Goal: Task Accomplishment & Management: Manage account settings

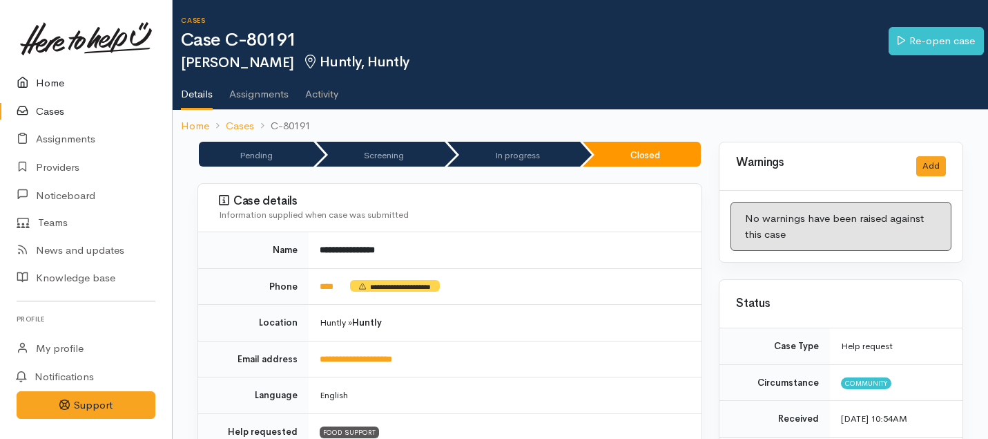
click at [49, 83] on link "Home" at bounding box center [86, 83] width 172 height 28
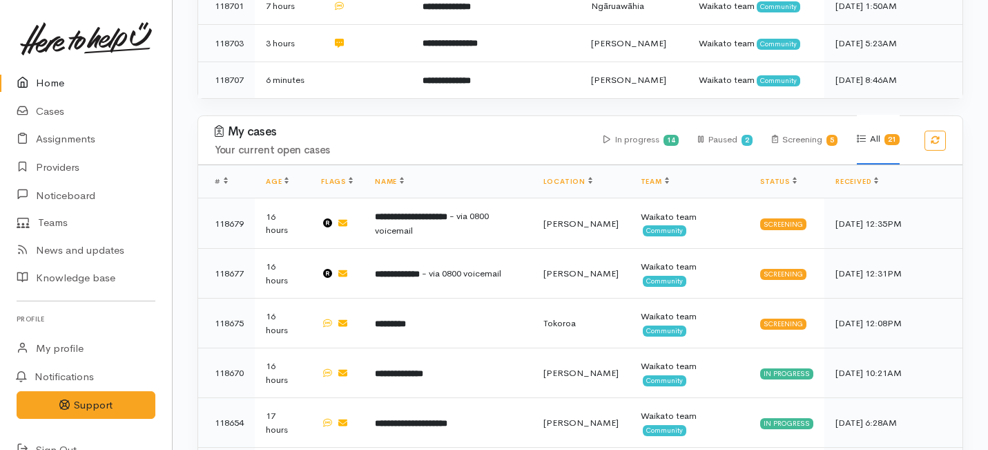
scroll to position [781, 0]
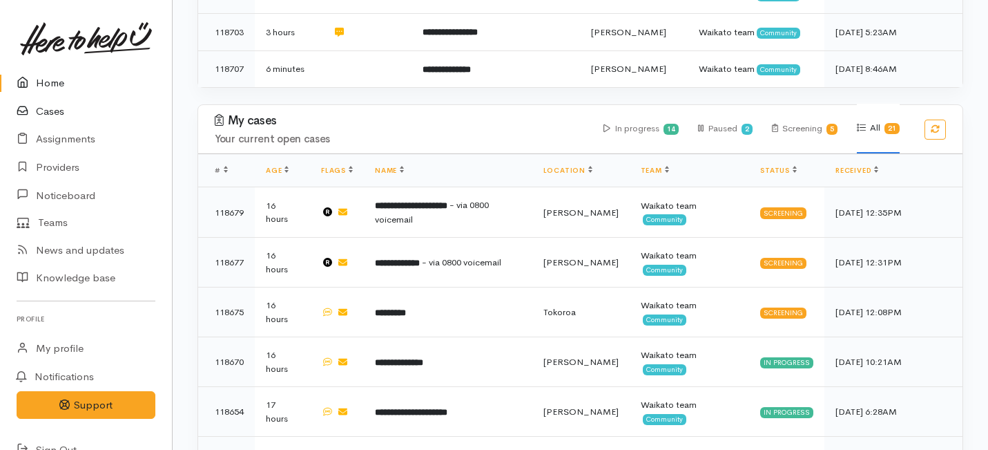
click at [55, 100] on link "Cases" at bounding box center [86, 111] width 172 height 28
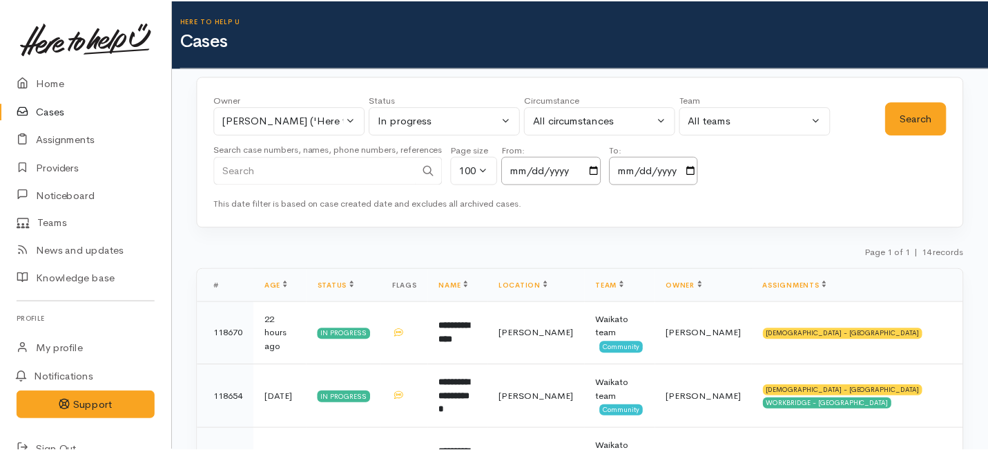
scroll to position [709, 0]
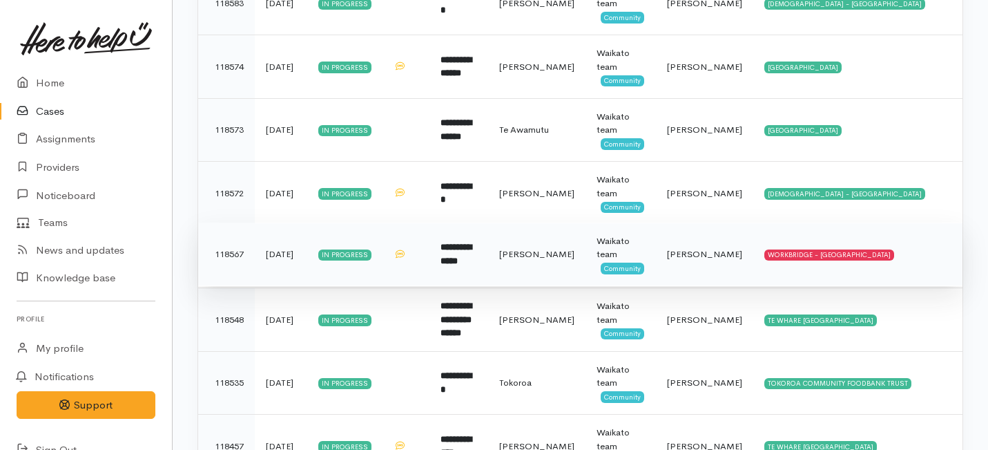
click at [488, 272] on td "**********" at bounding box center [459, 254] width 59 height 64
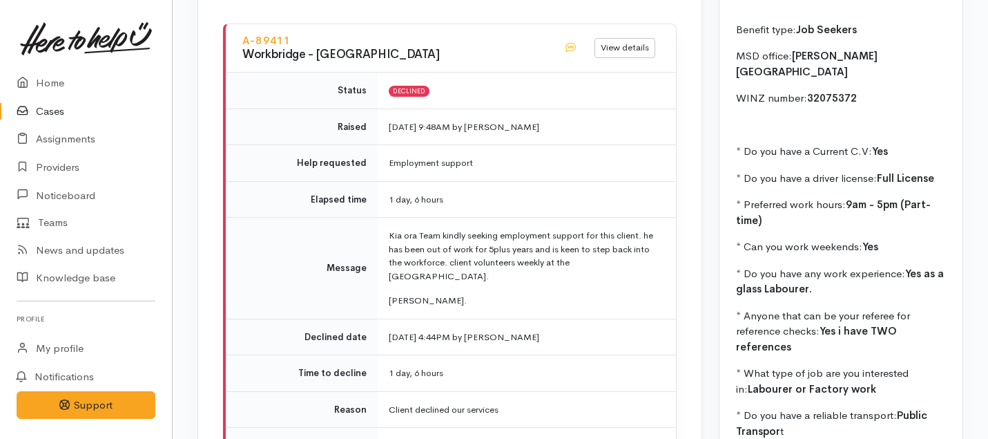
scroll to position [1900, 0]
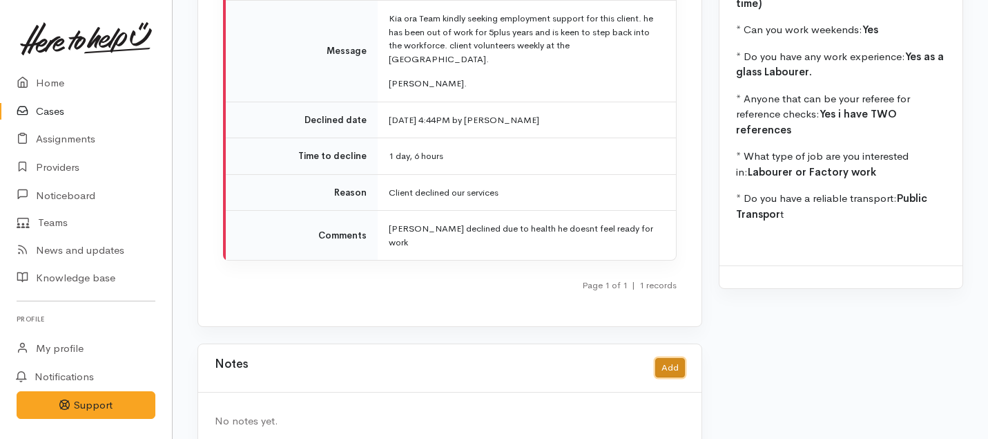
click at [671, 358] on button "Add" at bounding box center [670, 368] width 30 height 20
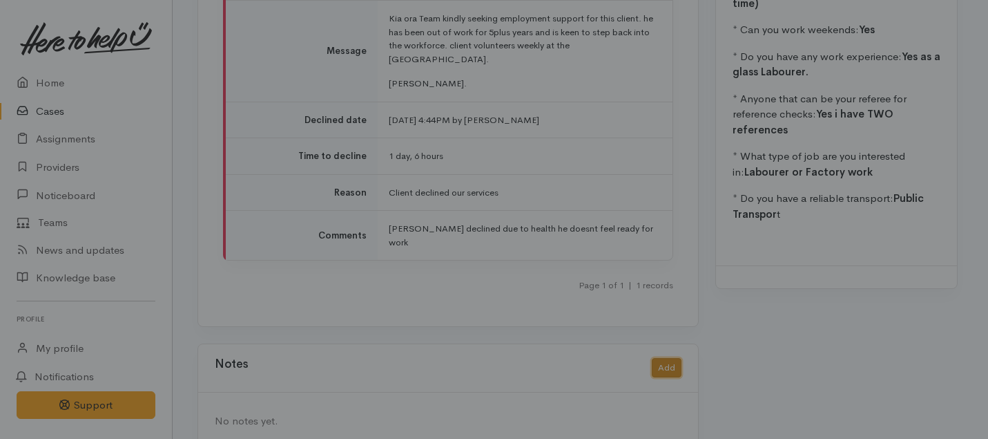
scroll to position [1889, 0]
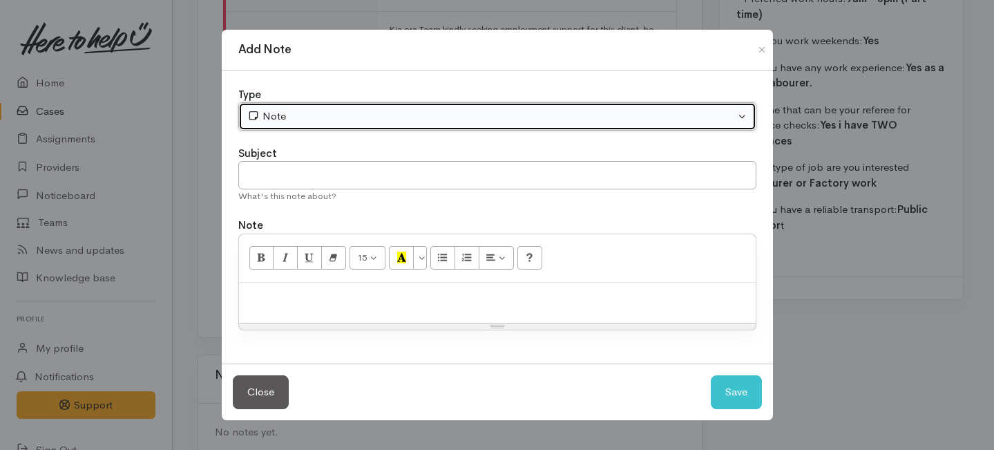
click at [418, 116] on div "Note" at bounding box center [491, 116] width 488 height 16
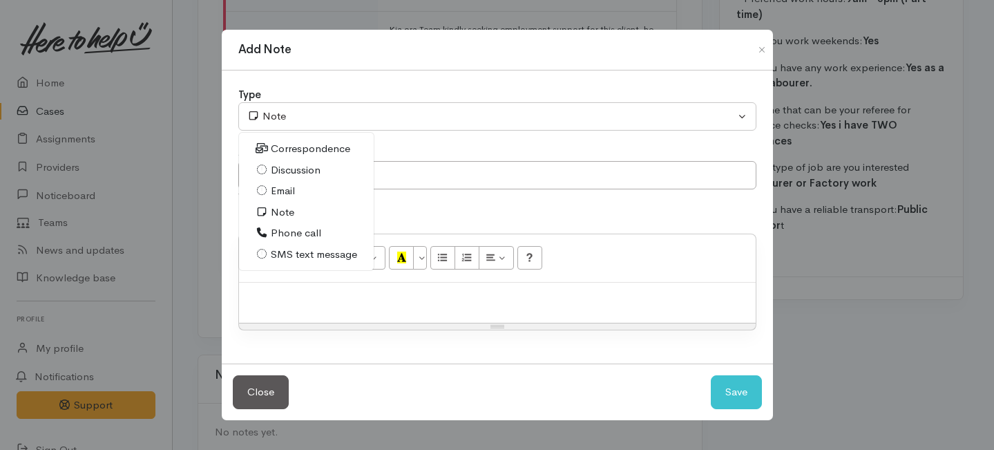
click at [294, 229] on span "Phone call" at bounding box center [296, 233] width 50 height 16
select select "3"
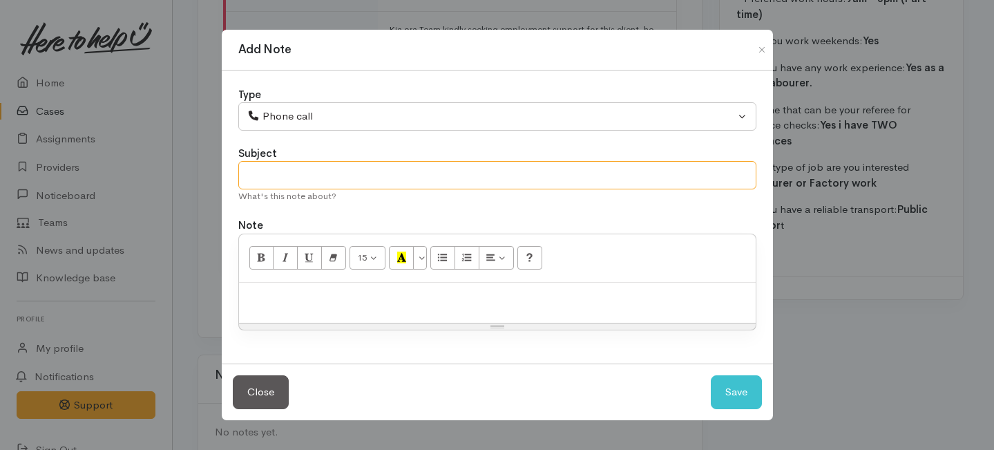
click at [293, 175] on input "text" at bounding box center [497, 175] width 518 height 28
type input "Case closed."
click at [286, 302] on p at bounding box center [497, 297] width 503 height 16
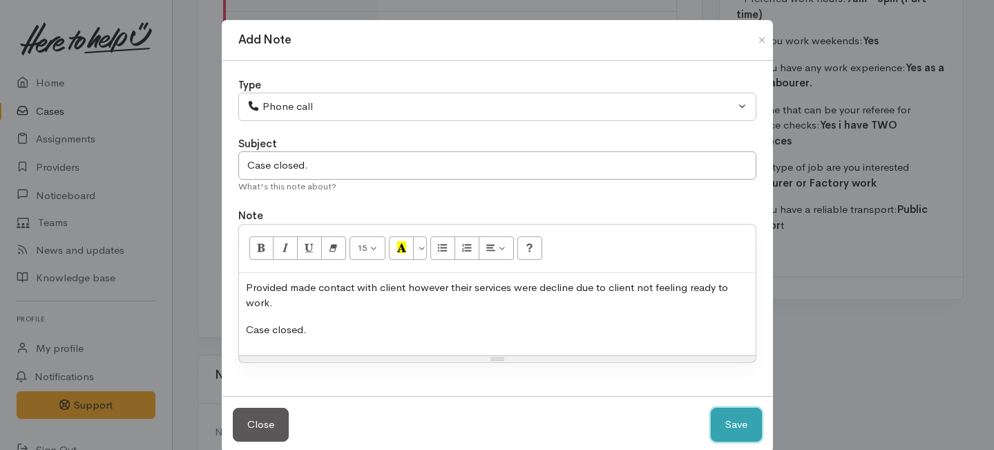
click at [716, 418] on button "Save" at bounding box center [736, 425] width 51 height 34
select select "1"
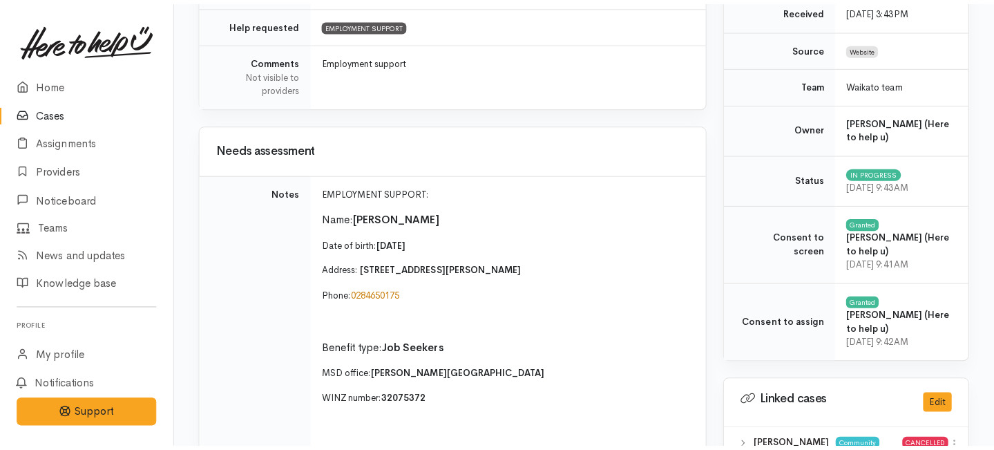
scroll to position [0, 0]
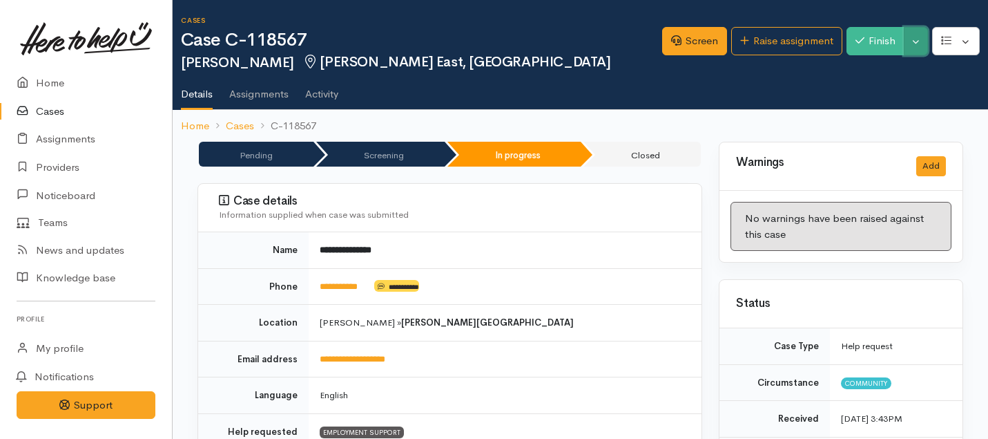
click at [917, 41] on button "Toggle Dropdown" at bounding box center [916, 41] width 24 height 28
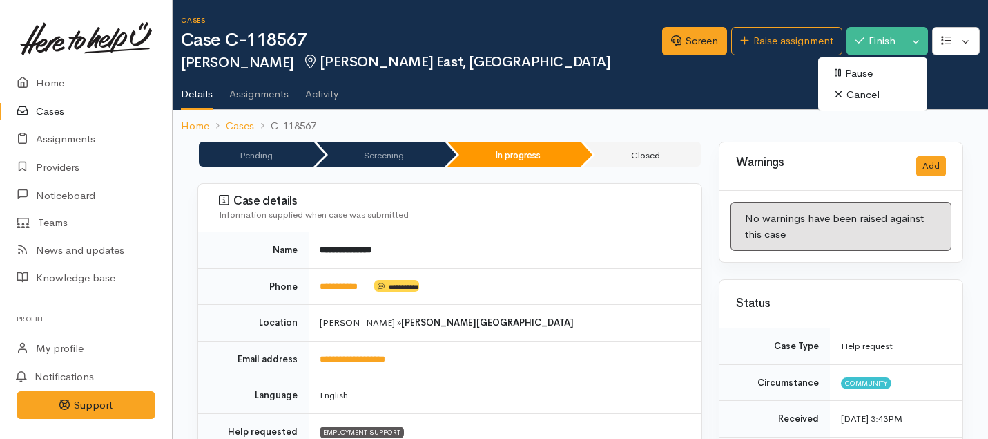
click at [657, 140] on ol "Home Cases C-118567" at bounding box center [580, 126] width 799 height 32
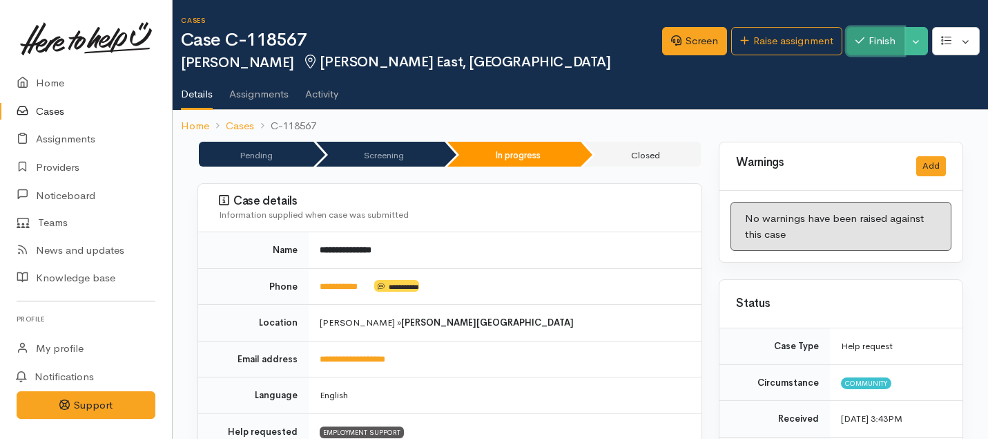
click at [879, 41] on button "Finish" at bounding box center [876, 41] width 58 height 28
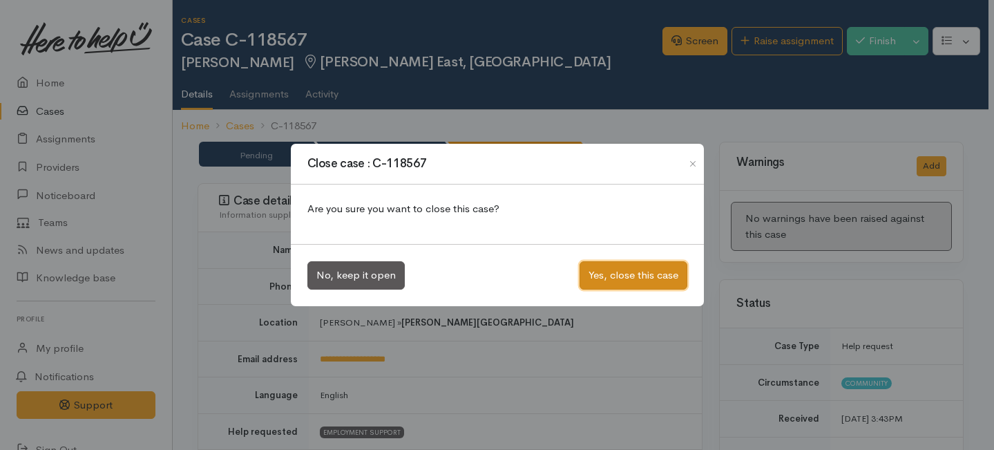
click at [627, 287] on button "Yes, close this case" at bounding box center [634, 275] width 108 height 28
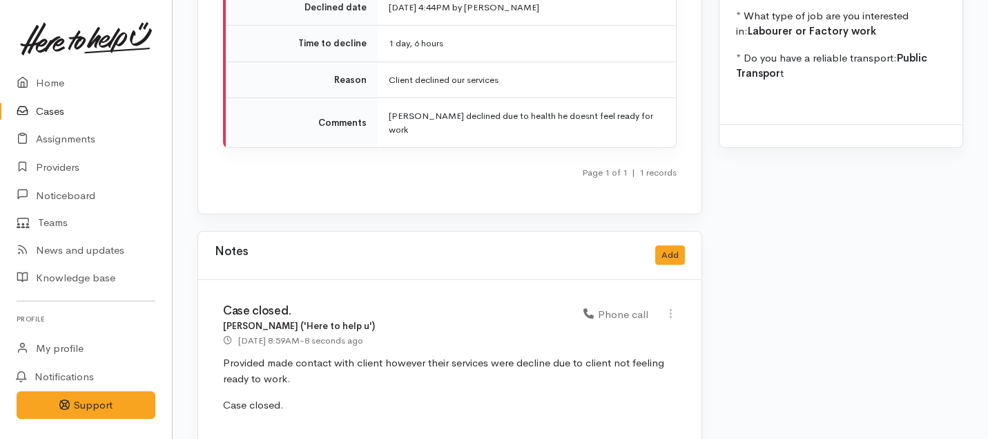
scroll to position [2010, 0]
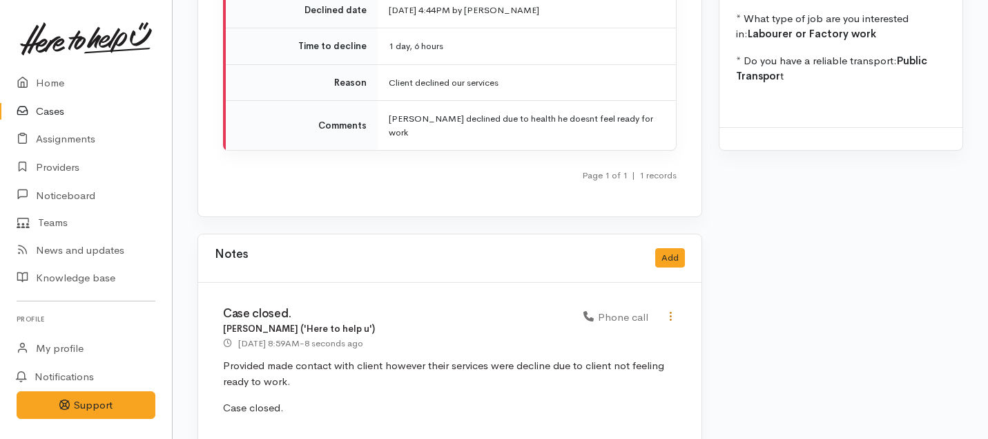
click at [668, 310] on icon at bounding box center [671, 316] width 12 height 12
click at [590, 332] on link "Edit" at bounding box center [621, 342] width 109 height 21
select select "3"
type input "Case closed."
select select "3"
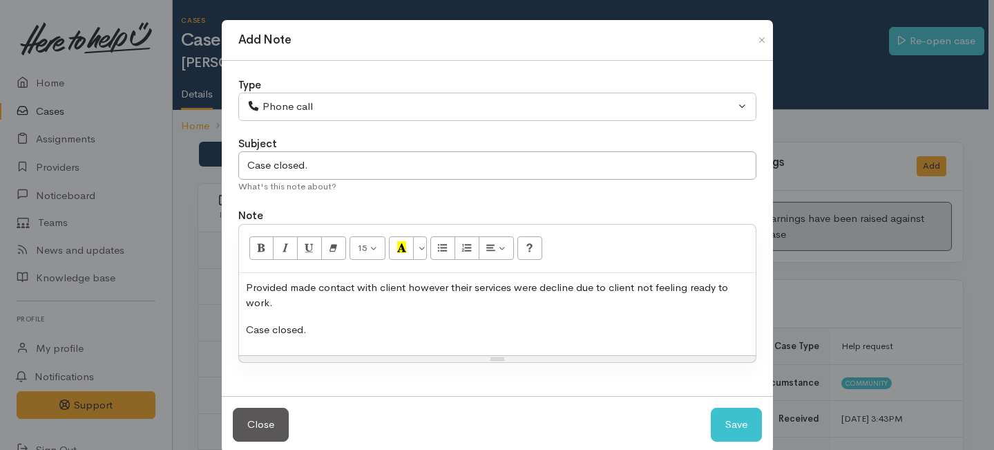
click at [285, 286] on p "Provided made contact with client however their services were decline due to cl…" at bounding box center [497, 295] width 503 height 31
click at [727, 428] on button "Save" at bounding box center [736, 425] width 51 height 34
select select "1"
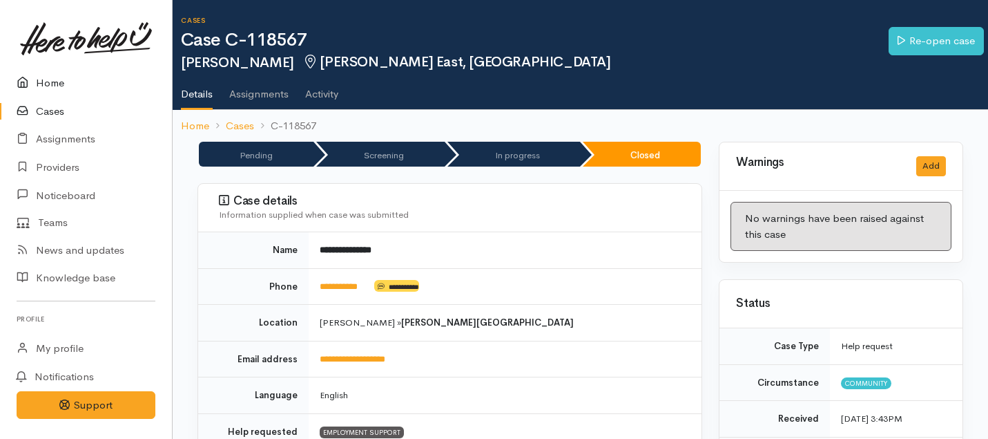
click at [56, 82] on link "Home" at bounding box center [86, 83] width 172 height 28
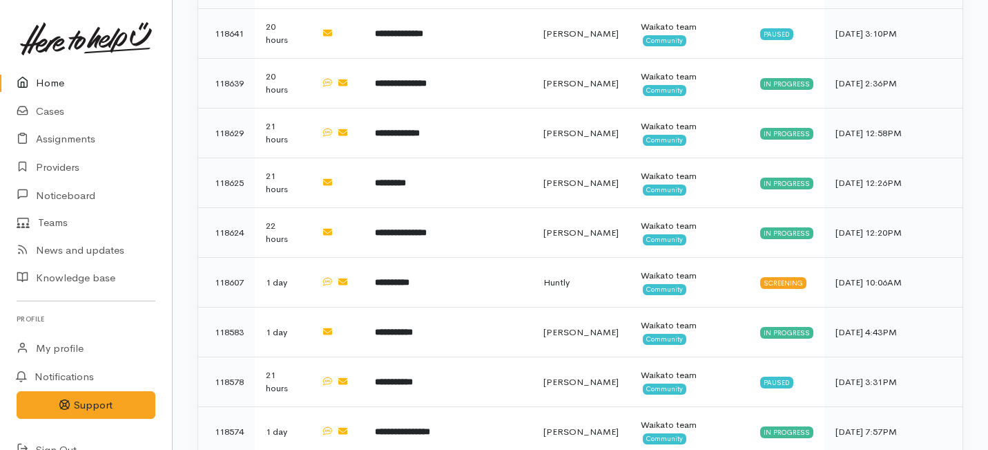
scroll to position [1223, 0]
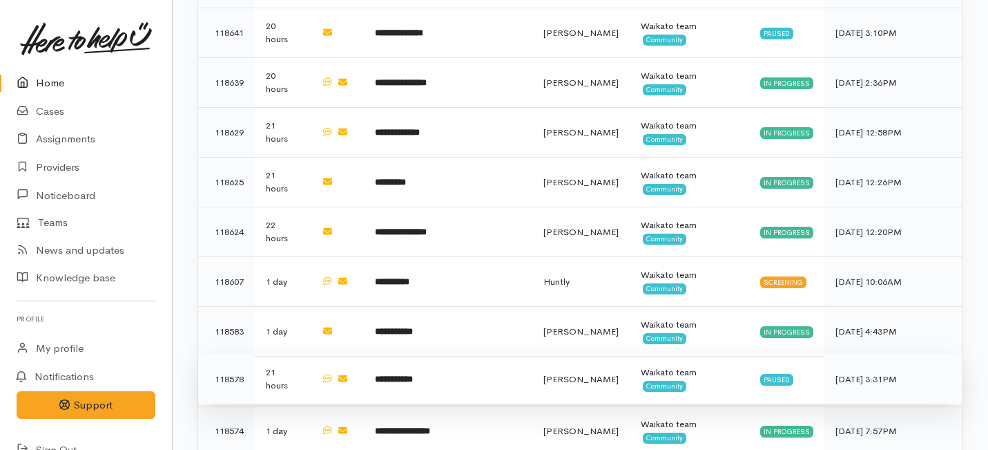
click at [423, 354] on td "**********" at bounding box center [448, 379] width 169 height 50
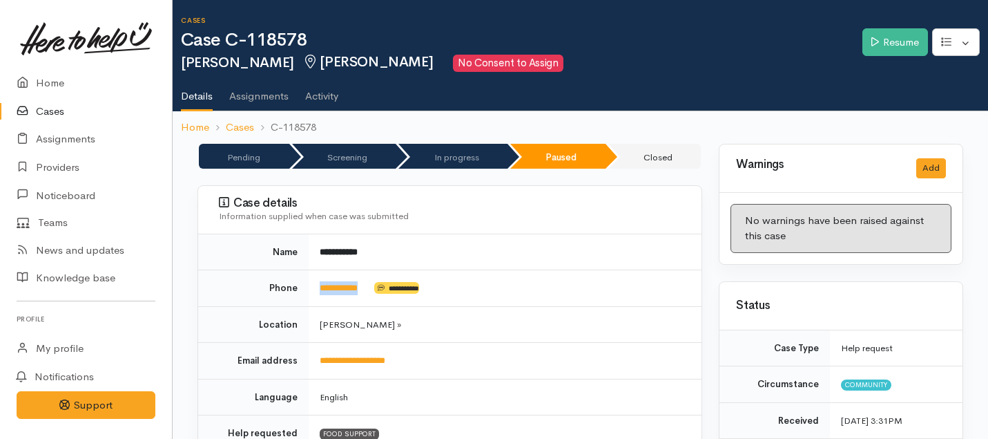
click at [314, 286] on td "**********" at bounding box center [505, 288] width 393 height 37
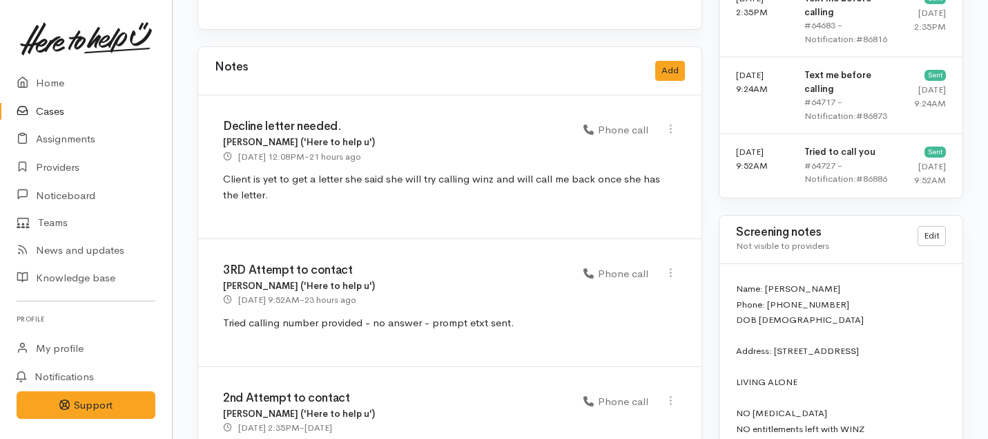
scroll to position [1198, 0]
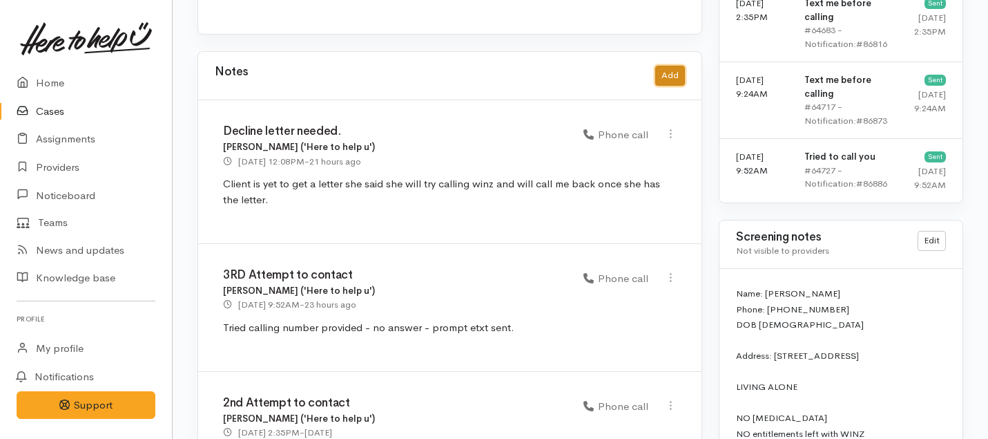
click at [676, 66] on button "Add" at bounding box center [670, 76] width 30 height 20
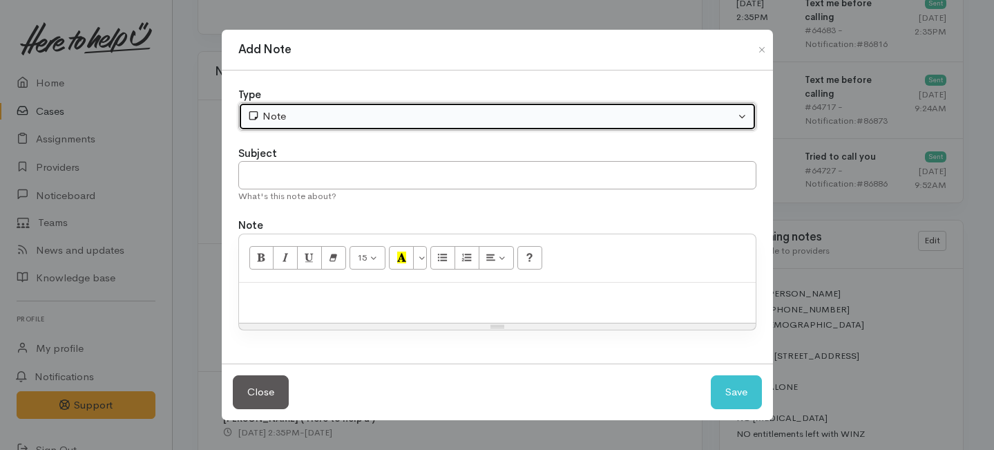
click at [336, 112] on div "Note" at bounding box center [491, 116] width 488 height 16
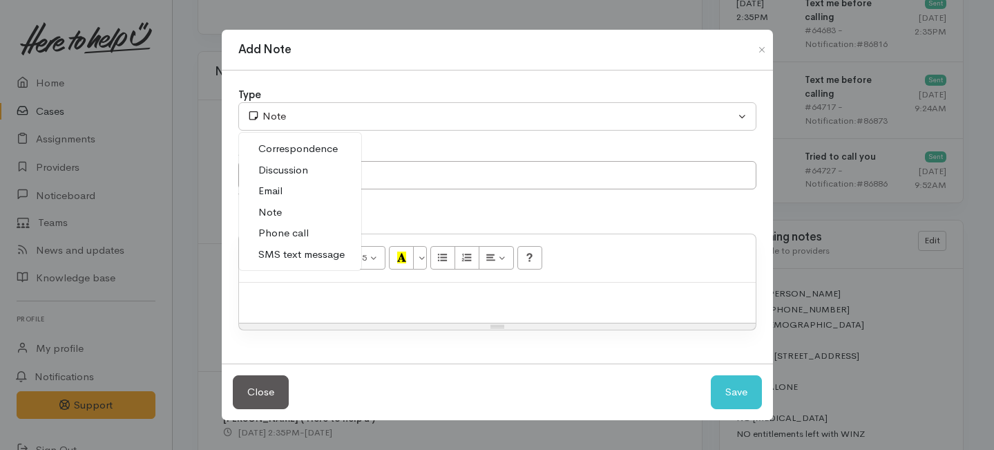
click at [283, 239] on span "Phone call" at bounding box center [283, 233] width 50 height 16
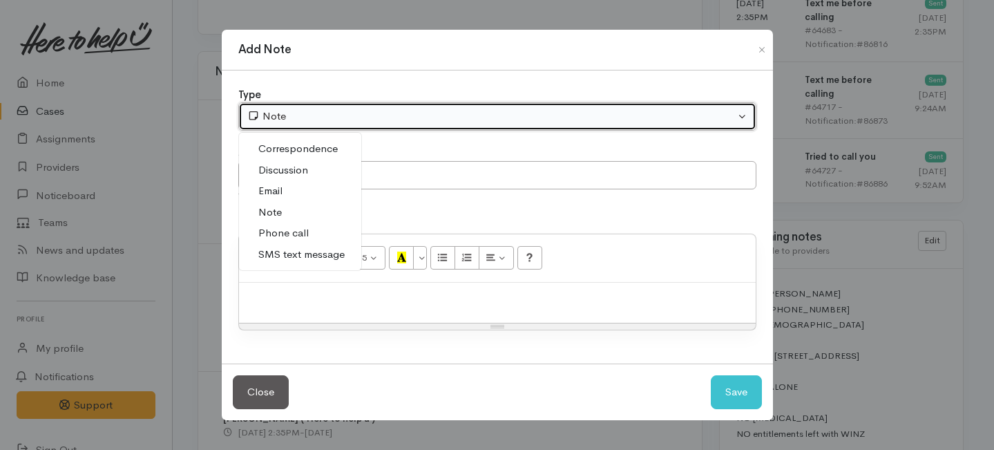
select select "3"
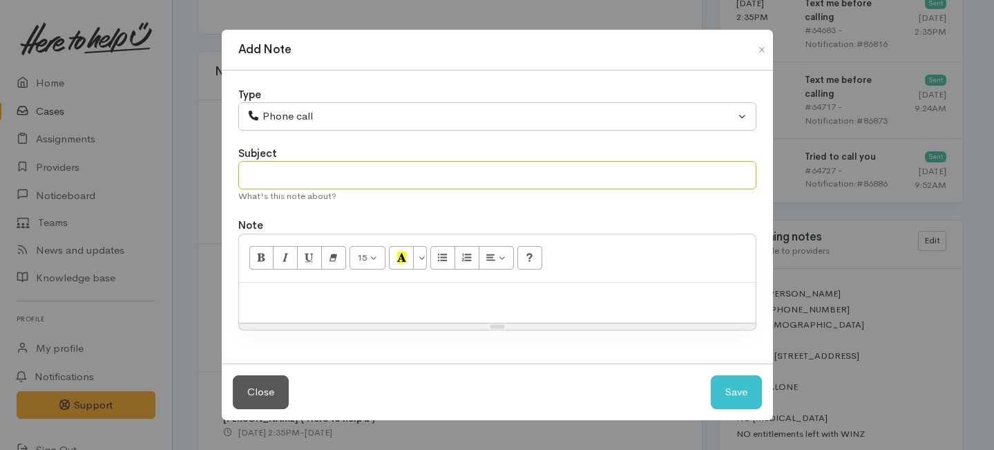
click at [280, 175] on input "text" at bounding box center [497, 175] width 518 height 28
type input "1st Attempt to follow up."
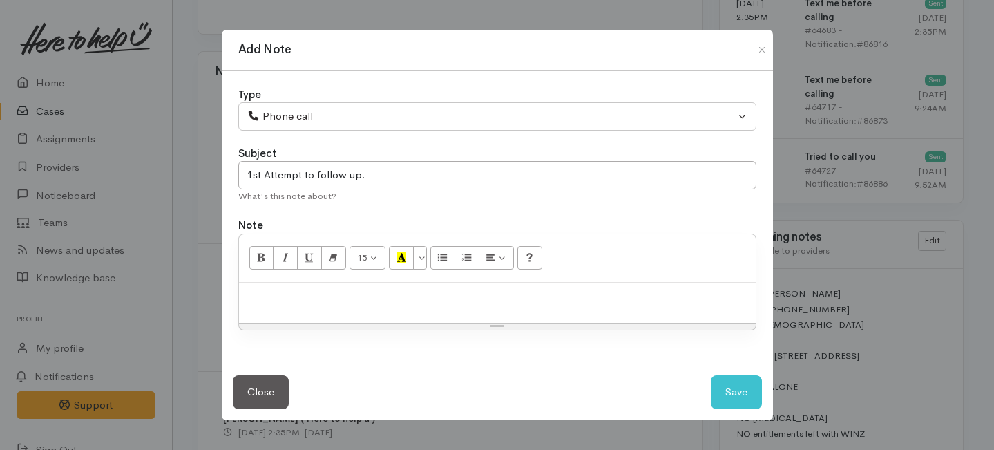
click at [276, 298] on p at bounding box center [497, 297] width 503 height 16
click at [733, 390] on button "Save" at bounding box center [736, 392] width 51 height 34
select select "1"
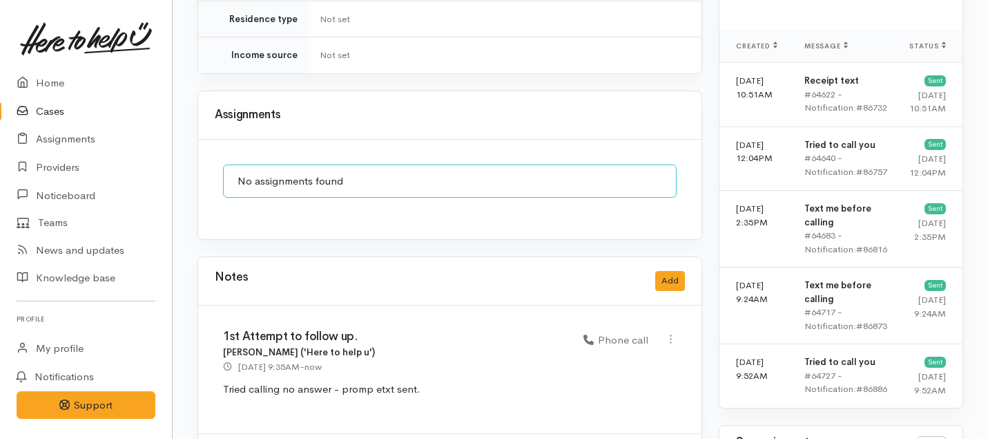
scroll to position [920, 0]
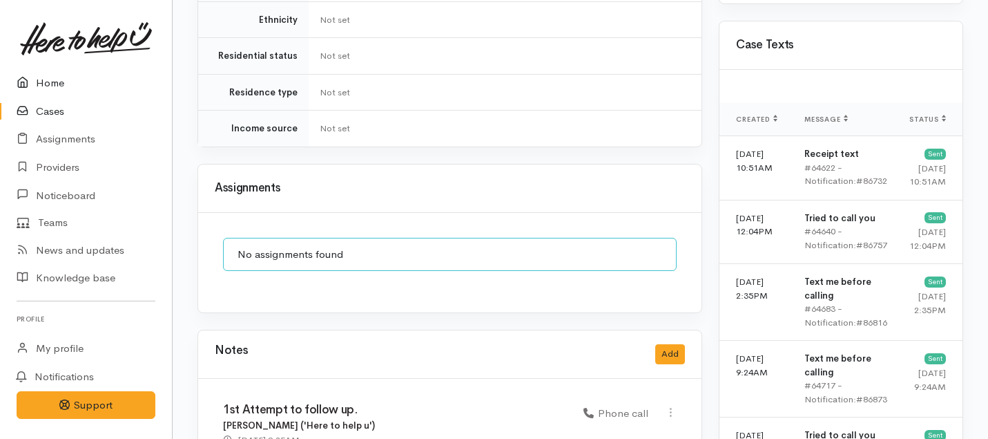
click at [64, 86] on link "Home" at bounding box center [86, 83] width 172 height 28
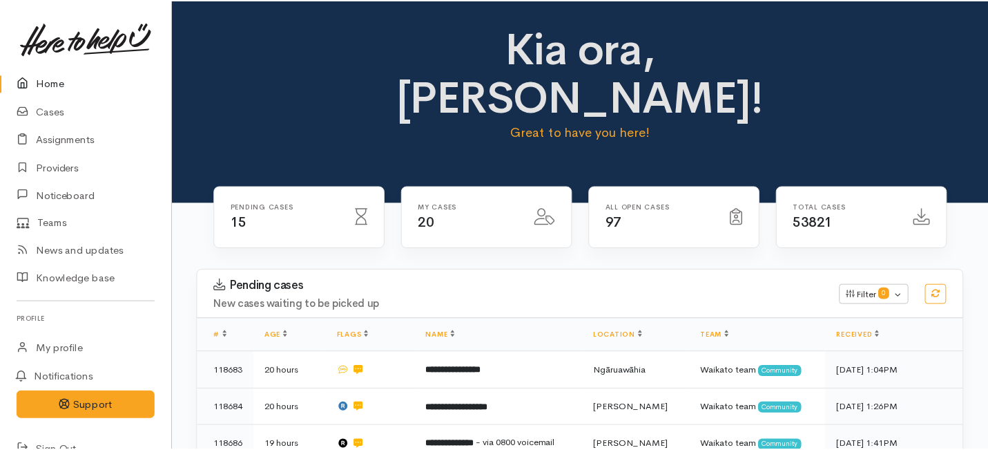
scroll to position [1246, 0]
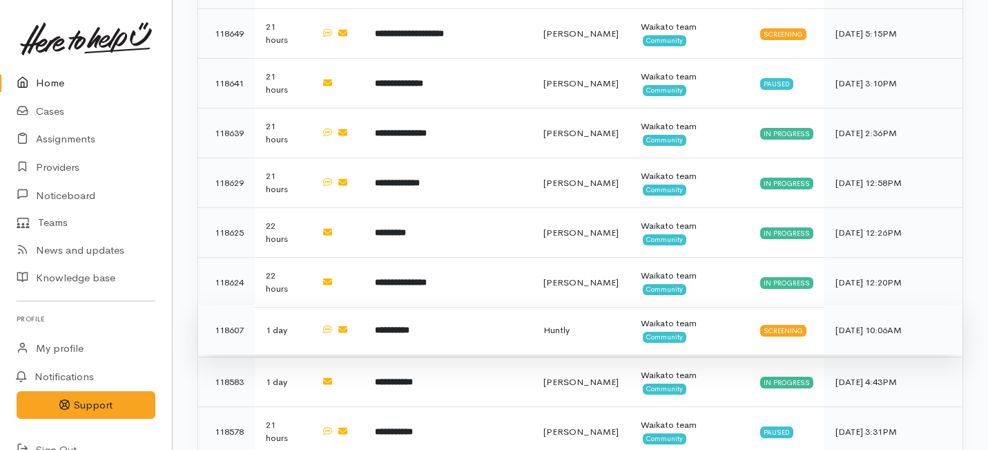
click at [393, 325] on b "**********" at bounding box center [392, 329] width 35 height 9
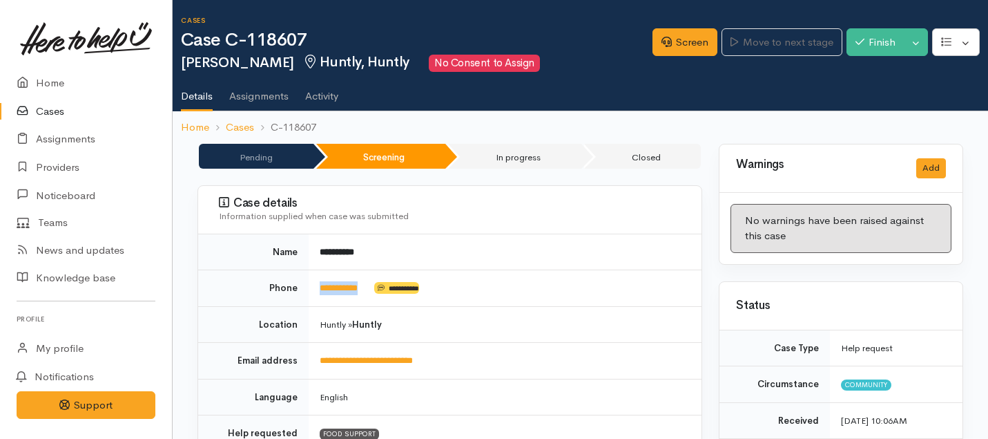
drag, startPoint x: 374, startPoint y: 289, endPoint x: 316, endPoint y: 283, distance: 58.4
click at [316, 283] on td "**********" at bounding box center [505, 288] width 393 height 37
copy td "**********"
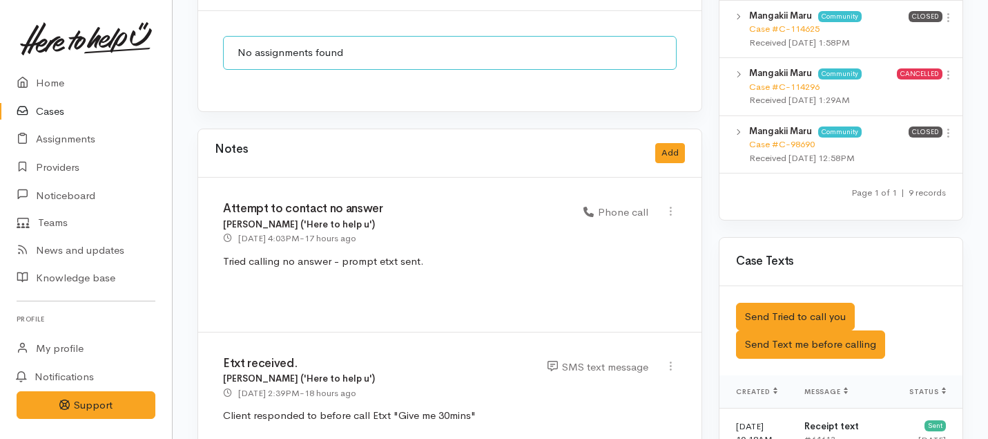
scroll to position [1141, 0]
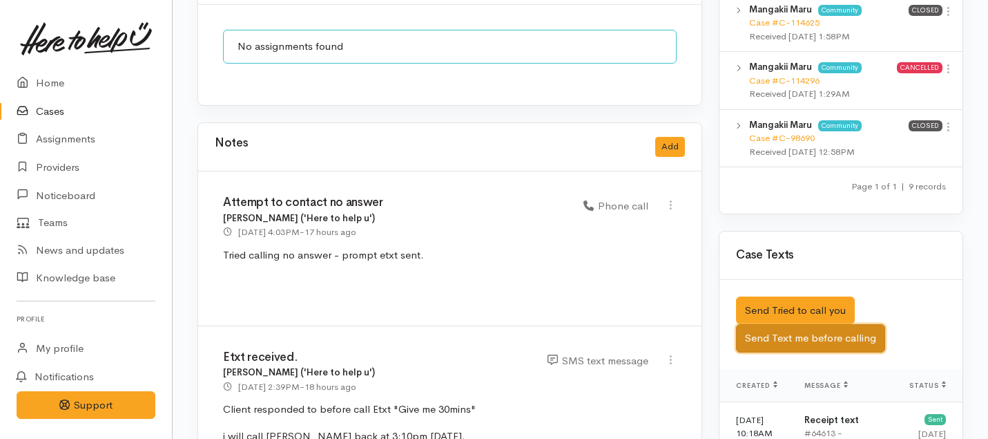
click at [767, 327] on button "Send Text me before calling" at bounding box center [810, 338] width 149 height 28
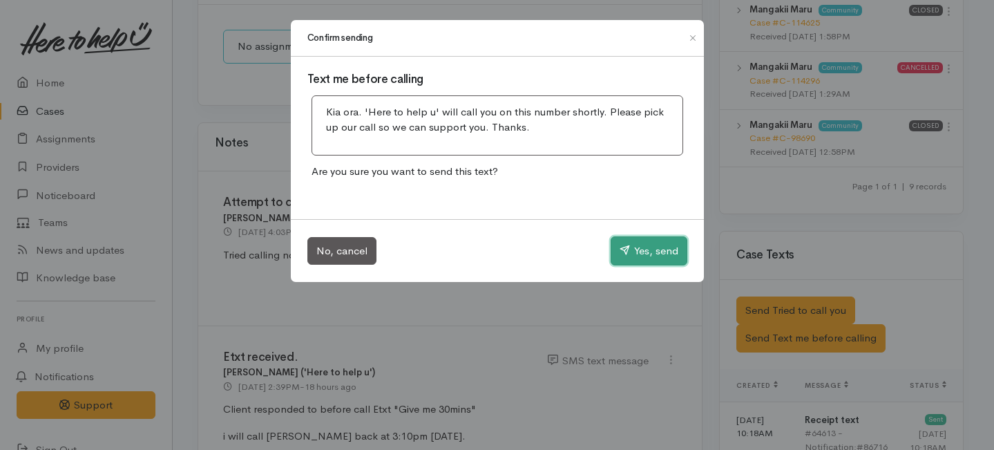
click at [647, 255] on button "Yes, send" at bounding box center [649, 250] width 77 height 29
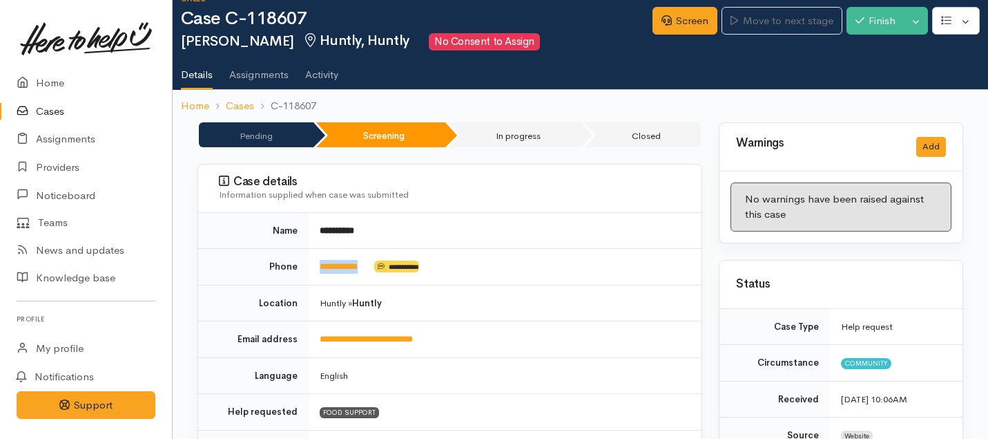
scroll to position [20, 0]
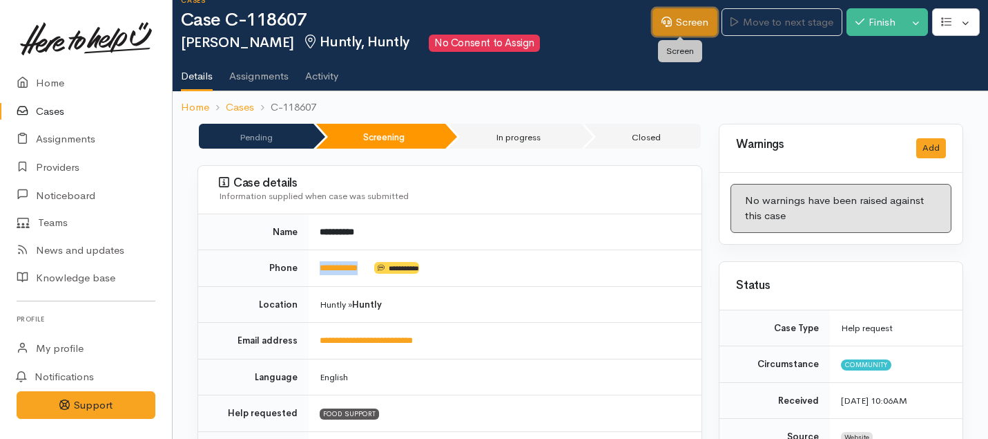
click at [690, 18] on link "Screen" at bounding box center [685, 22] width 65 height 28
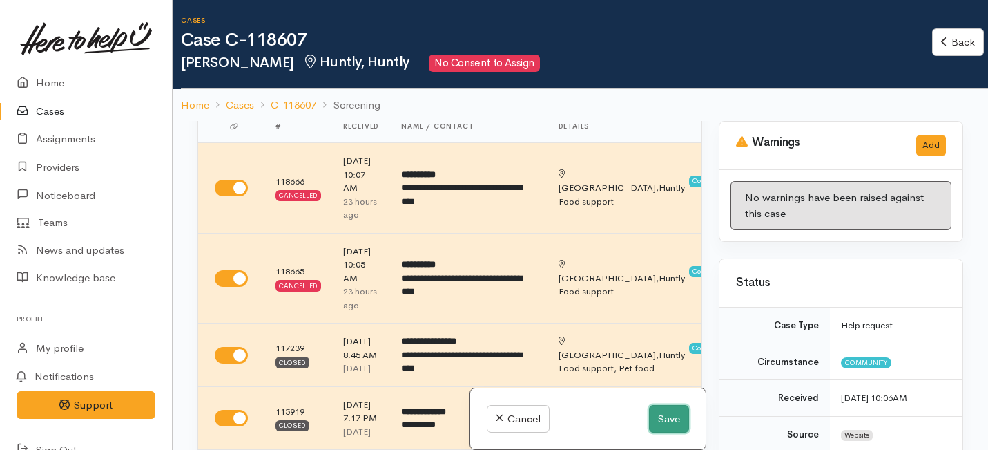
click at [668, 423] on button "Save" at bounding box center [669, 419] width 40 height 28
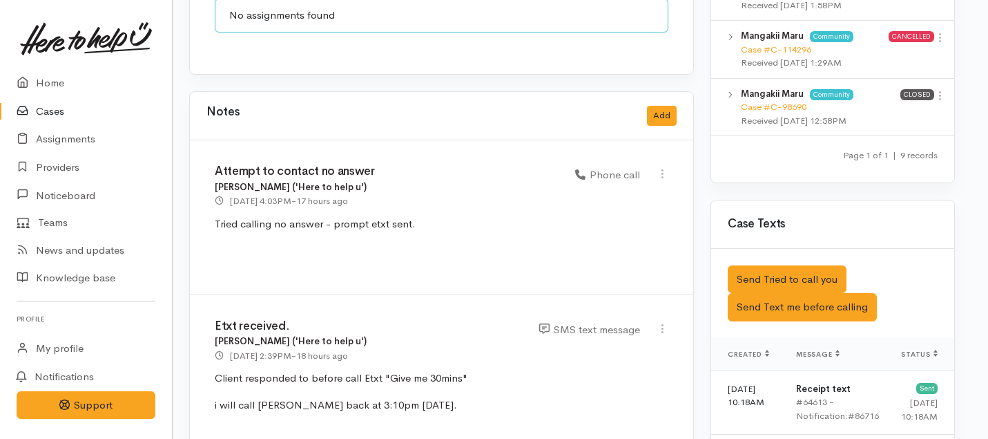
scroll to position [1160, 8]
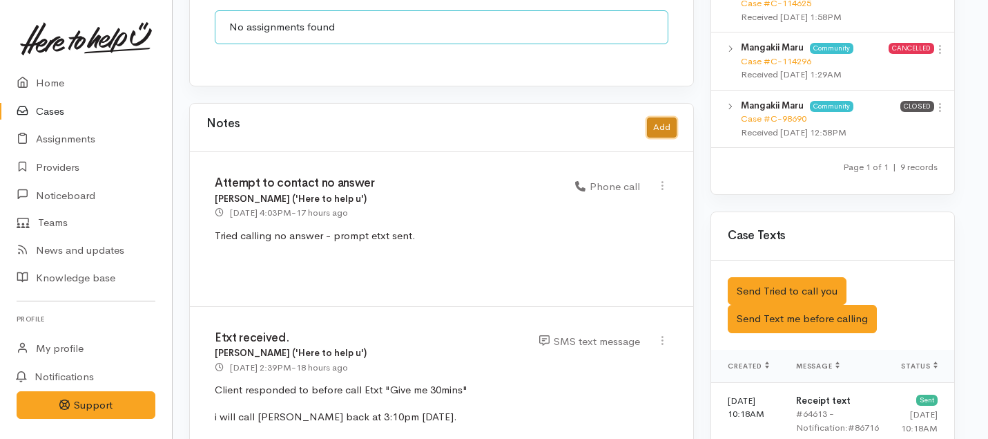
click at [666, 117] on button "Add" at bounding box center [662, 127] width 30 height 20
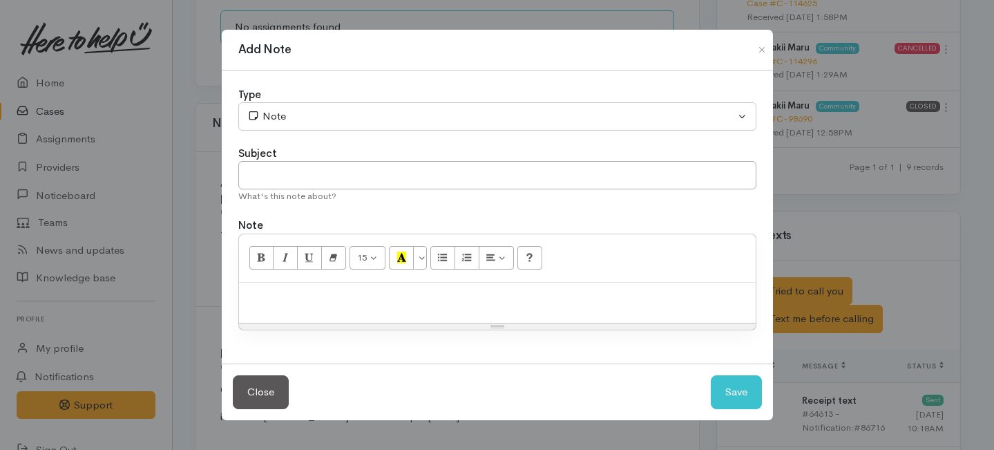
click at [375, 102] on div "Type" at bounding box center [497, 95] width 518 height 16
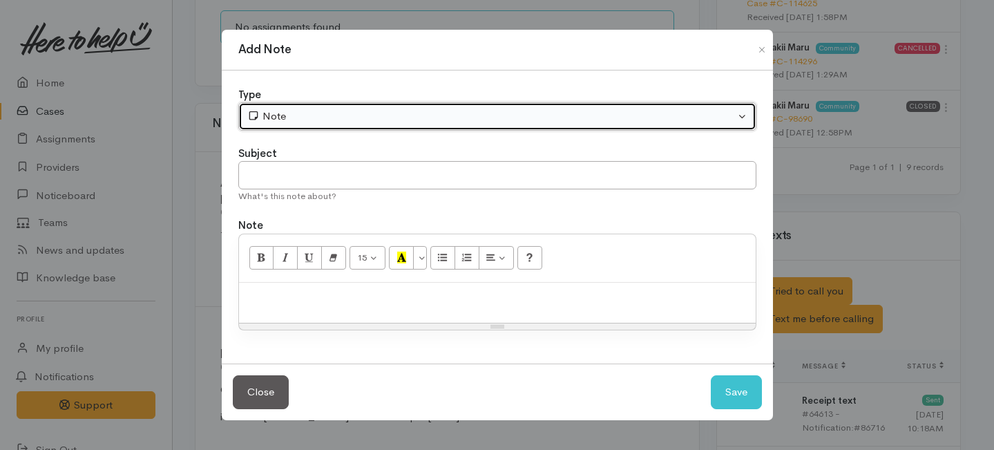
click at [343, 116] on div "Note" at bounding box center [491, 116] width 488 height 16
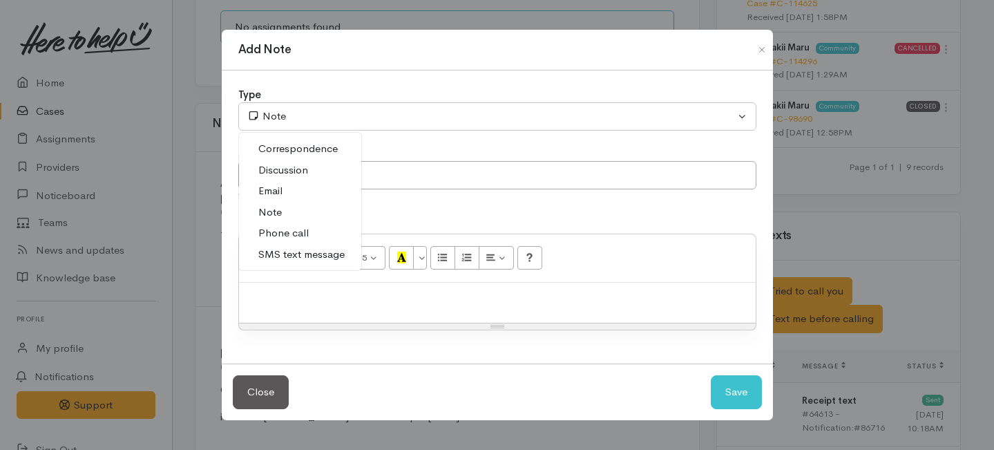
click at [282, 230] on span "Phone call" at bounding box center [283, 233] width 50 height 16
select select "3"
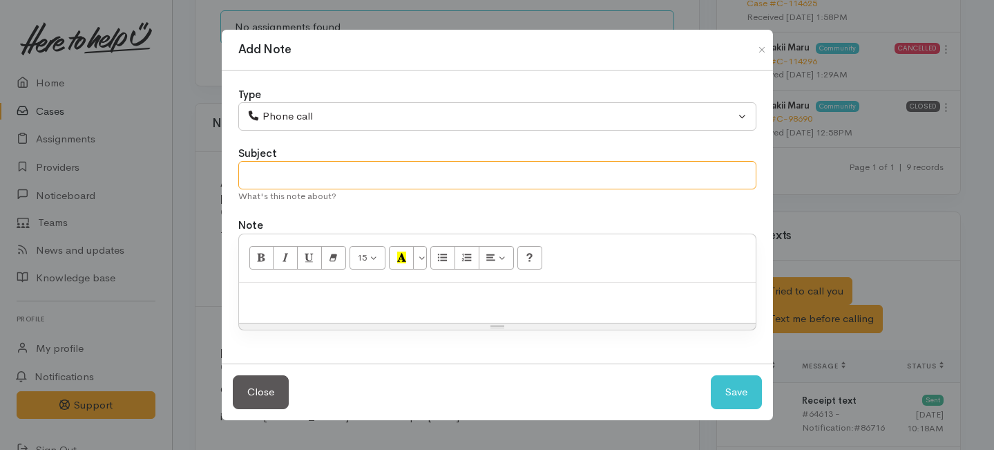
click at [318, 172] on input "text" at bounding box center [497, 175] width 518 height 28
type input "Decline letter needed"
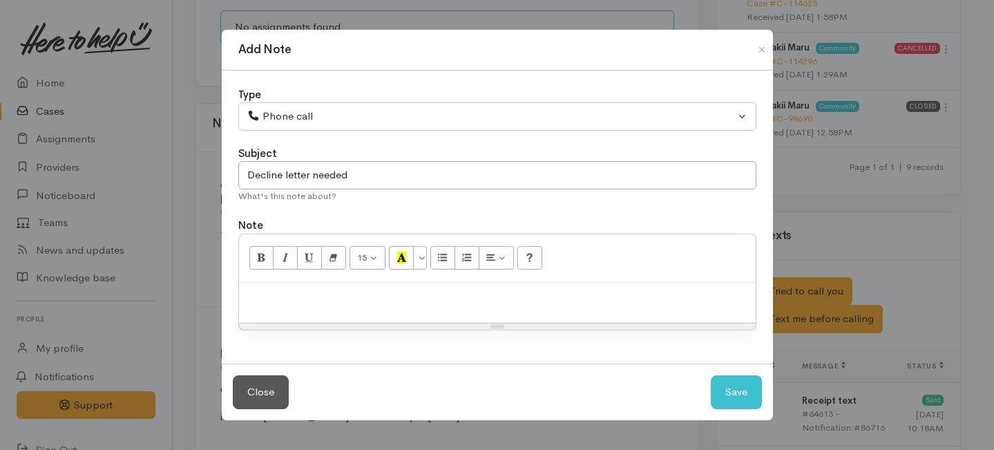
click at [329, 305] on div at bounding box center [497, 303] width 517 height 41
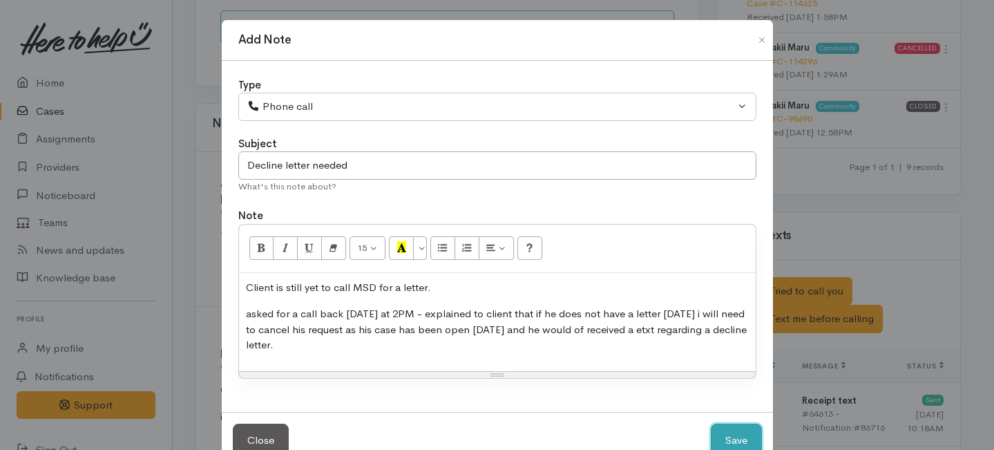
click at [739, 438] on button "Save" at bounding box center [736, 440] width 51 height 34
select select "1"
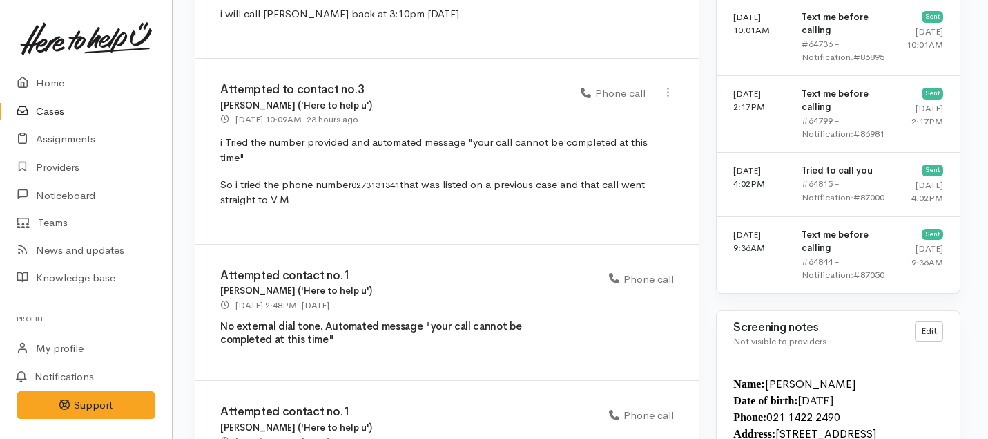
scroll to position [2011, 3]
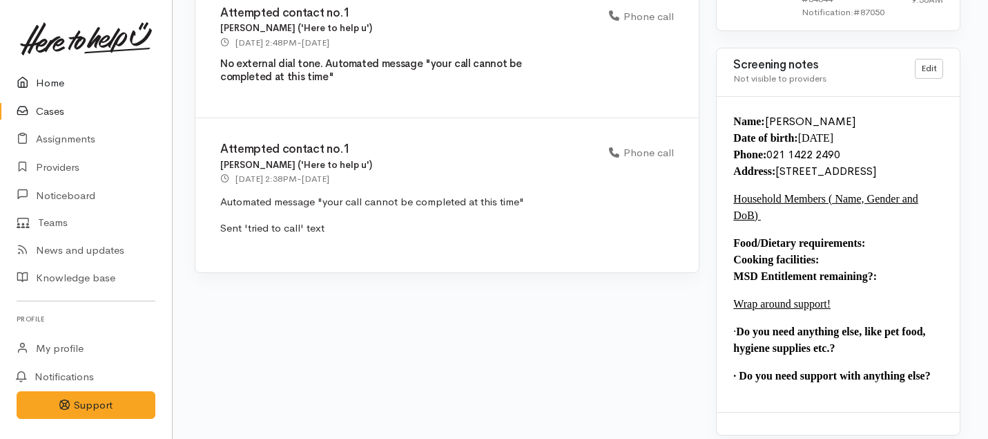
click at [59, 82] on link "Home" at bounding box center [86, 83] width 172 height 28
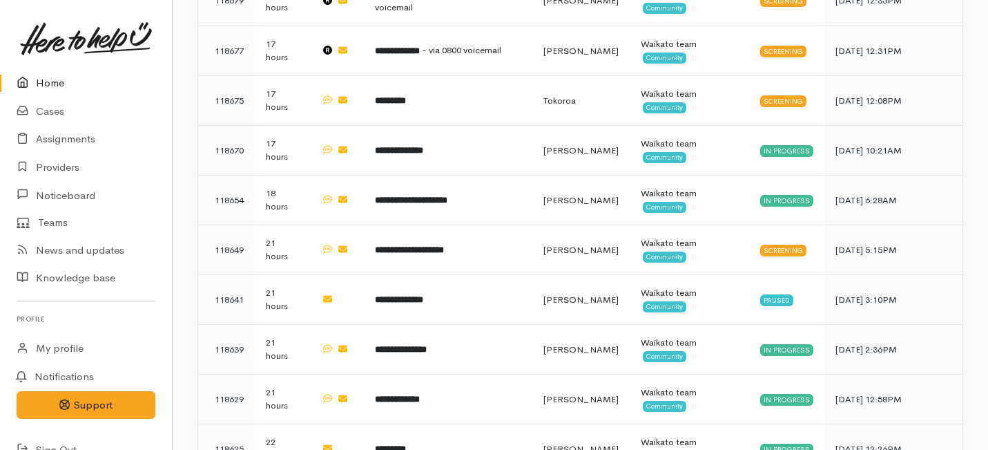
scroll to position [1099, 0]
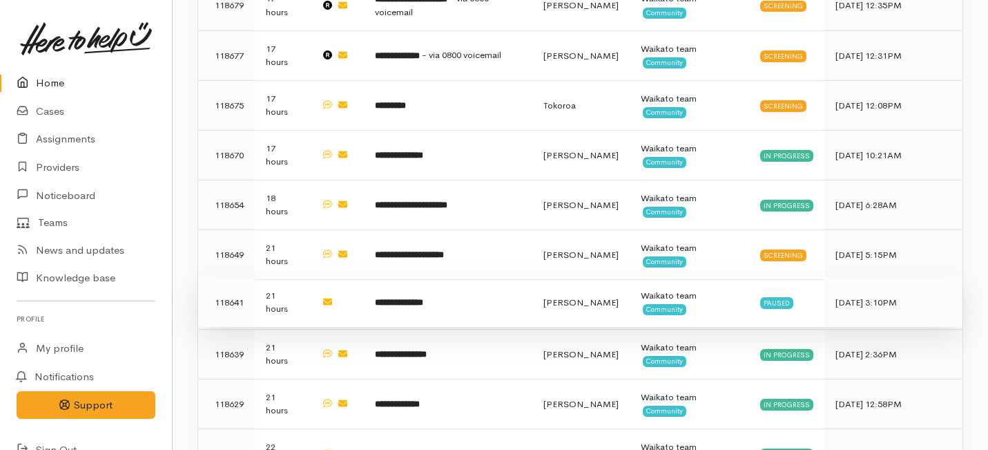
click at [402, 277] on td "**********" at bounding box center [448, 302] width 169 height 50
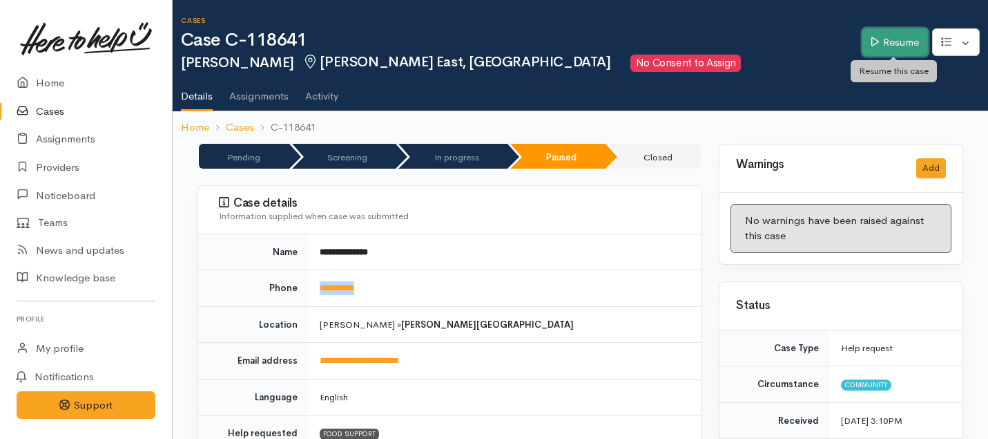
click at [882, 44] on link "Resume" at bounding box center [896, 42] width 66 height 28
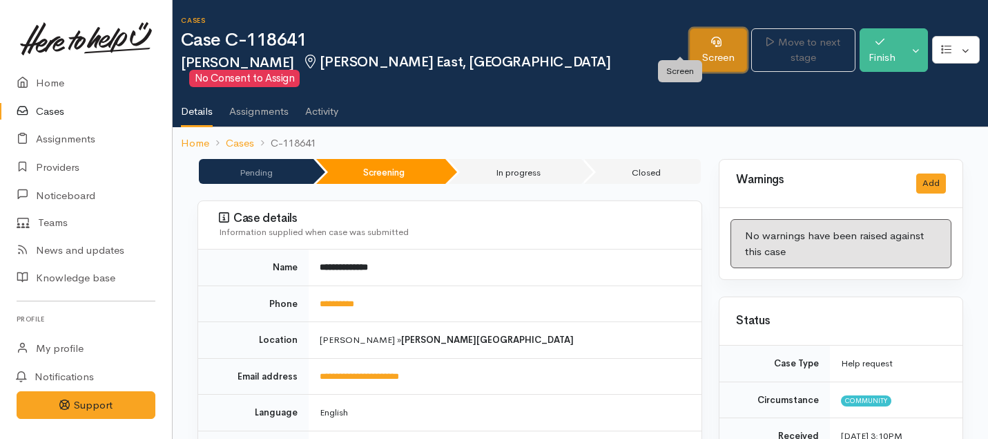
click at [690, 41] on link "Screen" at bounding box center [718, 50] width 57 height 44
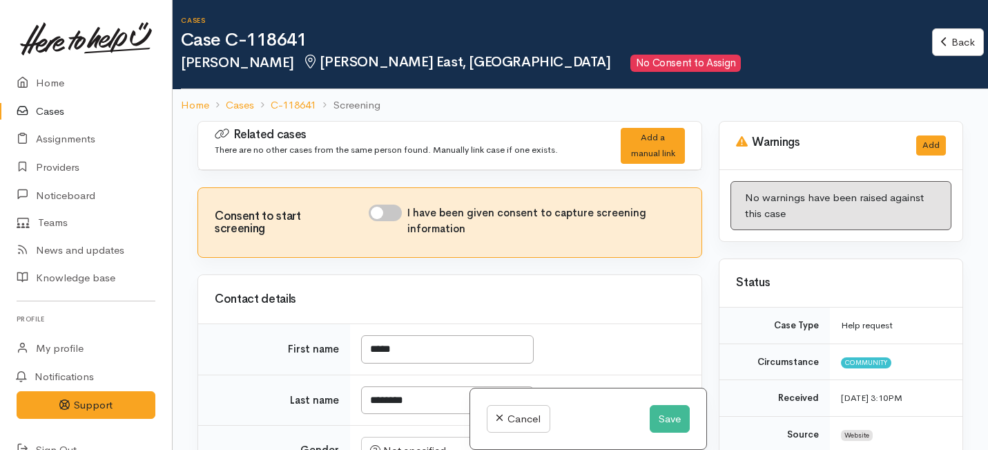
click at [391, 216] on input "I have been given consent to capture screening information" at bounding box center [385, 212] width 33 height 17
checkbox input "true"
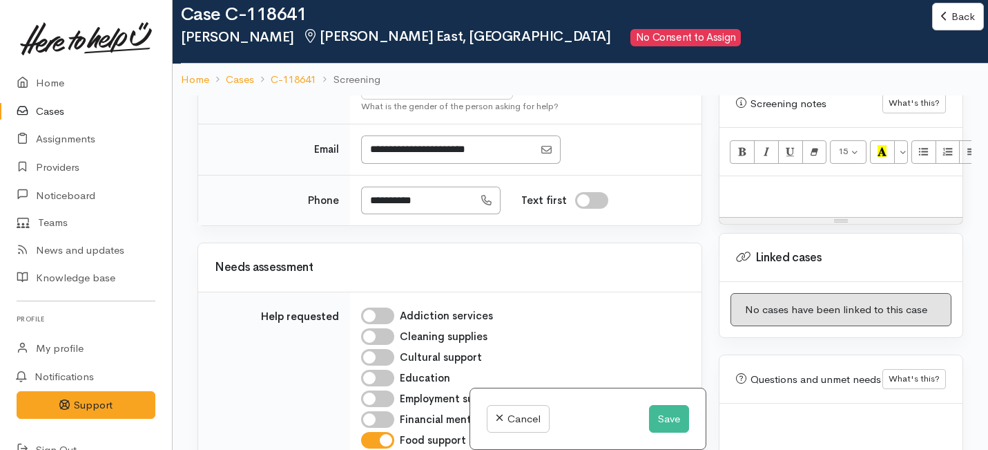
scroll to position [994, 0]
click at [764, 185] on p at bounding box center [841, 193] width 229 height 16
click at [673, 416] on button "Save" at bounding box center [669, 419] width 40 height 28
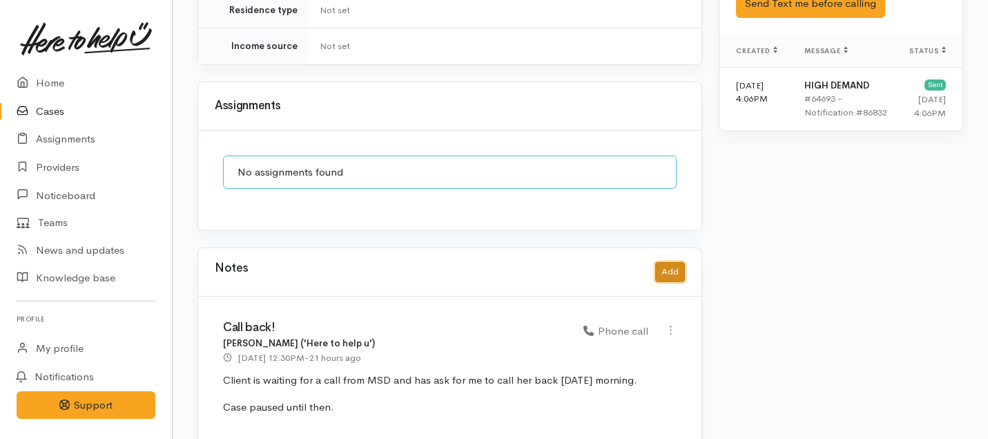
click at [668, 262] on button "Add" at bounding box center [670, 272] width 30 height 20
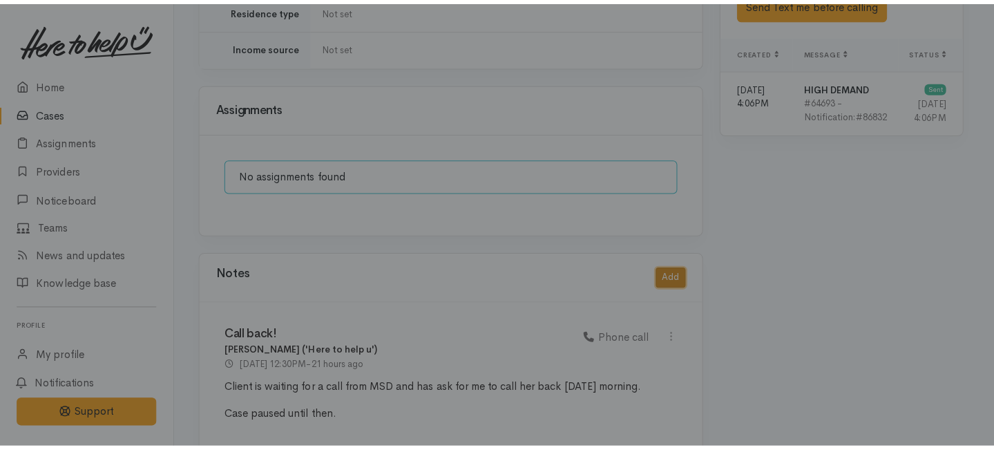
scroll to position [970, 0]
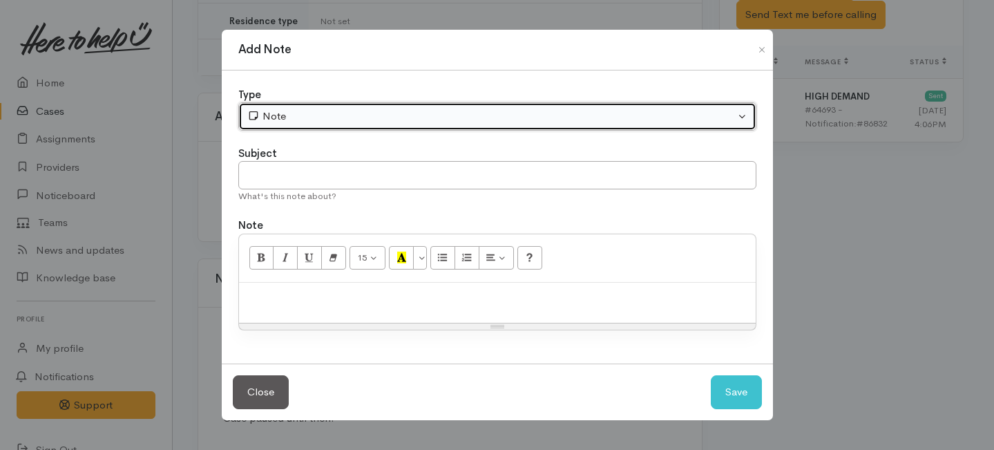
click at [375, 113] on div "Note" at bounding box center [491, 116] width 488 height 16
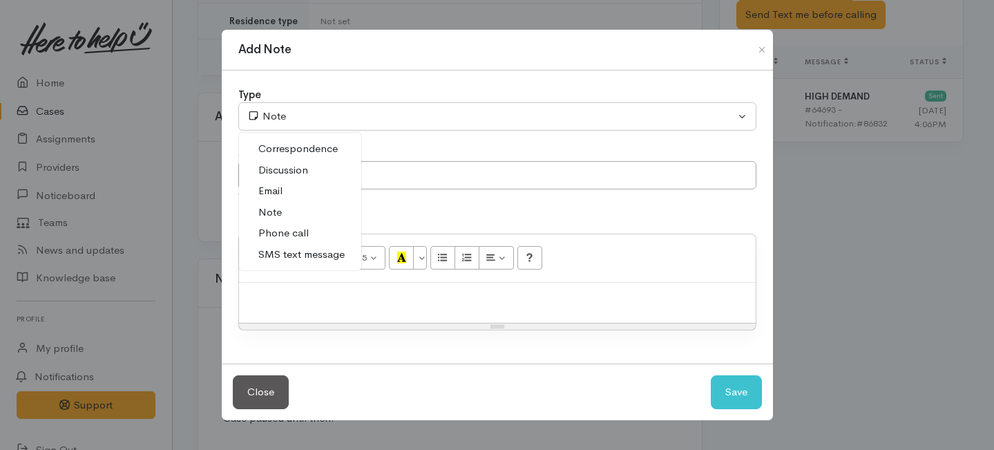
click at [292, 232] on span "Phone call" at bounding box center [283, 233] width 50 height 16
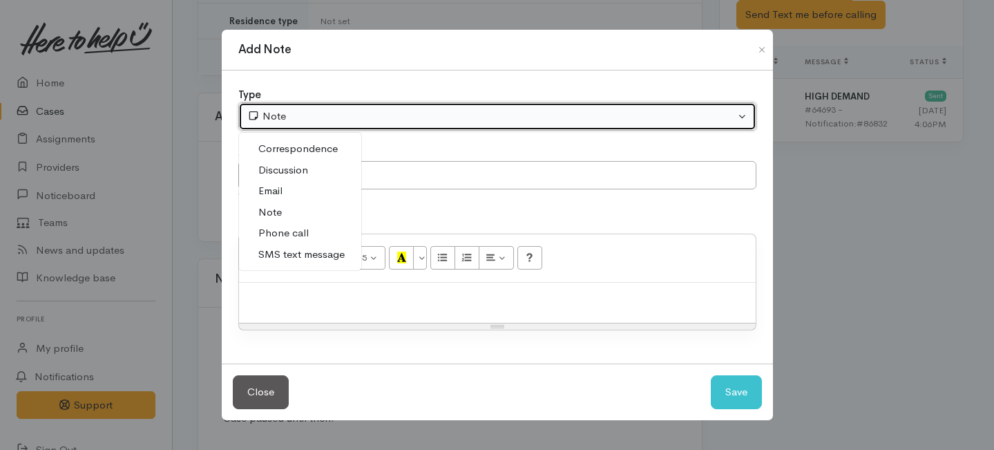
select select "3"
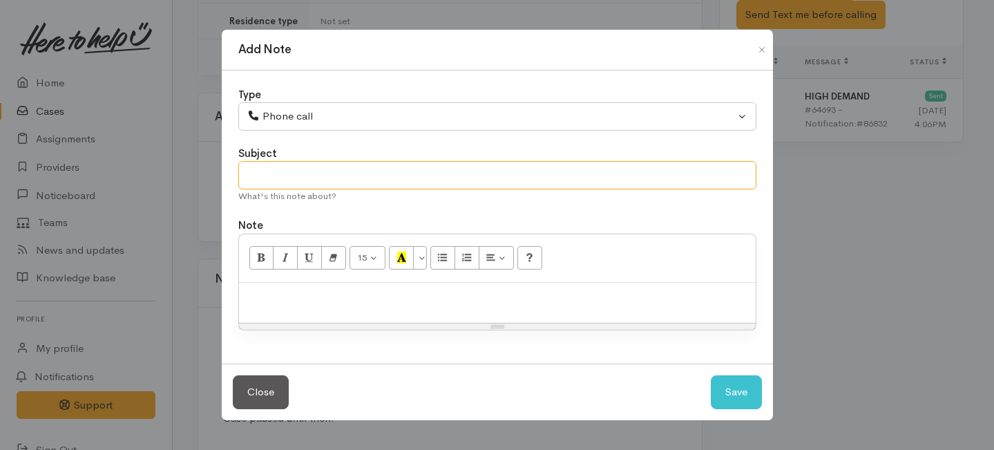
click at [262, 175] on input "text" at bounding box center [497, 175] width 518 height 28
type input "R"
type input "Support declined"
click at [292, 304] on p at bounding box center [497, 297] width 503 height 16
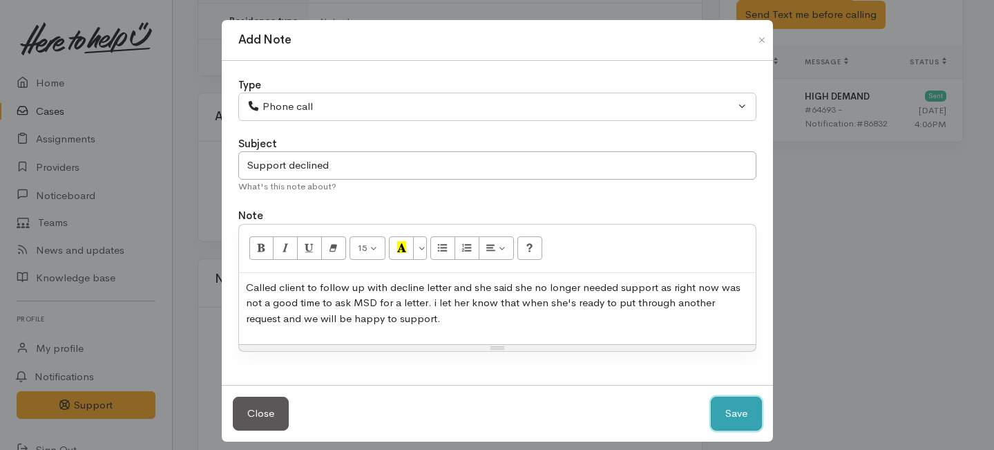
click at [731, 421] on button "Save" at bounding box center [736, 413] width 51 height 34
select select "1"
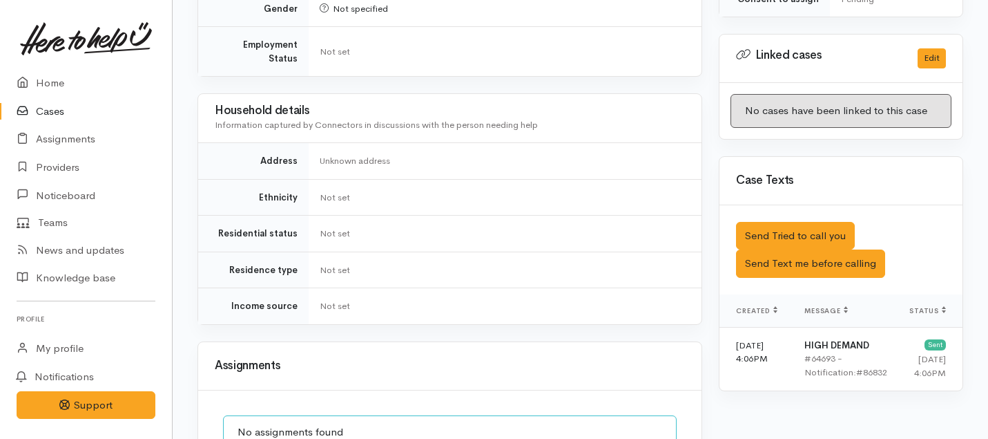
scroll to position [0, 0]
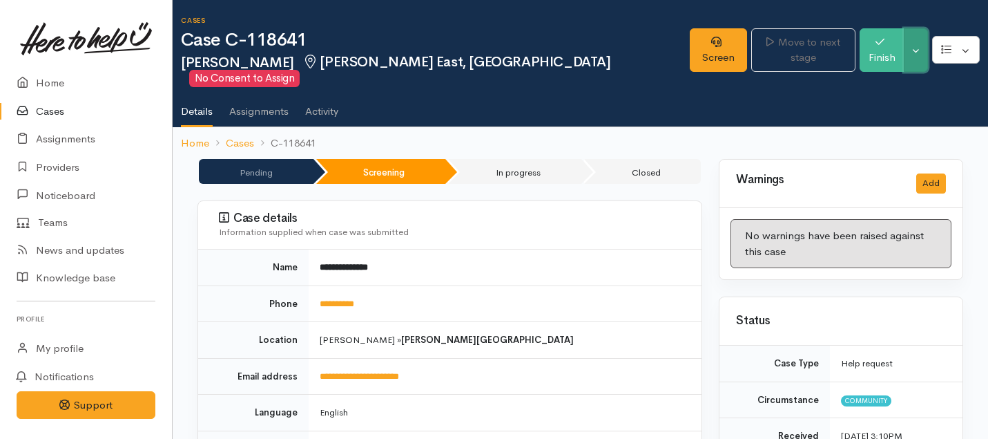
click at [910, 46] on button "Toggle Dropdown" at bounding box center [916, 50] width 24 height 44
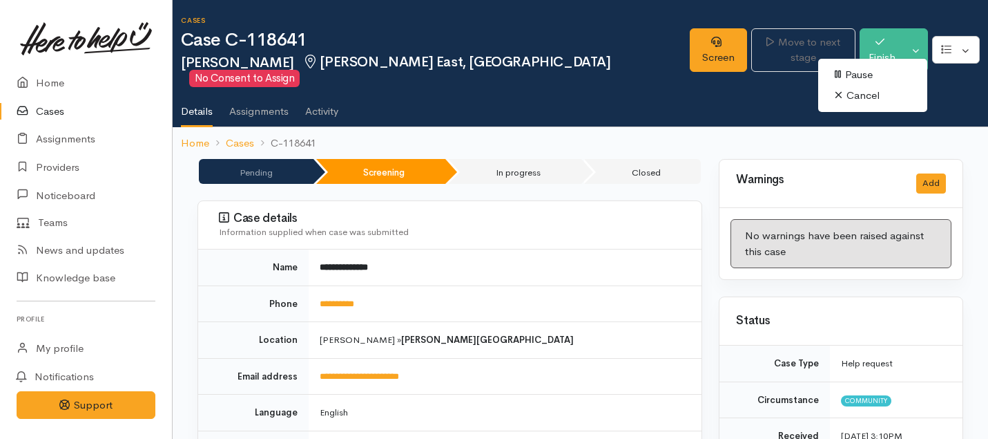
click at [850, 96] on link "Cancel" at bounding box center [873, 95] width 109 height 21
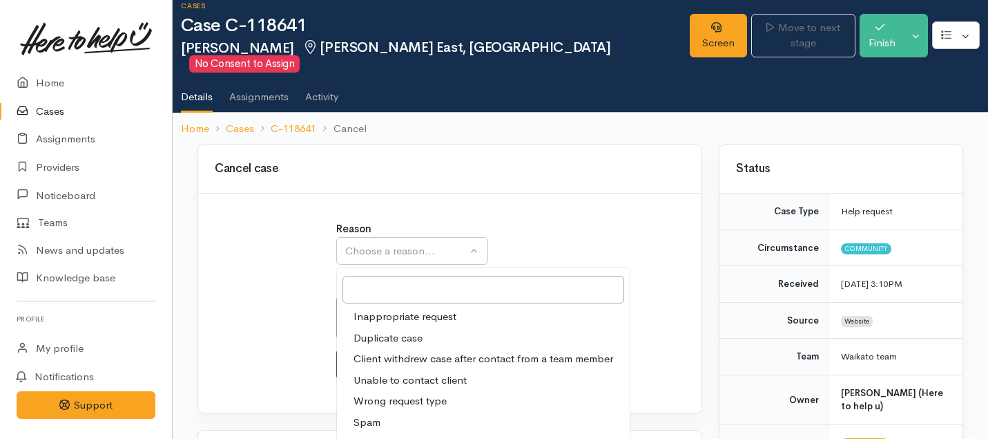
scroll to position [35, 0]
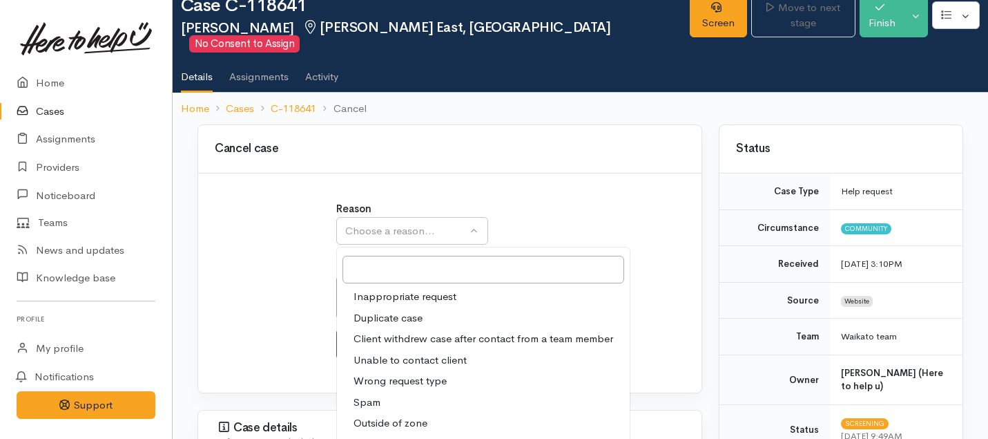
click at [399, 331] on span "Client withdrew case after contact from a team member" at bounding box center [484, 339] width 260 height 16
select select "3"
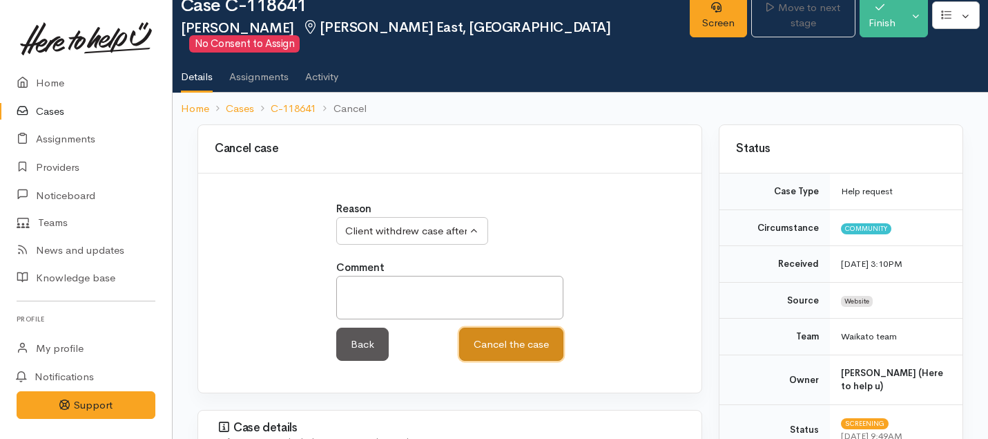
click at [505, 331] on button "Cancel the case" at bounding box center [511, 344] width 104 height 34
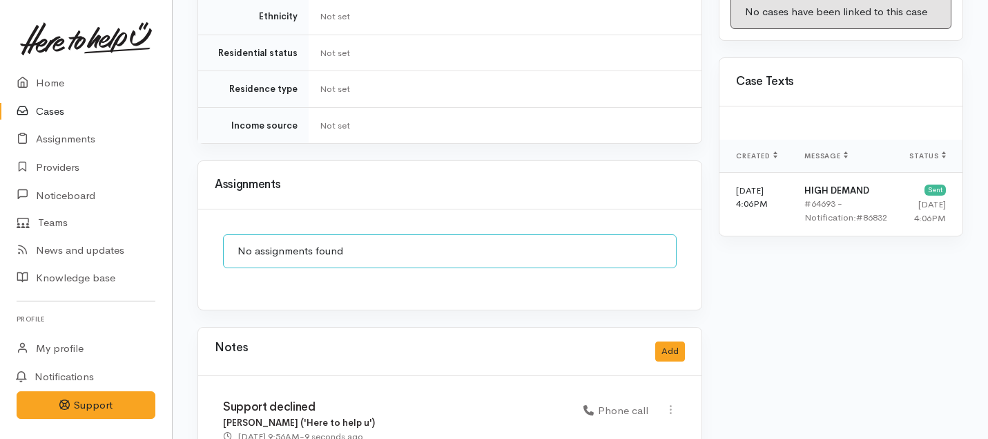
scroll to position [857, 0]
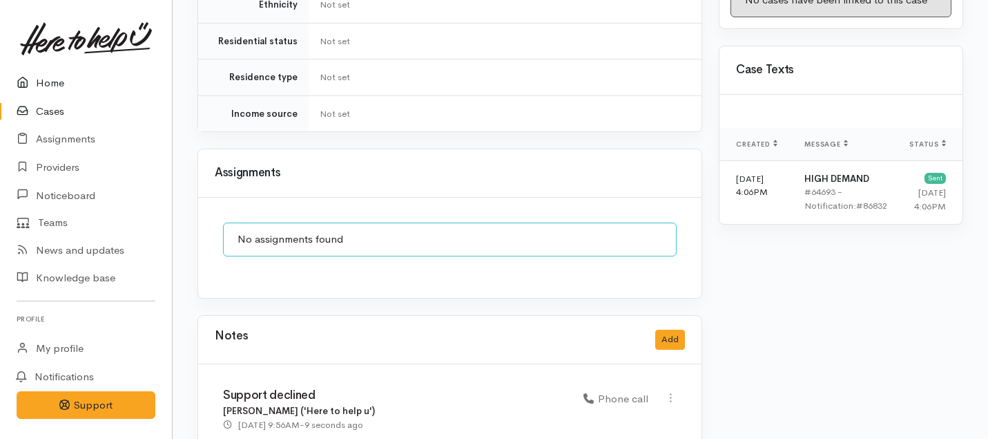
click at [61, 81] on link "Home" at bounding box center [86, 83] width 172 height 28
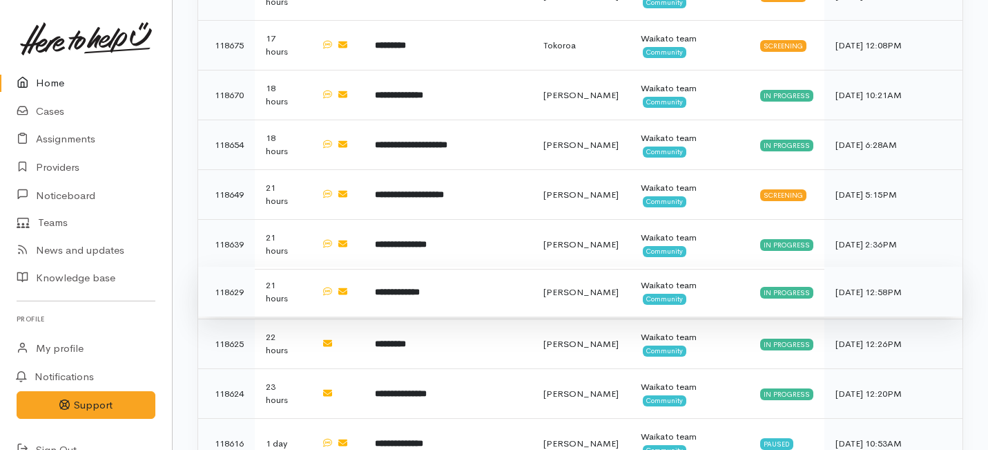
scroll to position [1084, 0]
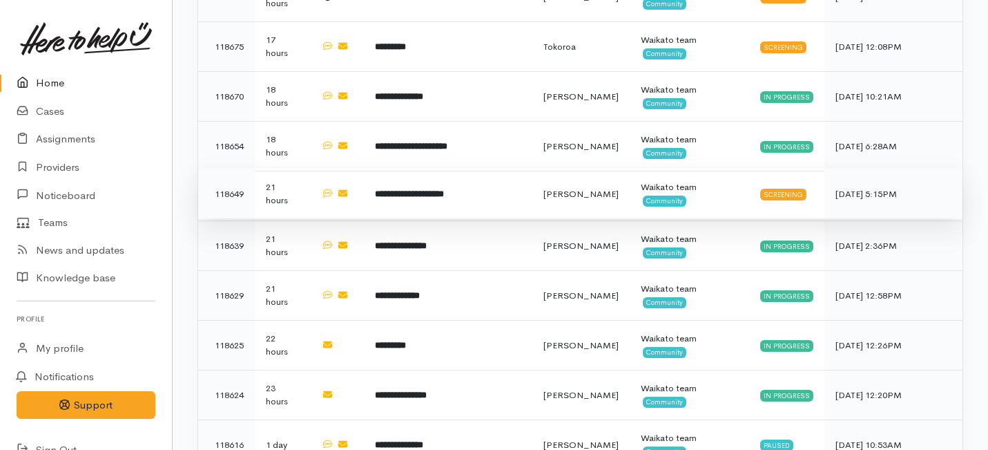
click at [403, 189] on b "**********" at bounding box center [409, 193] width 69 height 9
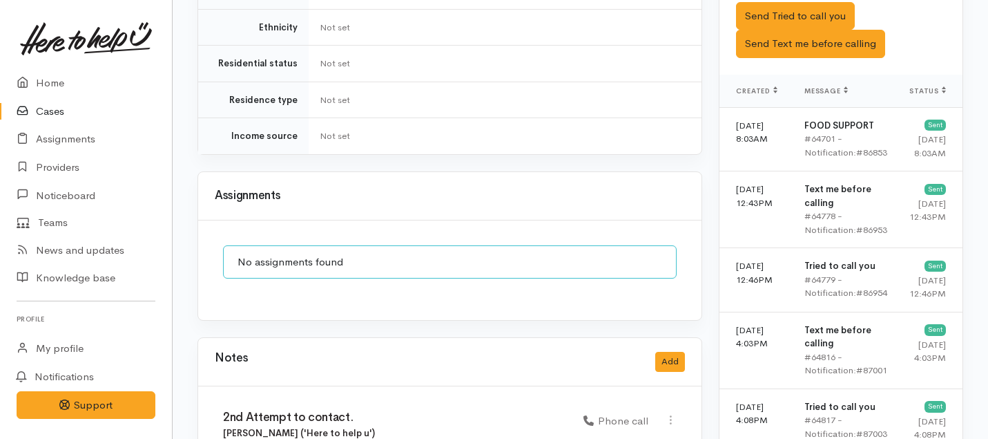
scroll to position [883, 0]
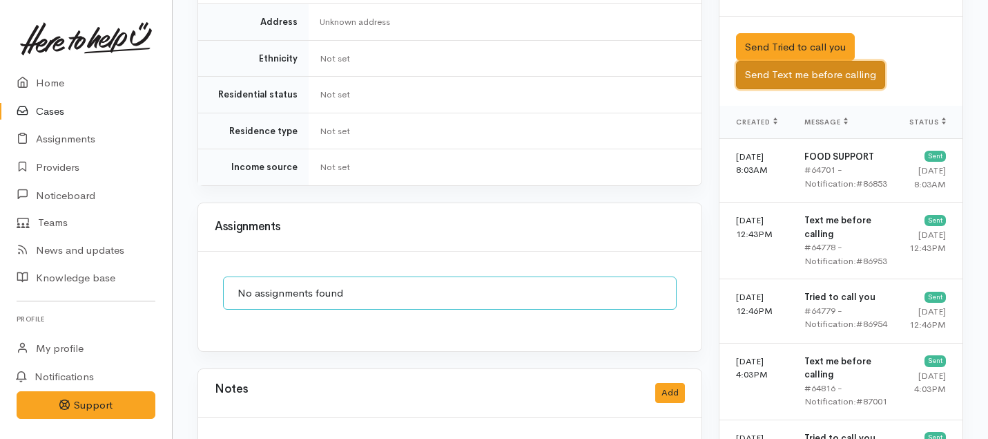
click at [821, 61] on button "Send Text me before calling" at bounding box center [810, 75] width 149 height 28
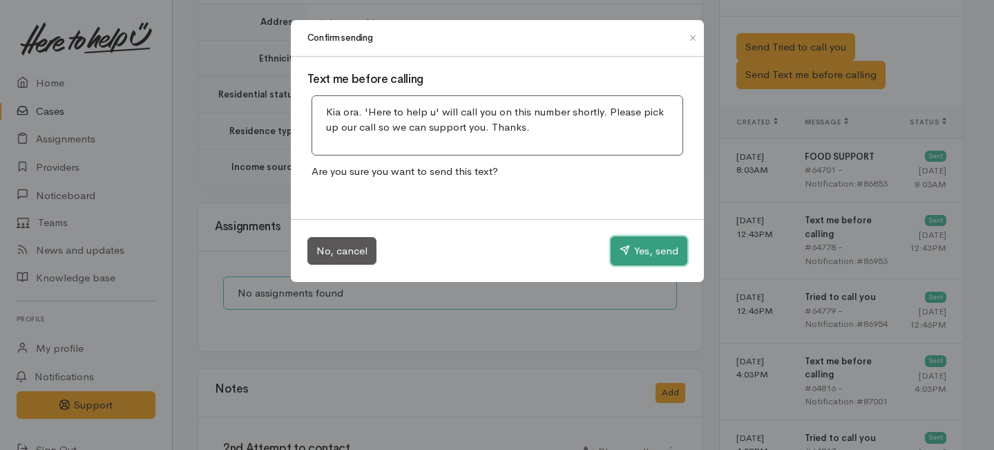
click at [649, 252] on button "Yes, send" at bounding box center [649, 250] width 77 height 29
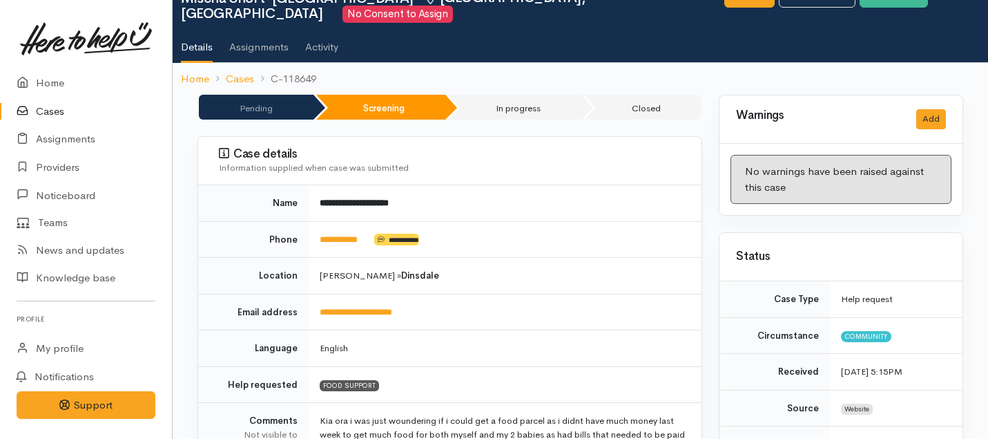
scroll to position [0, 0]
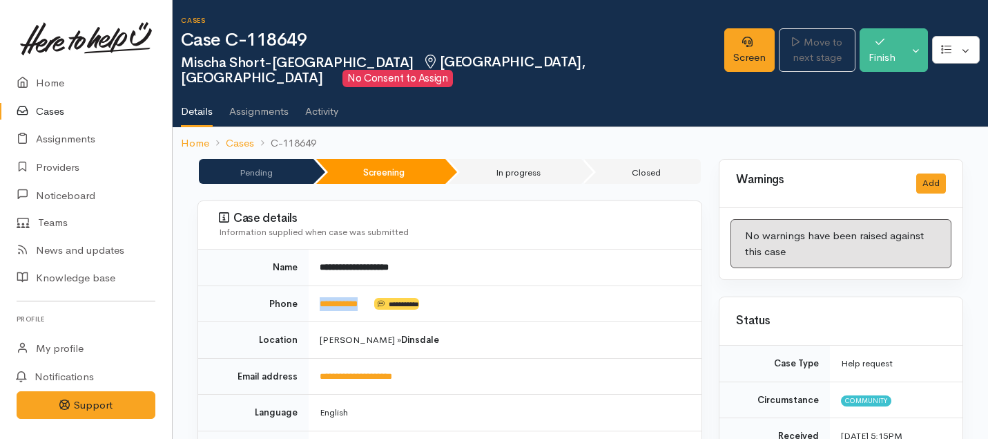
drag, startPoint x: 375, startPoint y: 283, endPoint x: 318, endPoint y: 284, distance: 56.7
click at [318, 285] on td "**********" at bounding box center [505, 303] width 393 height 37
copy td "**********"
click at [725, 47] on link "Screen" at bounding box center [750, 50] width 50 height 44
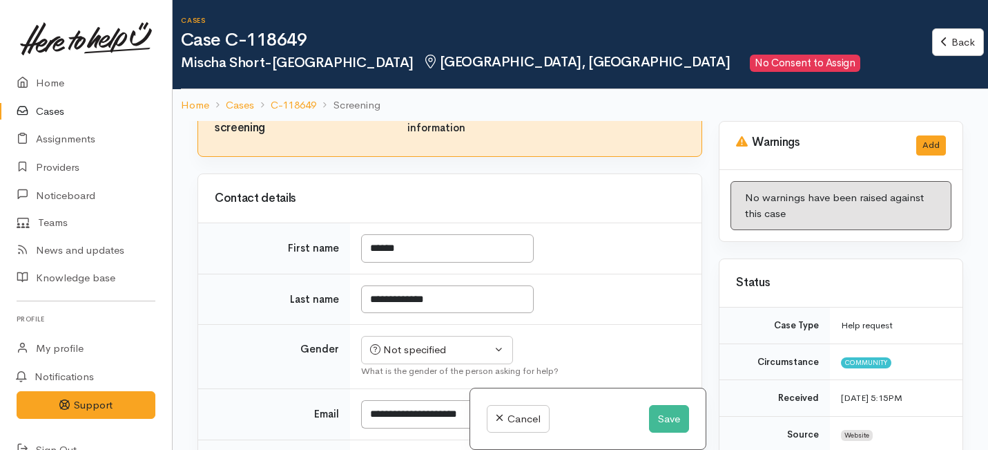
scroll to position [108, 0]
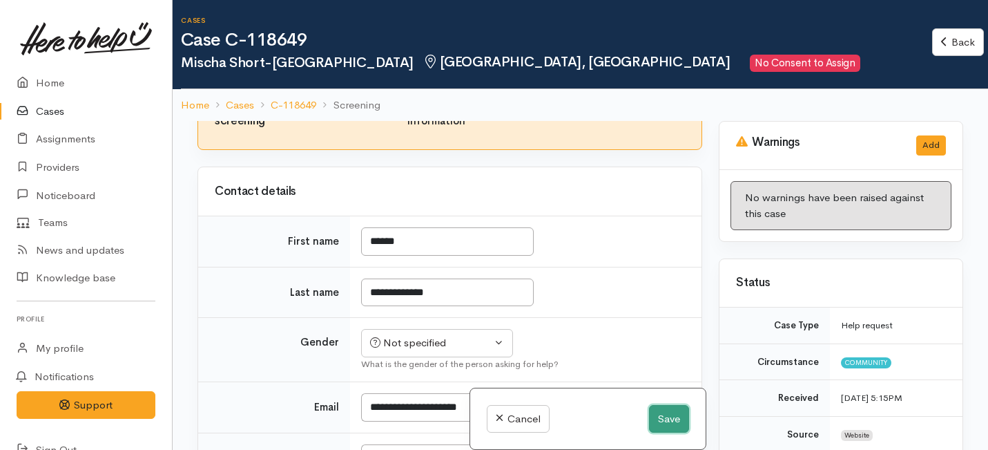
click at [662, 424] on button "Save" at bounding box center [669, 419] width 40 height 28
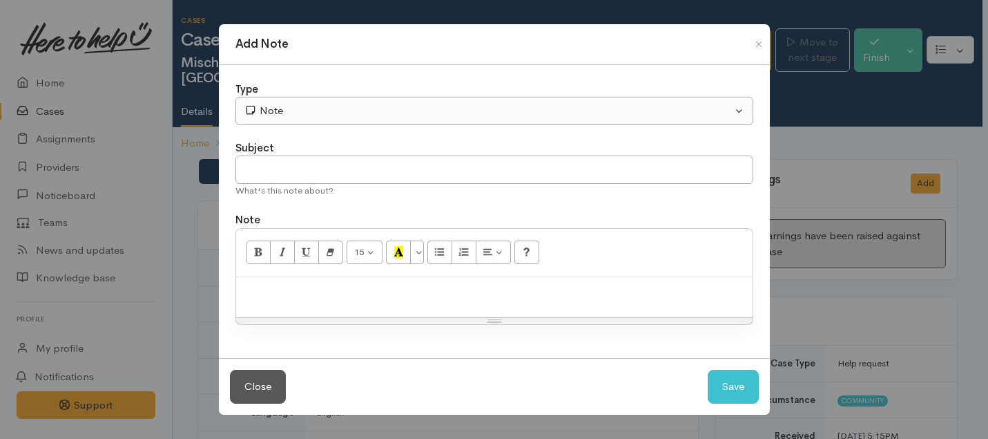
scroll to position [1094, 0]
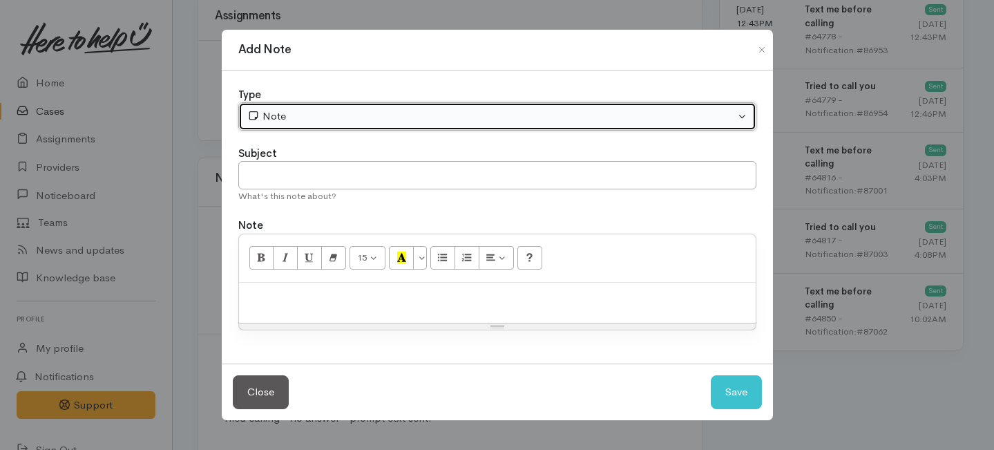
click at [450, 122] on div "Note" at bounding box center [491, 116] width 488 height 16
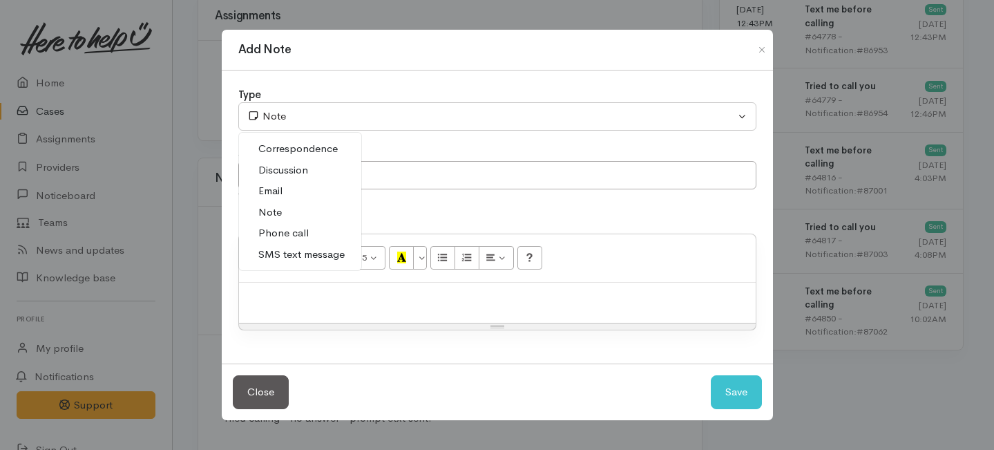
click at [283, 234] on span "Phone call" at bounding box center [283, 233] width 50 height 16
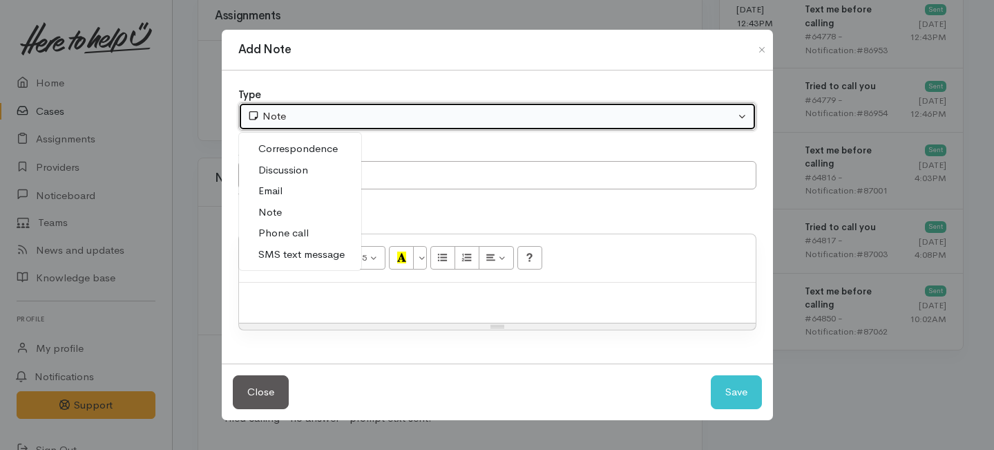
select select "3"
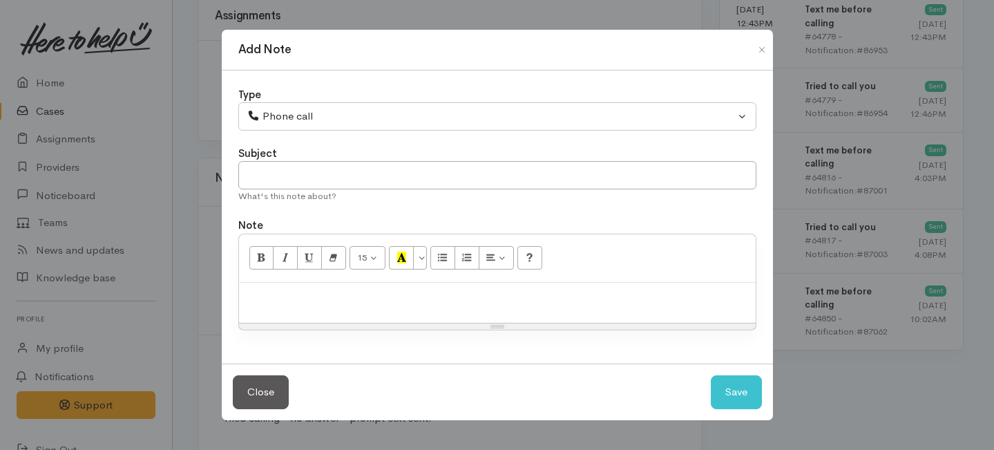
click at [287, 189] on div "What's this note about?" at bounding box center [497, 196] width 518 height 14
click at [296, 166] on input "text" at bounding box center [497, 175] width 518 height 28
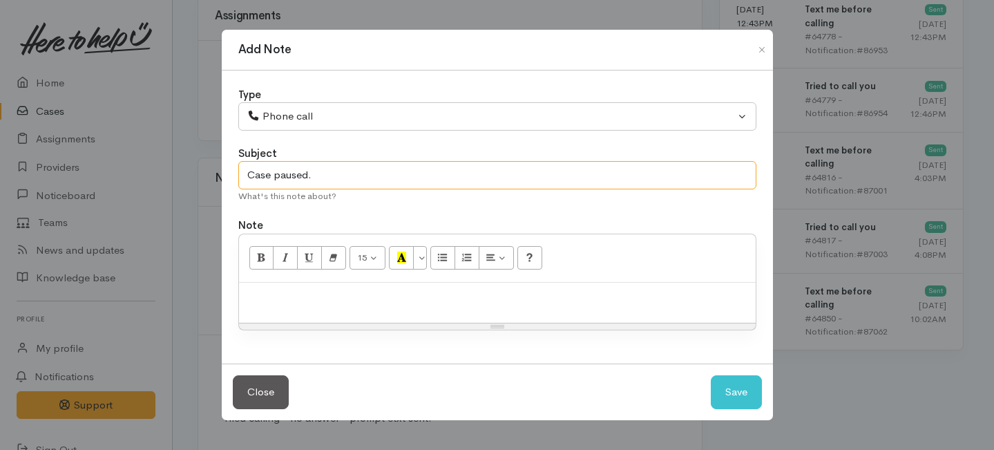
type input "Case paused."
click at [294, 298] on p at bounding box center [497, 297] width 503 height 16
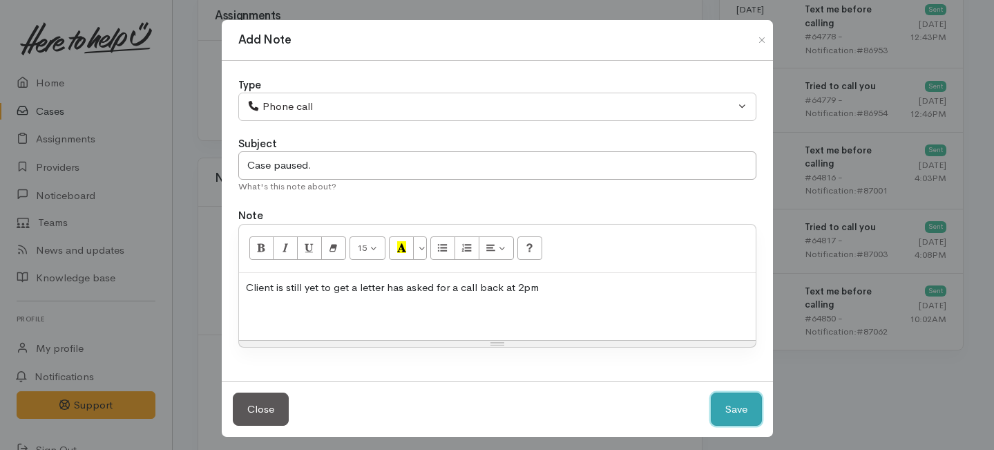
click at [736, 408] on button "Save" at bounding box center [736, 409] width 51 height 34
select select "1"
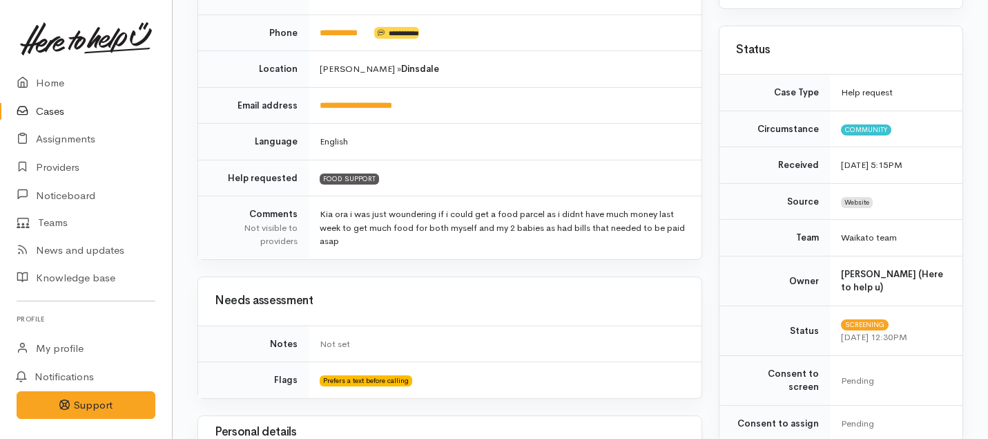
scroll to position [0, 0]
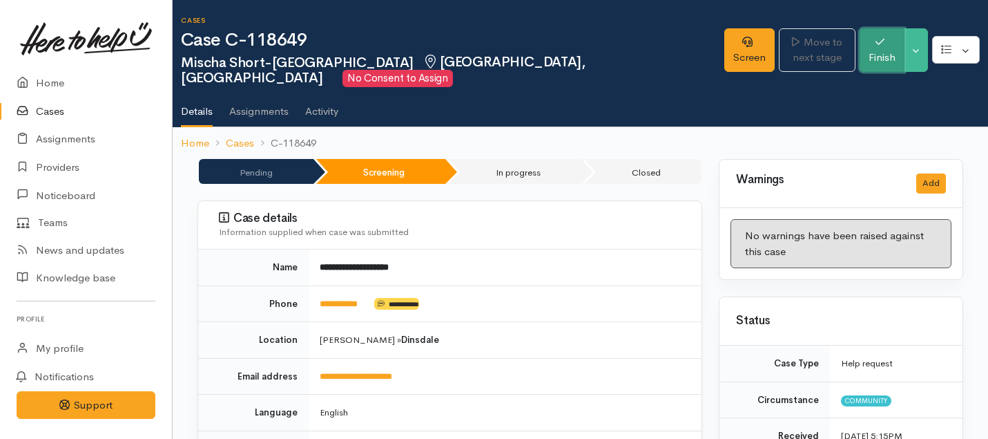
click at [880, 41] on button "Finish" at bounding box center [882, 50] width 45 height 44
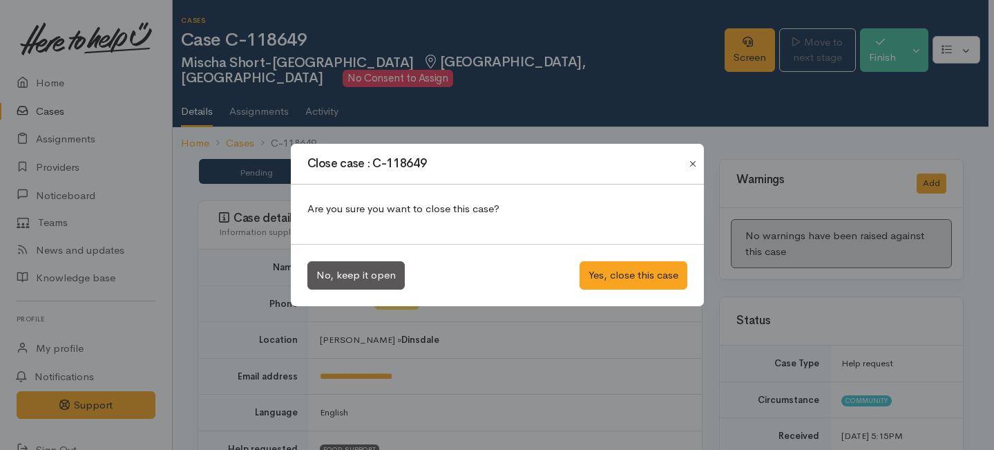
click at [692, 165] on button "Close" at bounding box center [693, 163] width 22 height 17
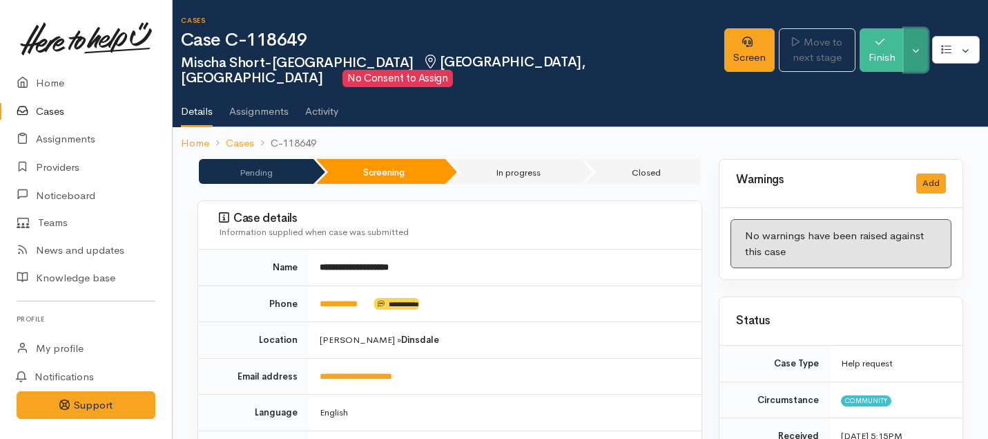
click at [912, 44] on button "Toggle Dropdown" at bounding box center [916, 50] width 24 height 44
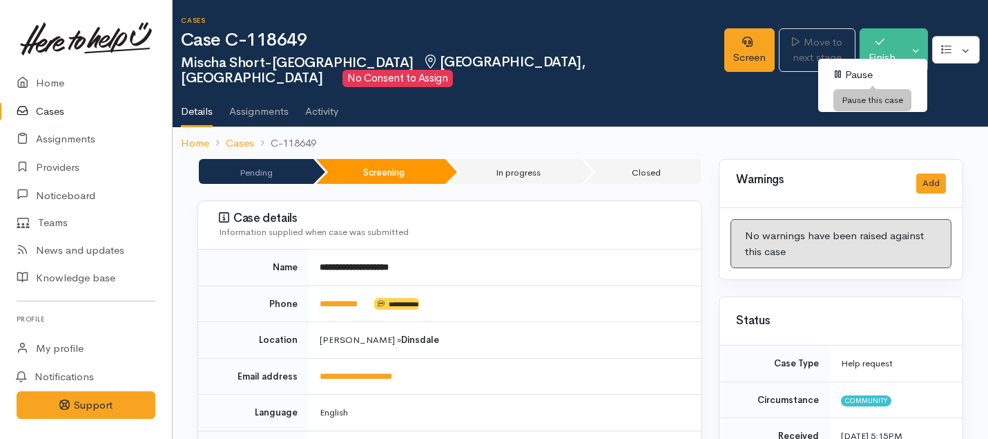
click at [856, 72] on link "Pause" at bounding box center [873, 74] width 109 height 21
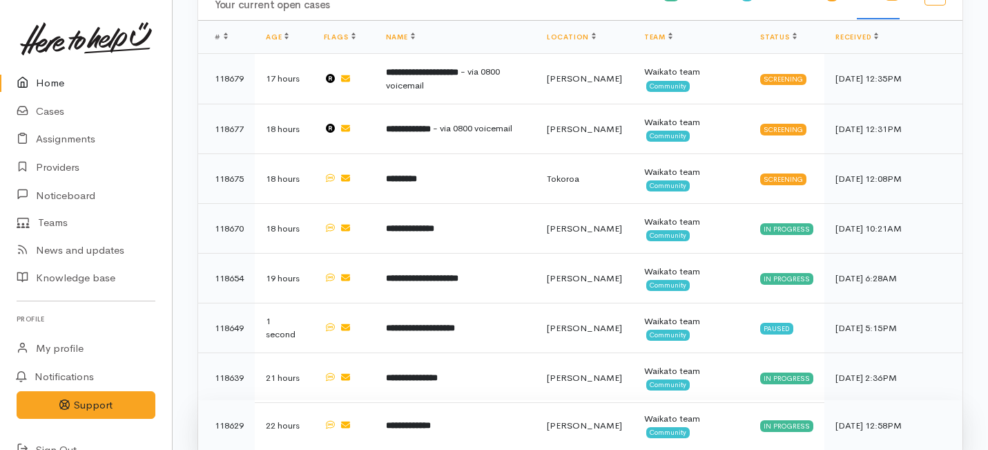
scroll to position [922, 0]
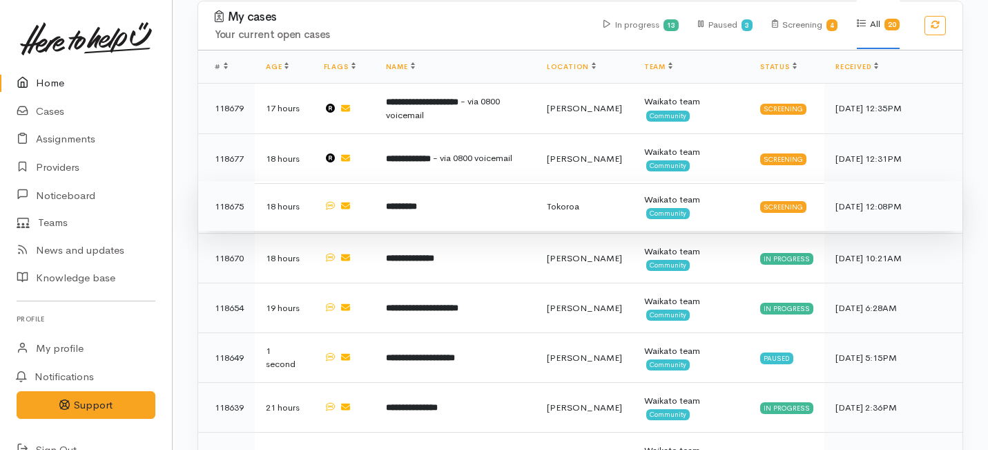
click at [417, 202] on b "*********" at bounding box center [401, 206] width 31 height 9
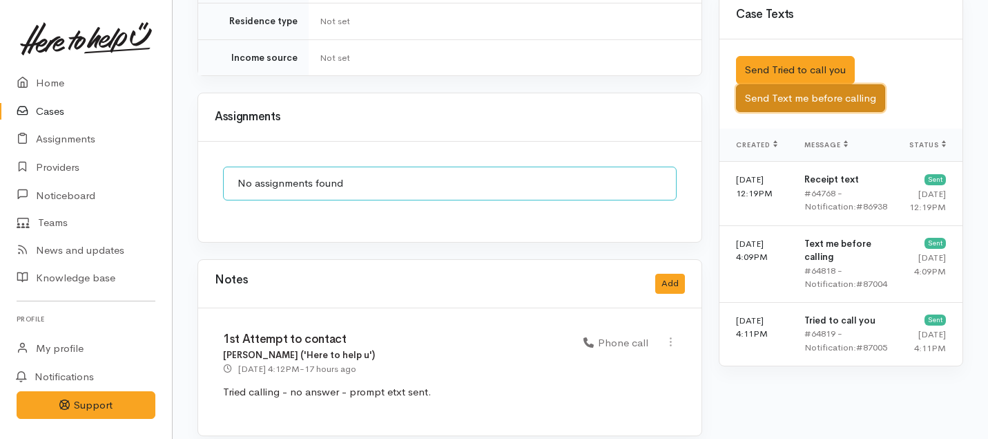
click at [801, 84] on button "Send Text me before calling" at bounding box center [810, 98] width 149 height 28
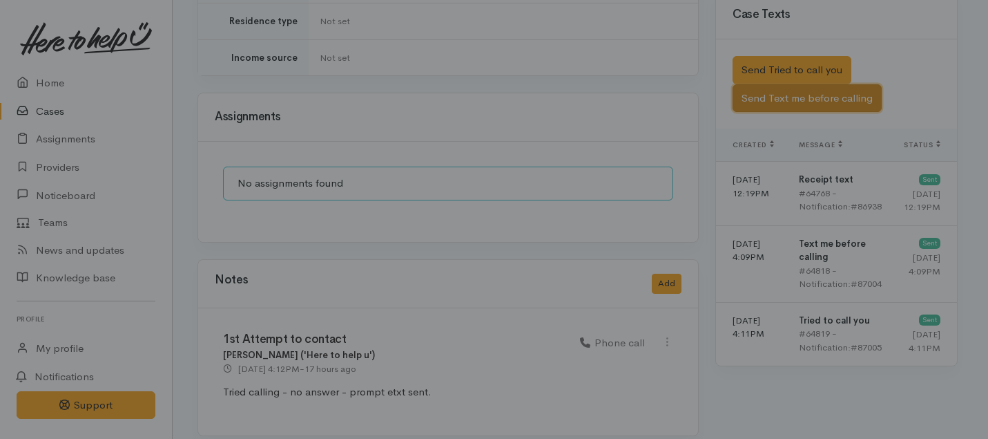
scroll to position [966, 0]
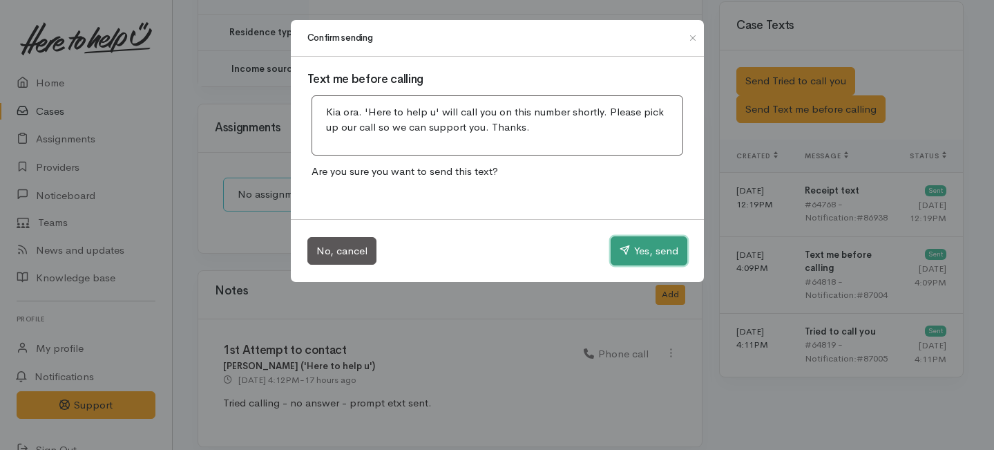
click at [638, 254] on button "Yes, send" at bounding box center [649, 250] width 77 height 29
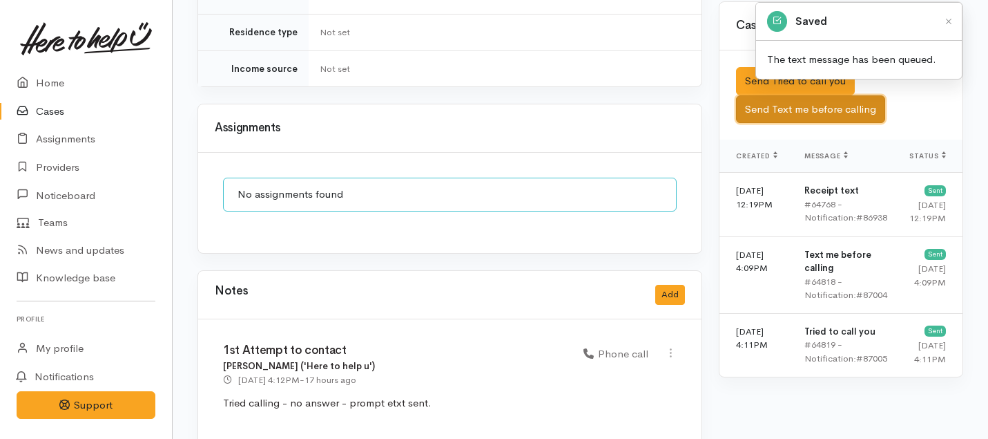
scroll to position [0, 0]
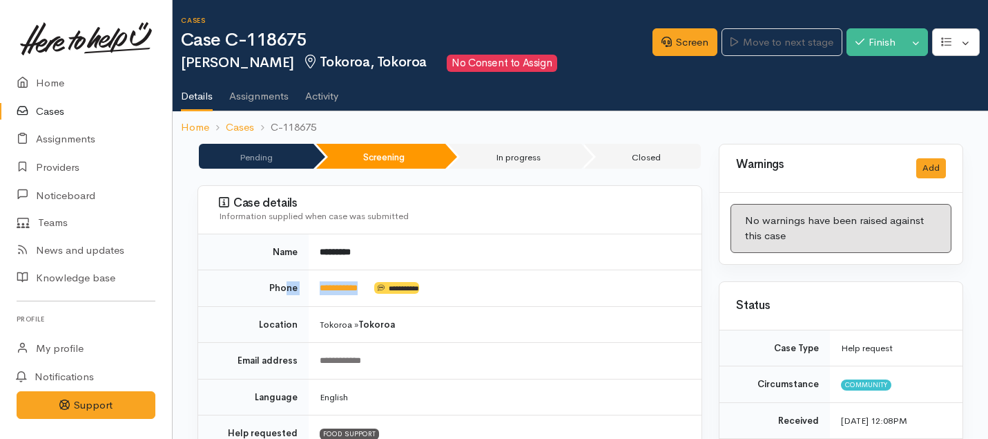
drag, startPoint x: 373, startPoint y: 287, endPoint x: 287, endPoint y: 283, distance: 86.4
click at [287, 283] on tr "**********" at bounding box center [450, 288] width 504 height 37
copy tr "**********"
click at [662, 37] on icon at bounding box center [667, 42] width 10 height 10
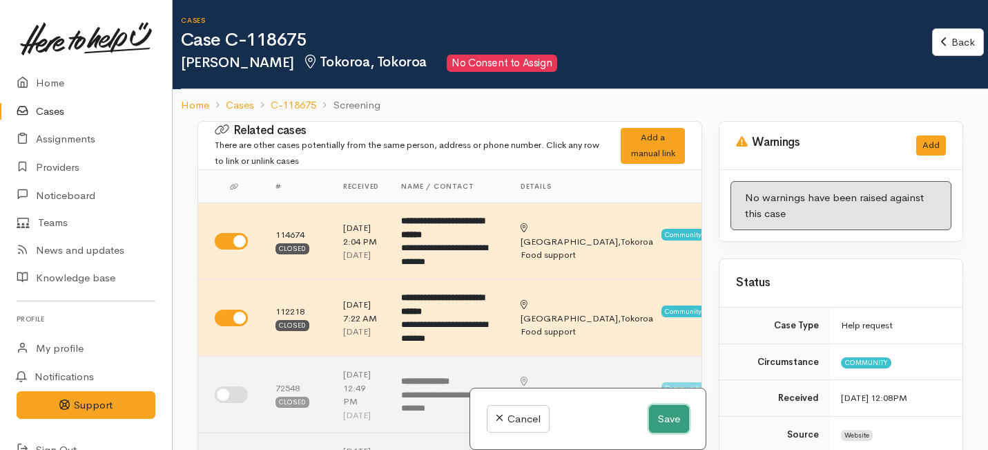
click at [671, 418] on button "Save" at bounding box center [669, 419] width 40 height 28
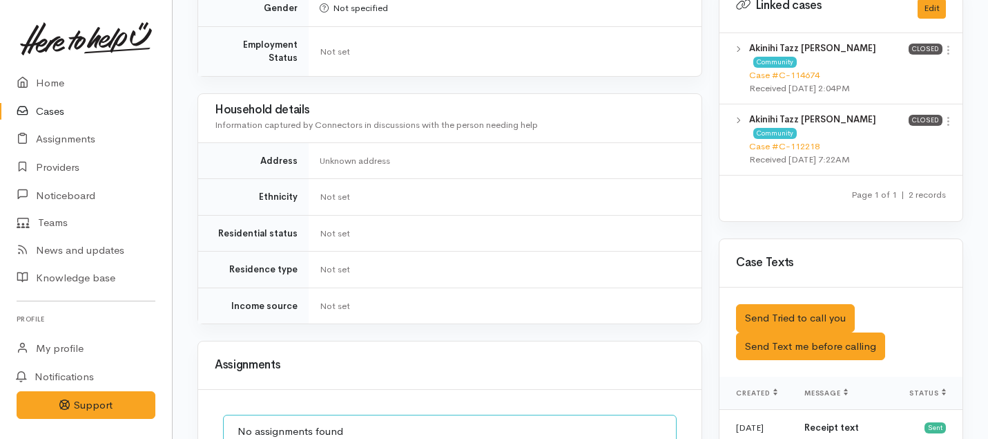
scroll to position [743, 0]
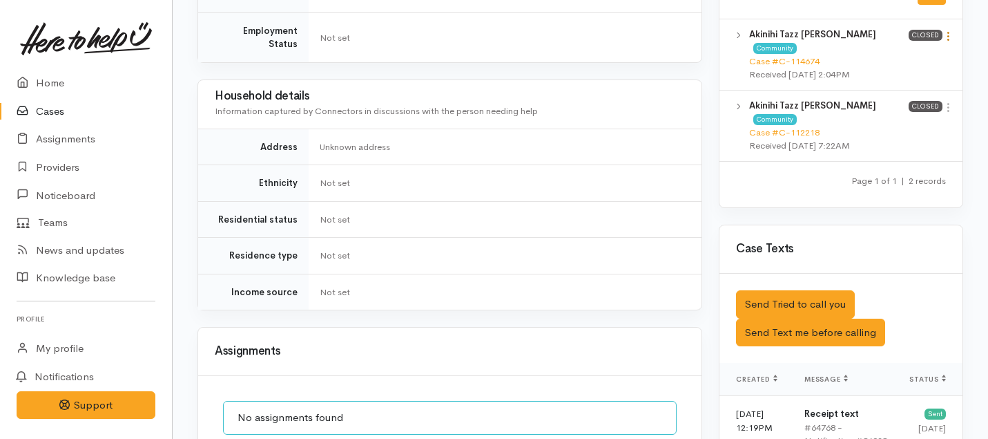
click at [945, 30] on icon at bounding box center [949, 36] width 12 height 12
click at [887, 52] on link "View case" at bounding box center [899, 62] width 109 height 21
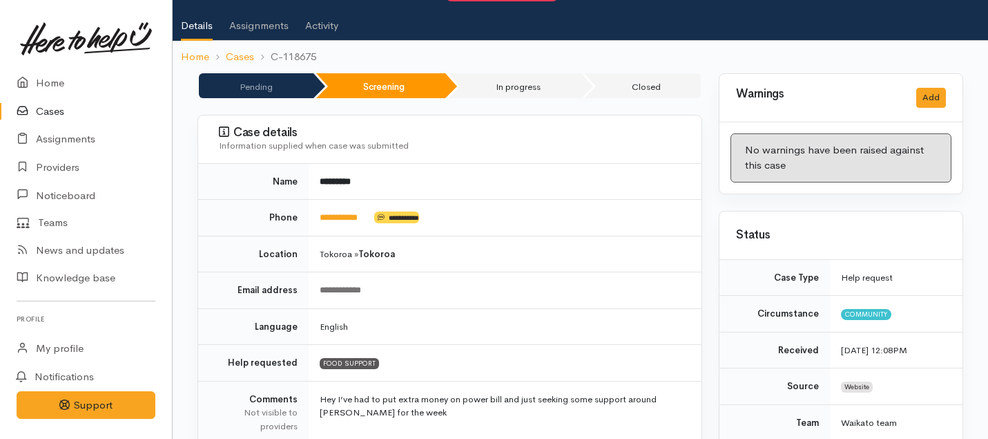
scroll to position [0, 0]
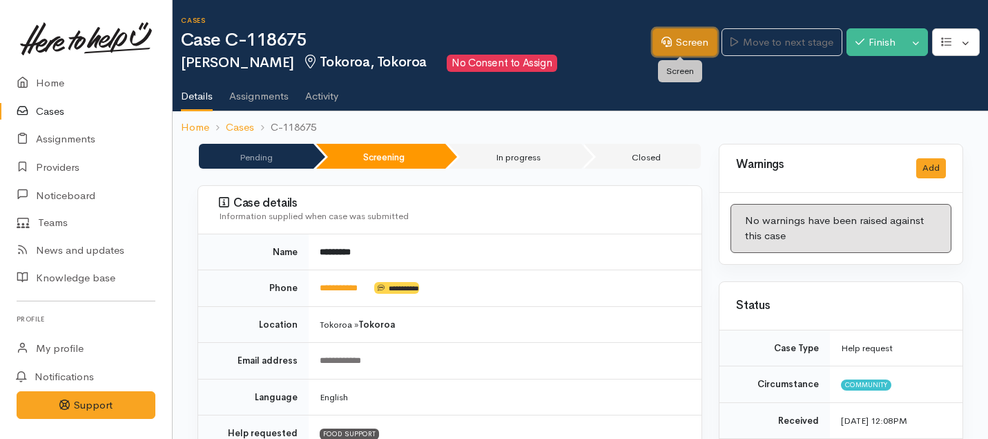
click at [653, 41] on link "Screen" at bounding box center [685, 42] width 65 height 28
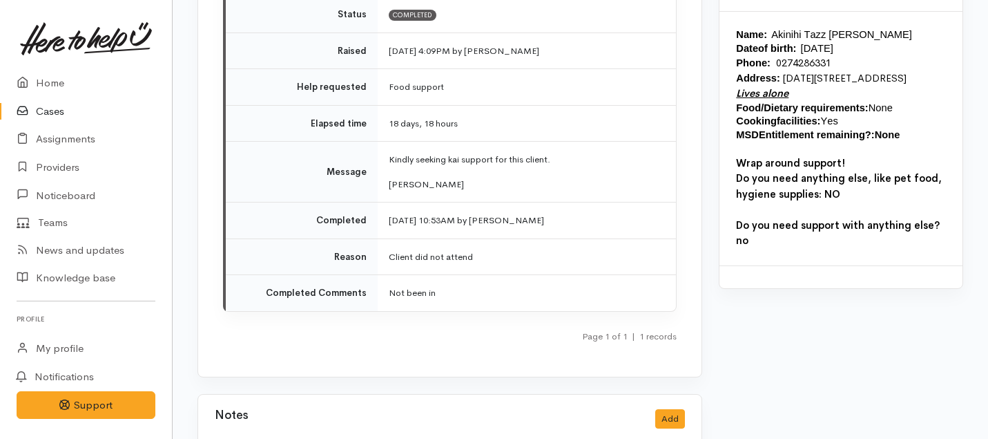
scroll to position [1512, 0]
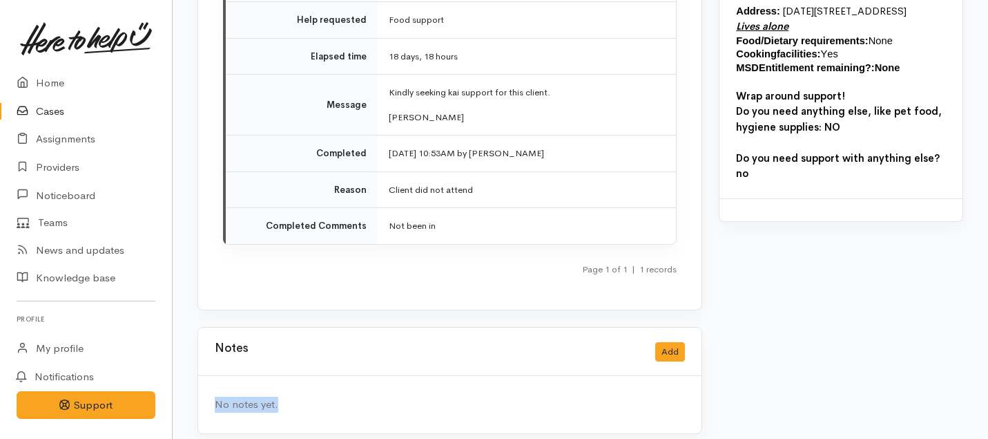
click at [568, 409] on div "Notes Add No notes yet." at bounding box center [450, 380] width 505 height 107
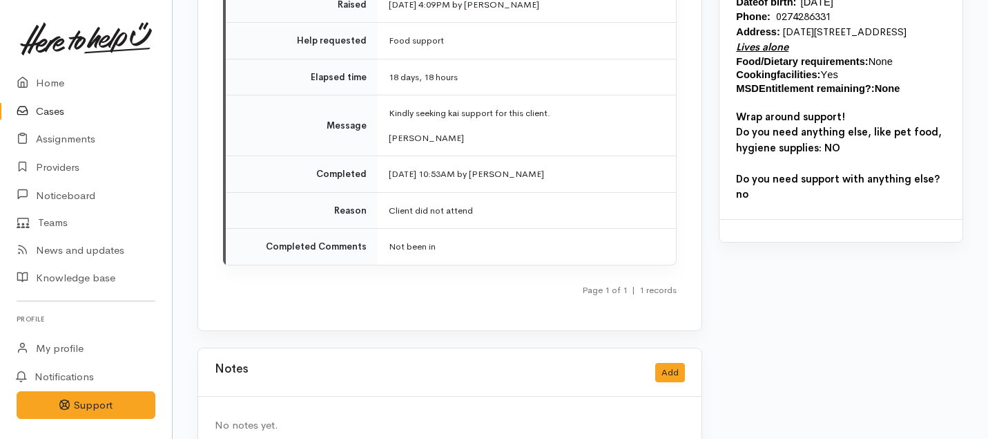
click at [461, 137] on tbody "Status Completed Raised 26 Jun 2025 4:09PM by Shirley Mackie Help requested Foo…" at bounding box center [451, 107] width 450 height 314
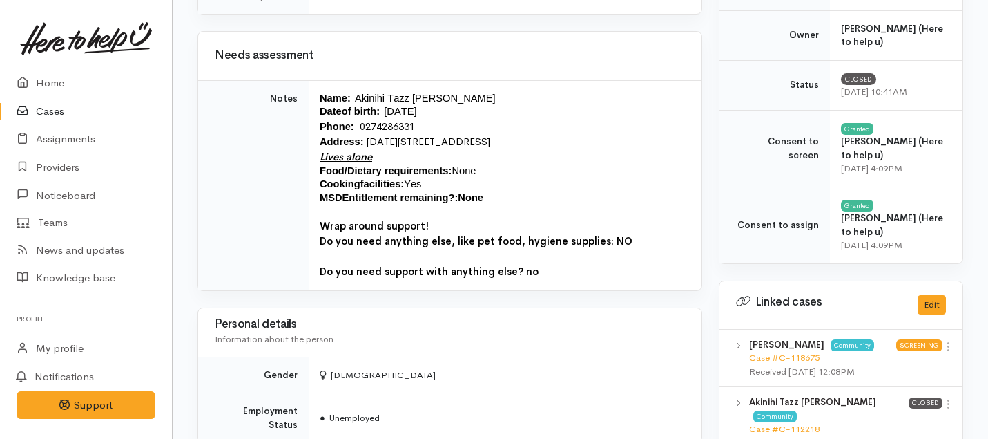
scroll to position [495, 0]
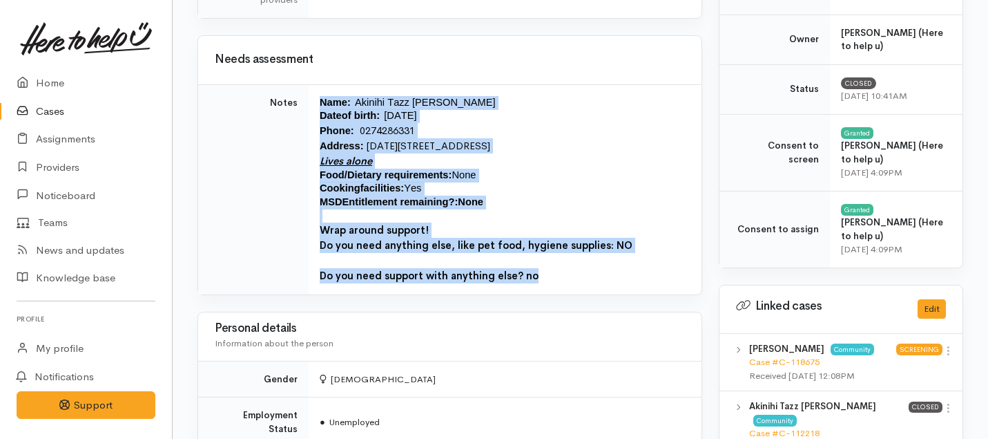
drag, startPoint x: 555, startPoint y: 282, endPoint x: 308, endPoint y: 97, distance: 308.5
click at [309, 97] on td "Name :   Akinihi Tazz Edwina Thom Parata Date of birth :   23/12/1998 Phone:   …" at bounding box center [505, 189] width 393 height 210
copy td "Name :   Akinihi Tazz Edwina Thom Parata Date of birth :   23/12/1998 Phone:   …"
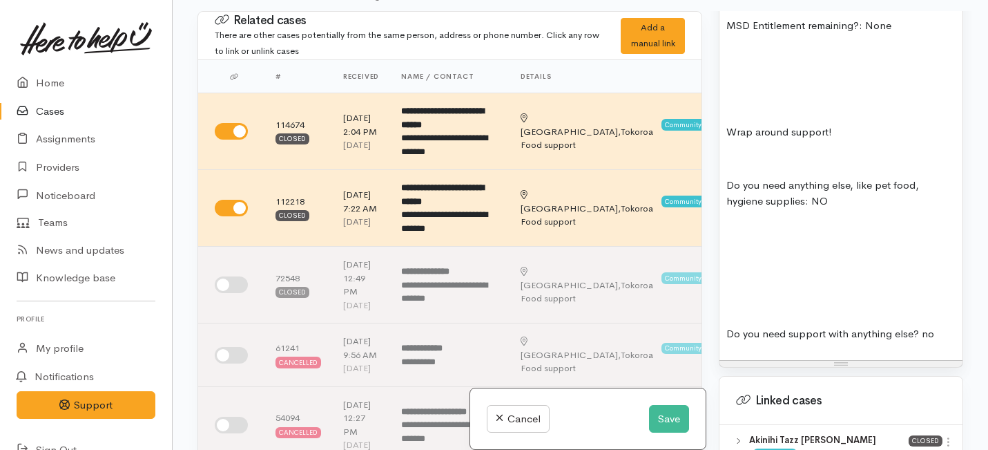
scroll to position [1219, 0]
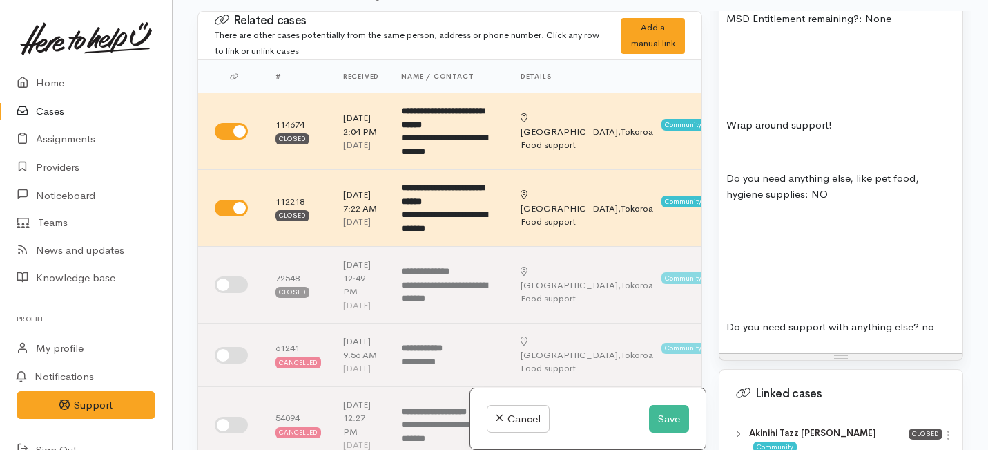
click at [725, 312] on div "Name:   [PERSON_NAME] Date of birth:  [DEMOGRAPHIC_DATA] Phone:   0274286331 Ad…" at bounding box center [841, 45] width 243 height 615
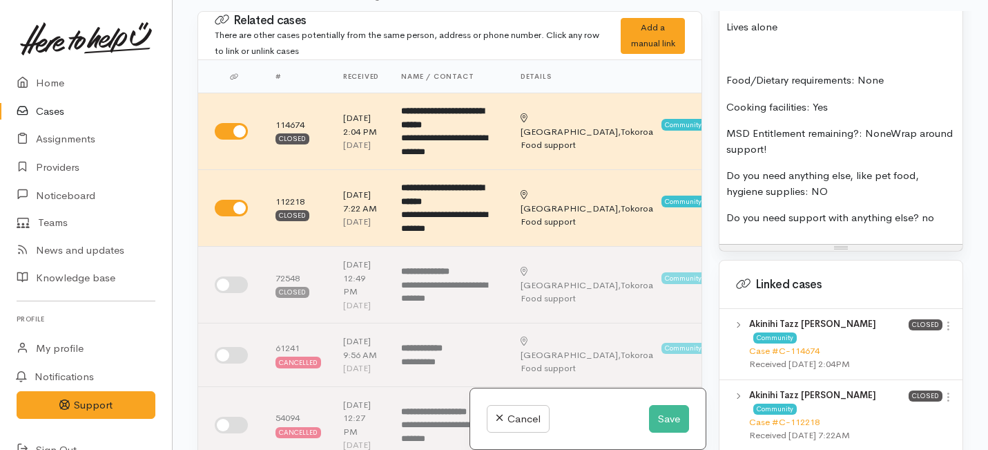
scroll to position [1072, 0]
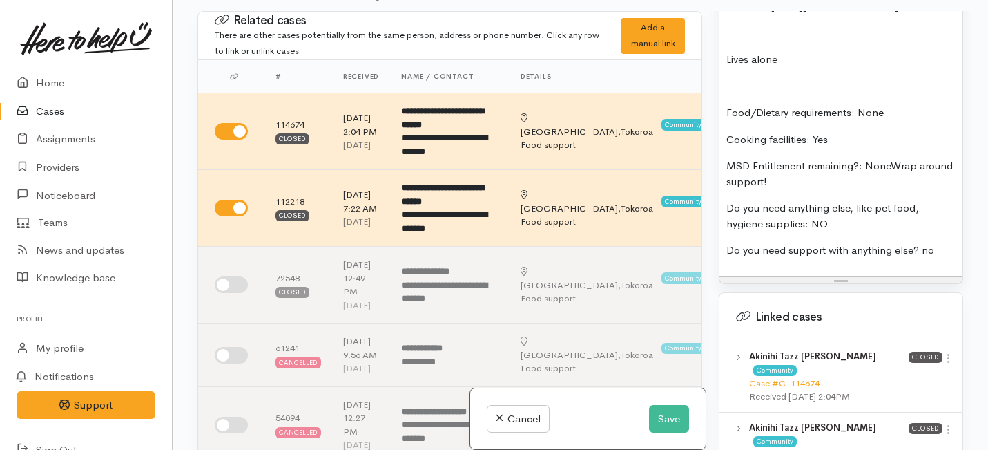
click at [723, 93] on div "Name:   Akinihi Tazz Edwina Thom Parata Date of birth:  23/12/1998 Phone:   027…" at bounding box center [841, 80] width 243 height 391
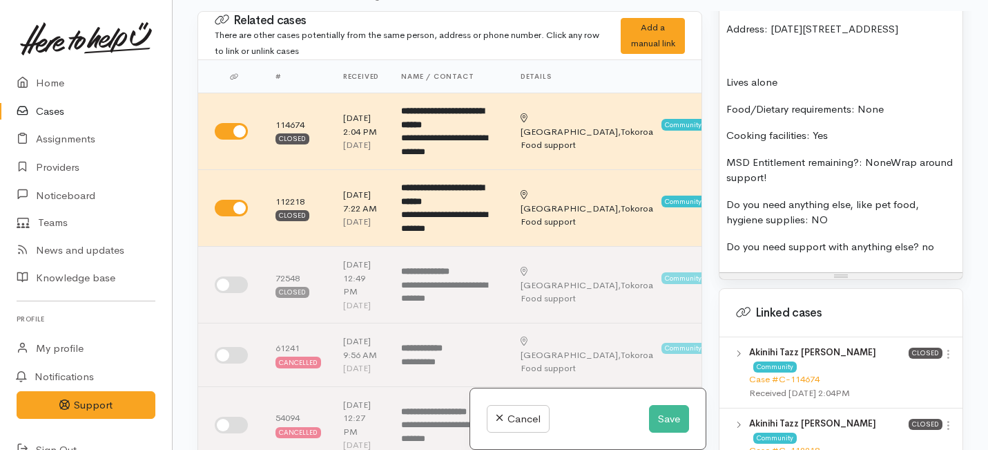
scroll to position [1038, 0]
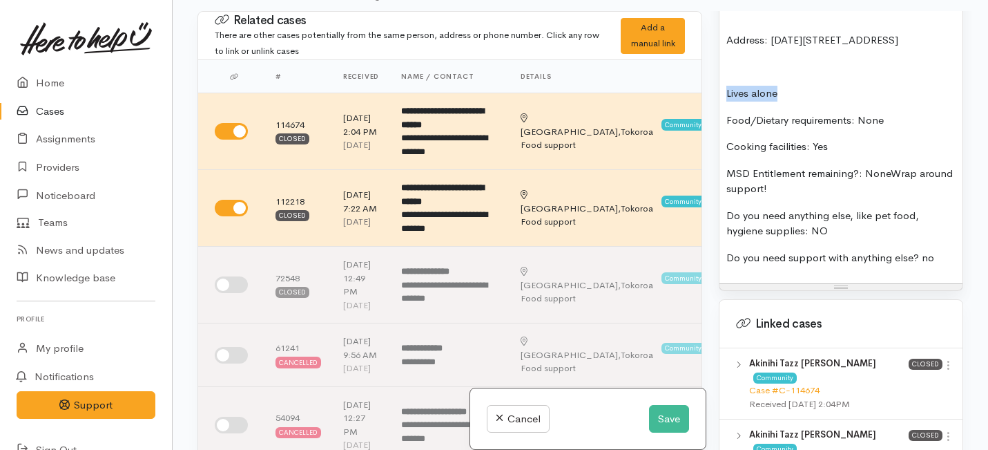
drag, startPoint x: 785, startPoint y: 79, endPoint x: 725, endPoint y: 79, distance: 60.1
click at [725, 79] on div "Name:   Akinihi Tazz Edwina Thom Parata Date of birth:  23/12/1998 Phone:   027…" at bounding box center [841, 101] width 243 height 364
click at [727, 113] on span "Food/Dietary requirements: None" at bounding box center [805, 119] width 157 height 13
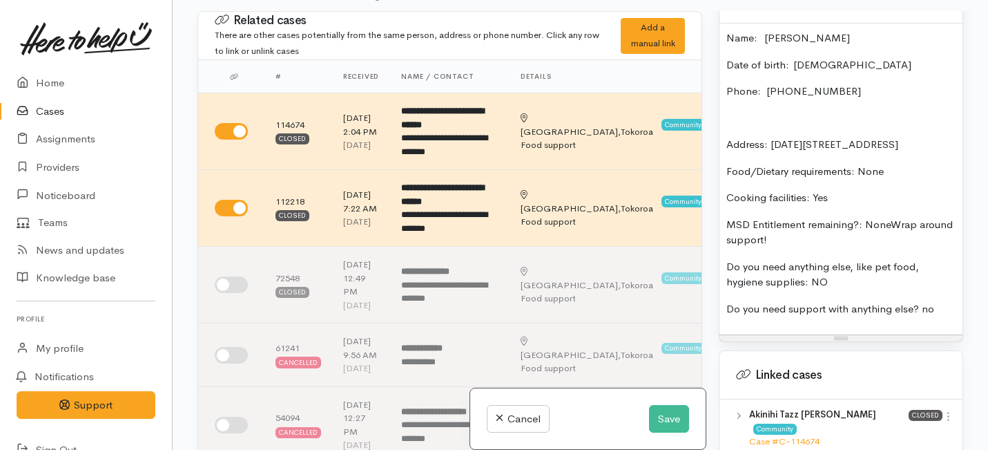
scroll to position [925, 0]
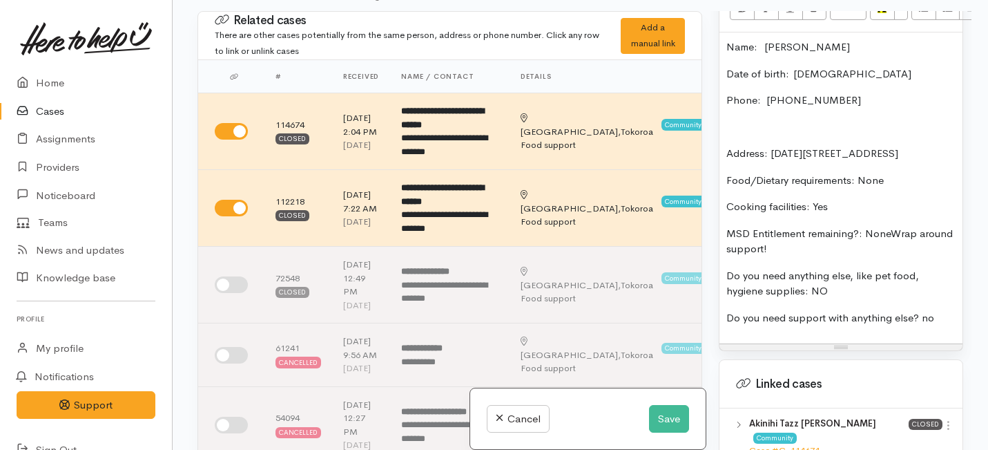
click at [726, 142] on div "Name:   Akinihi Tazz Edwina Thom Parata Date of birth:  23/12/1998 Phone:   027…" at bounding box center [841, 187] width 243 height 311
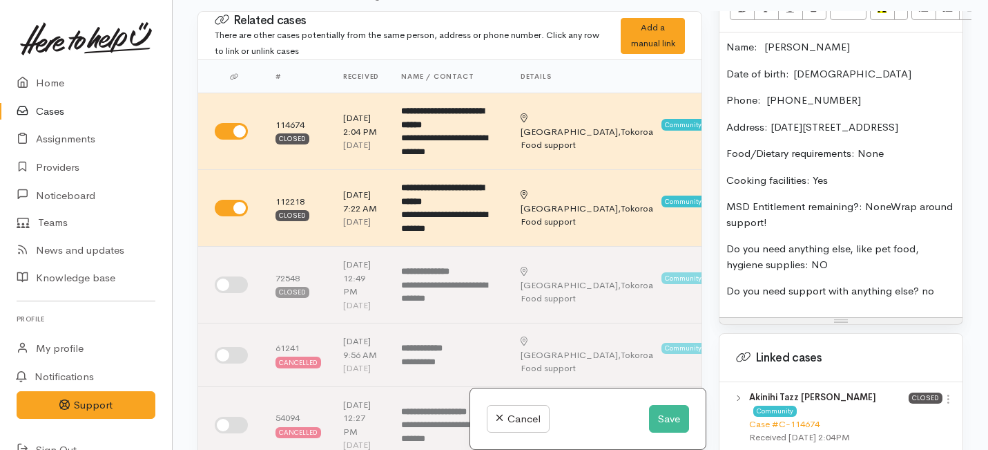
drag, startPoint x: 883, startPoint y: 37, endPoint x: 801, endPoint y: 35, distance: 81.5
click at [801, 39] on p "Name:   Akinihi Tazz Edwina Thom Parata" at bounding box center [841, 47] width 229 height 16
click at [950, 119] on p "Address:  20 May Street, Tokoroa, New Zealand" at bounding box center [841, 127] width 229 height 16
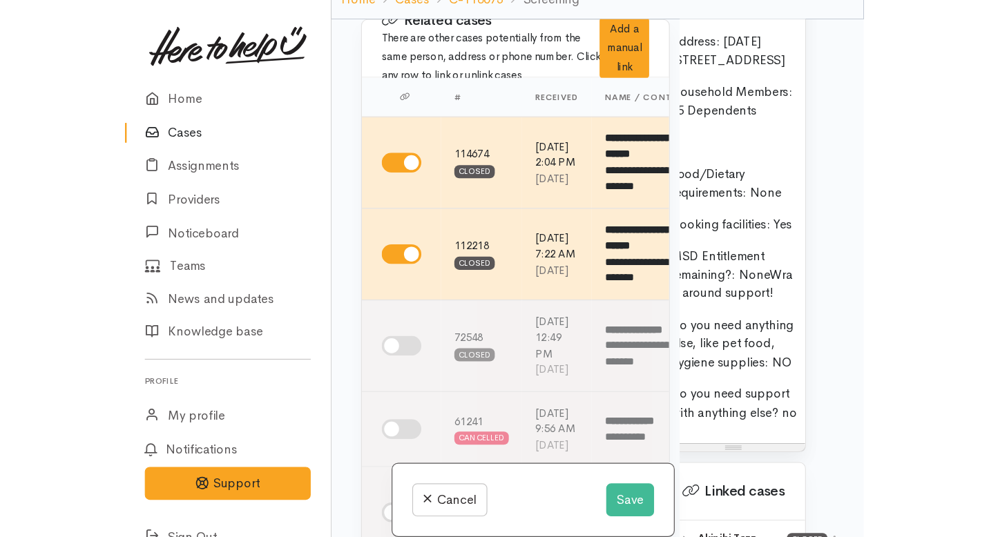
scroll to position [1195, 0]
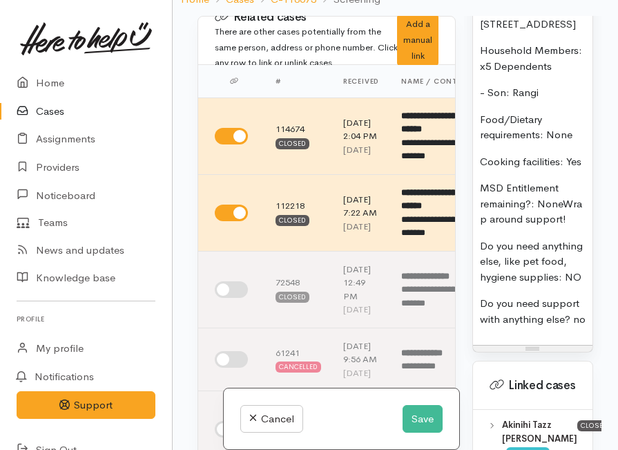
click at [551, 101] on p "- Son: Rangi" at bounding box center [533, 93] width 106 height 16
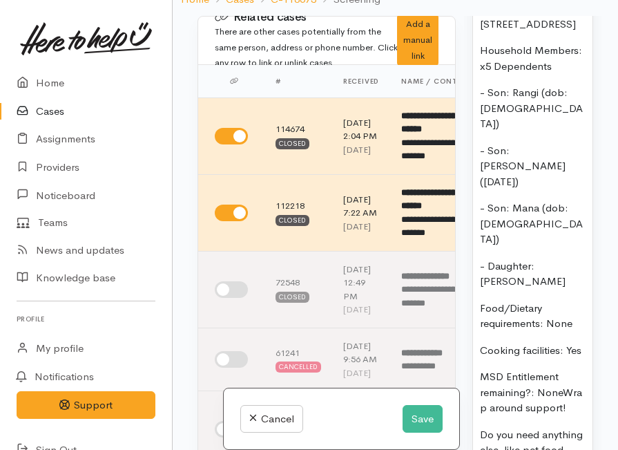
click at [575, 289] on p "- Daughter: Akinihi" at bounding box center [533, 273] width 106 height 31
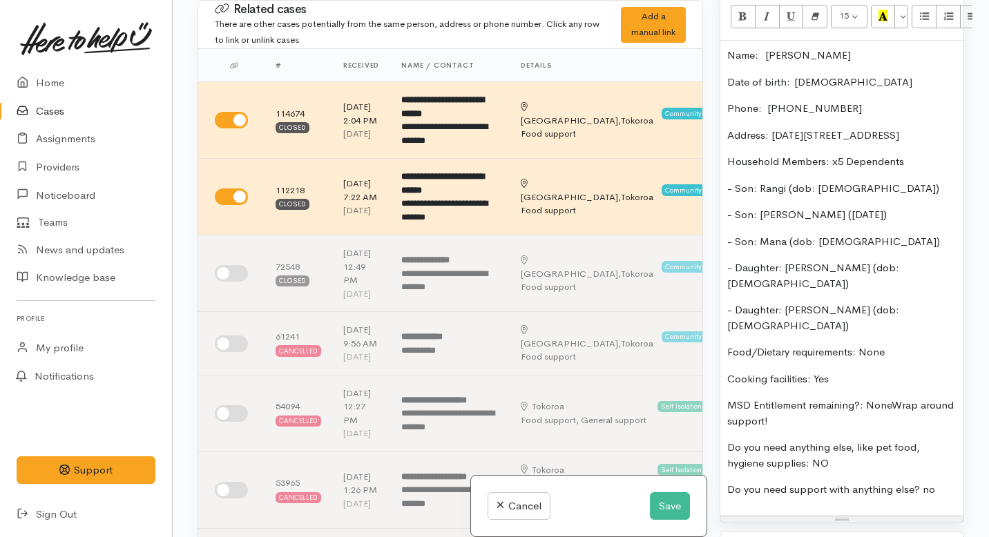
scroll to position [906, 0]
click at [849, 371] on p "Cooking facilities: Yes" at bounding box center [841, 379] width 229 height 16
click at [890, 398] on span "Wrap around support!" at bounding box center [840, 412] width 227 height 29
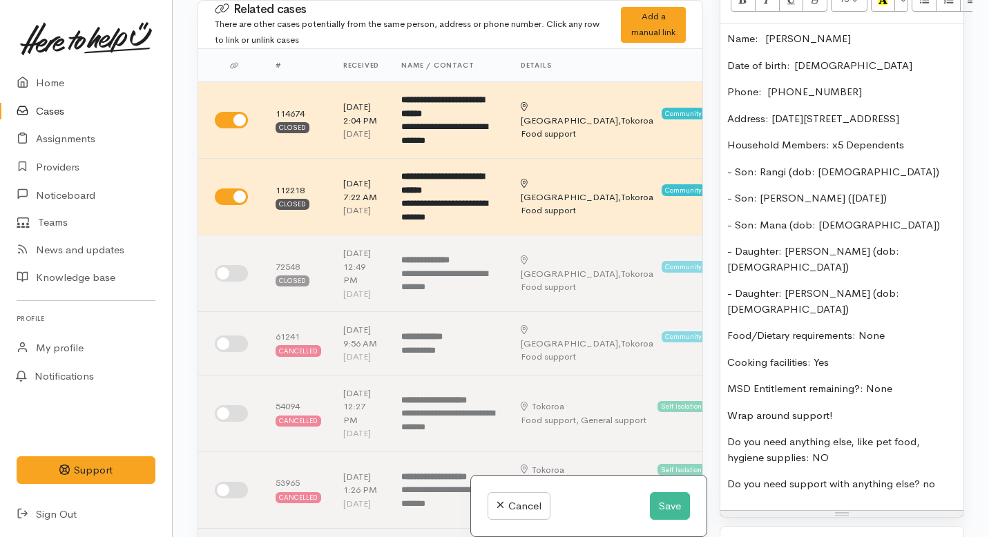
scroll to position [925, 0]
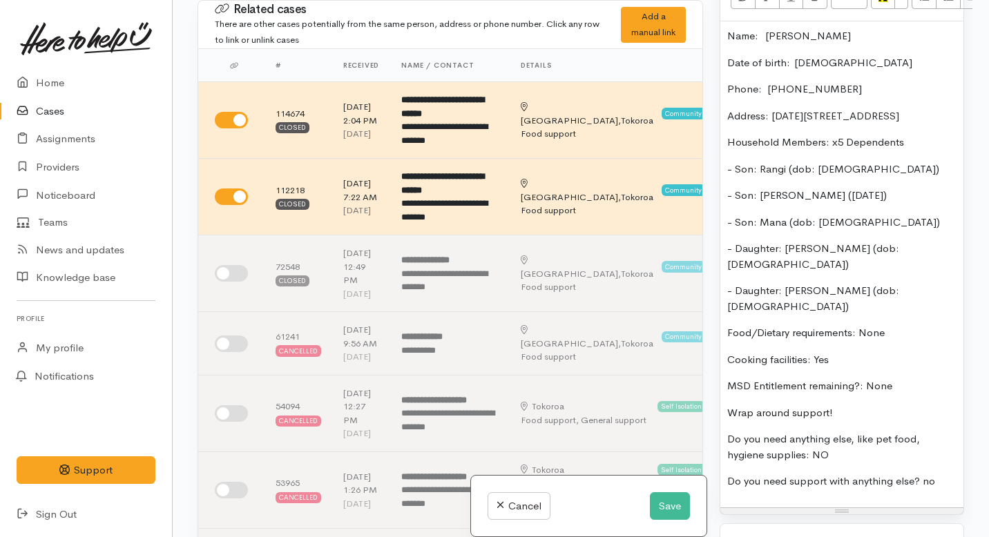
click at [840, 432] on p "Do you need anything else, like pet food, hygiene supplies: NO" at bounding box center [841, 447] width 229 height 31
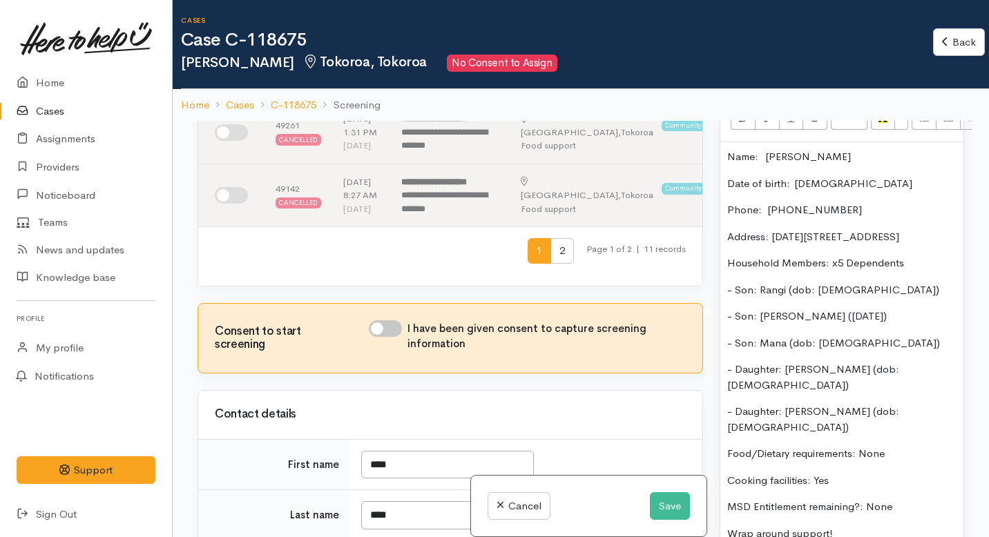
scroll to position [1042, 0]
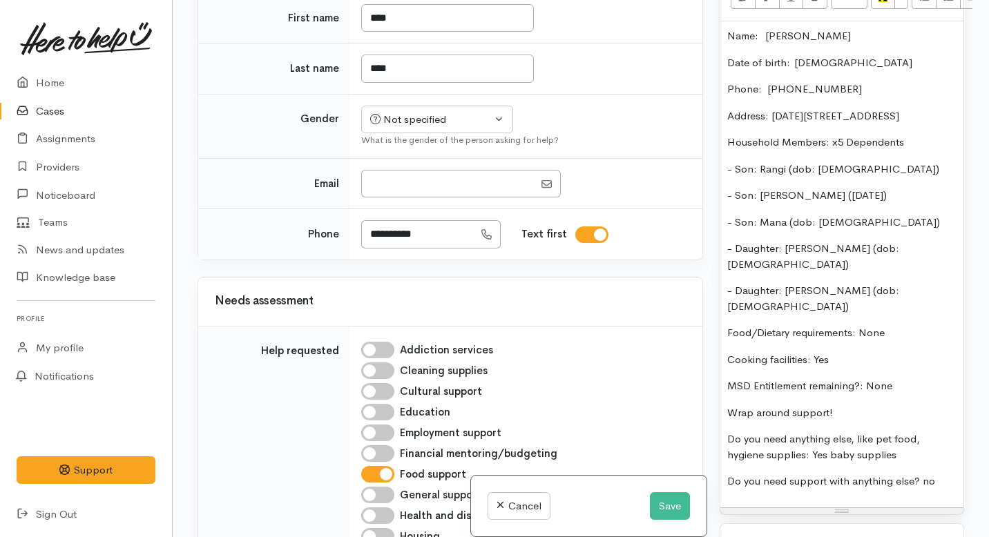
checkbox input "true"
click at [391, 32] on input "****" at bounding box center [447, 18] width 173 height 28
type input "*******"
click at [411, 242] on div "Related cases There are other cases potentially from the same person, address o…" at bounding box center [450, 268] width 522 height 537
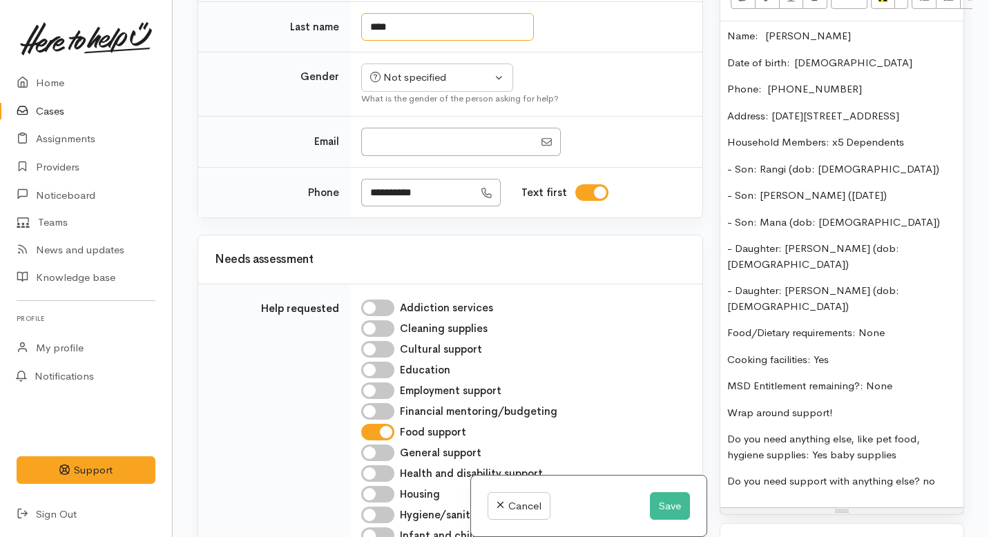
scroll to position [1050, 0]
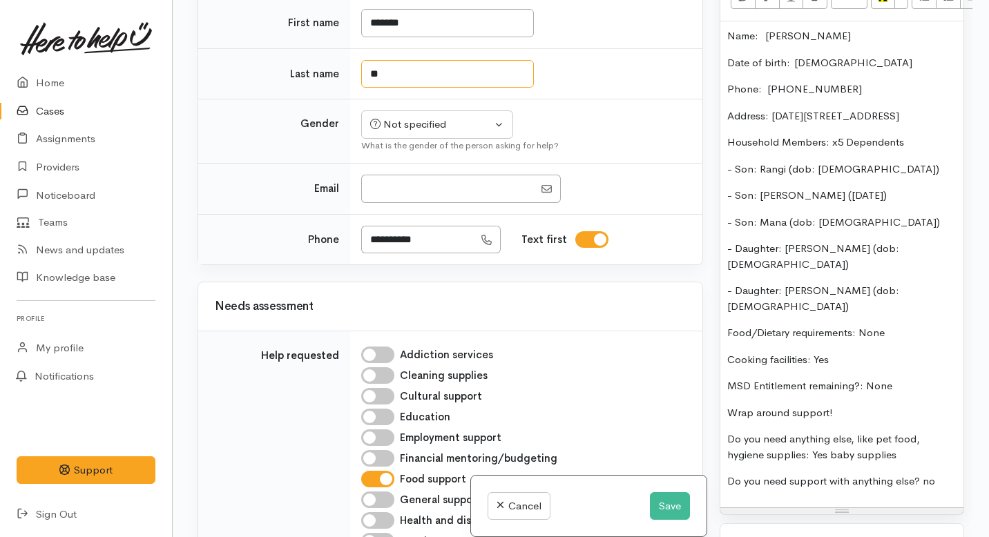
type input "*"
type input "******"
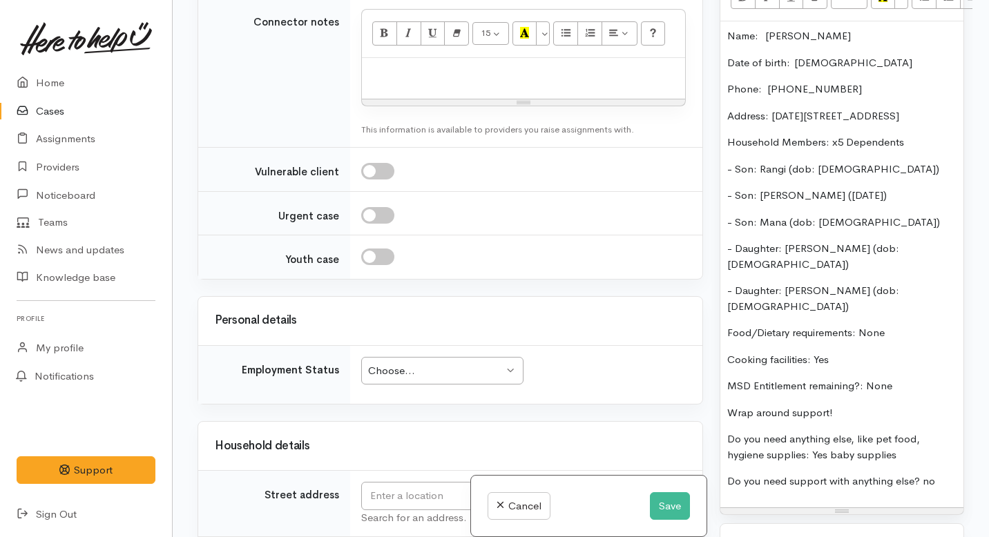
click at [394, 291] on div "Searching for matching cases... Searching for matching cases... Consent to star…" at bounding box center [450, 268] width 522 height 537
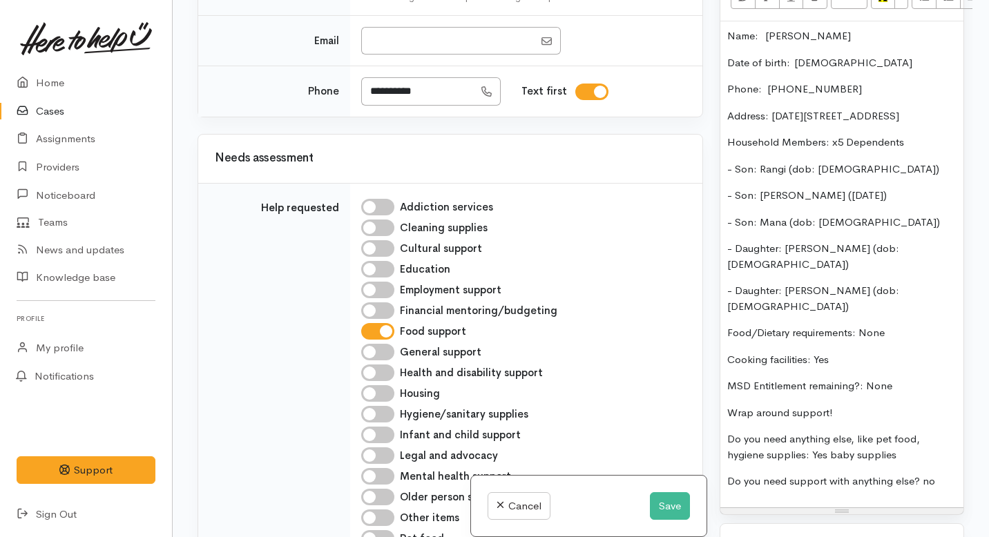
scroll to position [1176, 0]
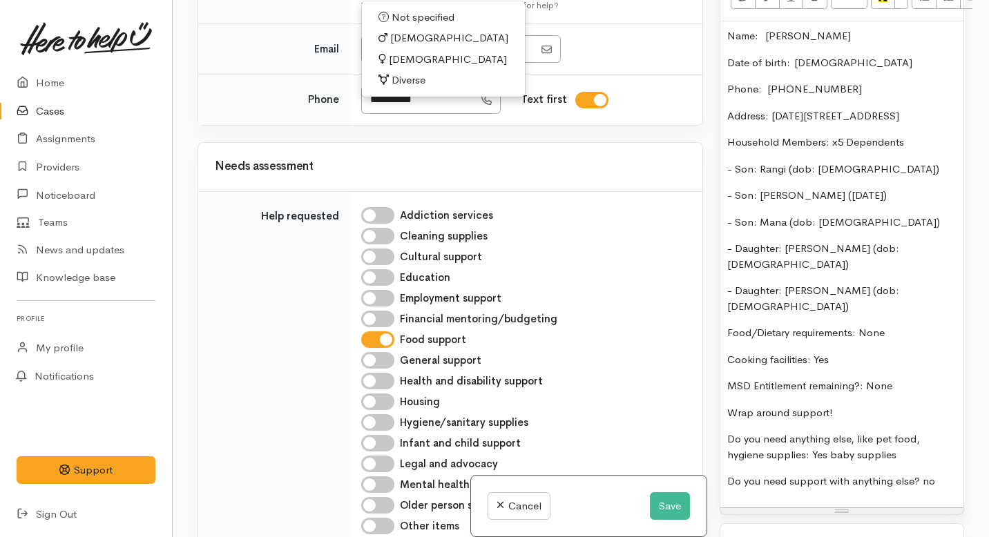
click at [396, 68] on span "Female" at bounding box center [448, 60] width 118 height 16
select select "Female"
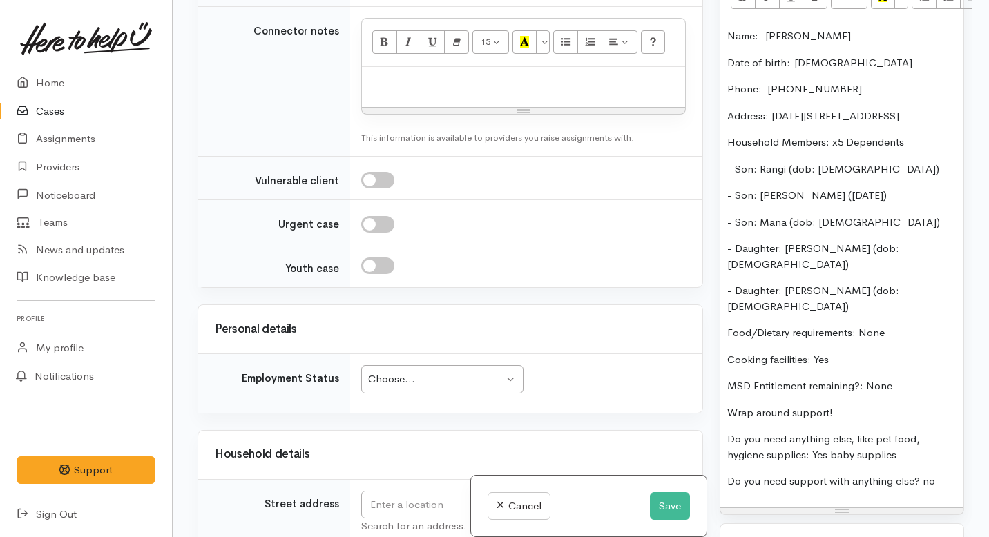
scroll to position [1885, 0]
click at [390, 66] on span "No" at bounding box center [386, 58] width 15 height 16
click at [391, 45] on span "Delivery preferred" at bounding box center [420, 37] width 83 height 16
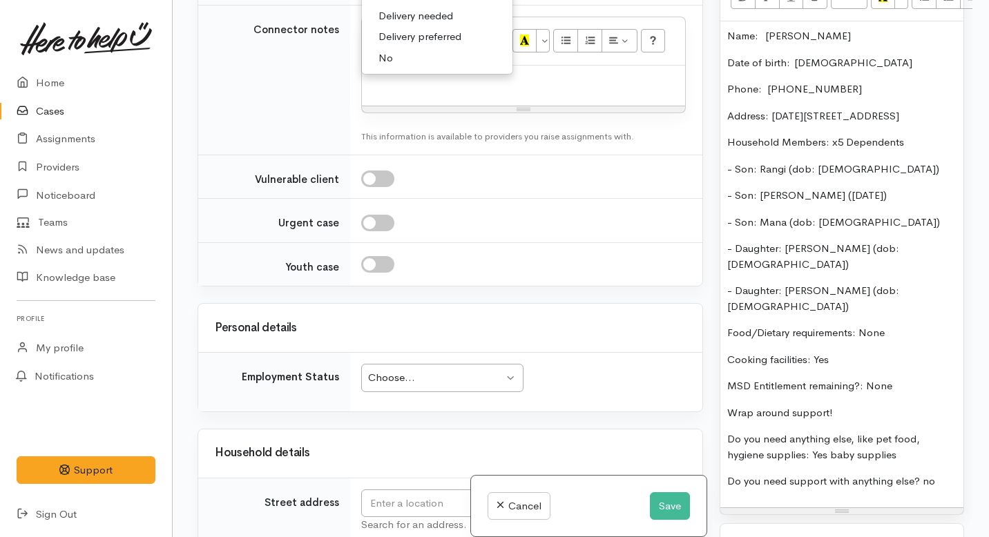
select select "2"
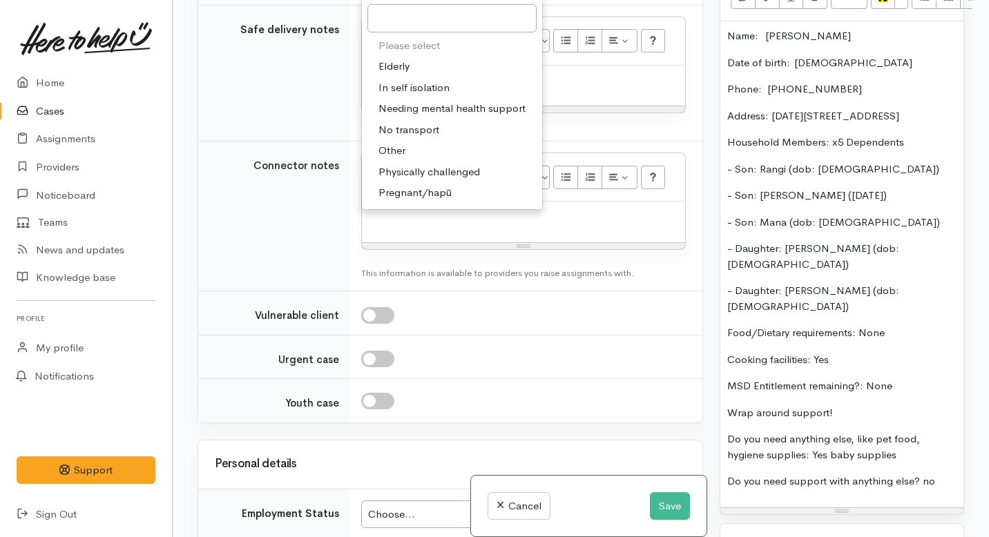
click at [388, 159] on span "Other" at bounding box center [392, 151] width 27 height 16
select select "7"
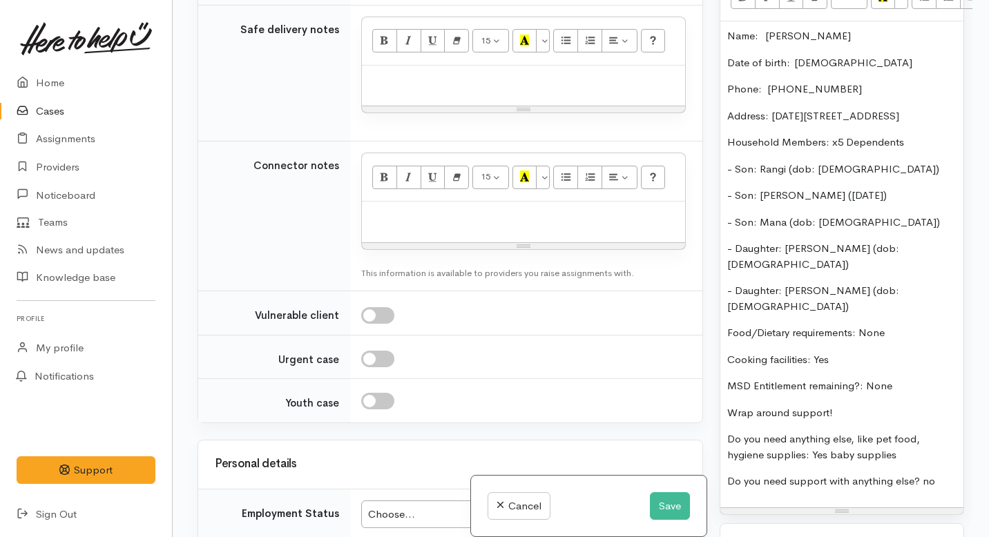
click at [412, 88] on p at bounding box center [523, 81] width 309 height 16
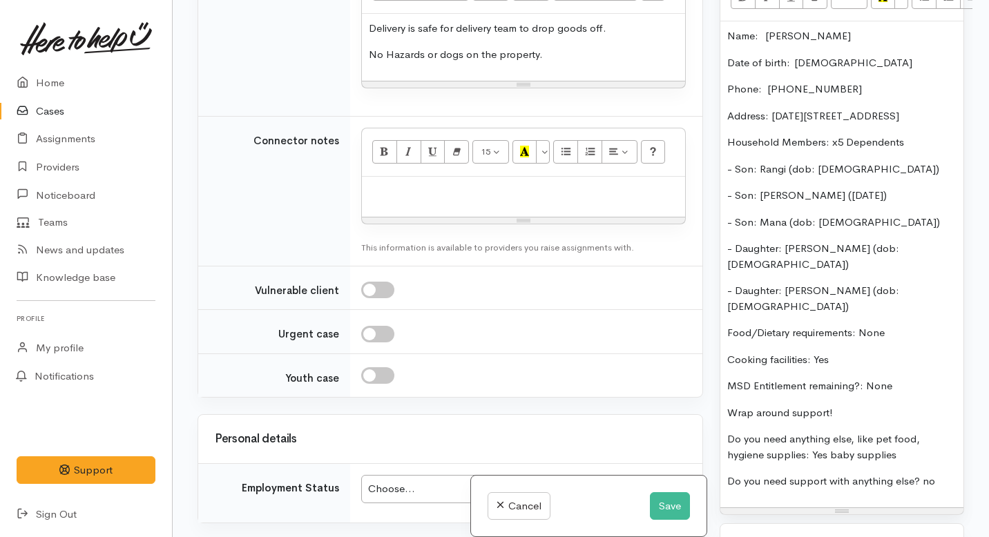
scroll to position [2001, 0]
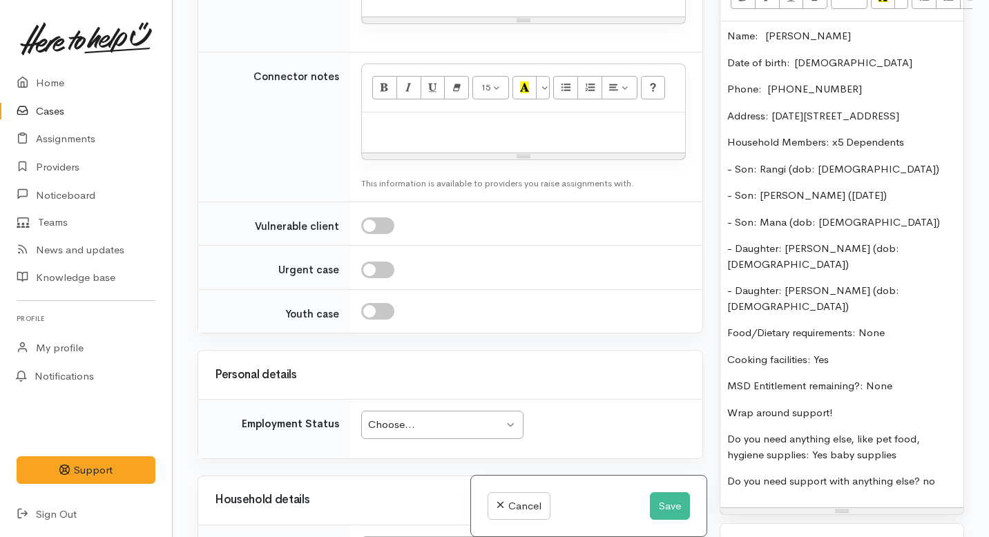
click at [428, 153] on div at bounding box center [523, 133] width 323 height 41
click at [899, 379] on p "MSD Entitlement remaining?:  None" at bounding box center [841, 387] width 229 height 16
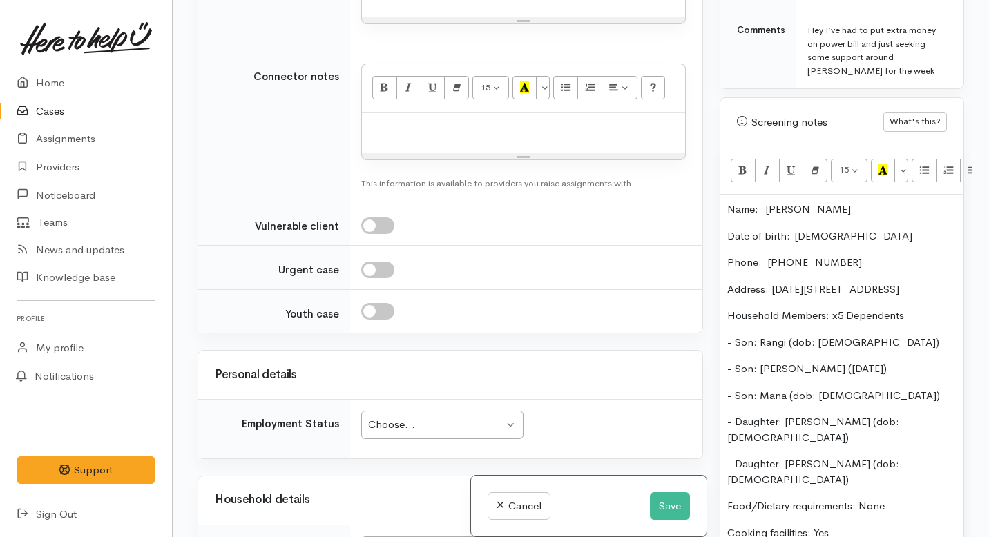
scroll to position [706, 0]
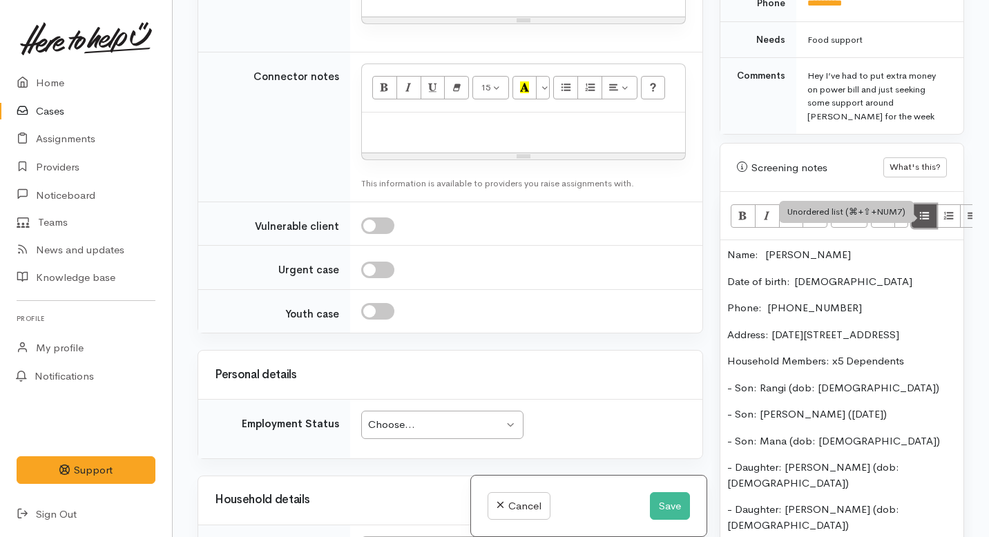
click at [926, 209] on icon "Unordered list (⌘+⇧+NUM7)" at bounding box center [924, 215] width 9 height 12
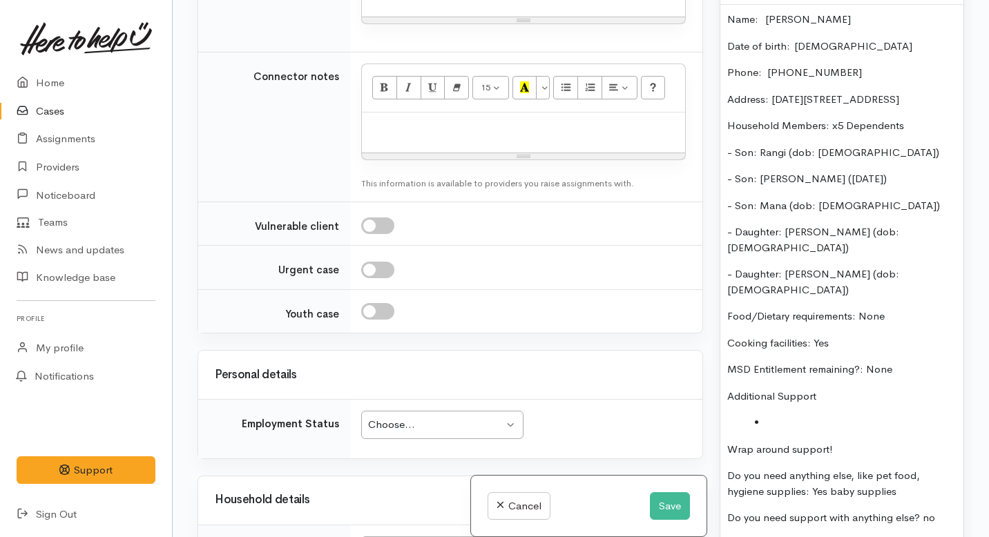
scroll to position [970, 0]
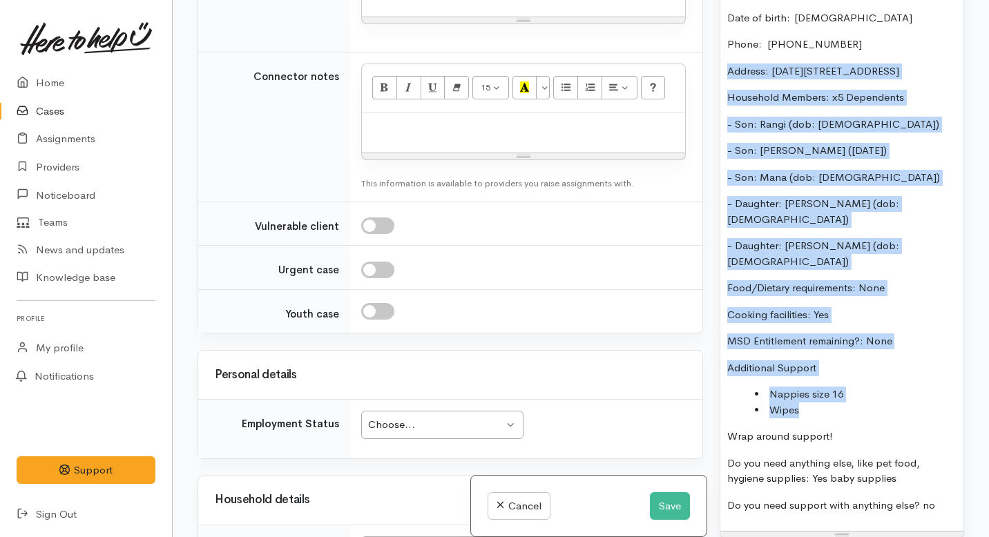
drag, startPoint x: 820, startPoint y: 374, endPoint x: 764, endPoint y: 46, distance: 332.8
click at [764, 46] on div "Name:   Akinihi Parata Date of birth:  23/12/1998 Phone:   0274286331 Address: …" at bounding box center [841, 254] width 243 height 555
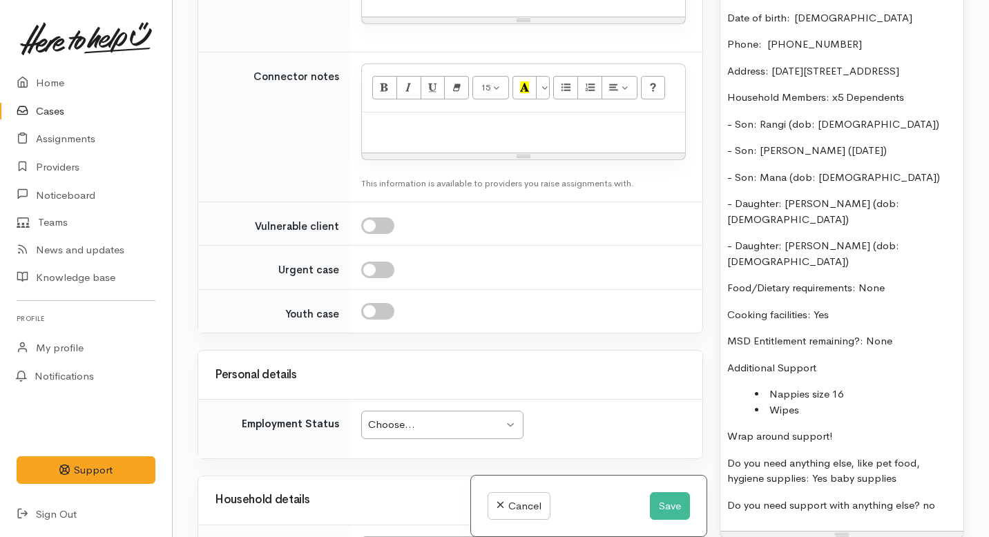
click at [812, 403] on li "Wipes" at bounding box center [856, 411] width 202 height 16
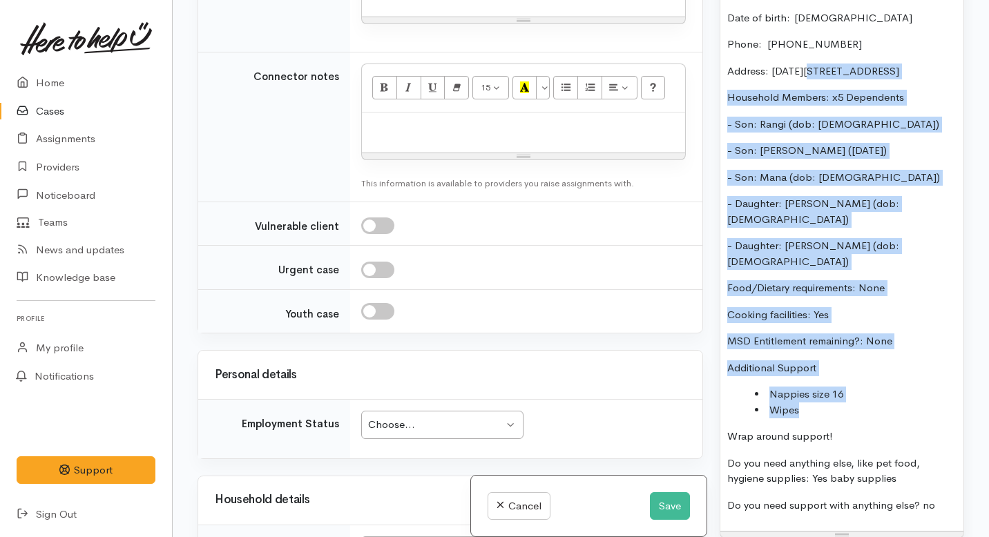
scroll to position [121, 0]
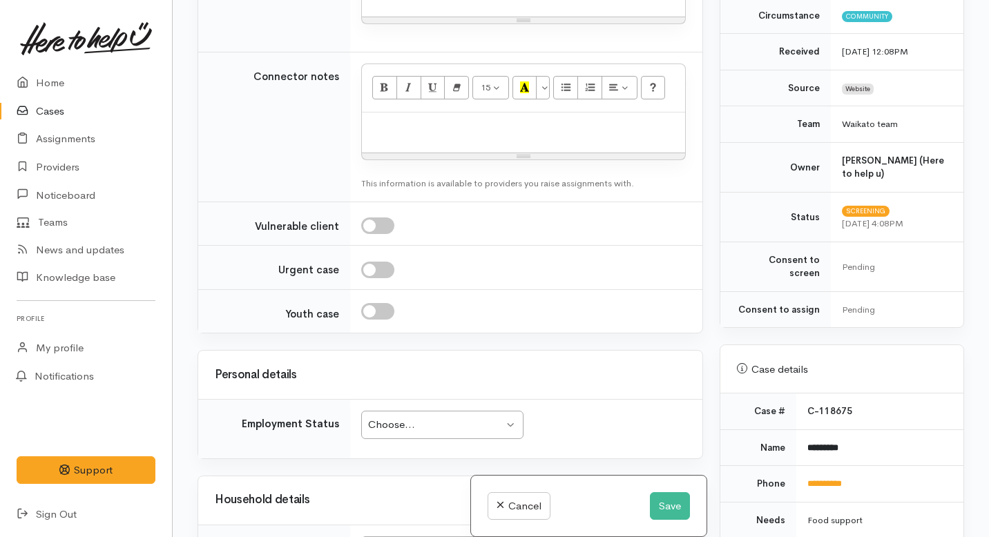
drag, startPoint x: 812, startPoint y: 372, endPoint x: 804, endPoint y: -17, distance: 388.3
click at [804, 0] on html "Support Feedback I've got something to say Back" at bounding box center [494, 147] width 989 height 537
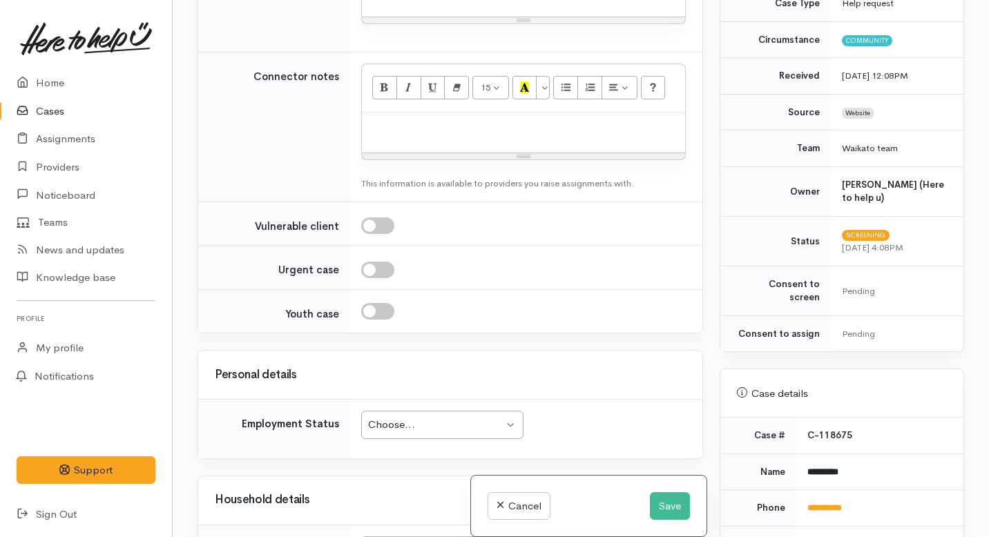
copy div "Name:   Akinihi Parata Date of birth:  23/12/1998 Phone:   0274286331 Address: …"
click at [389, 135] on p at bounding box center [523, 127] width 309 height 16
paste div
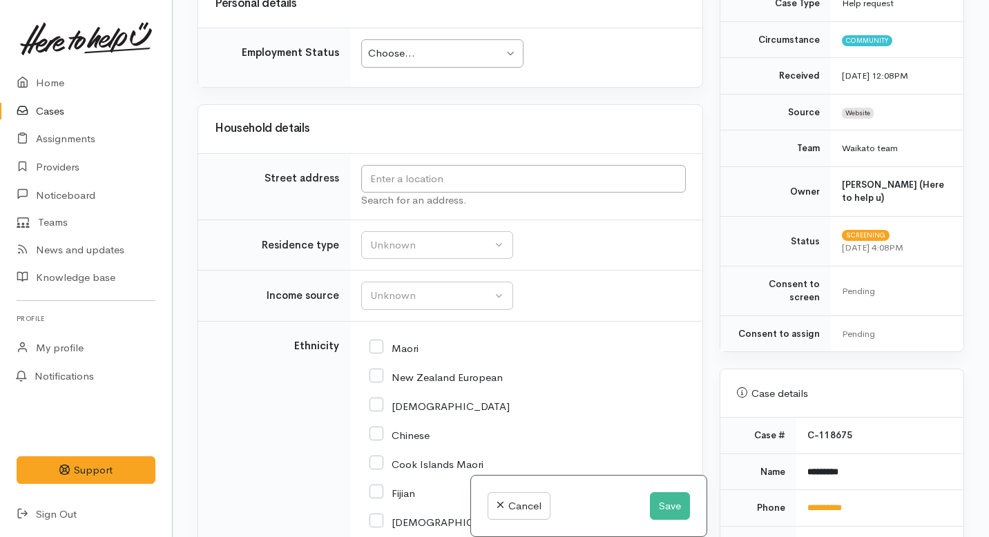
scroll to position [2777, 0]
click at [431, 61] on div "Choose..." at bounding box center [435, 53] width 135 height 16
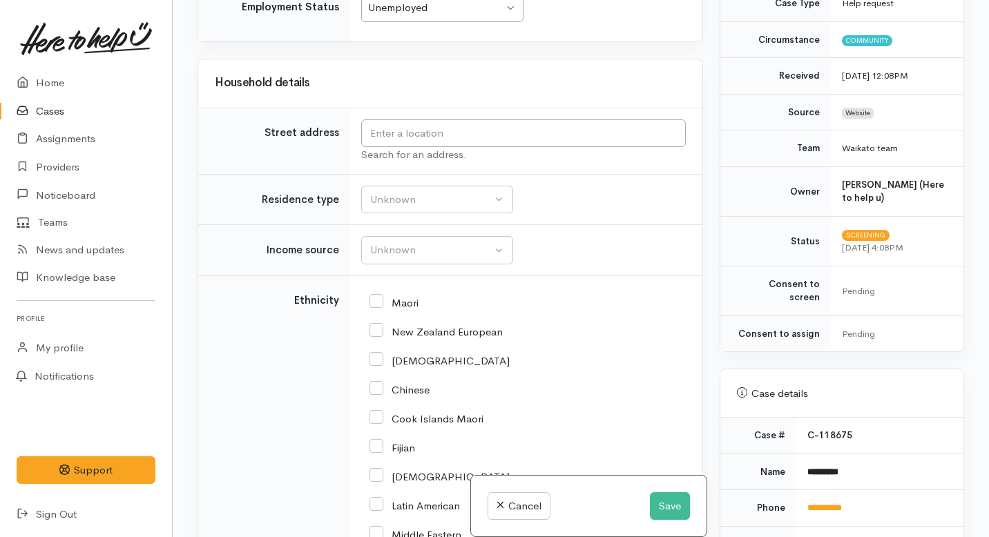
scroll to position [2824, 0]
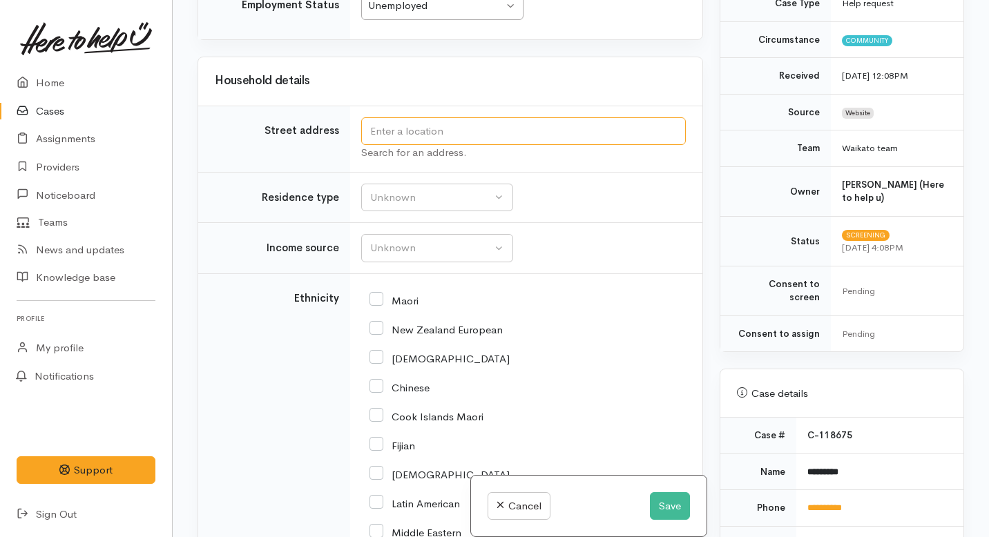
click at [420, 146] on input "text" at bounding box center [523, 131] width 325 height 28
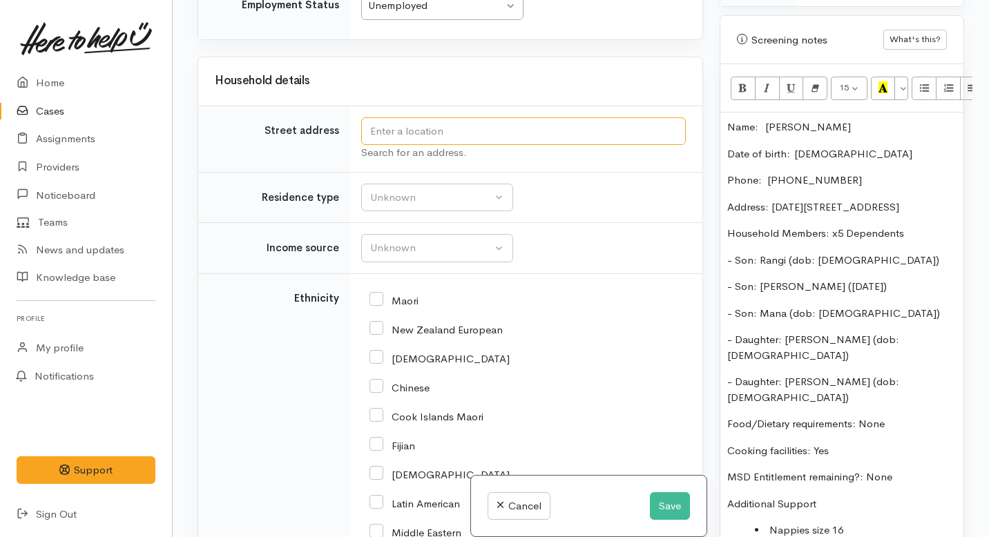
scroll to position [841, 0]
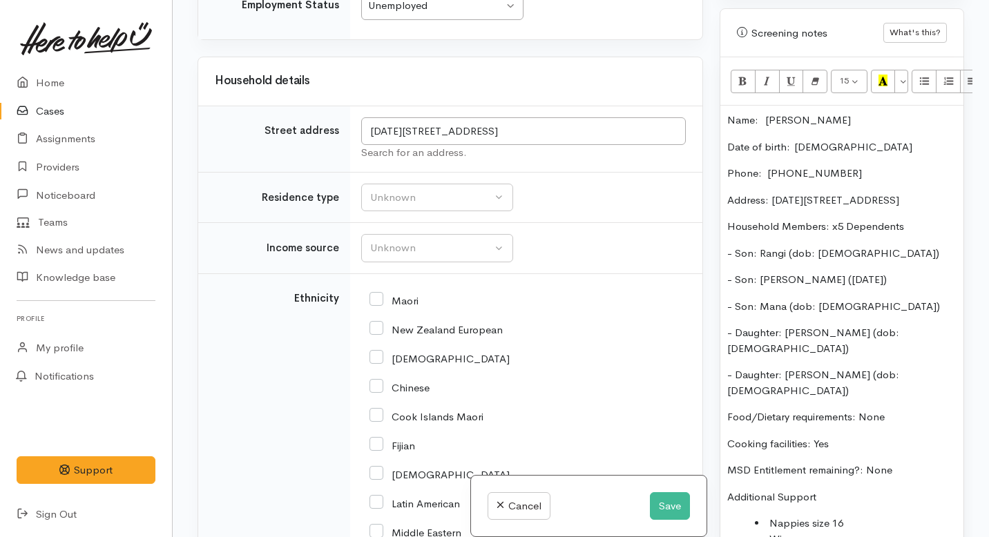
type input "20 May Street, Tokoroa, New Zealand"
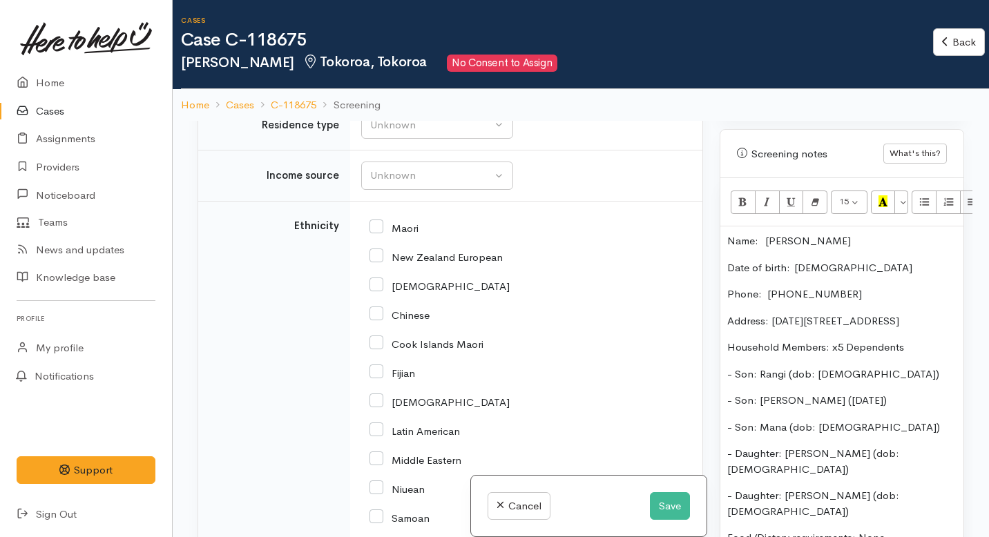
scroll to position [2991, 0]
click at [404, 133] on div "Unknown" at bounding box center [431, 125] width 122 height 16
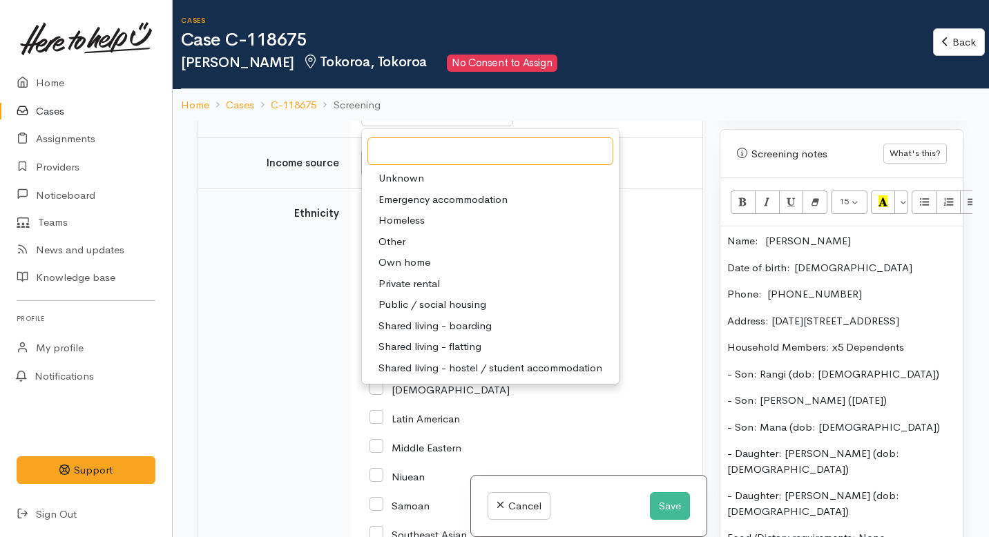
scroll to position [3002, 0]
click at [392, 293] on span "Private rental" at bounding box center [409, 285] width 61 height 16
select select "2"
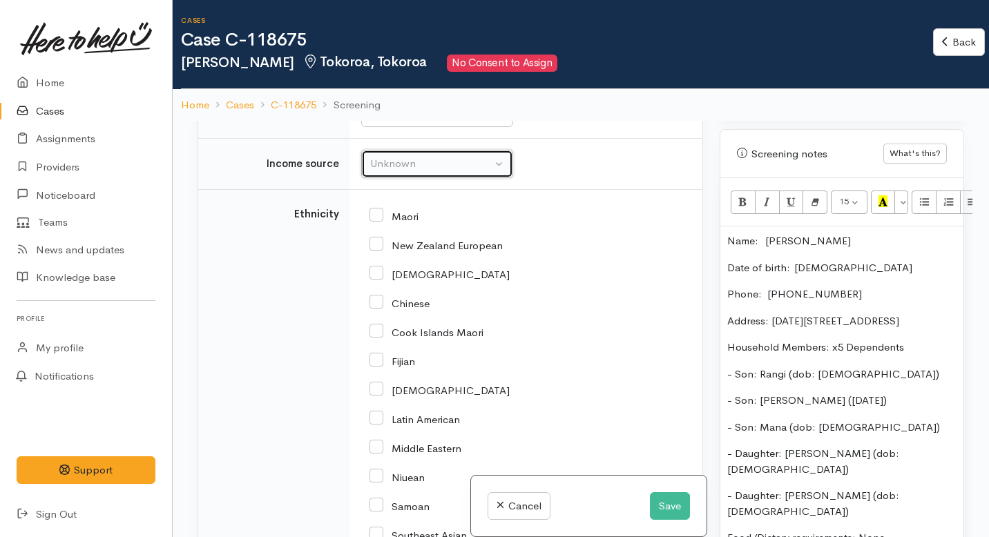
click at [387, 172] on div "Unknown" at bounding box center [431, 164] width 122 height 16
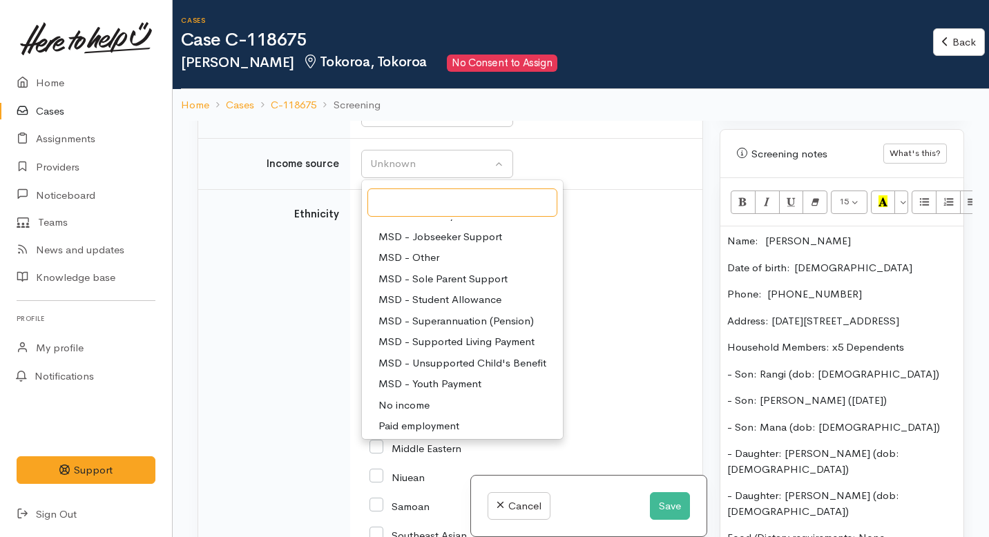
scroll to position [140, 0]
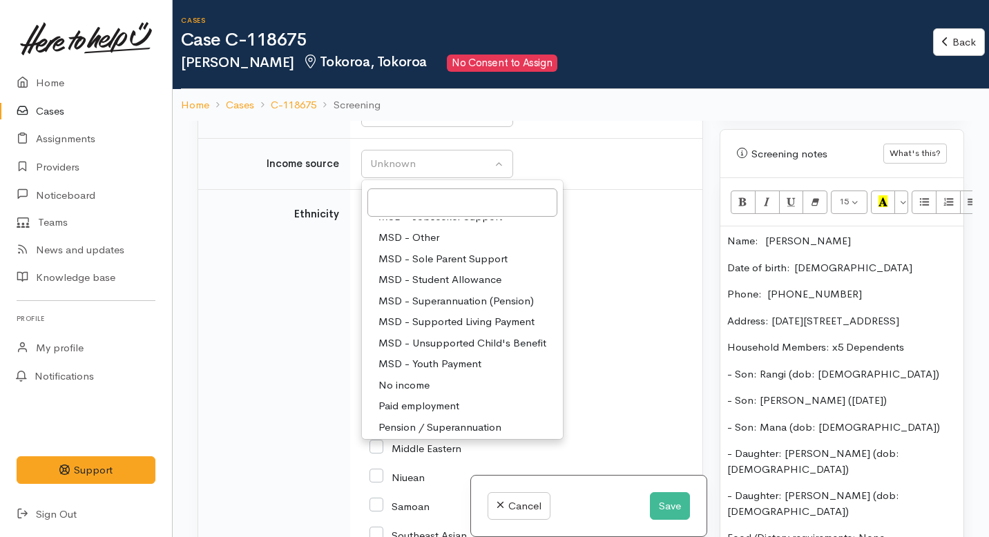
click at [413, 267] on span "MSD - Sole Parent Support" at bounding box center [443, 259] width 129 height 16
select select "7"
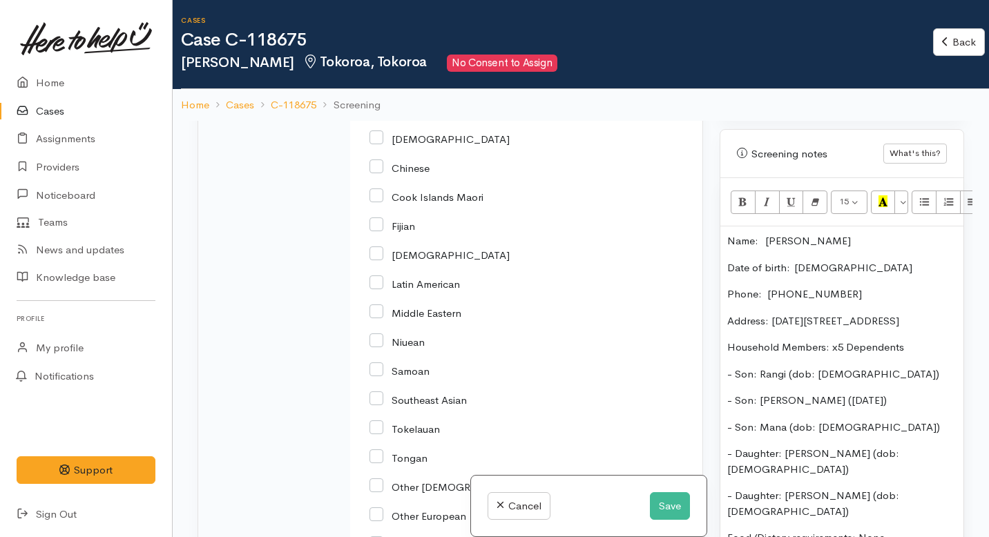
scroll to position [3172, 0]
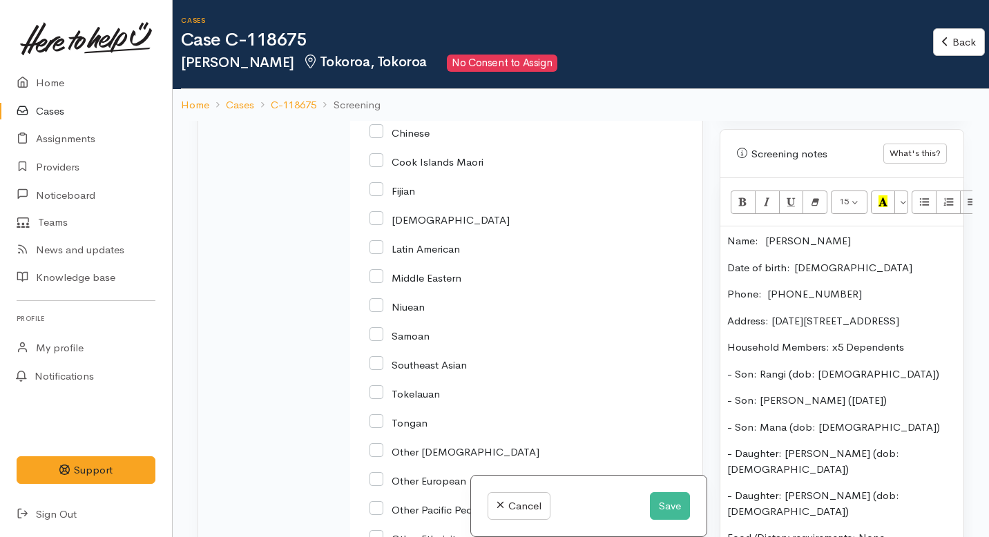
click at [376, 51] on input "Maori" at bounding box center [394, 45] width 49 height 12
checkbox input "true"
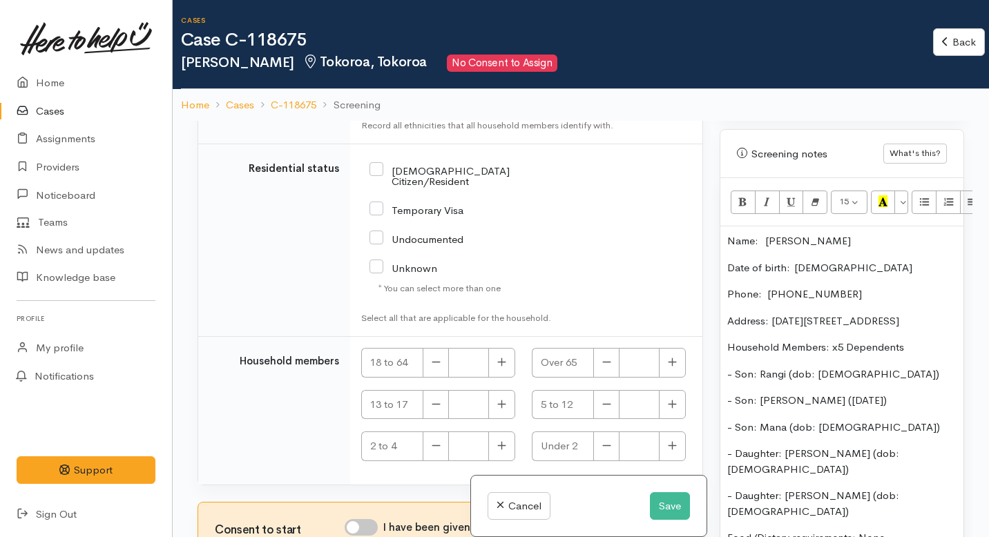
scroll to position [3764, 0]
click at [377, 186] on input "NZ Citizen/Resident" at bounding box center [464, 175] width 189 height 23
checkbox input "true"
click at [499, 358] on icon "button" at bounding box center [501, 362] width 8 height 8
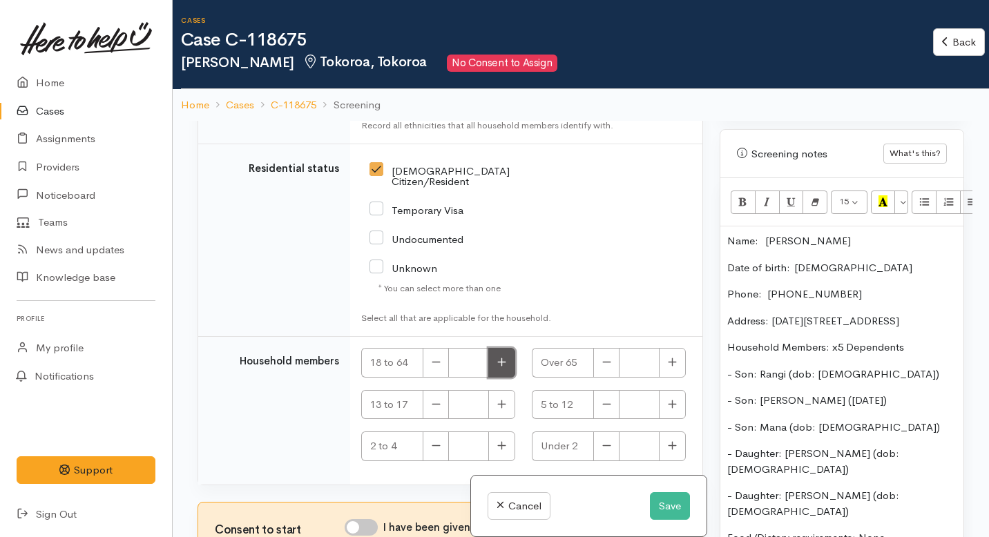
type input "1"
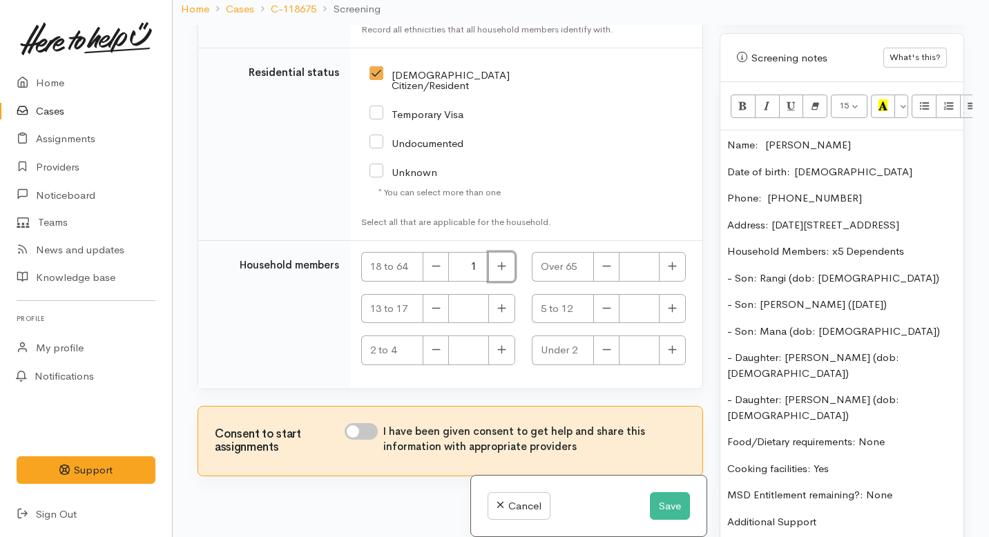
scroll to position [98, 0]
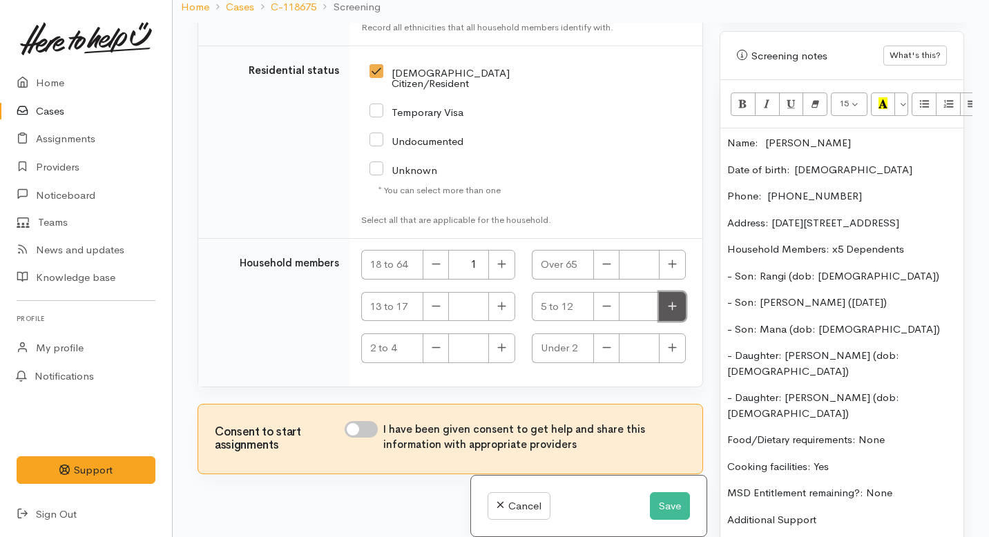
click at [671, 312] on button "button" at bounding box center [672, 307] width 27 height 30
type input "1"
click at [497, 350] on icon "button" at bounding box center [501, 348] width 9 height 10
type input "2"
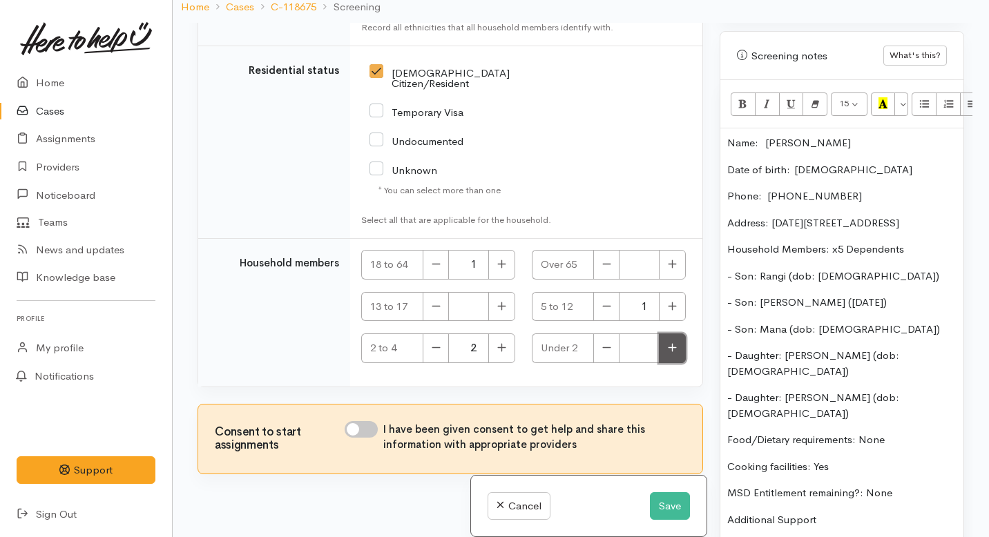
click at [674, 350] on button "button" at bounding box center [672, 349] width 27 height 30
type input "1"
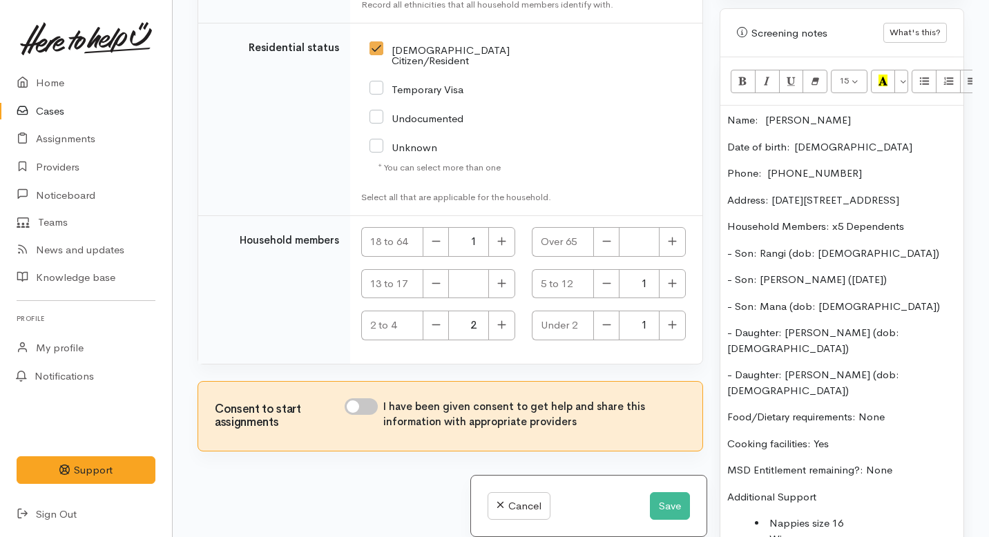
click at [373, 394] on div "Consent to start assignments I have been given consent to get help and share th…" at bounding box center [450, 416] width 504 height 69
click at [368, 412] on input "I have been given consent to get help and share this information with appropria…" at bounding box center [361, 407] width 33 height 17
checkbox input "true"
click at [661, 449] on button "Save" at bounding box center [670, 506] width 40 height 28
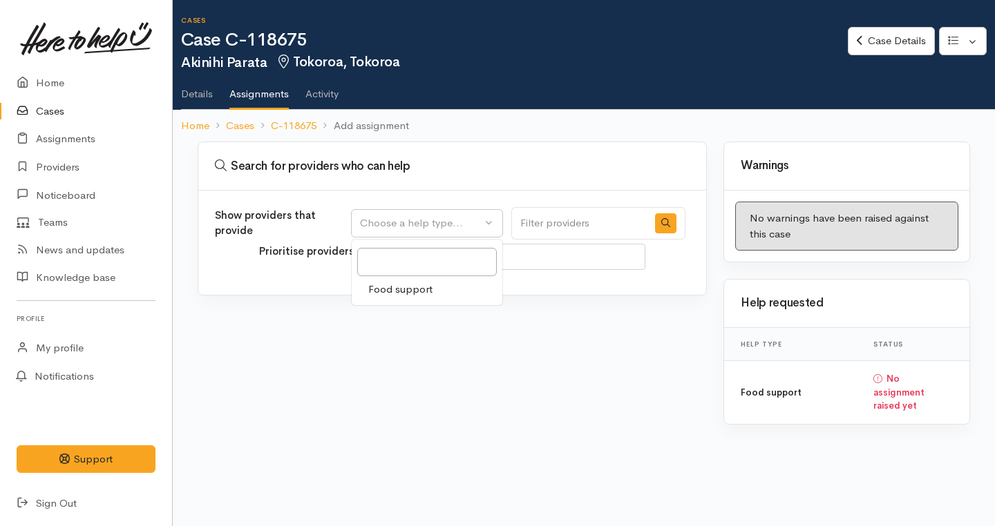
select select
click at [419, 287] on span "Food support" at bounding box center [400, 290] width 64 height 16
select select "3"
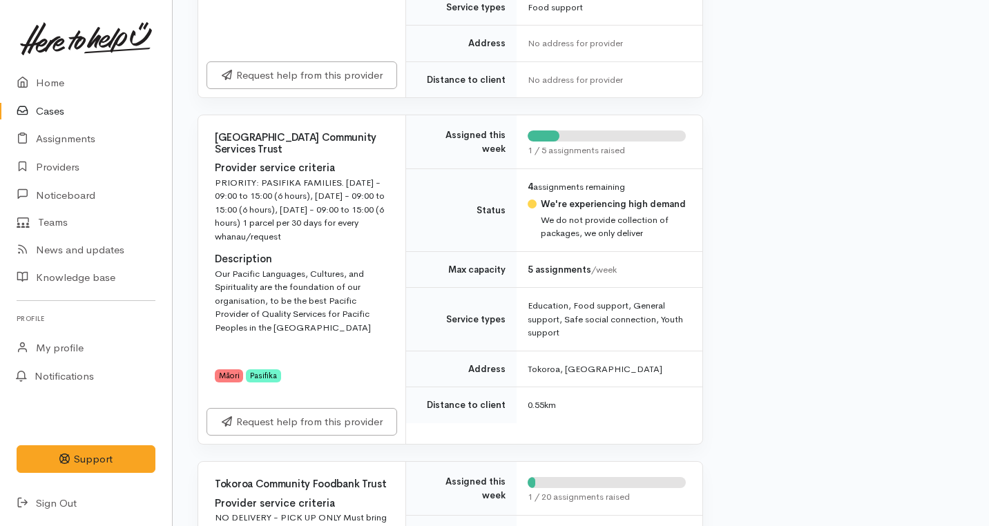
scroll to position [486, 0]
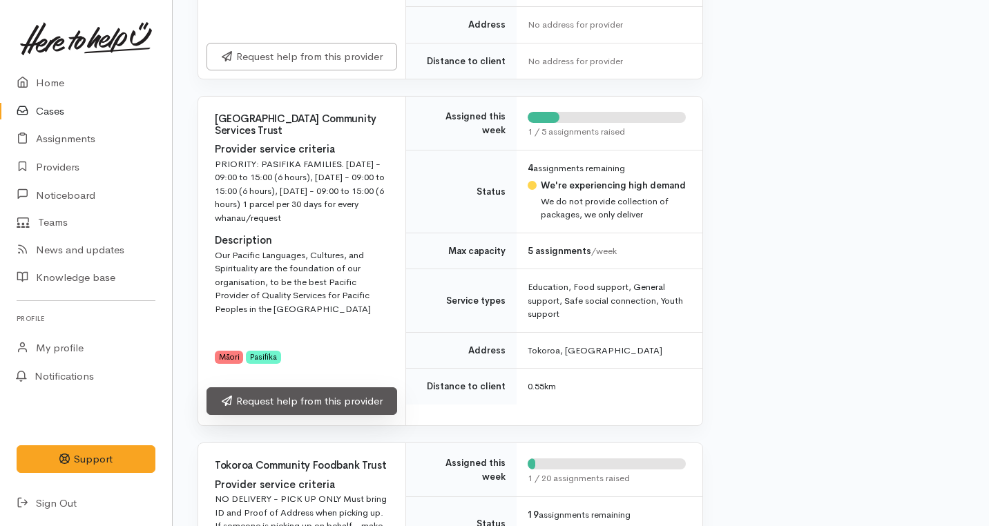
click at [351, 405] on link "Request help from this provider" at bounding box center [302, 401] width 191 height 28
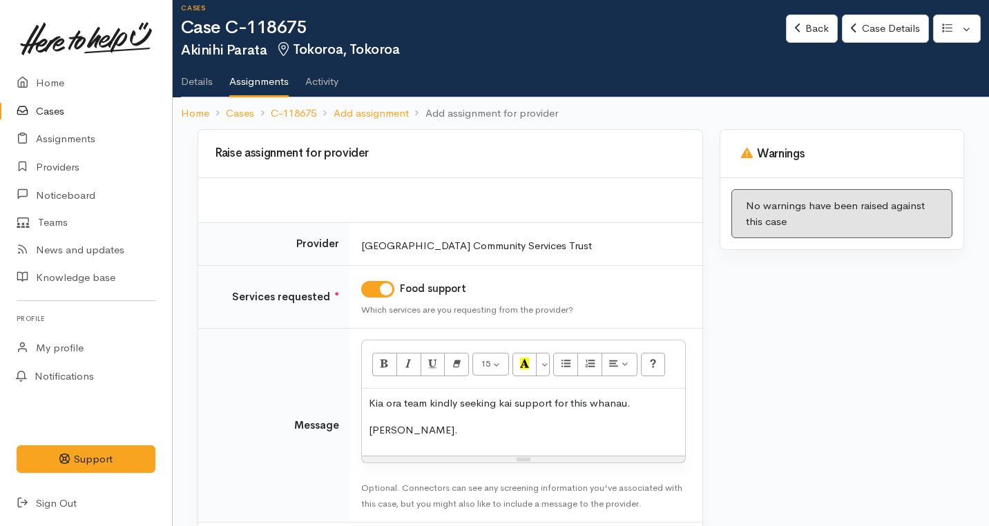
scroll to position [82, 0]
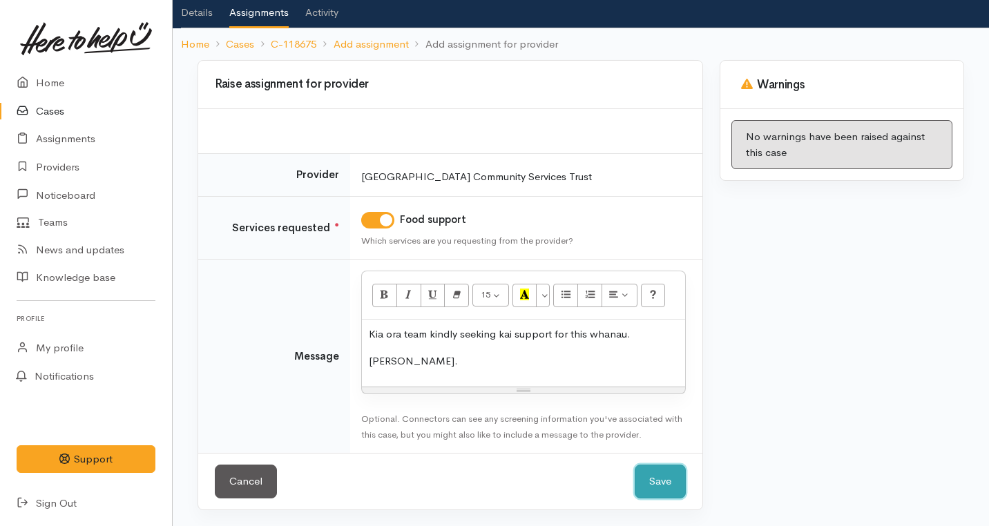
click at [670, 494] on button "Save" at bounding box center [660, 482] width 51 height 34
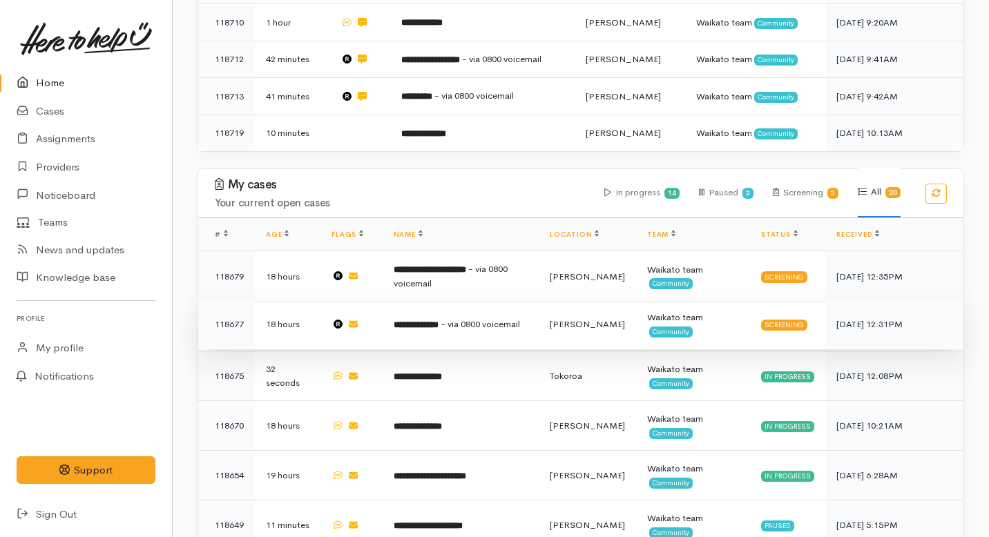
scroll to position [768, 0]
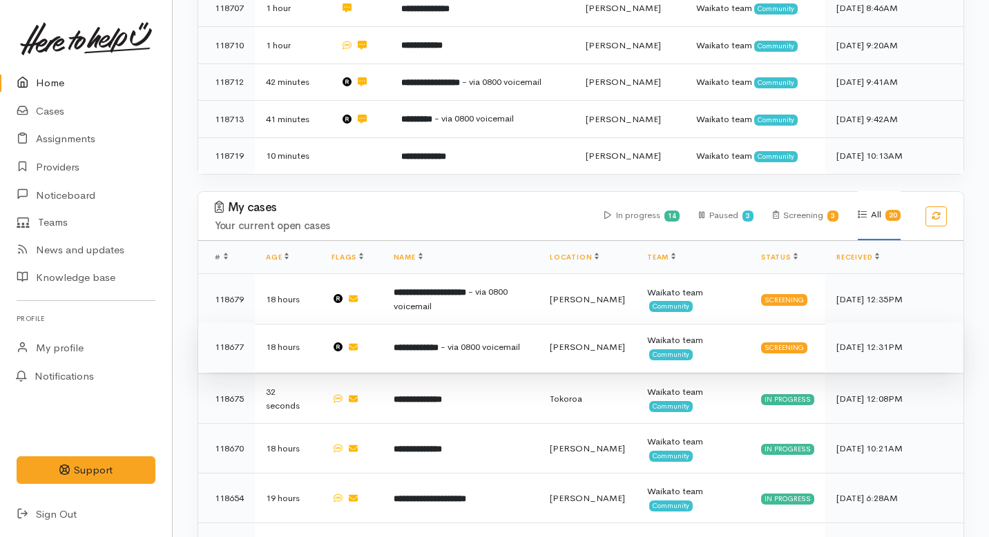
click at [485, 323] on td "**********" at bounding box center [461, 348] width 156 height 50
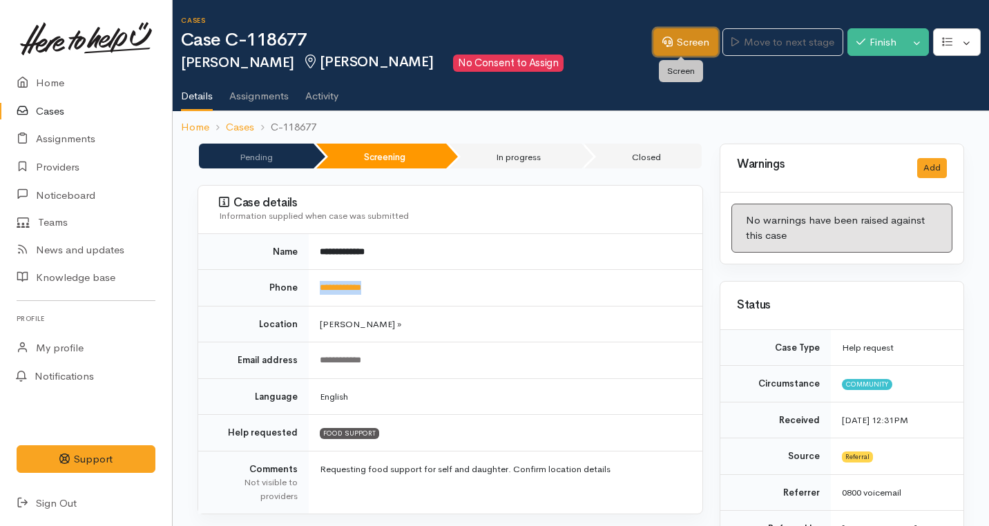
click at [673, 42] on link "Screen" at bounding box center [685, 42] width 65 height 28
click at [685, 40] on link "Screen" at bounding box center [685, 42] width 65 height 28
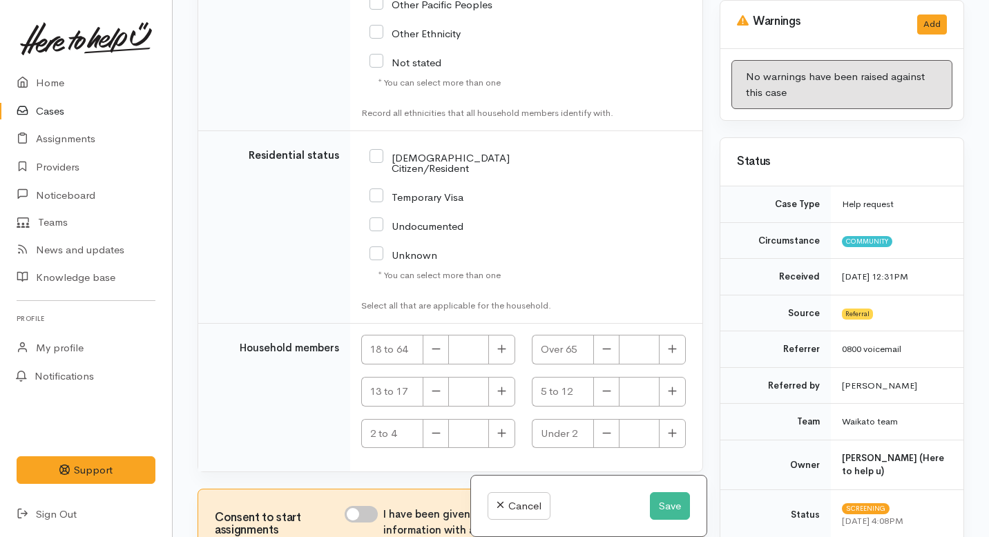
scroll to position [3004, 0]
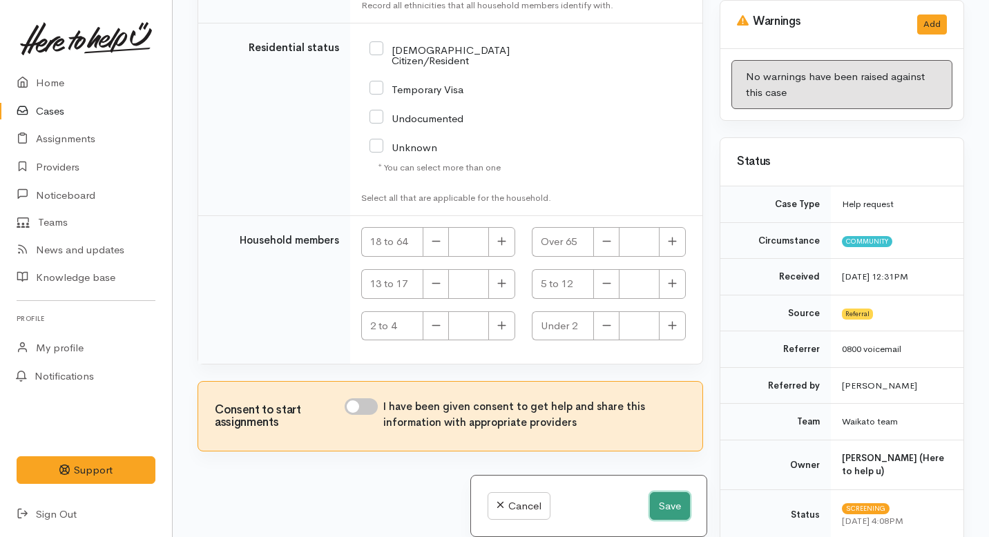
click at [655, 514] on button "Save" at bounding box center [670, 506] width 40 height 28
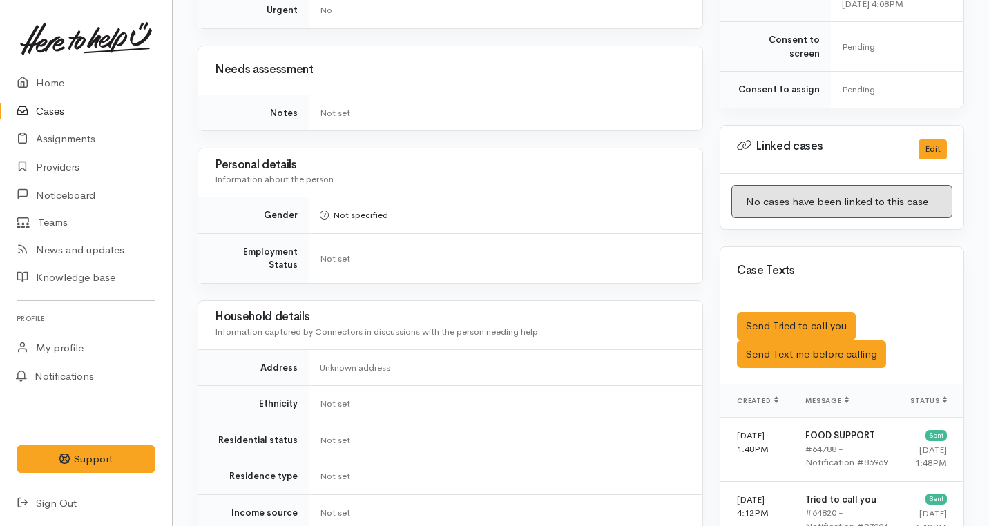
scroll to position [1028, 0]
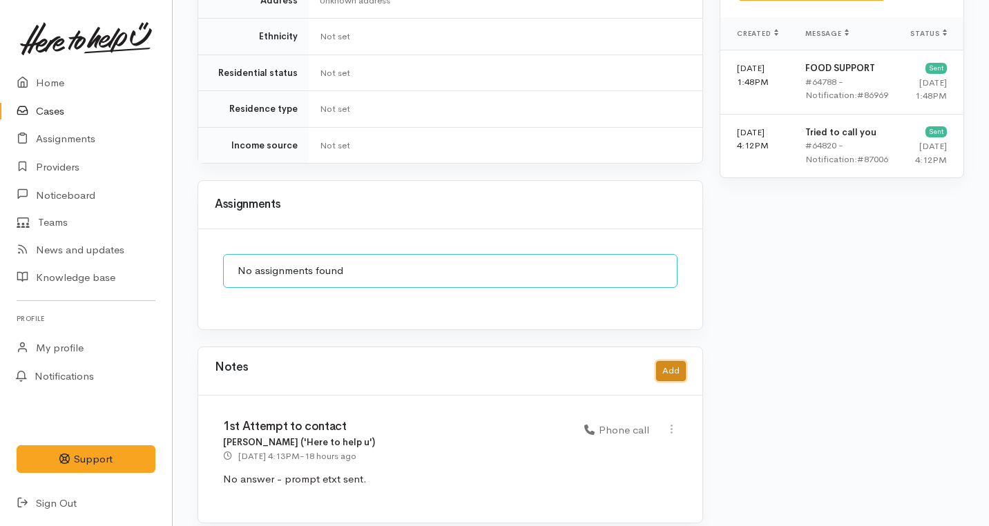
click at [673, 361] on button "Add" at bounding box center [671, 371] width 30 height 20
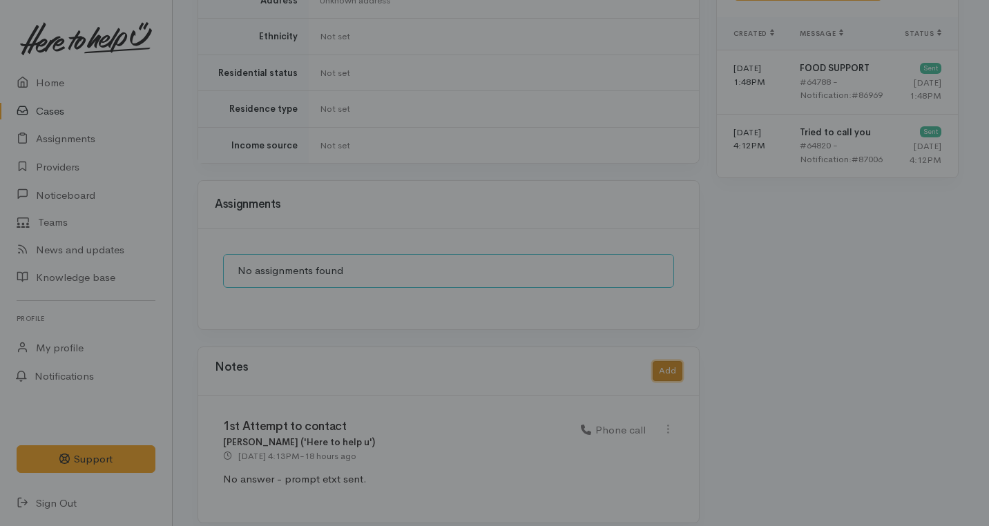
scroll to position [1017, 0]
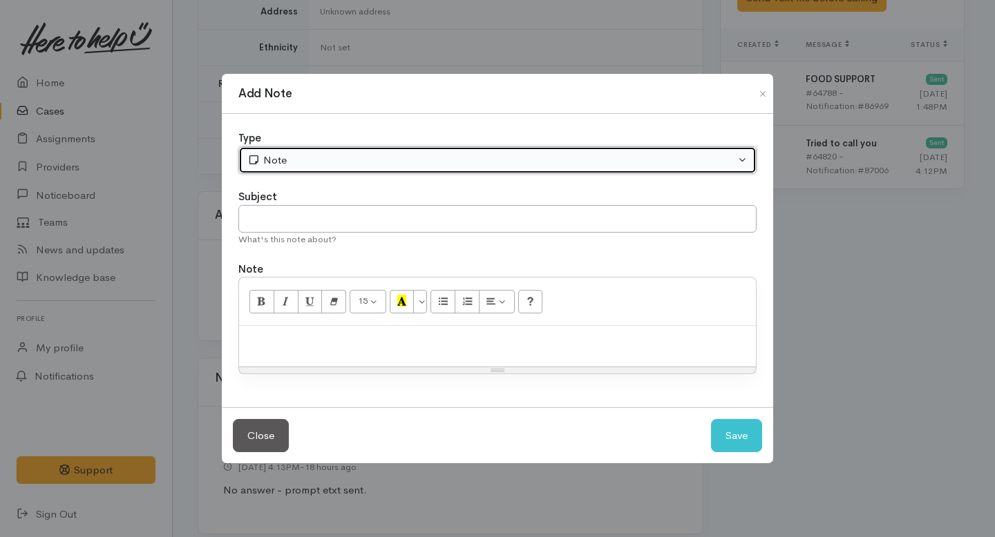
click at [484, 157] on div "Note" at bounding box center [491, 161] width 488 height 16
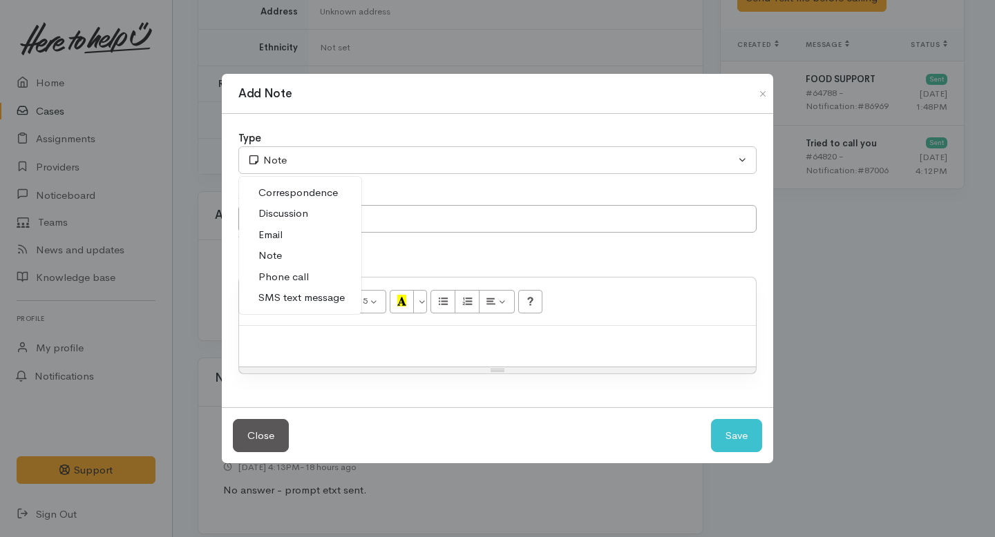
click at [296, 278] on span "Phone call" at bounding box center [283, 277] width 50 height 16
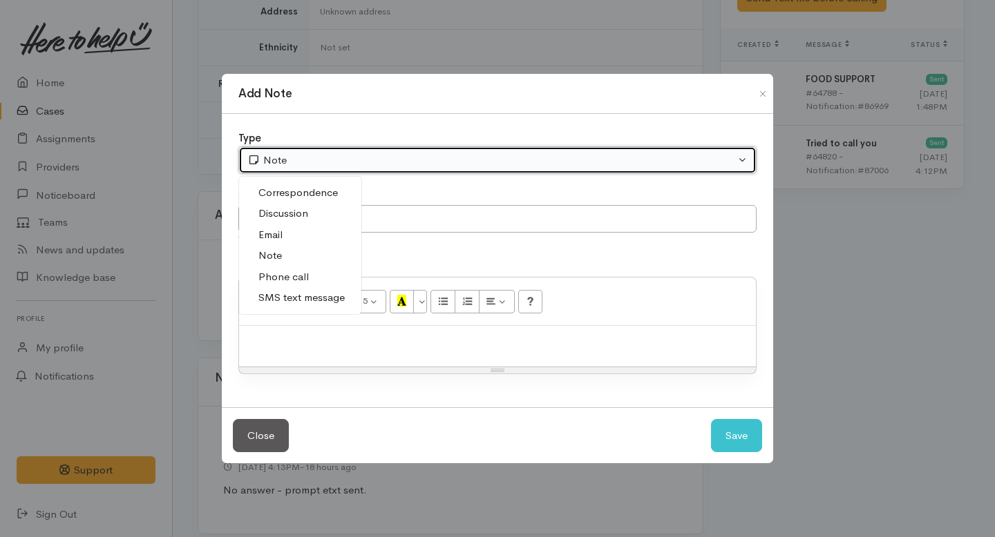
select select "3"
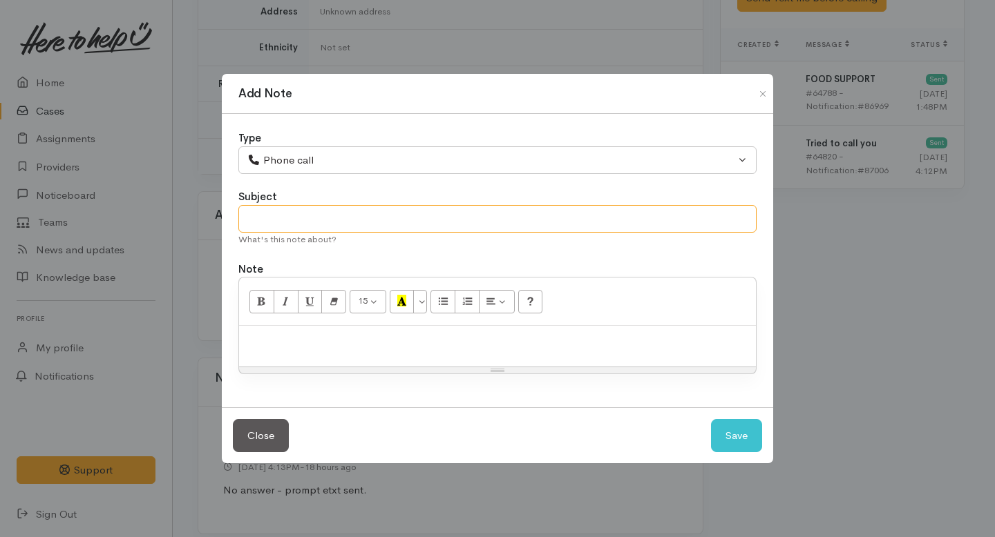
click at [301, 213] on input "text" at bounding box center [497, 219] width 518 height 28
type input "Decline letter needed."
click at [278, 359] on div at bounding box center [497, 346] width 517 height 41
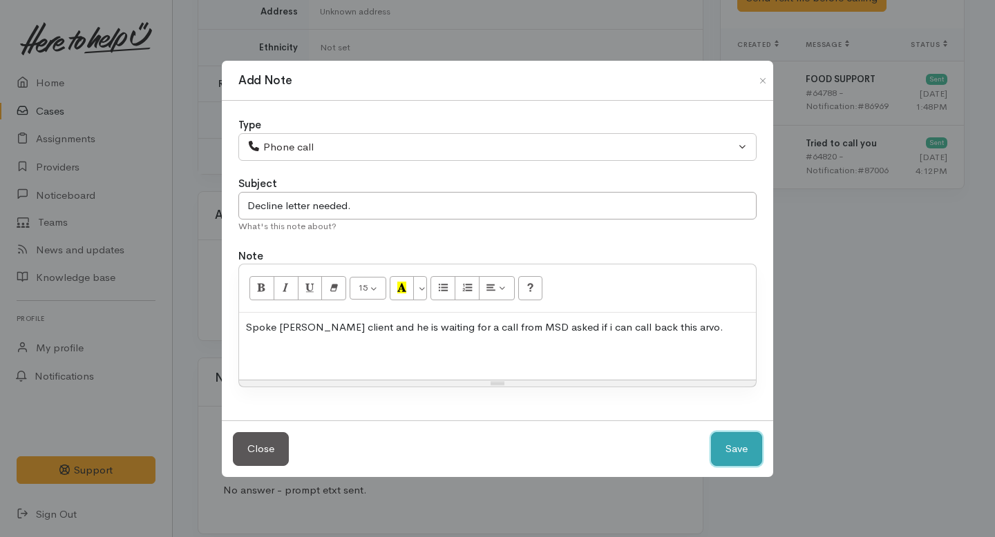
click at [740, 441] on button "Save" at bounding box center [736, 449] width 51 height 34
select select "1"
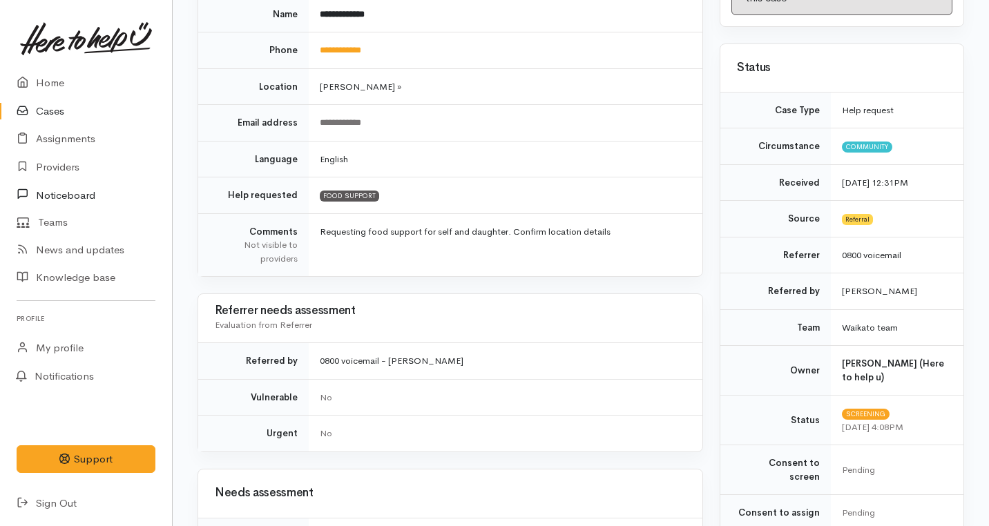
scroll to position [131, 0]
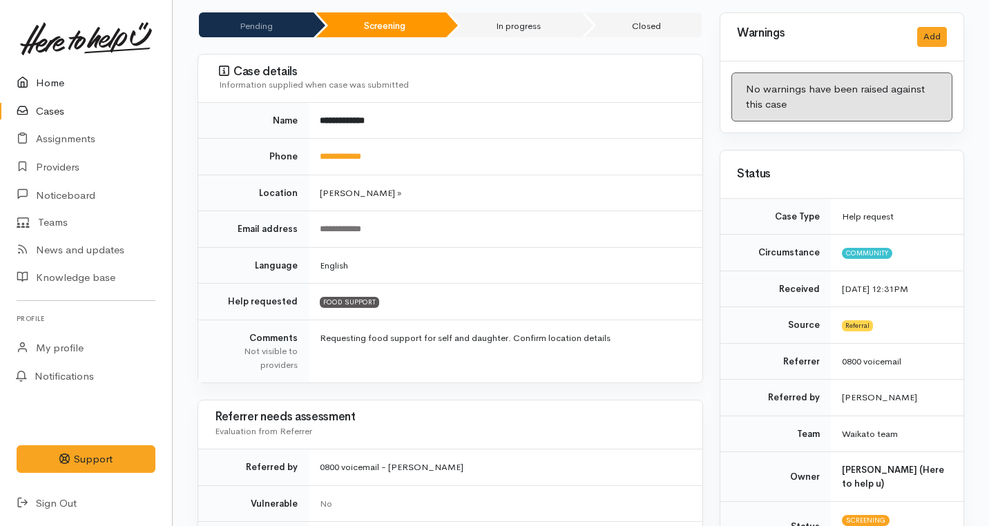
click at [49, 84] on link "Home" at bounding box center [86, 83] width 172 height 28
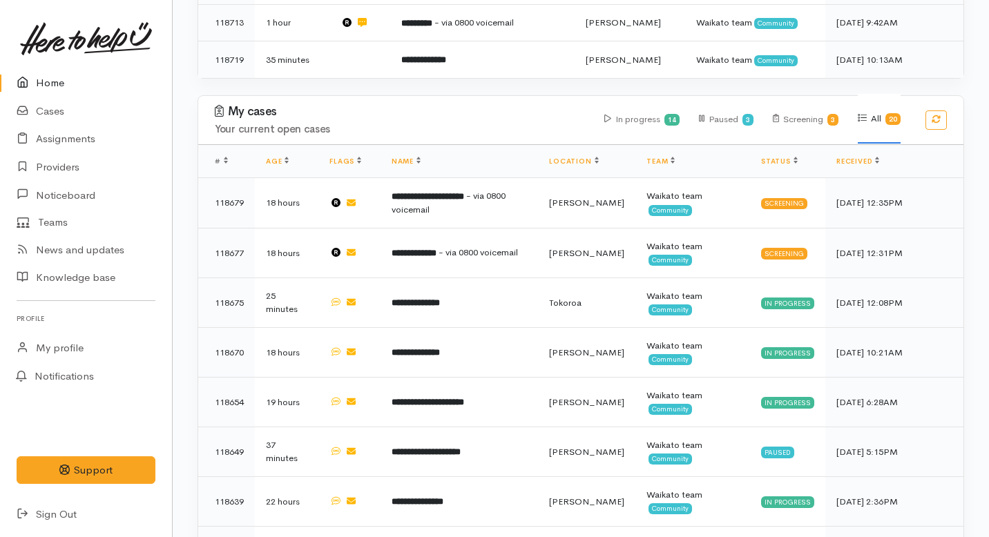
scroll to position [813, 0]
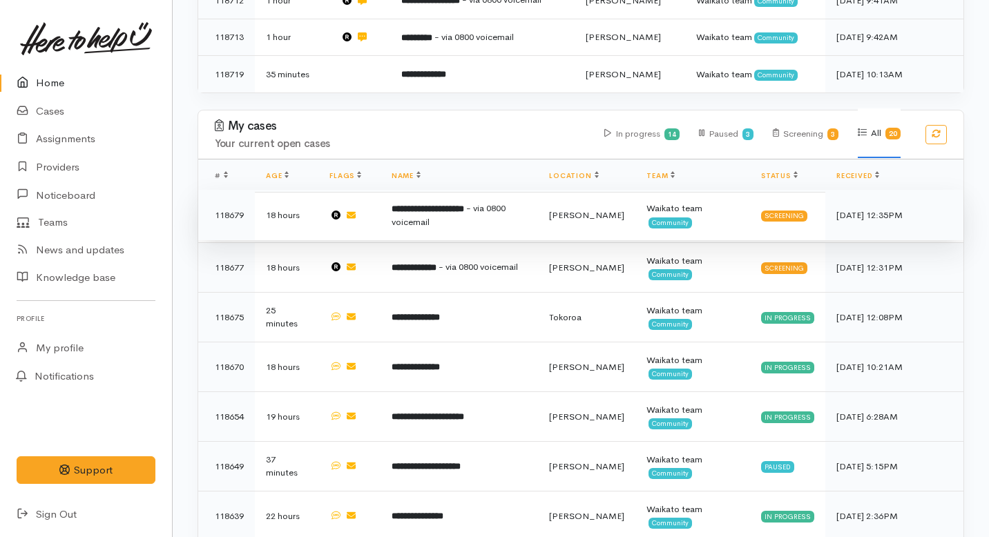
click at [438, 204] on b "**********" at bounding box center [428, 208] width 73 height 9
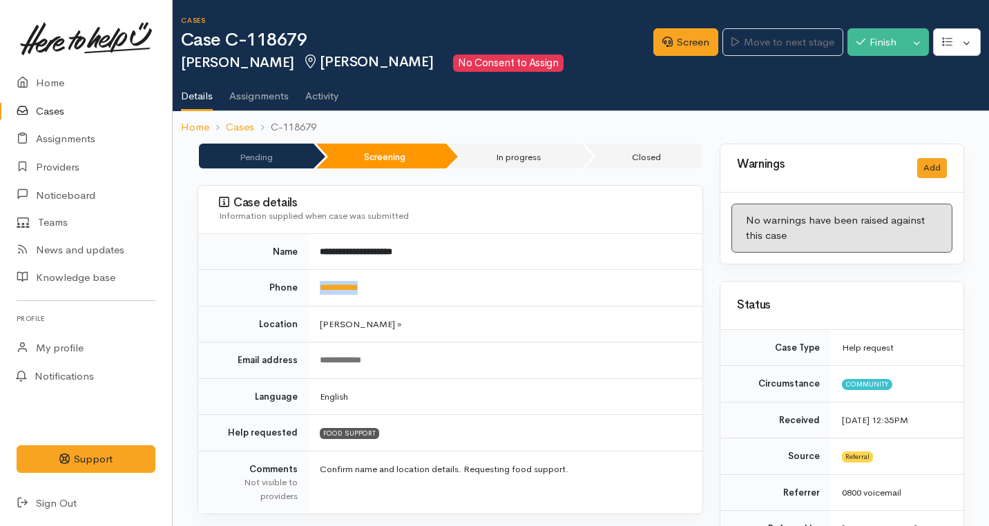
click at [301, 283] on tr "**********" at bounding box center [450, 288] width 504 height 37
click at [52, 79] on link "Home" at bounding box center [86, 83] width 172 height 28
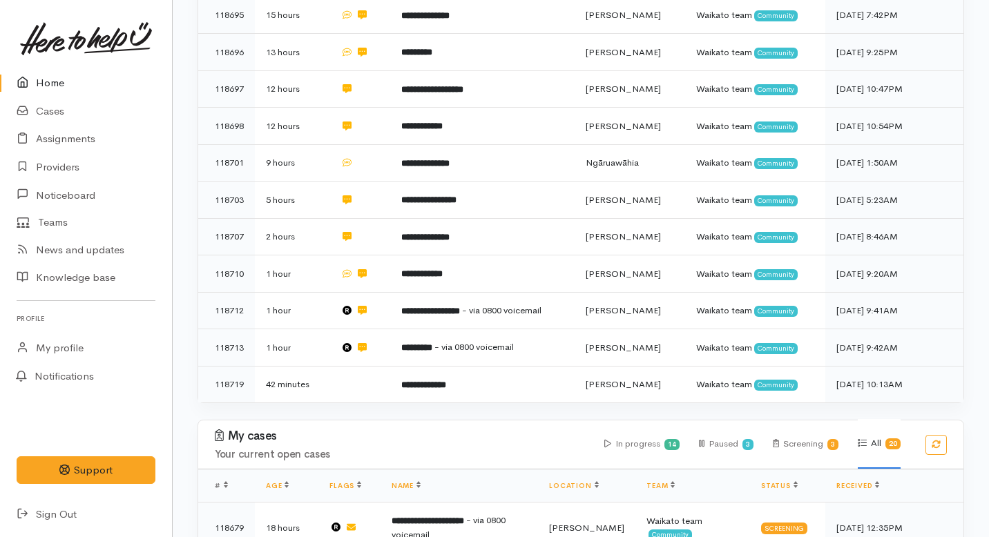
scroll to position [664, 0]
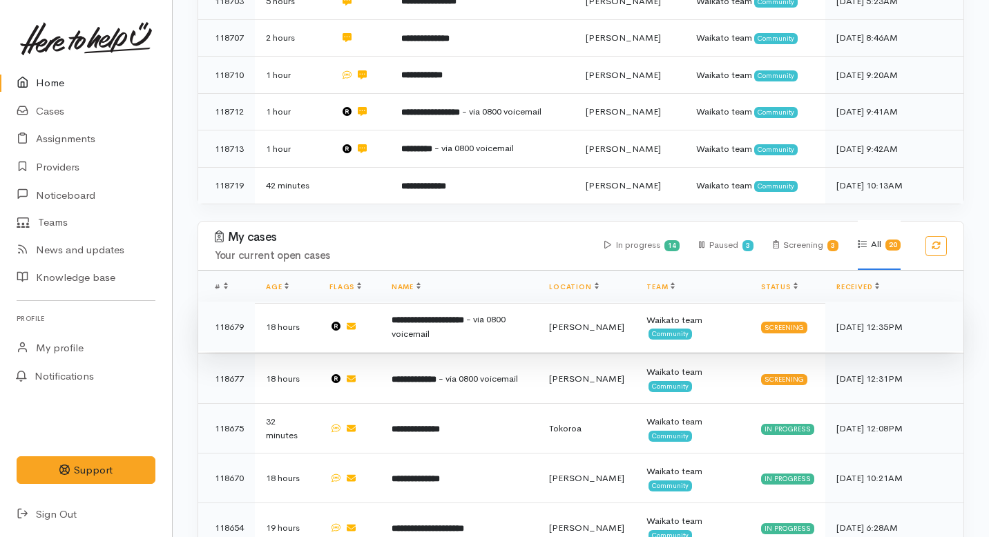
click at [462, 316] on b "**********" at bounding box center [428, 320] width 73 height 9
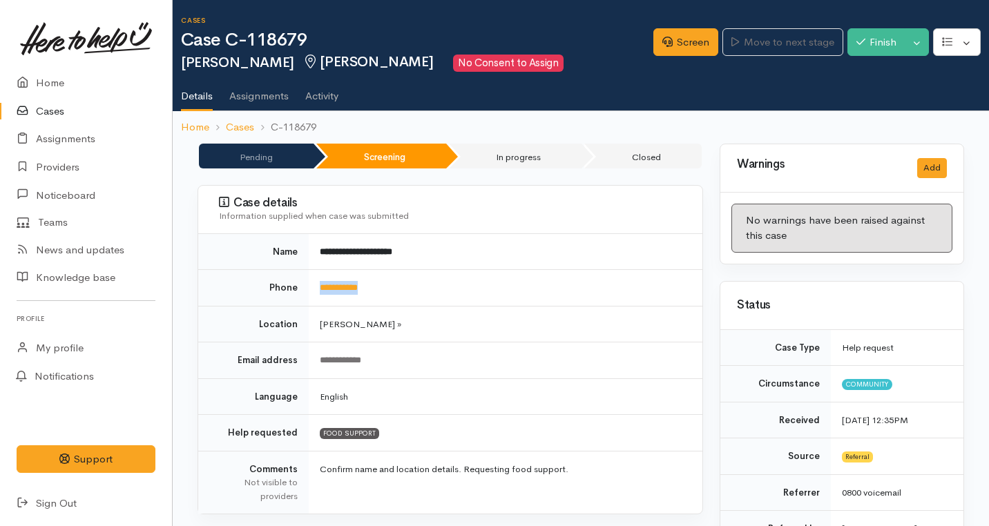
click at [307, 283] on tr "**********" at bounding box center [450, 288] width 504 height 37
copy tr "**********"
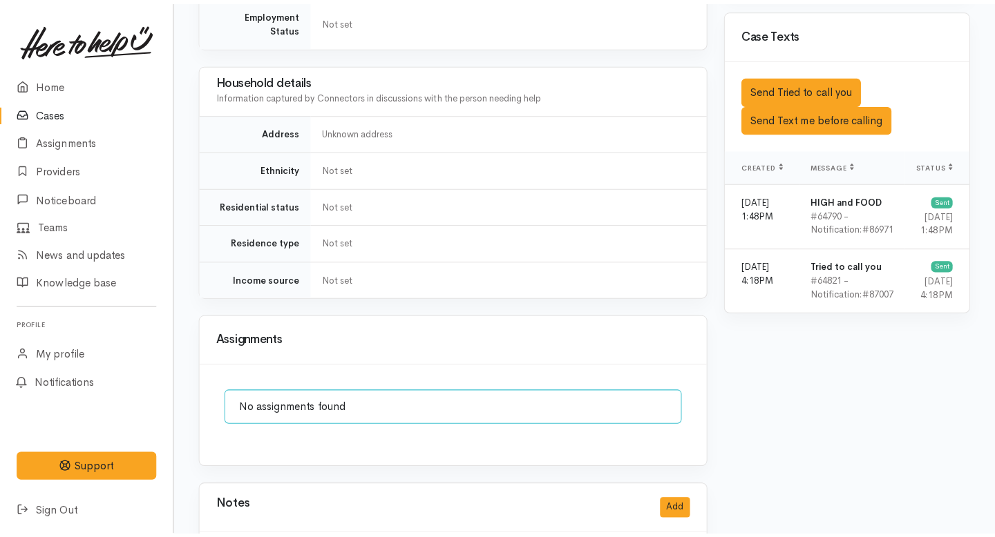
scroll to position [859, 0]
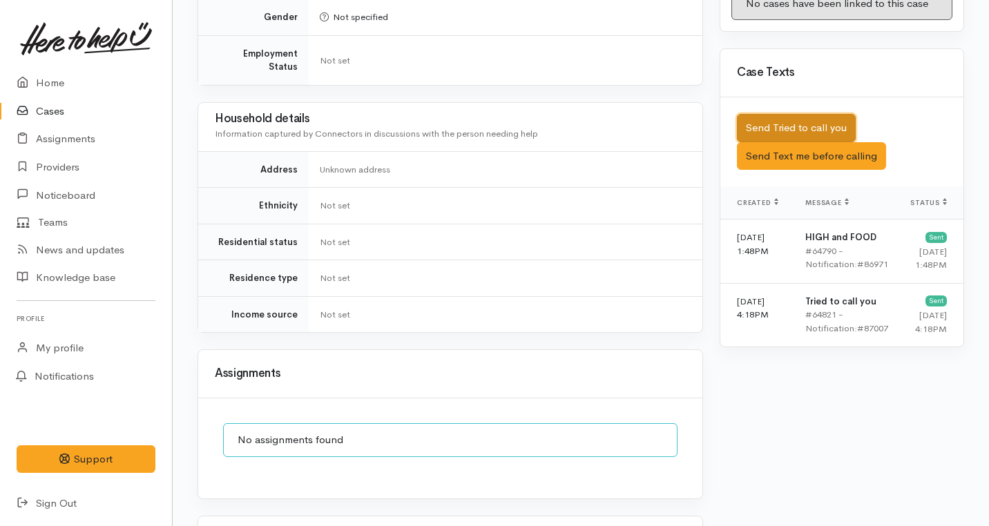
click at [767, 114] on button "Send Tried to call you" at bounding box center [796, 128] width 119 height 28
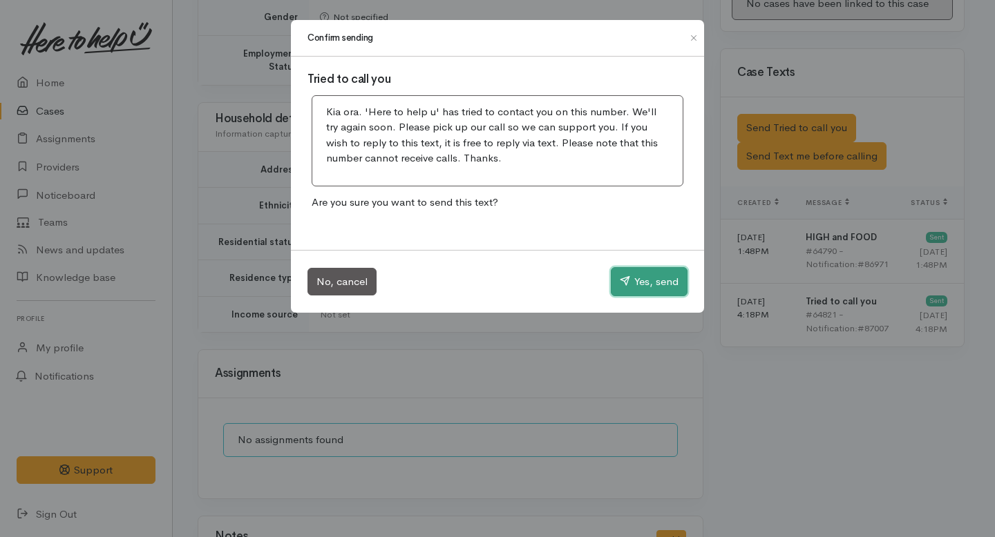
click at [646, 275] on button "Yes, send" at bounding box center [649, 281] width 77 height 29
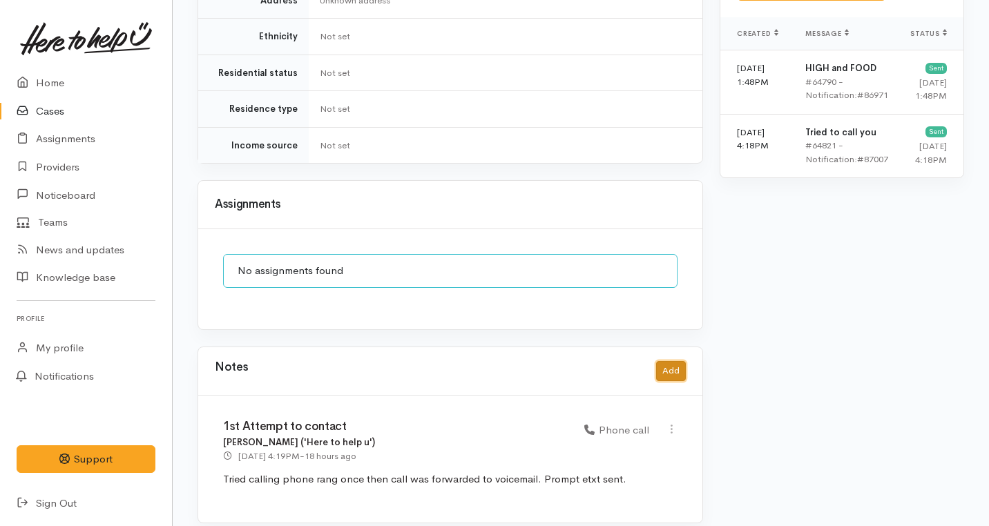
click at [672, 361] on button "Add" at bounding box center [671, 371] width 30 height 20
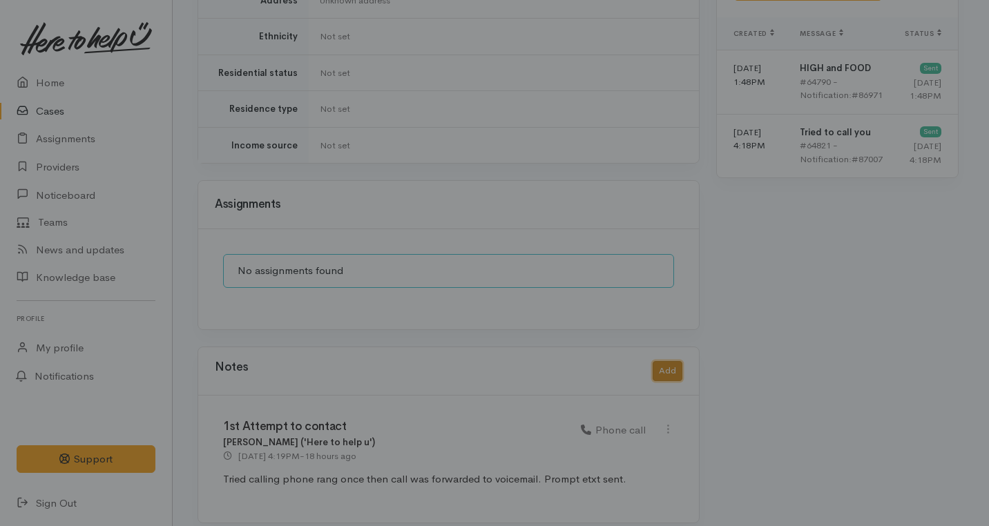
scroll to position [1017, 0]
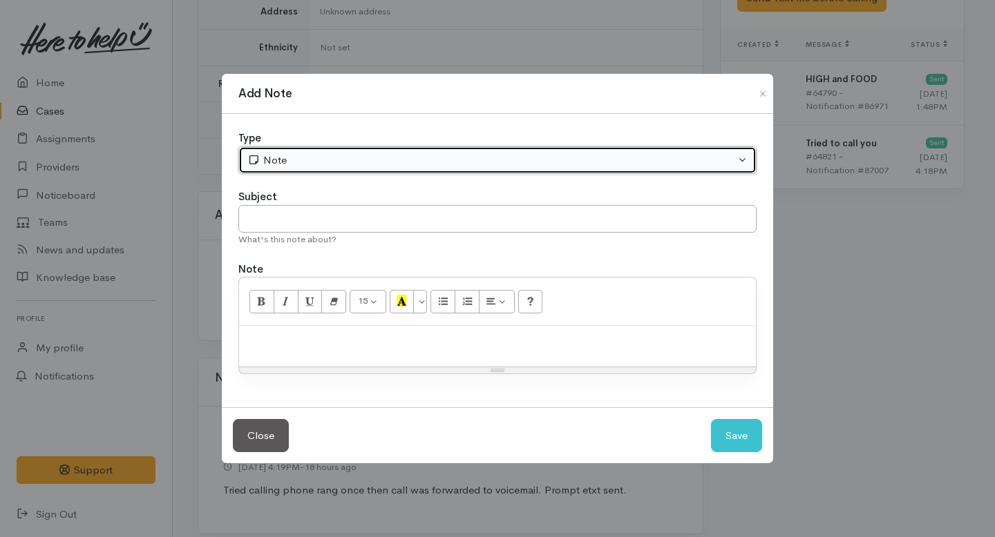
click at [381, 158] on div "Note" at bounding box center [491, 161] width 488 height 16
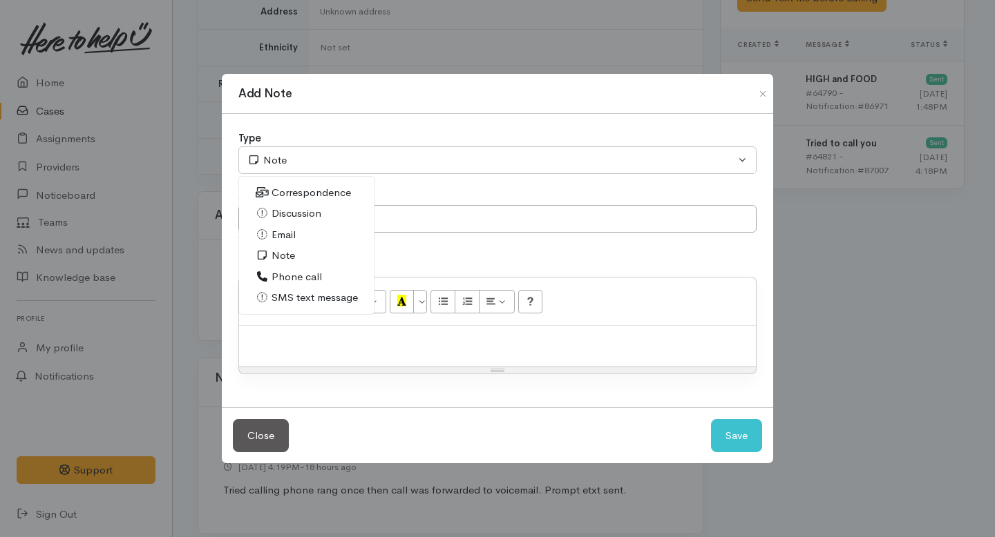
click at [287, 275] on span "Phone call" at bounding box center [296, 277] width 50 height 16
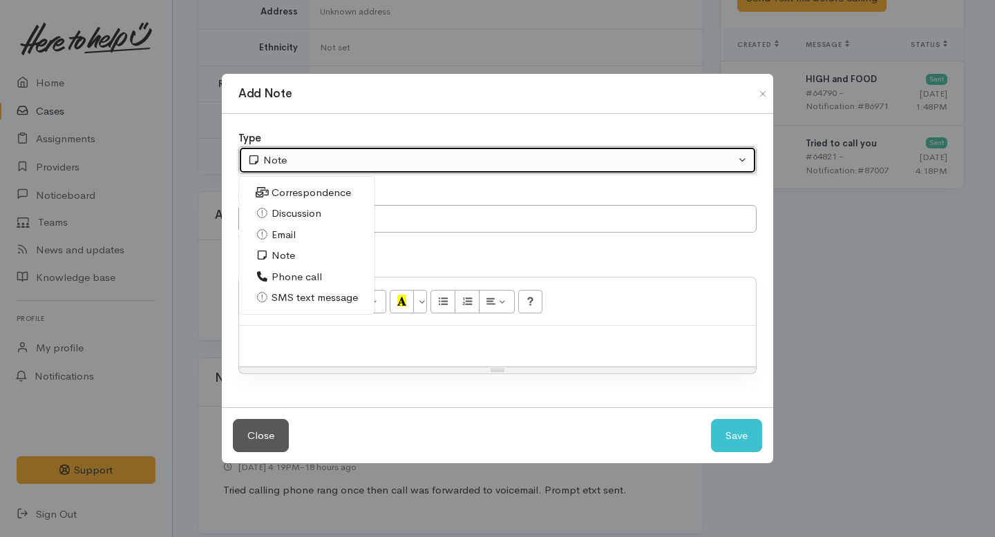
select select "3"
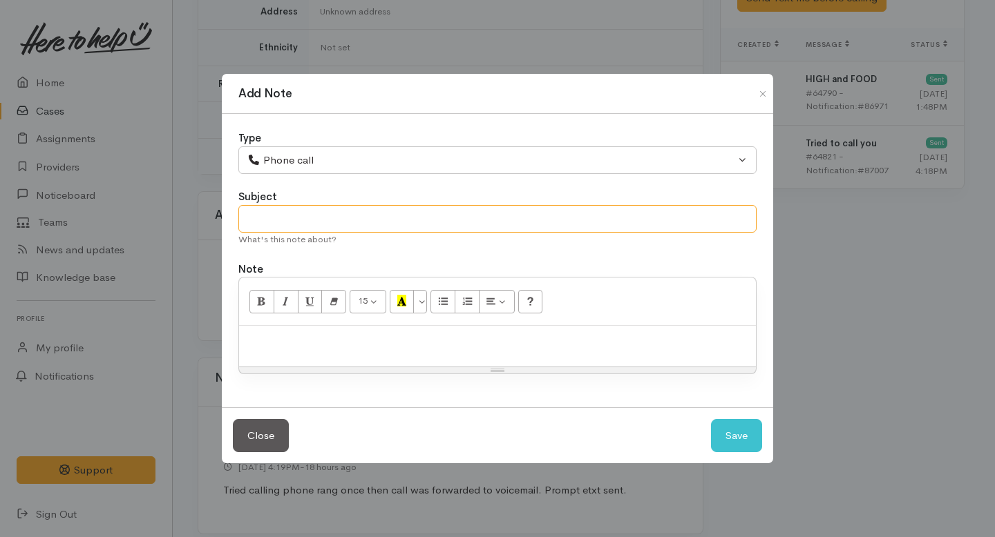
click at [312, 227] on input "text" at bounding box center [497, 219] width 518 height 28
type input "2nd Attempt to contact"
click at [314, 352] on div at bounding box center [497, 346] width 517 height 41
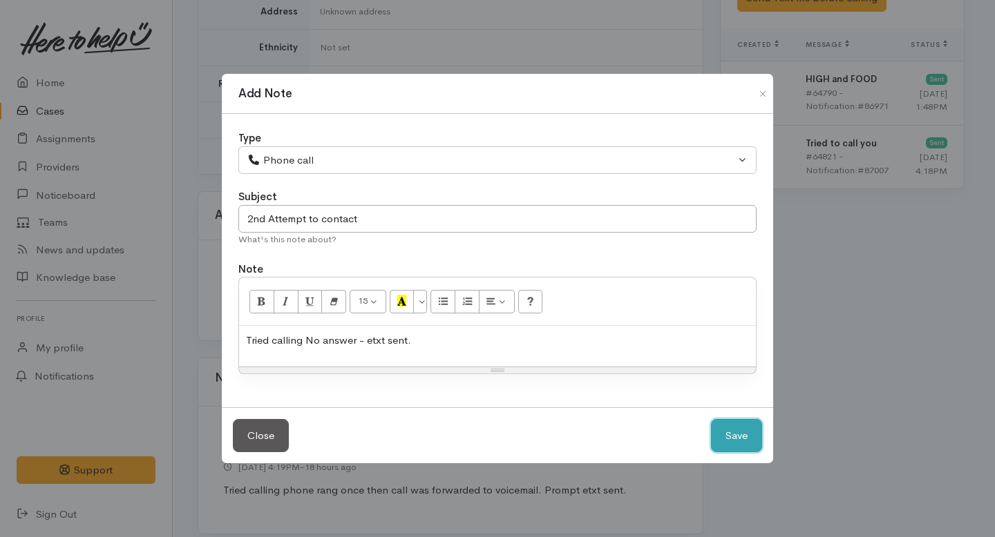
click at [745, 447] on button "Save" at bounding box center [736, 436] width 51 height 34
select select "1"
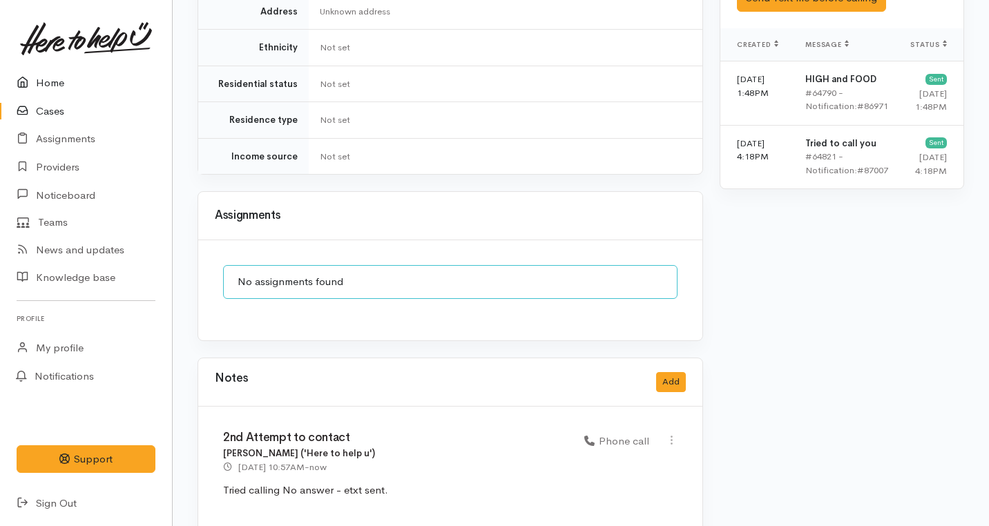
click at [48, 82] on link "Home" at bounding box center [86, 83] width 172 height 28
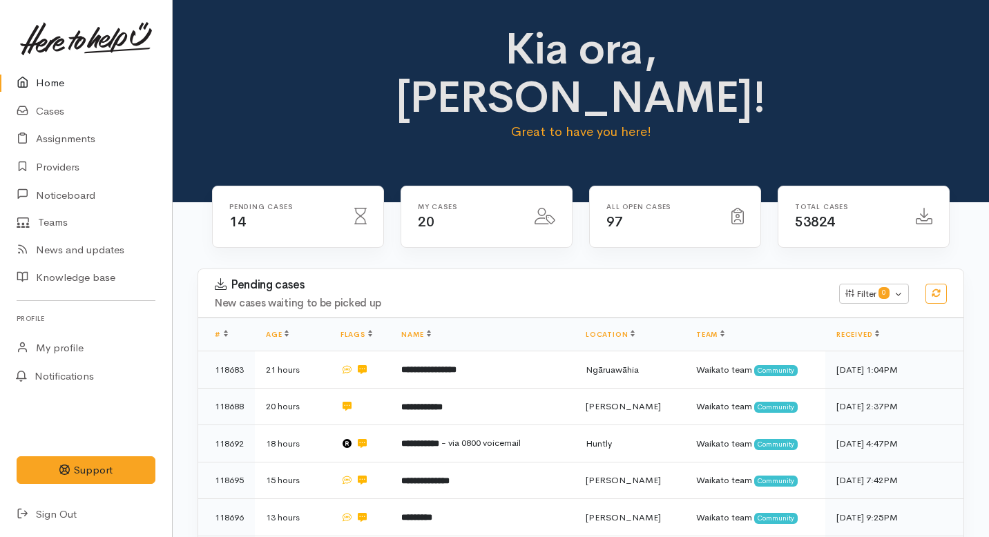
scroll to position [71, 0]
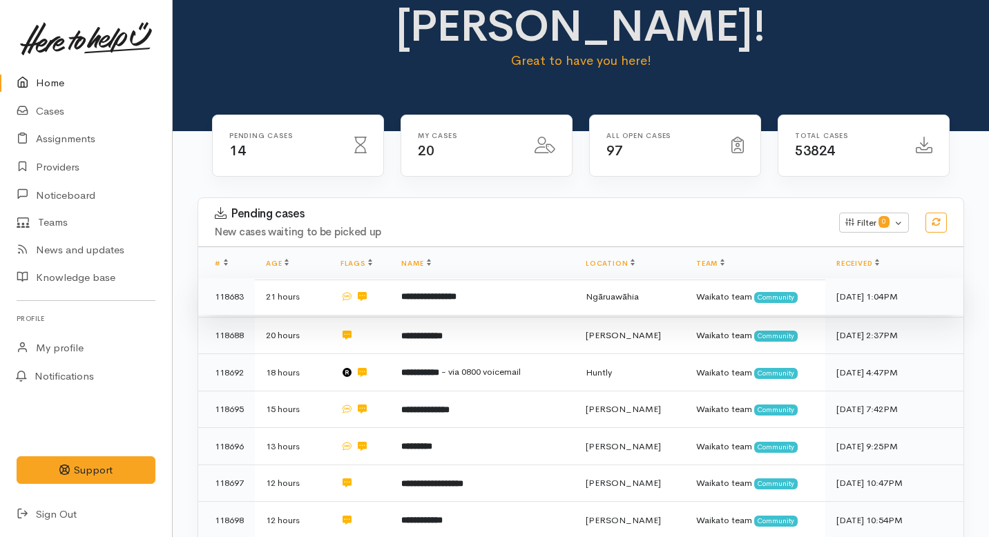
click at [417, 292] on b "**********" at bounding box center [428, 296] width 55 height 9
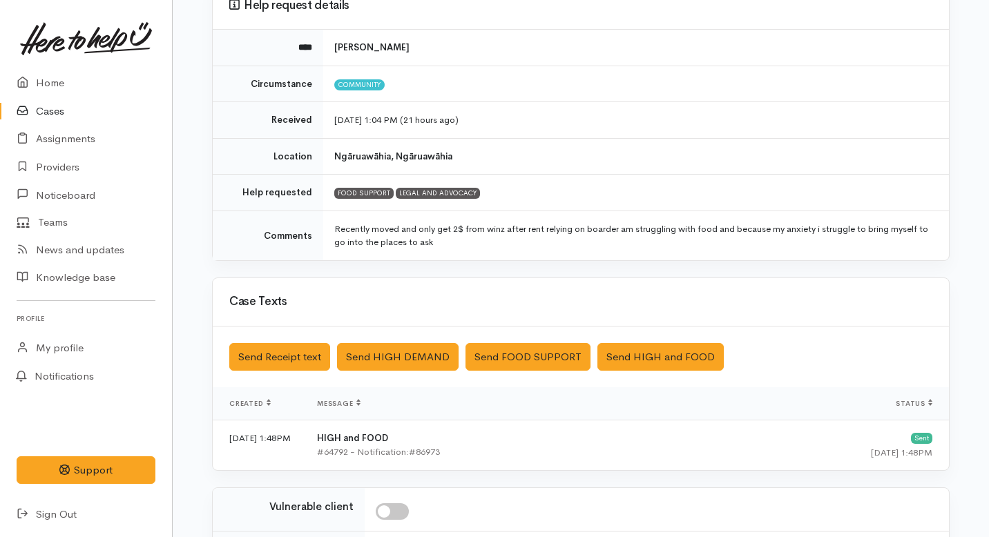
scroll to position [343, 0]
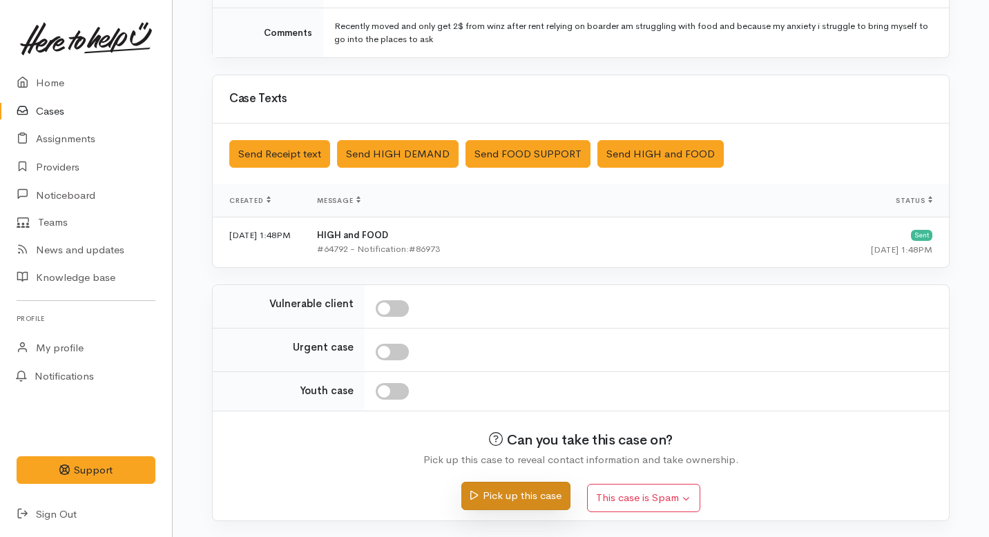
click at [501, 500] on button "Pick up this case" at bounding box center [515, 496] width 108 height 28
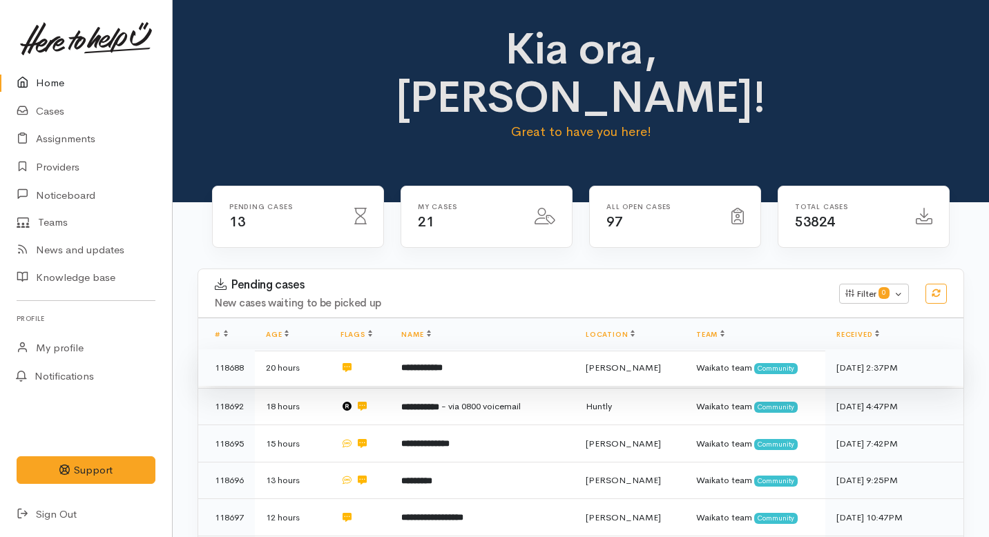
click at [394, 350] on td "**********" at bounding box center [482, 368] width 184 height 37
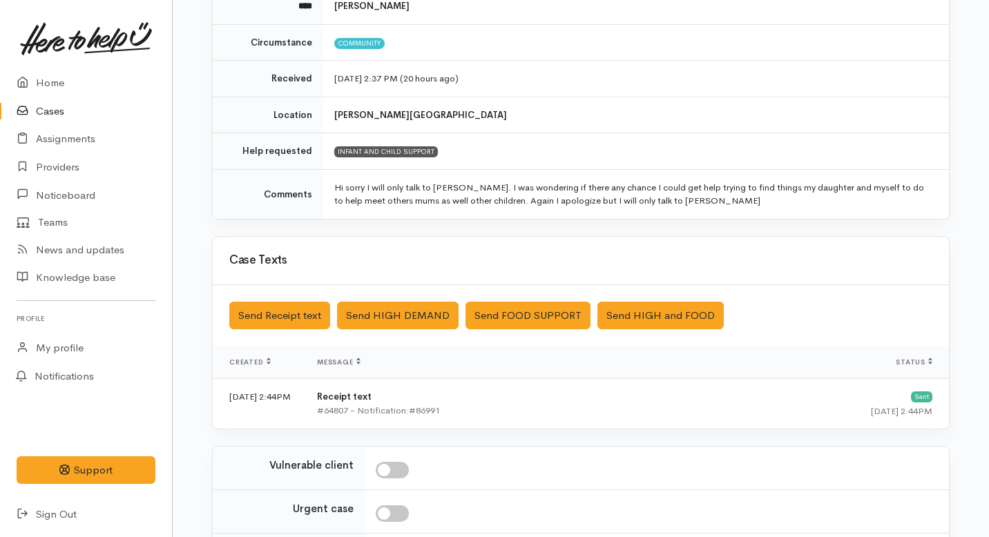
scroll to position [343, 0]
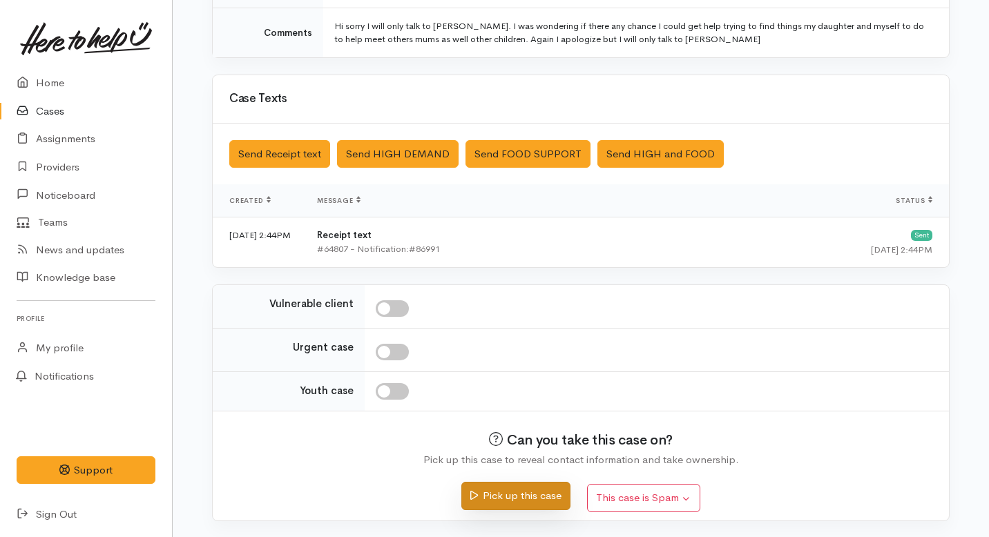
click at [506, 495] on button "Pick up this case" at bounding box center [515, 496] width 108 height 28
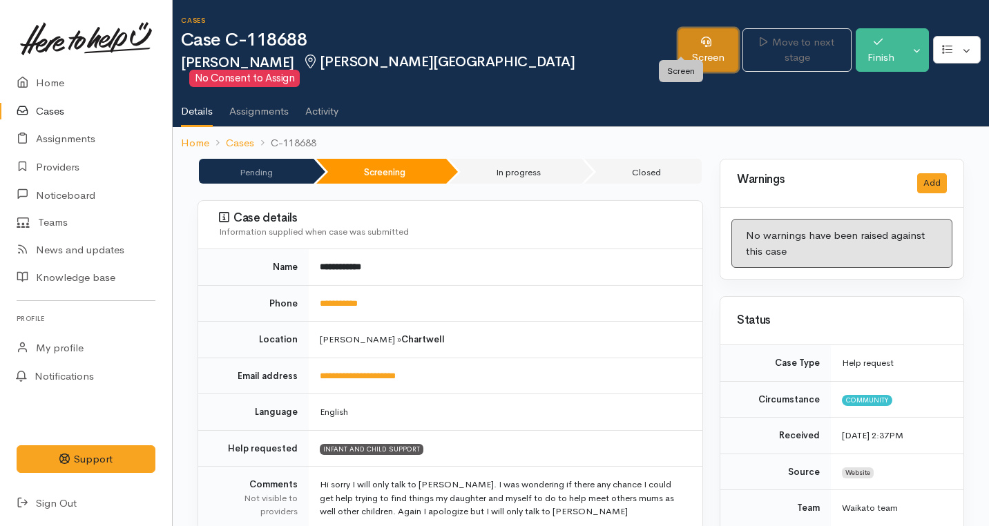
click at [701, 41] on icon at bounding box center [706, 42] width 10 height 10
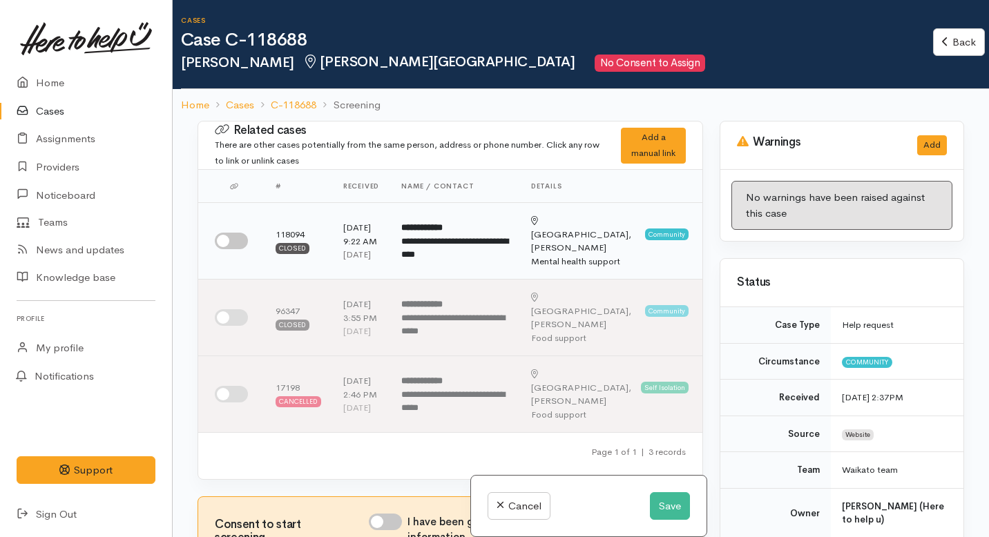
click at [227, 242] on input "checkbox" at bounding box center [231, 241] width 33 height 17
checkbox input "true"
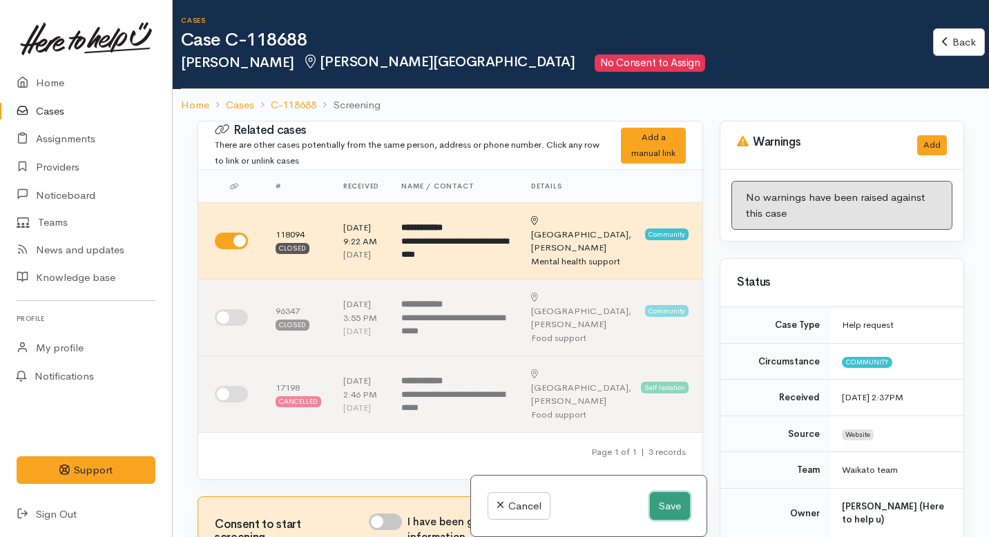
click at [677, 505] on button "Save" at bounding box center [670, 506] width 40 height 28
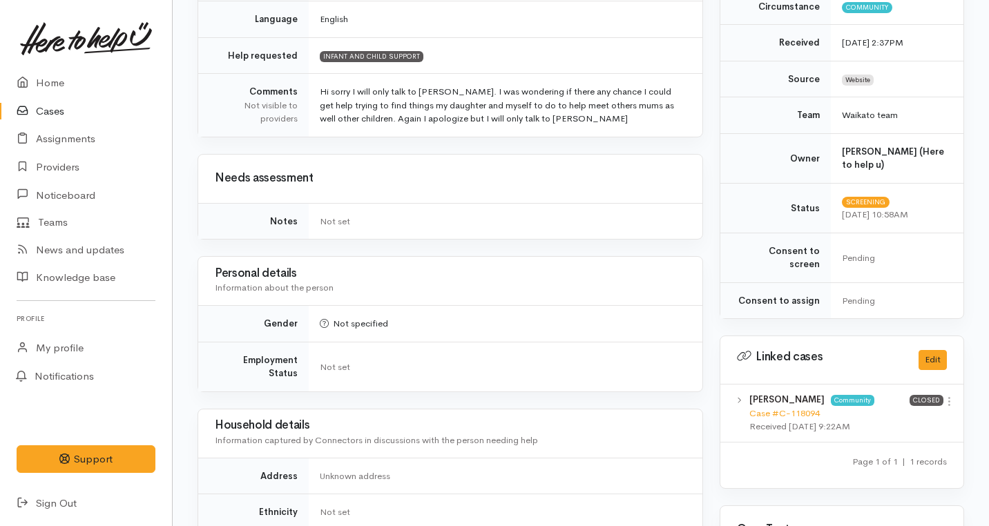
scroll to position [424, 0]
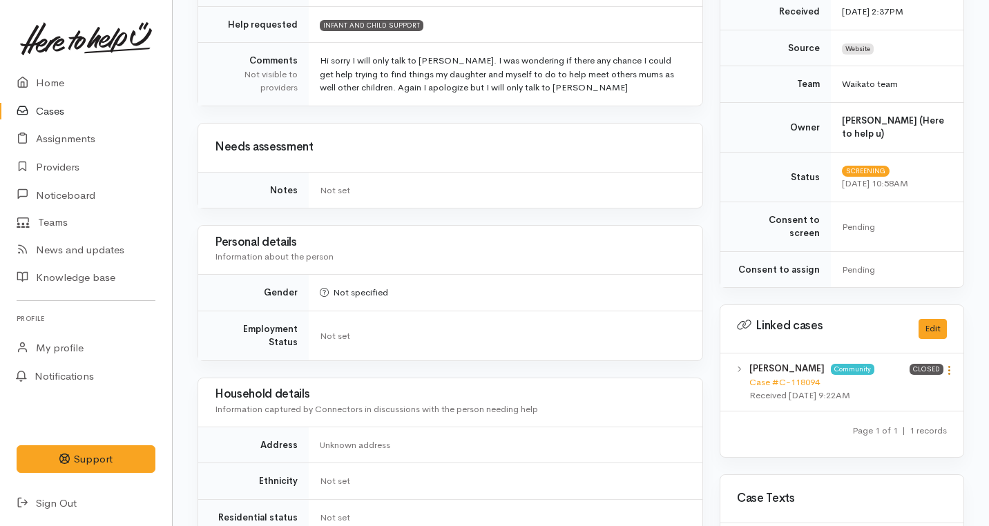
click at [948, 365] on icon at bounding box center [950, 371] width 12 height 12
click at [886, 387] on link "View case" at bounding box center [899, 397] width 109 height 21
click at [50, 80] on link "Home" at bounding box center [86, 83] width 172 height 28
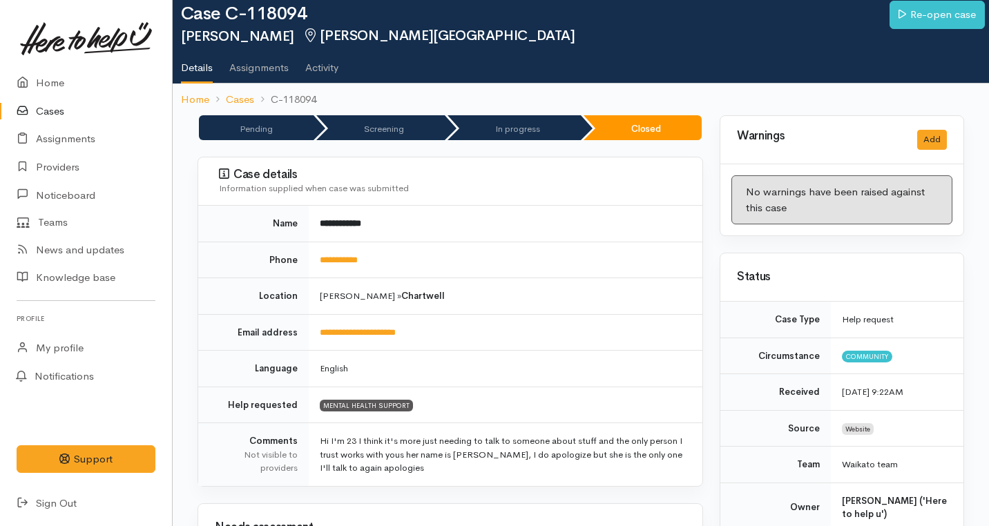
scroll to position [32, 0]
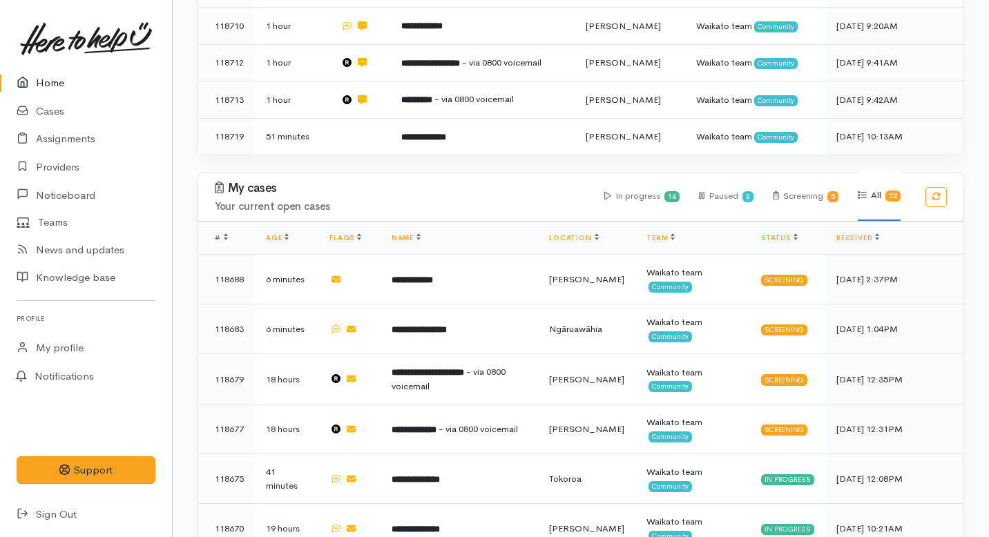
scroll to position [641, 0]
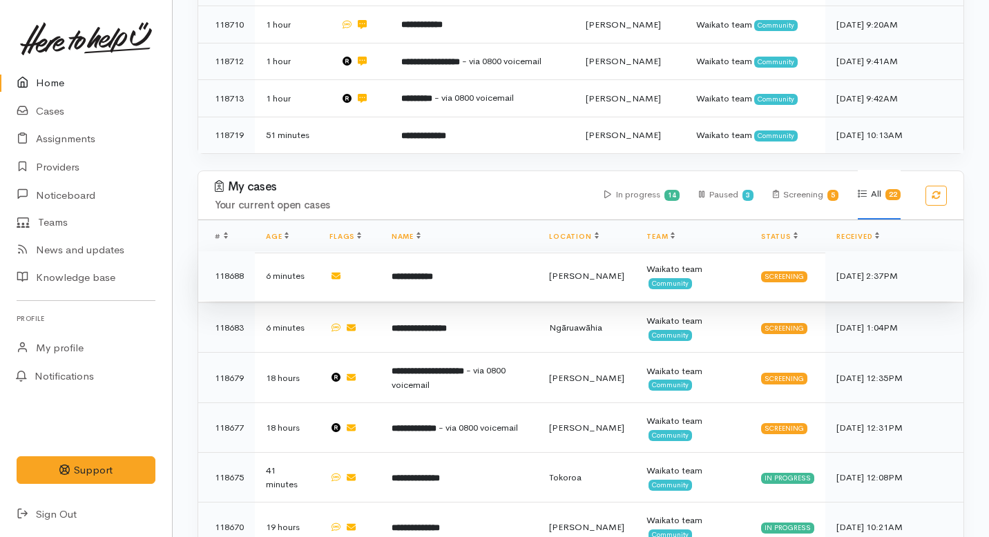
click at [420, 251] on td "**********" at bounding box center [459, 276] width 157 height 50
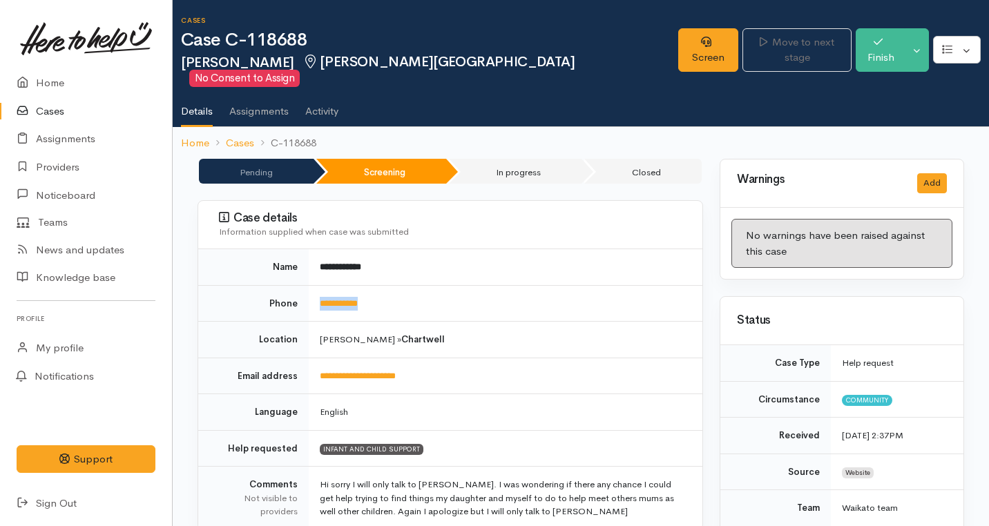
drag, startPoint x: 385, startPoint y: 288, endPoint x: 317, endPoint y: 287, distance: 68.4
click at [317, 287] on td "**********" at bounding box center [506, 303] width 394 height 37
copy link "**********"
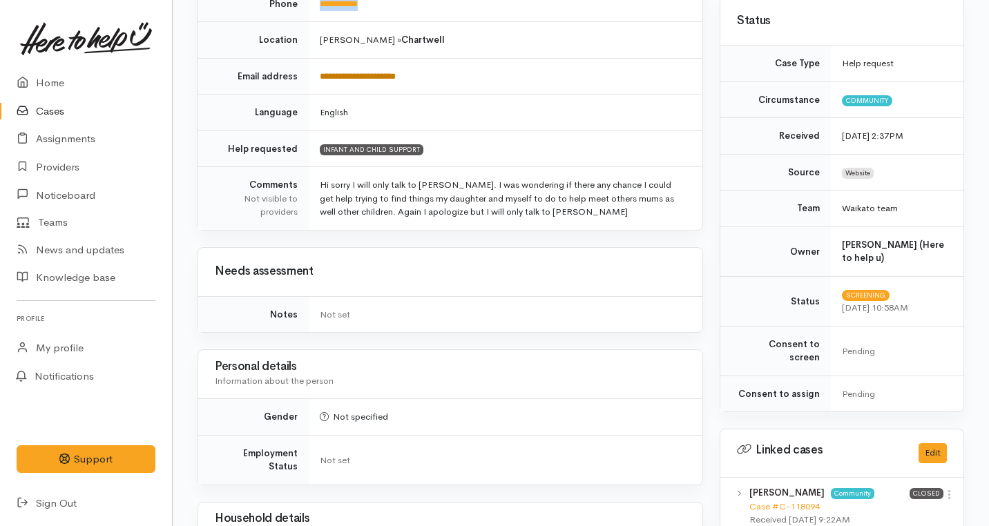
scroll to position [783, 0]
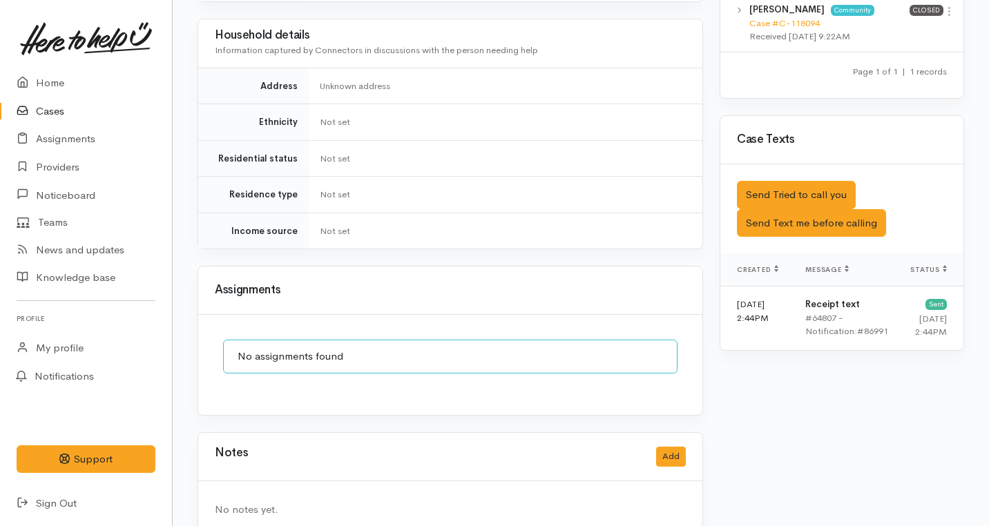
click at [670, 443] on div "Notes Add" at bounding box center [450, 457] width 504 height 48
click at [670, 447] on button "Add" at bounding box center [671, 457] width 30 height 20
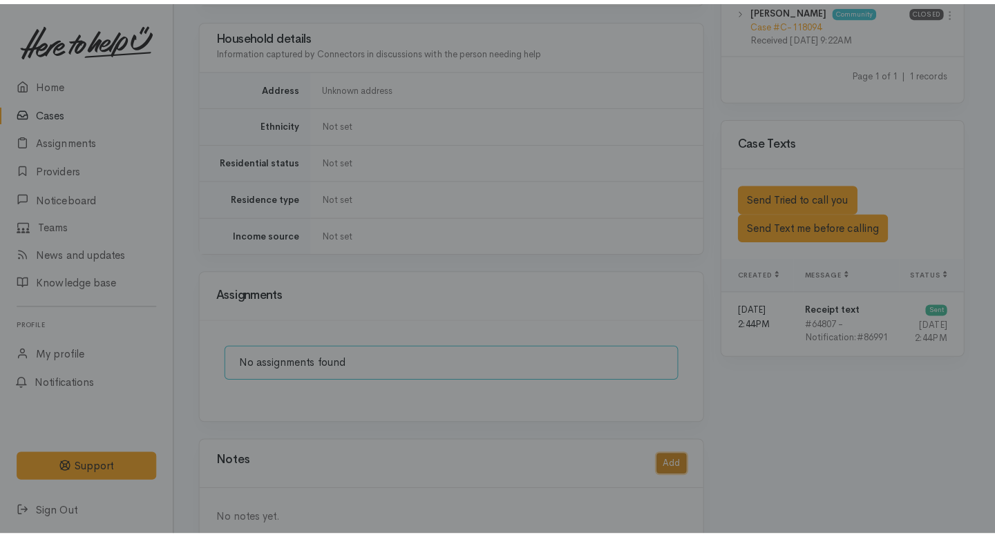
scroll to position [772, 0]
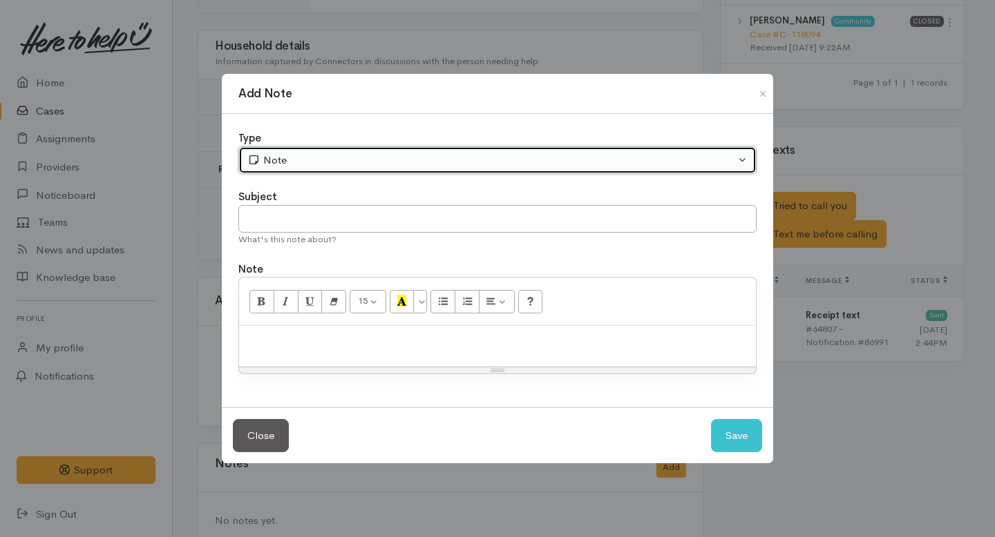
click at [358, 148] on button "Note" at bounding box center [497, 160] width 518 height 28
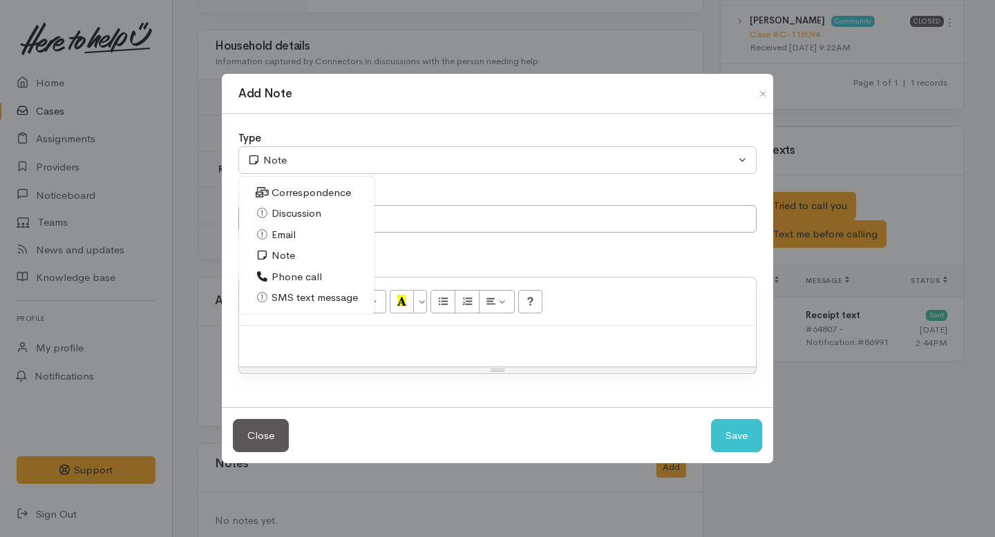
click at [288, 297] on span "SMS text message" at bounding box center [314, 298] width 86 height 16
select select "5"
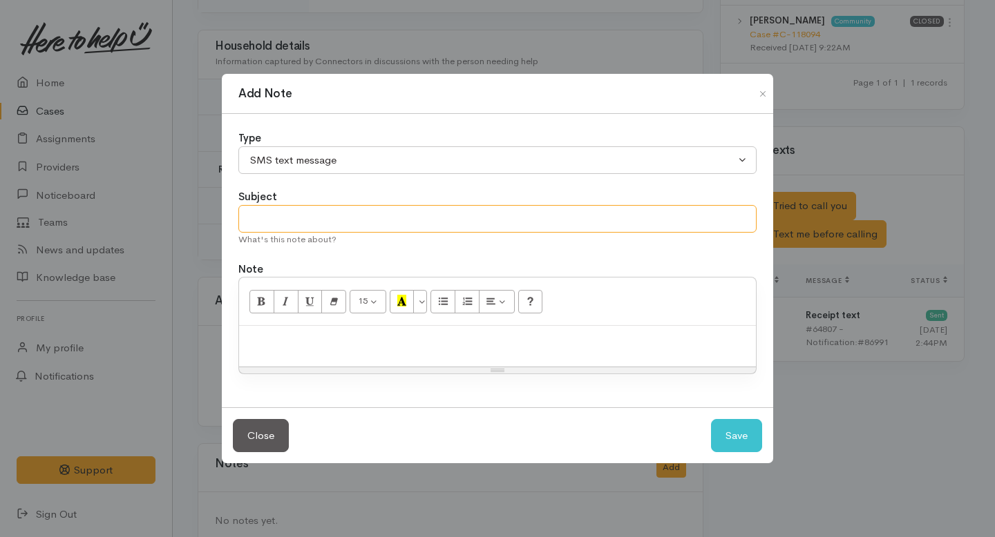
click at [287, 222] on input "text" at bounding box center [497, 219] width 518 height 28
type input "e"
type input "p"
type input "P"
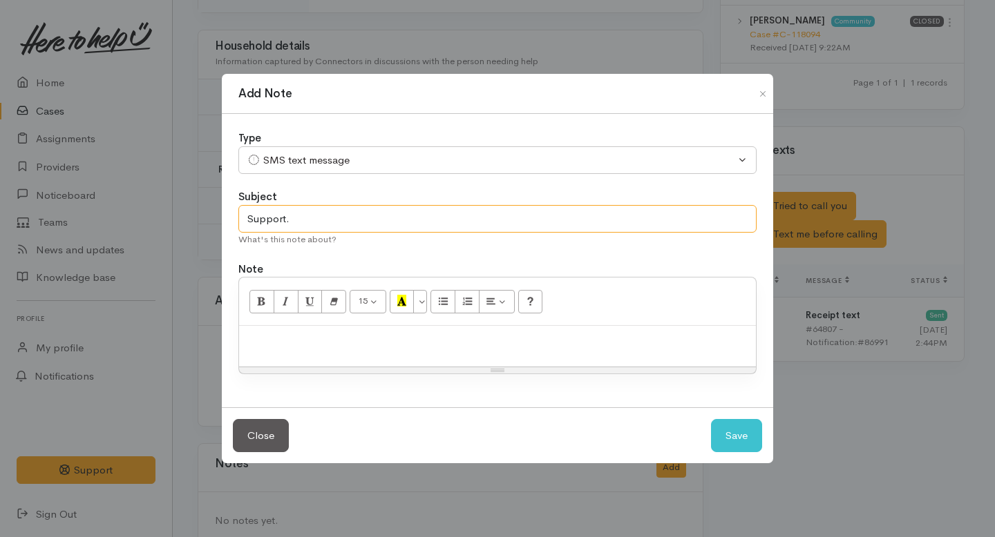
type input "Support."
click at [272, 345] on p at bounding box center [497, 341] width 503 height 16
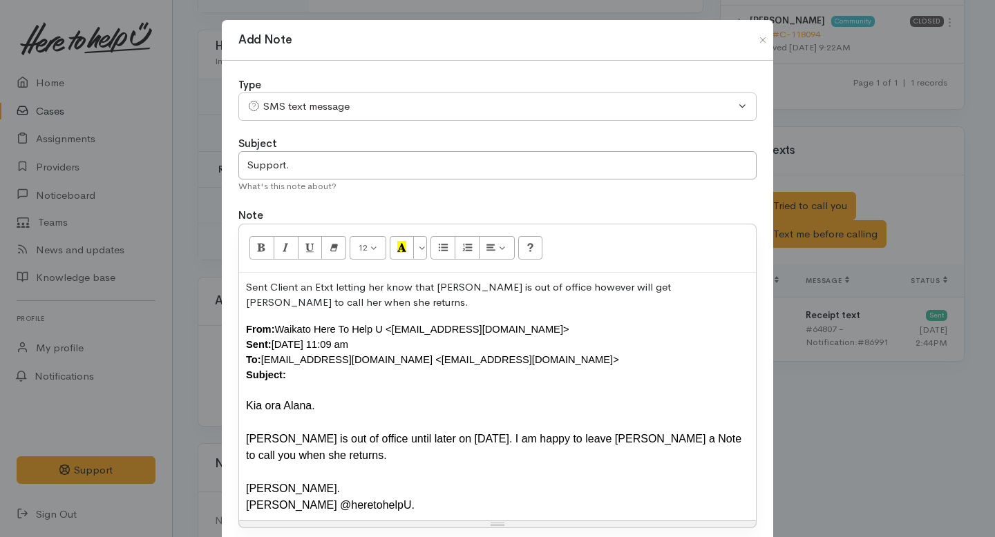
click at [293, 379] on div "From: Waikato Here To Help U <waikato@heretohelpu.nz> Sent: Wednesday, 8 Octobe…" at bounding box center [497, 352] width 503 height 61
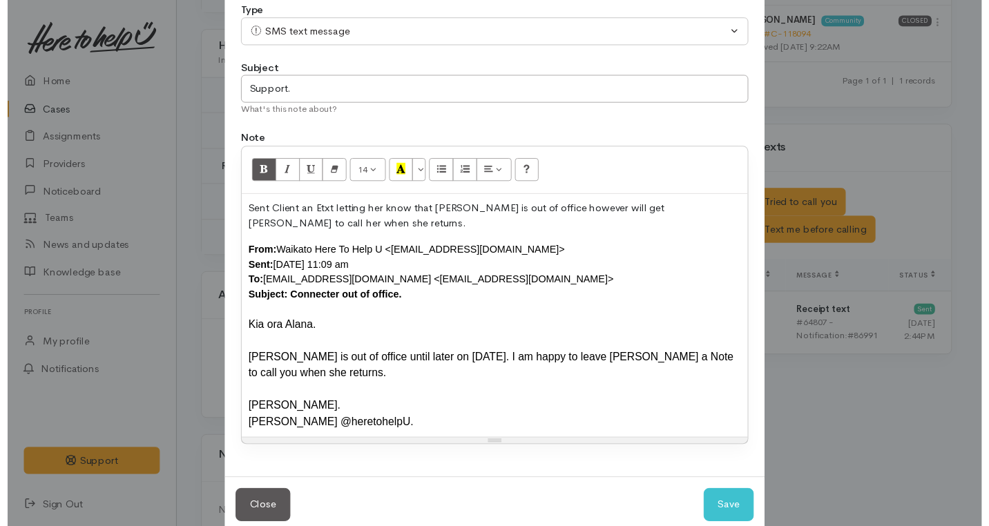
scroll to position [100, 0]
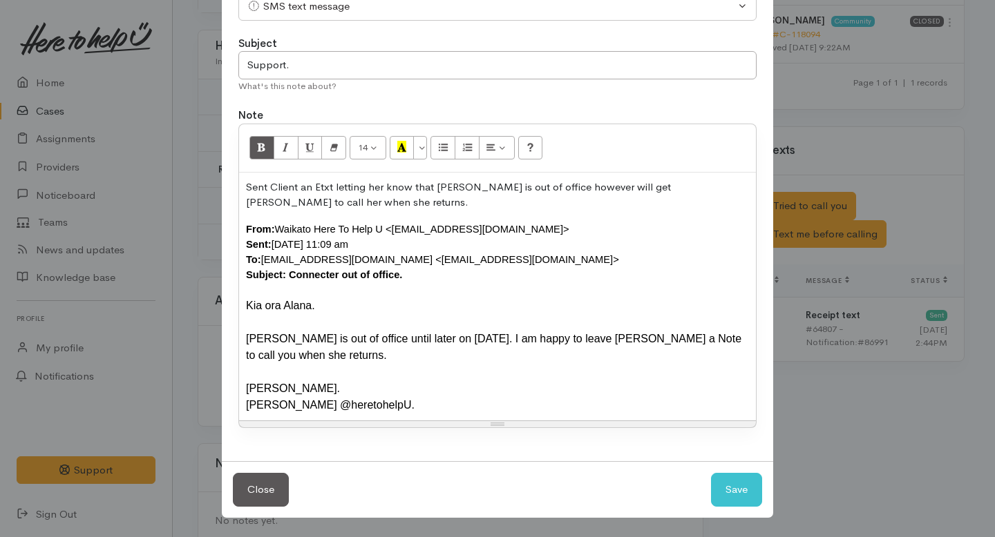
click at [560, 419] on div "Sent Client an Etxt letting her know that Nicole is out of office however will …" at bounding box center [497, 297] width 517 height 249
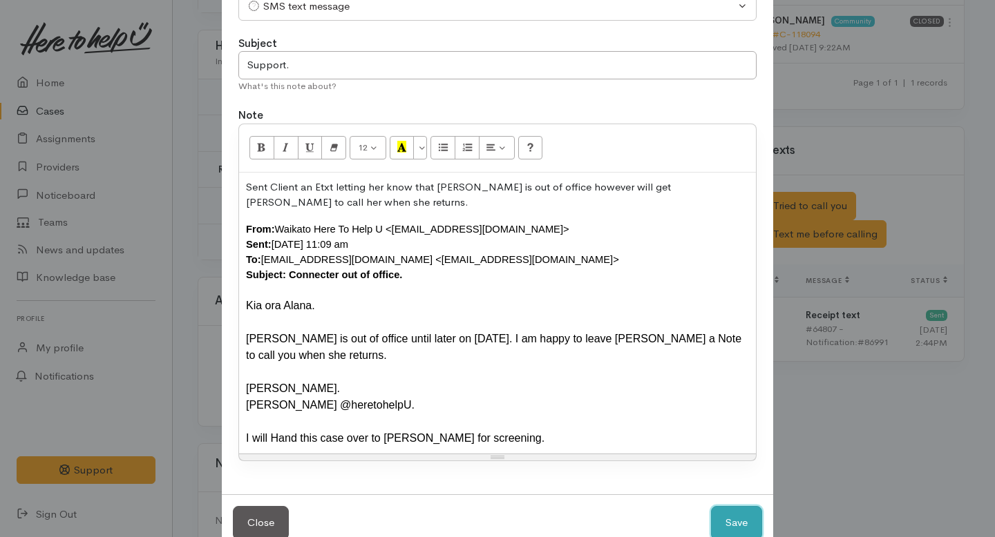
click at [727, 524] on button "Save" at bounding box center [736, 523] width 51 height 34
select select "1"
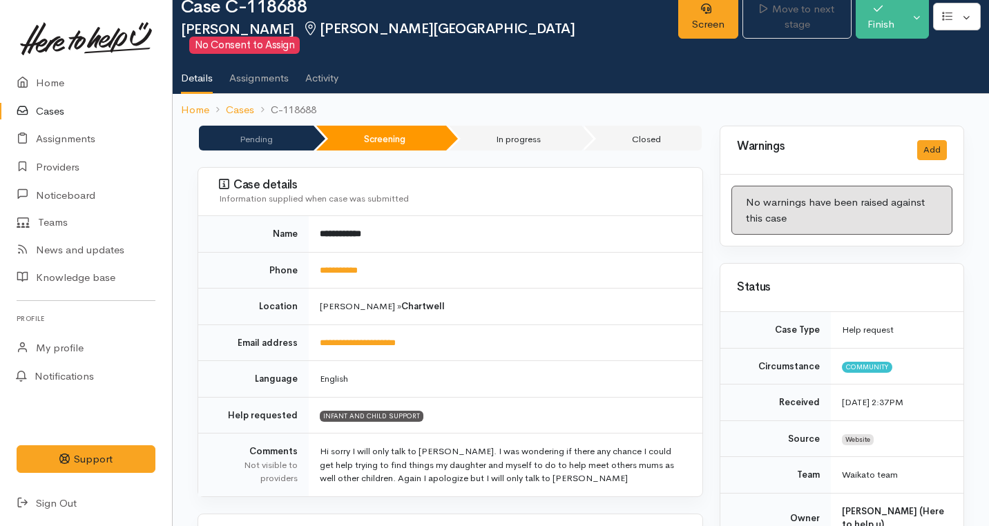
scroll to position [0, 0]
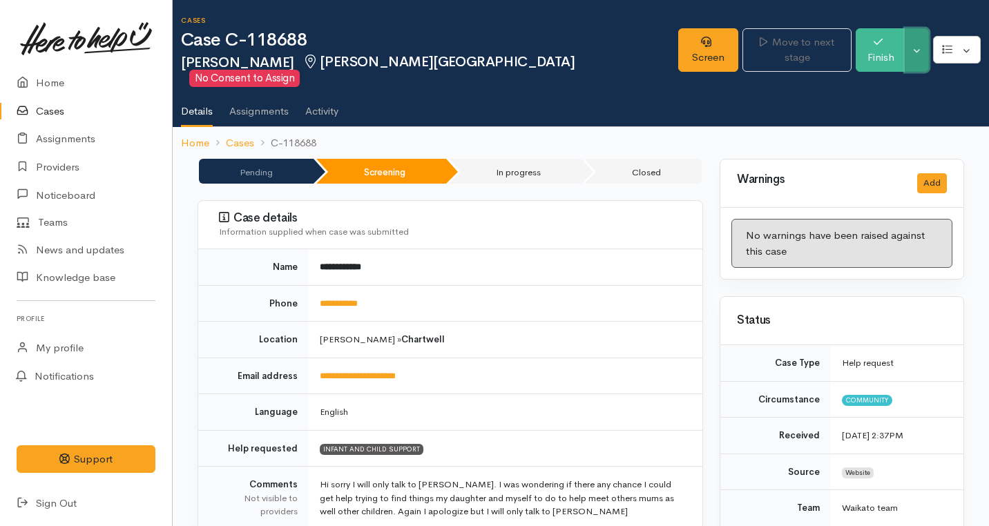
click at [918, 42] on button "Toggle Dropdown" at bounding box center [917, 50] width 24 height 44
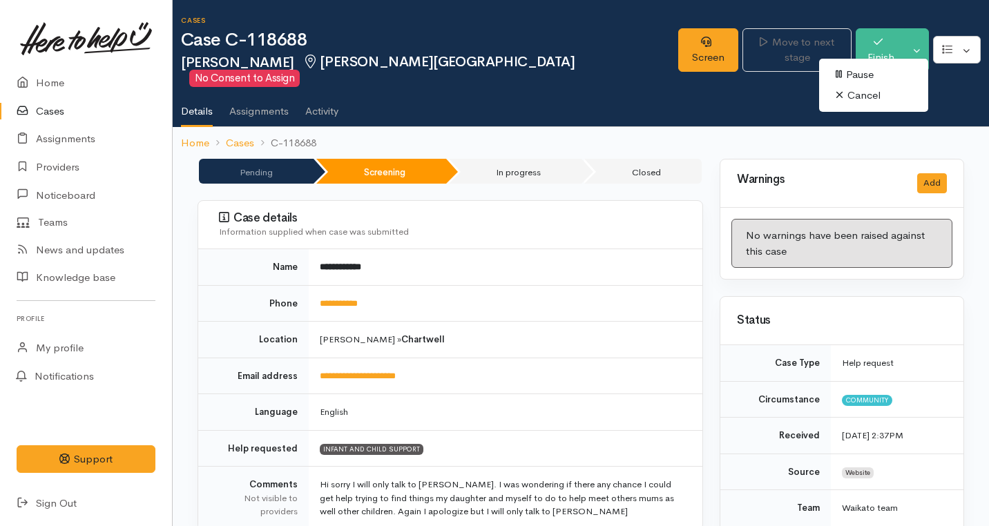
click at [961, 93] on ul "Details Assignments Activity" at bounding box center [585, 106] width 808 height 39
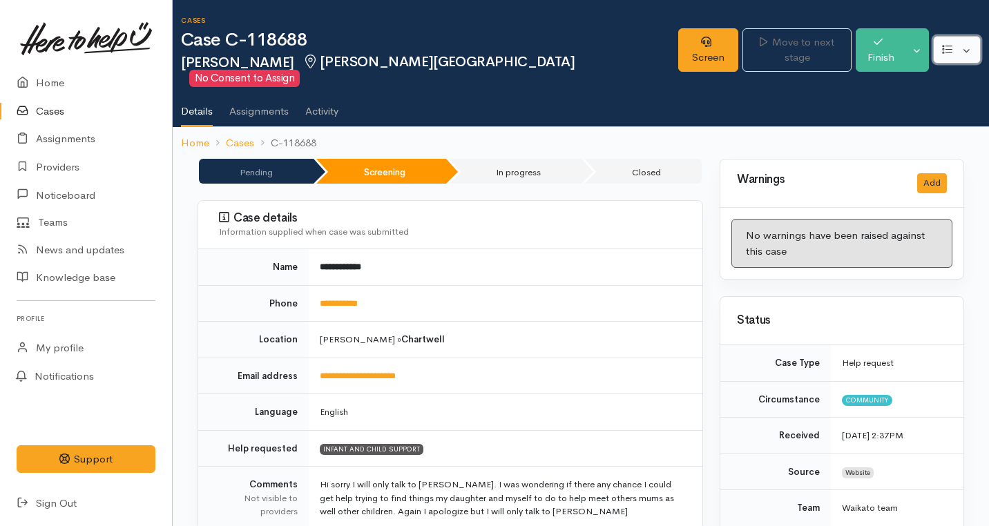
click at [970, 46] on button "button" at bounding box center [957, 50] width 48 height 28
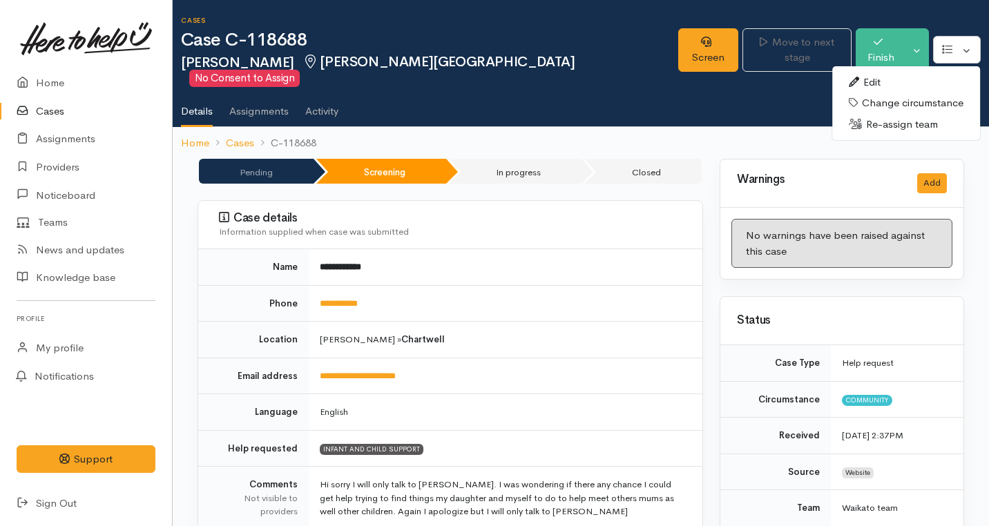
click at [875, 119] on link "Re-assign team" at bounding box center [906, 124] width 148 height 21
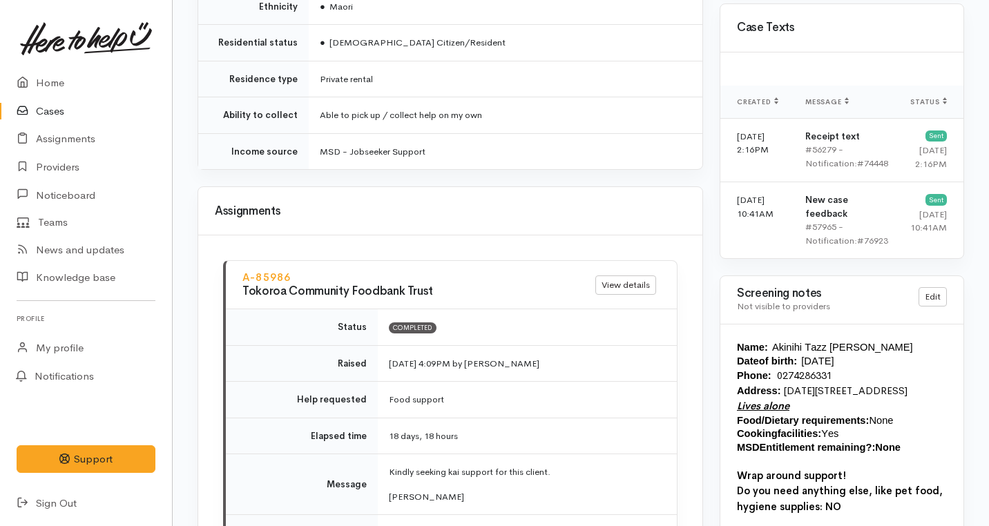
scroll to position [1232, 0]
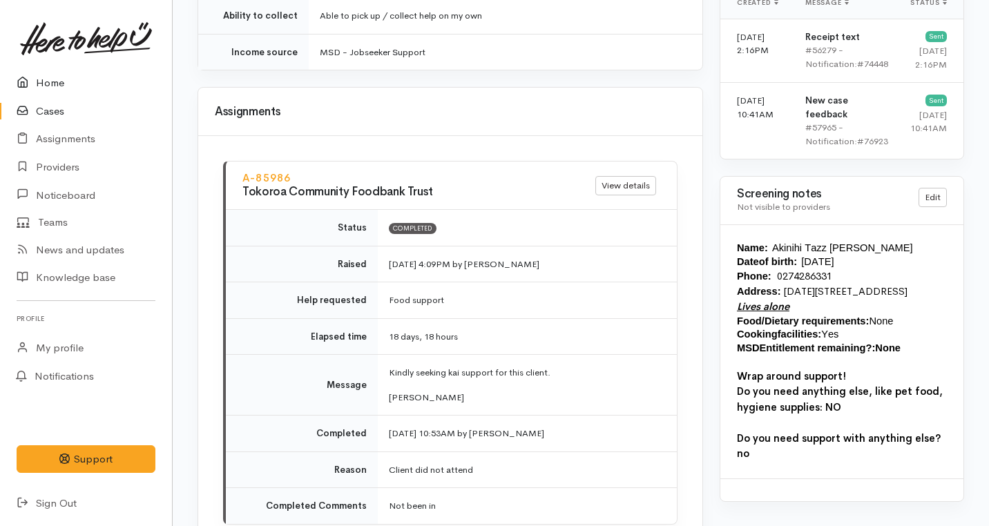
click at [44, 93] on link "Home" at bounding box center [86, 83] width 172 height 28
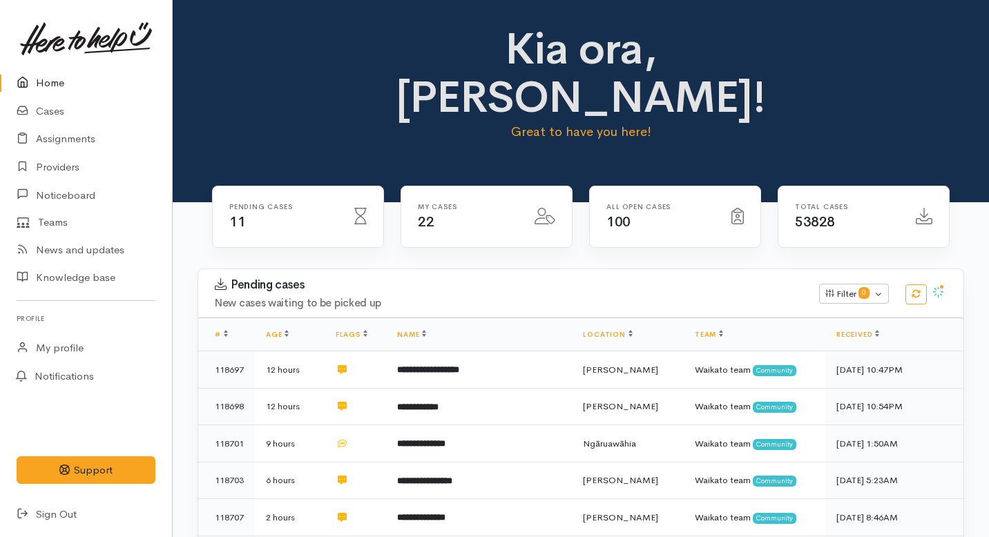
click at [54, 88] on link "Home" at bounding box center [86, 83] width 172 height 28
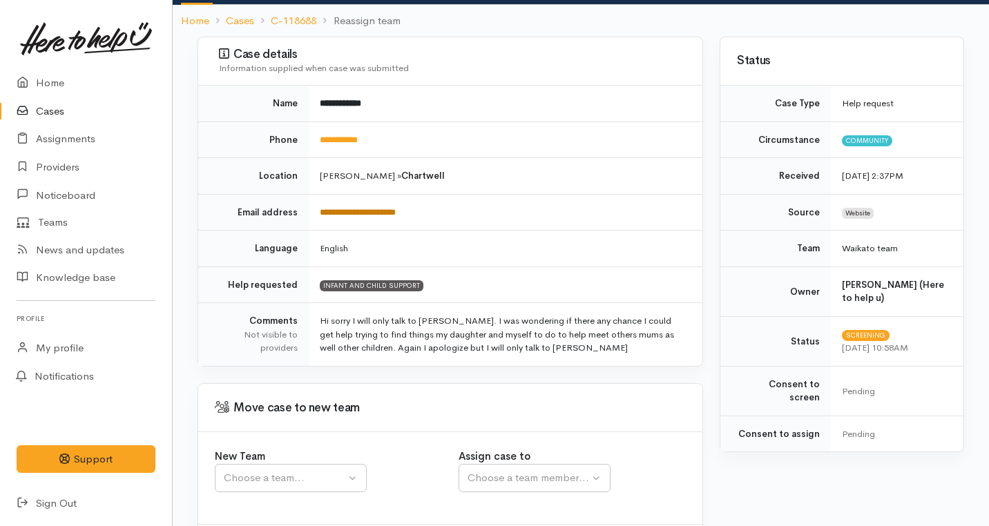
scroll to position [178, 0]
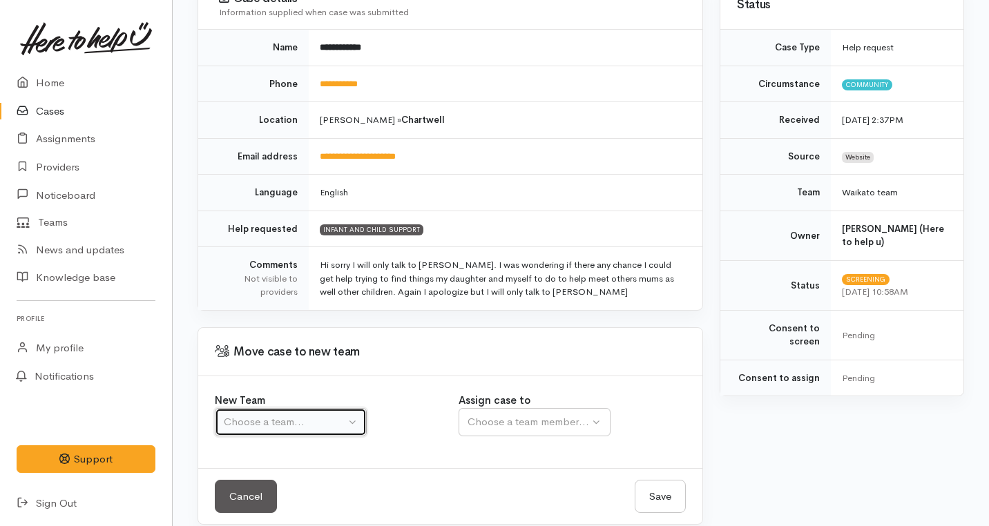
click at [305, 414] on div "Choose a team..." at bounding box center [285, 422] width 122 height 16
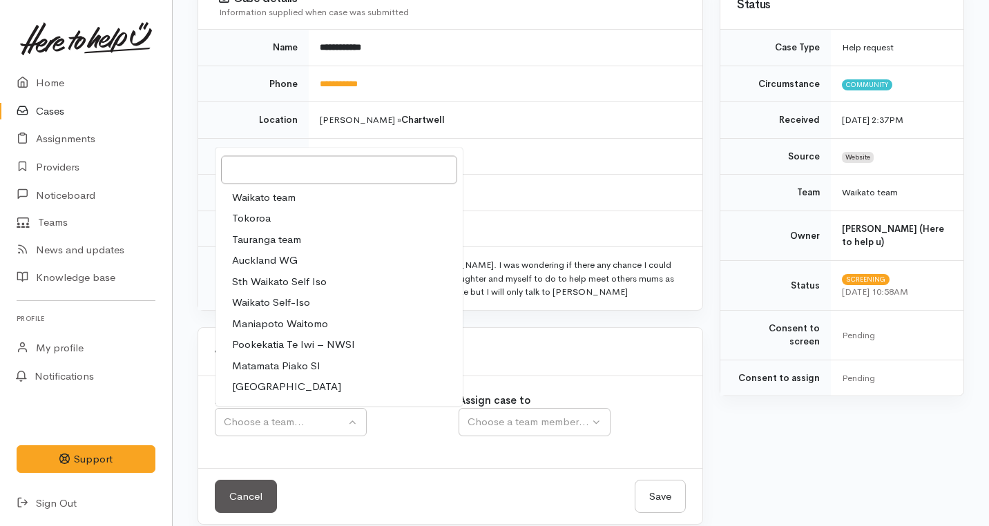
click at [267, 189] on span "Waikato team" at bounding box center [264, 197] width 64 height 16
select select "1"
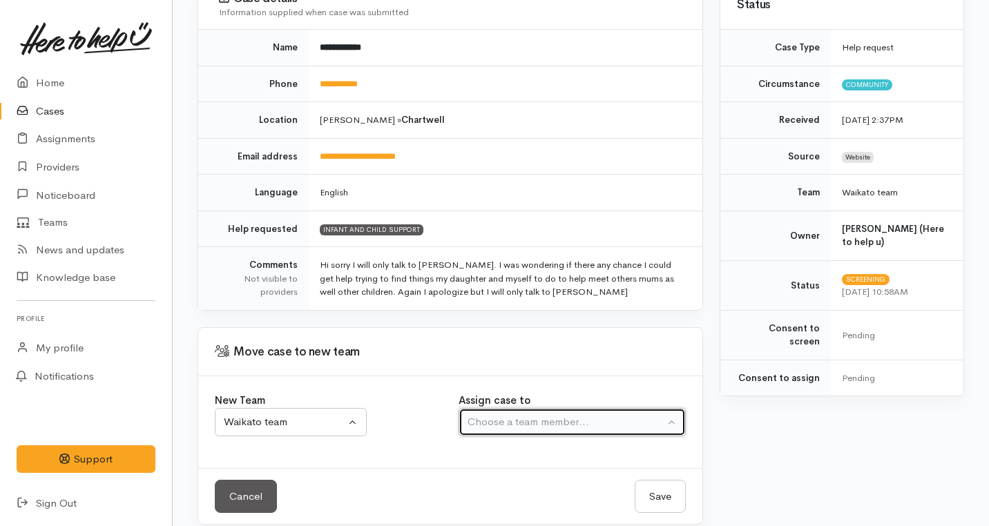
click at [492, 414] on div "Choose a team member..." at bounding box center [566, 422] width 197 height 16
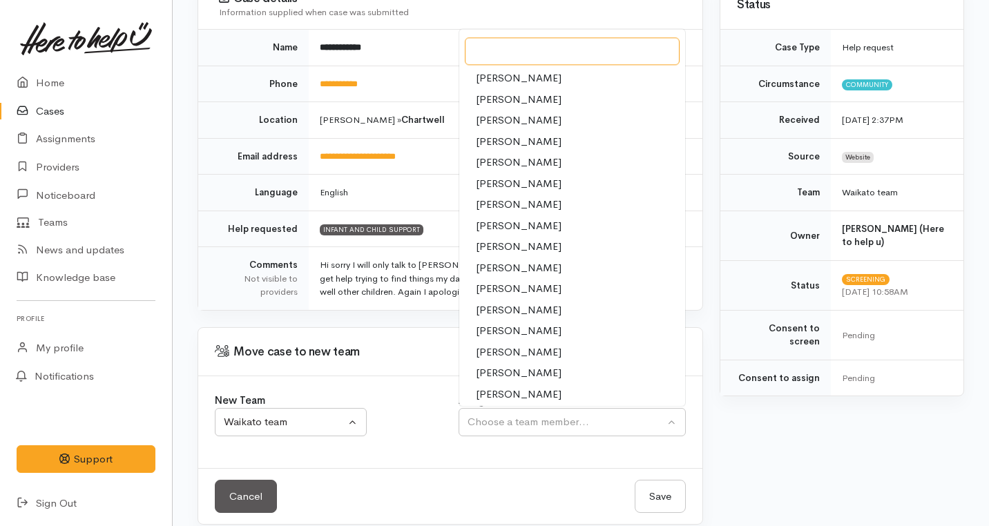
scroll to position [25, 0]
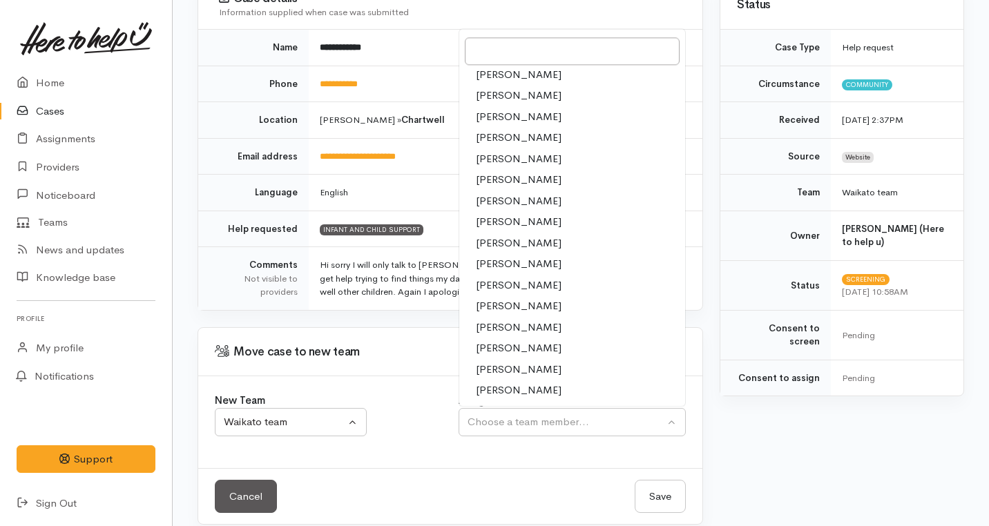
click at [490, 298] on span "Nicole Rusk" at bounding box center [519, 306] width 86 height 16
select select "2314"
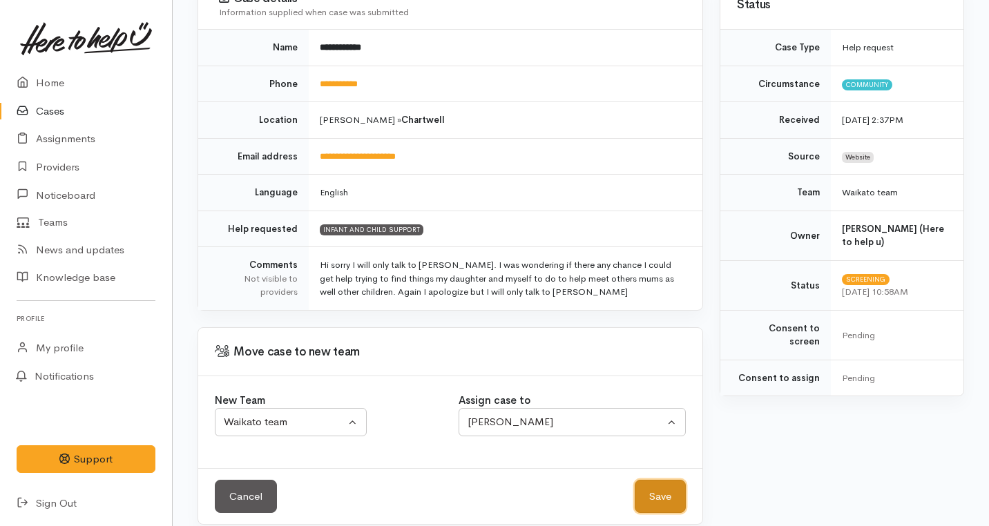
click at [649, 480] on button "Save" at bounding box center [660, 497] width 51 height 34
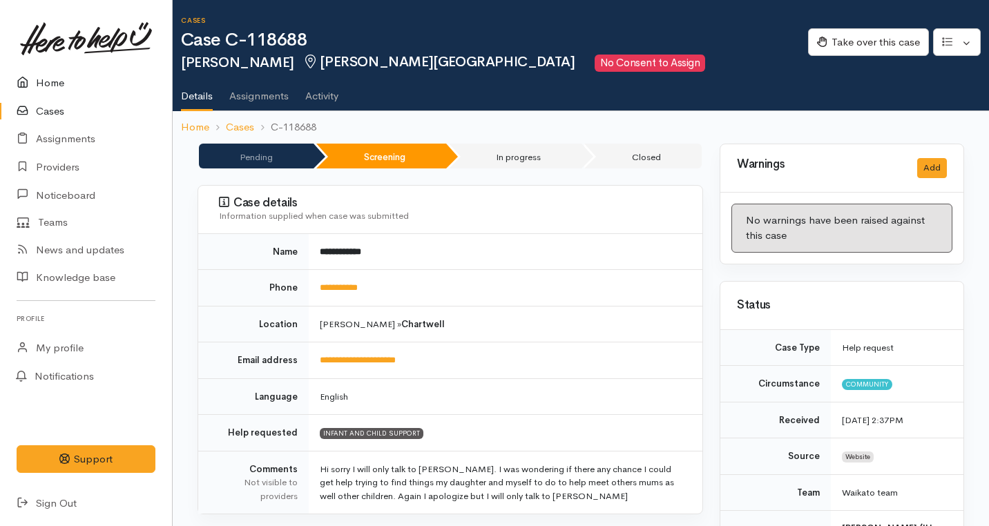
click at [46, 83] on link "Home" at bounding box center [86, 83] width 172 height 28
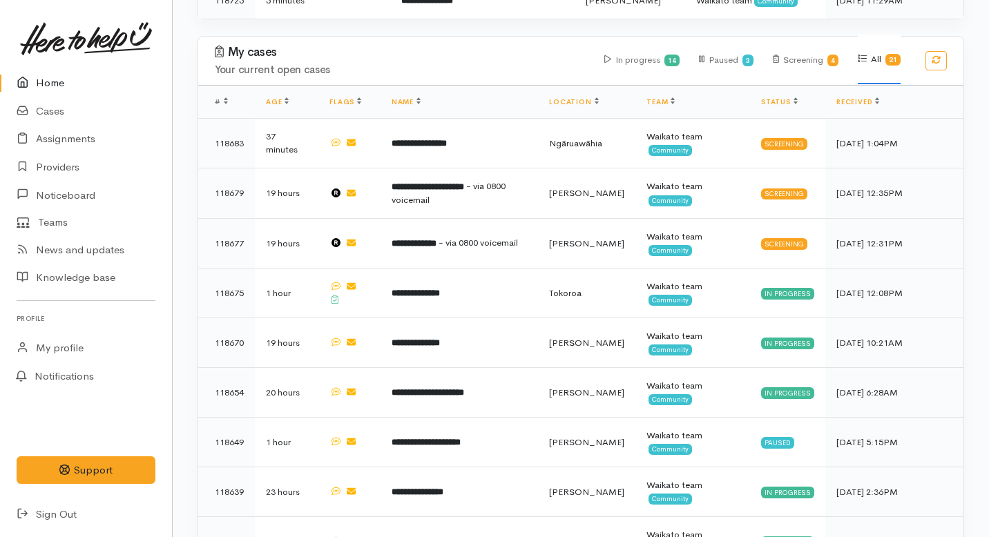
scroll to position [741, 0]
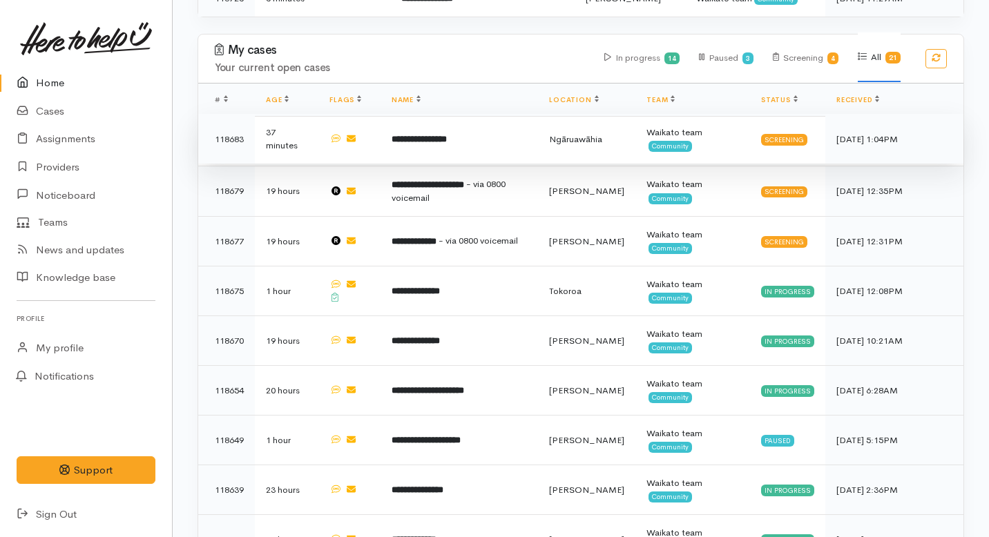
click at [393, 114] on td "**********" at bounding box center [459, 139] width 157 height 50
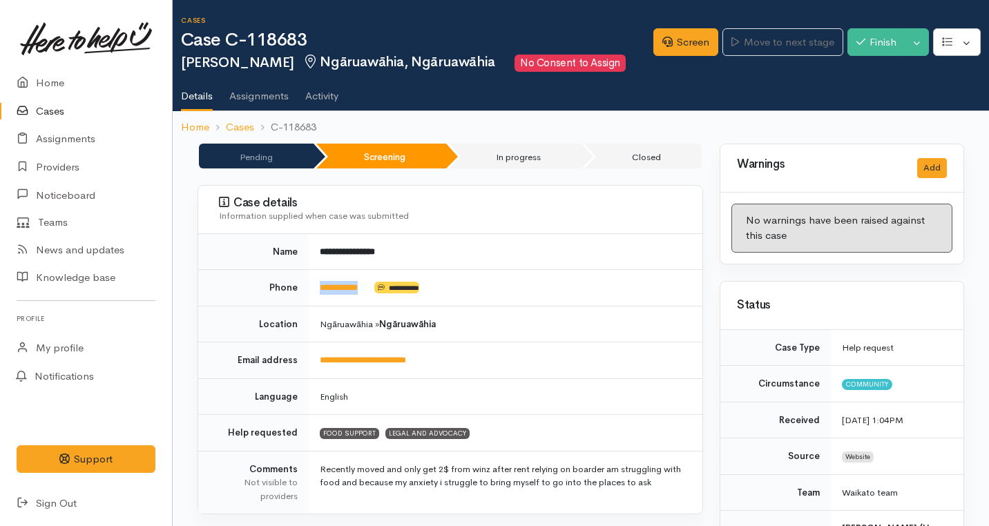
drag, startPoint x: 377, startPoint y: 289, endPoint x: 316, endPoint y: 289, distance: 61.5
click at [316, 289] on td "**********" at bounding box center [506, 288] width 394 height 37
copy td "**********"
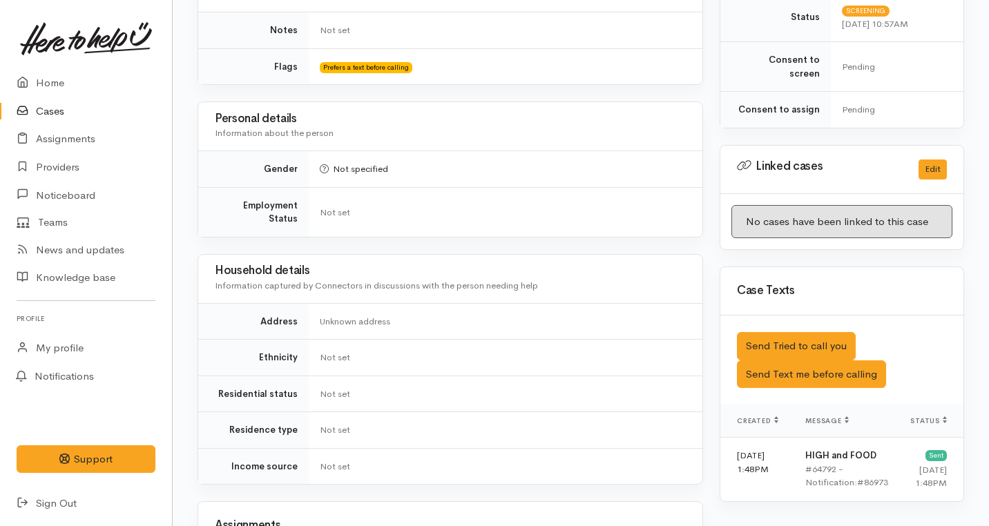
scroll to position [767, 0]
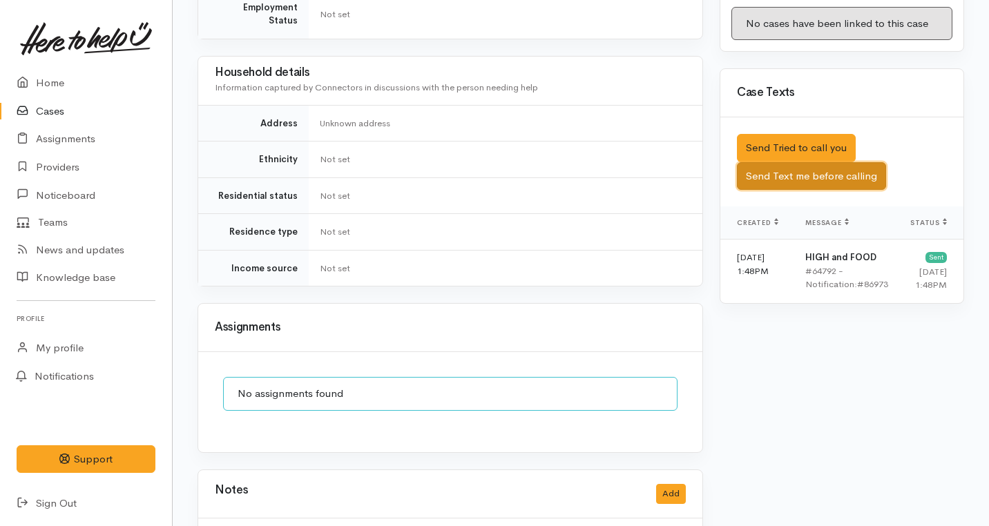
click at [766, 162] on button "Send Text me before calling" at bounding box center [811, 176] width 149 height 28
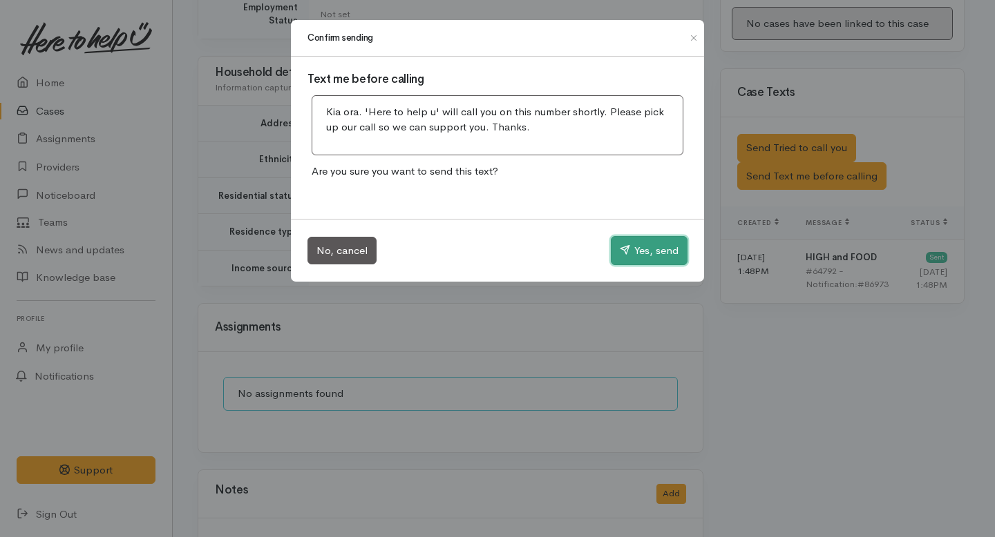
click at [631, 246] on button "Yes, send" at bounding box center [649, 250] width 77 height 29
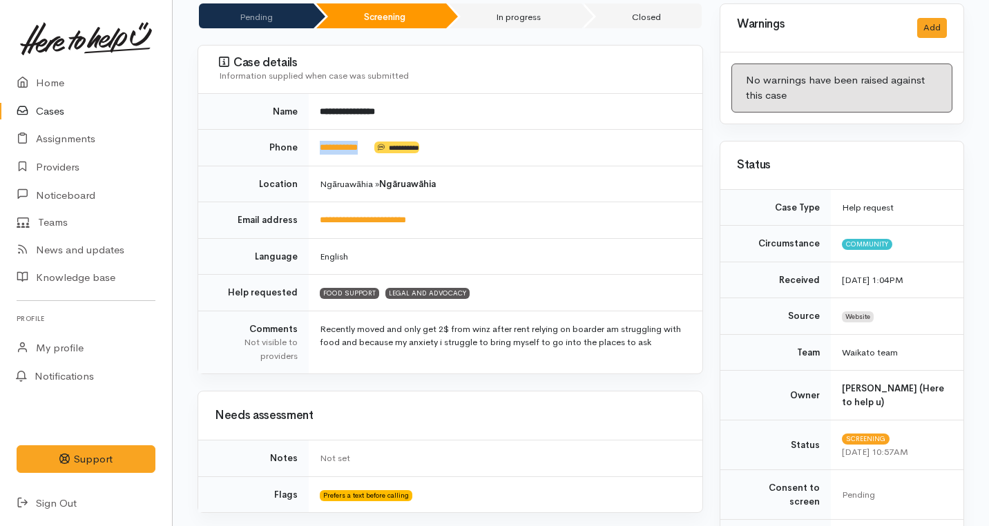
scroll to position [0, 0]
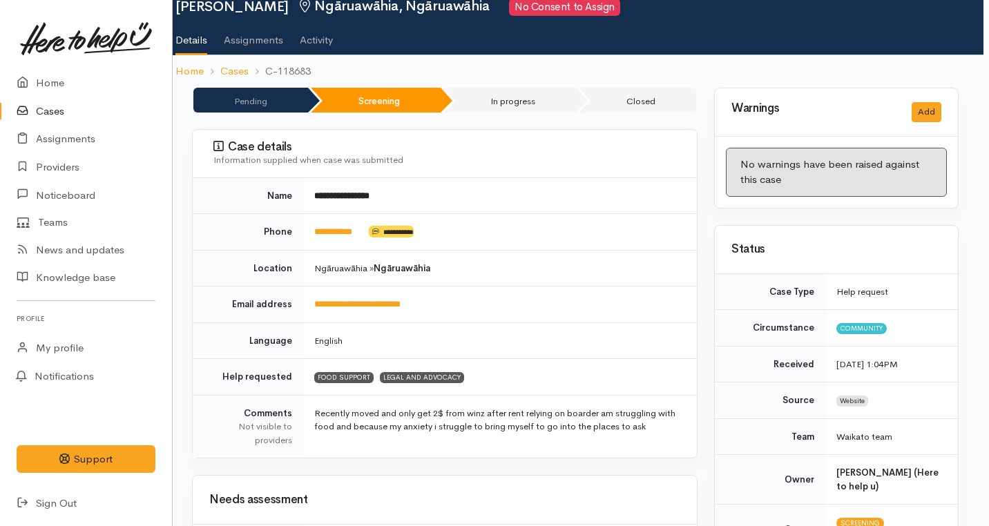
scroll to position [66, 6]
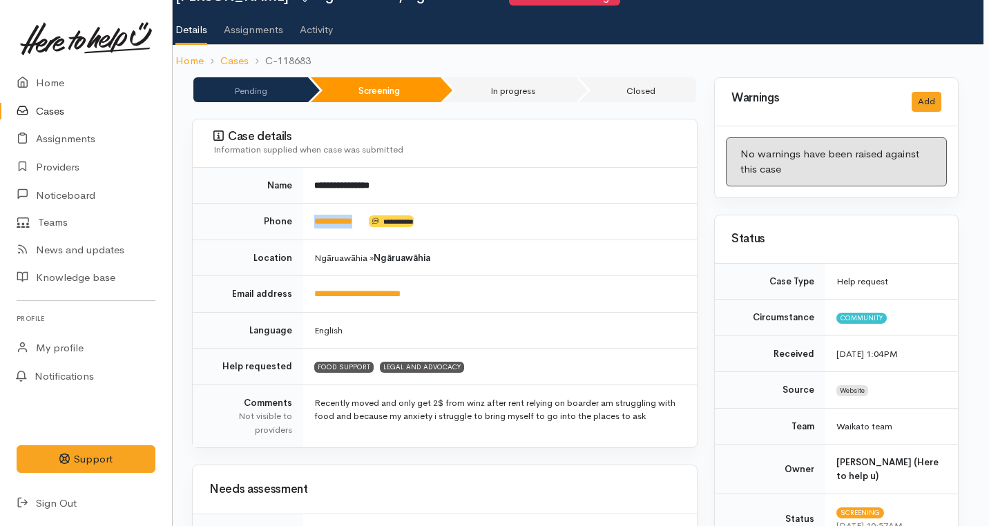
drag, startPoint x: 369, startPoint y: 223, endPoint x: 306, endPoint y: 218, distance: 63.0
click at [306, 218] on td "**********" at bounding box center [500, 222] width 394 height 37
copy td "**********"
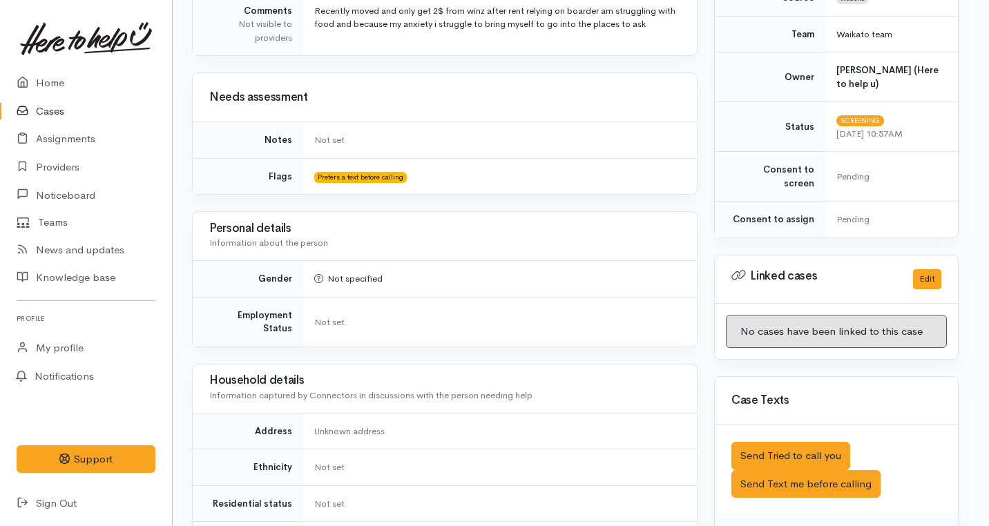
scroll to position [820, 6]
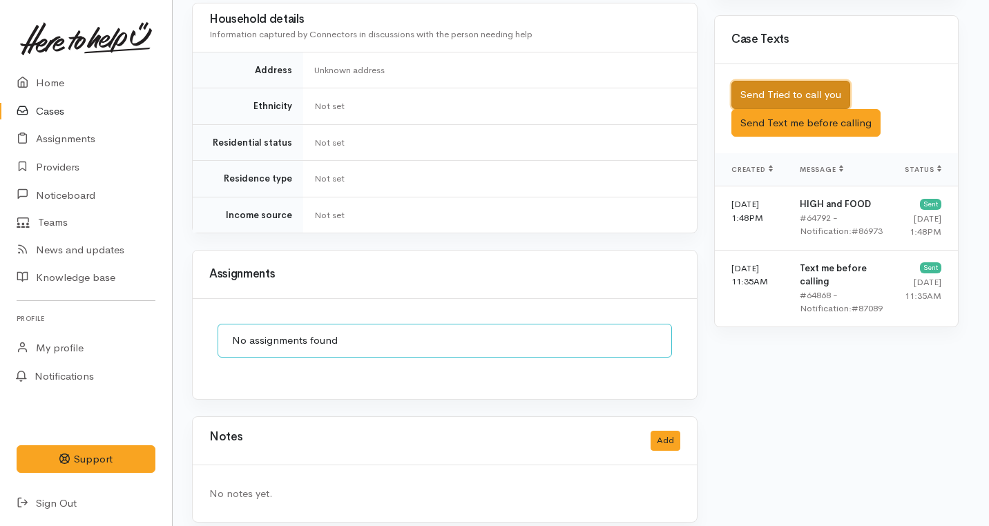
click at [771, 82] on button "Send Tried to call you" at bounding box center [790, 95] width 119 height 28
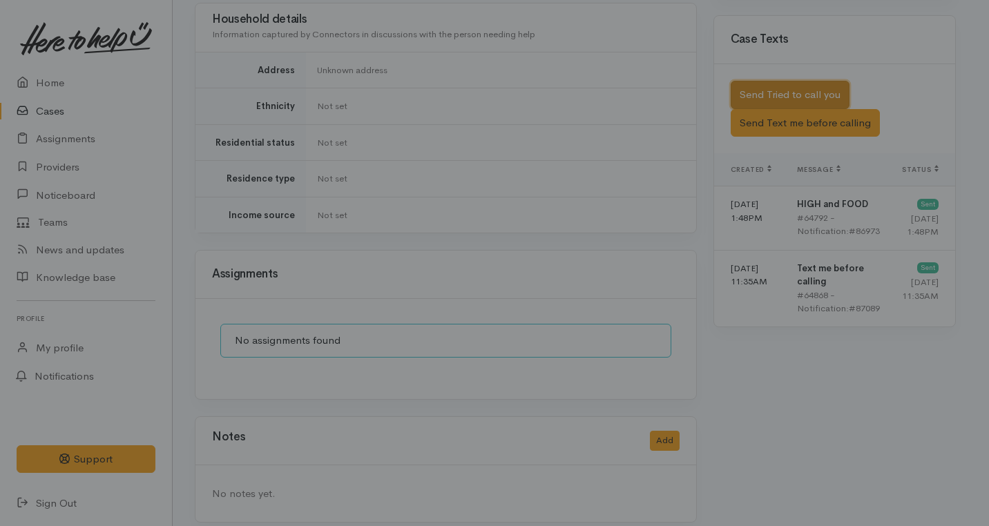
scroll to position [809, 3]
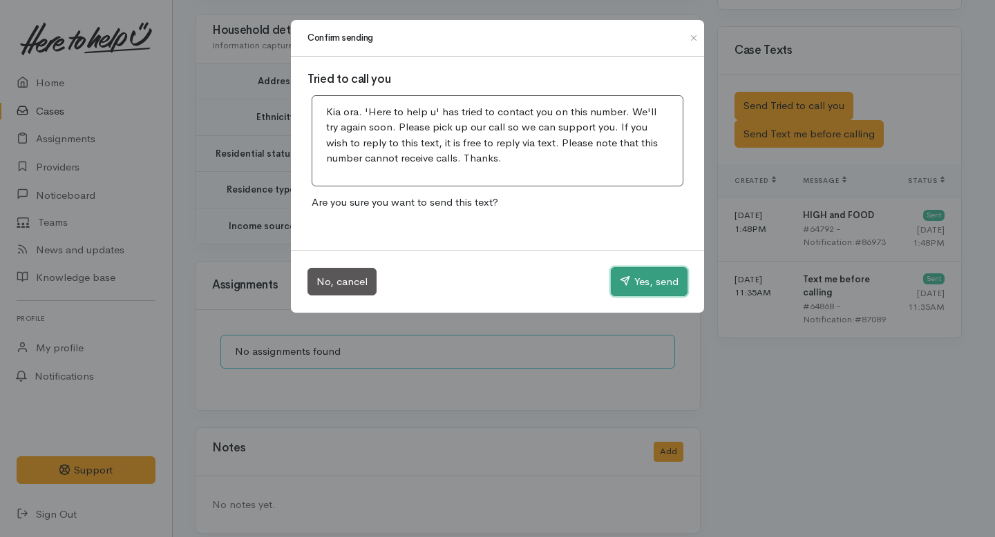
click at [626, 291] on button "Yes, send" at bounding box center [649, 281] width 77 height 29
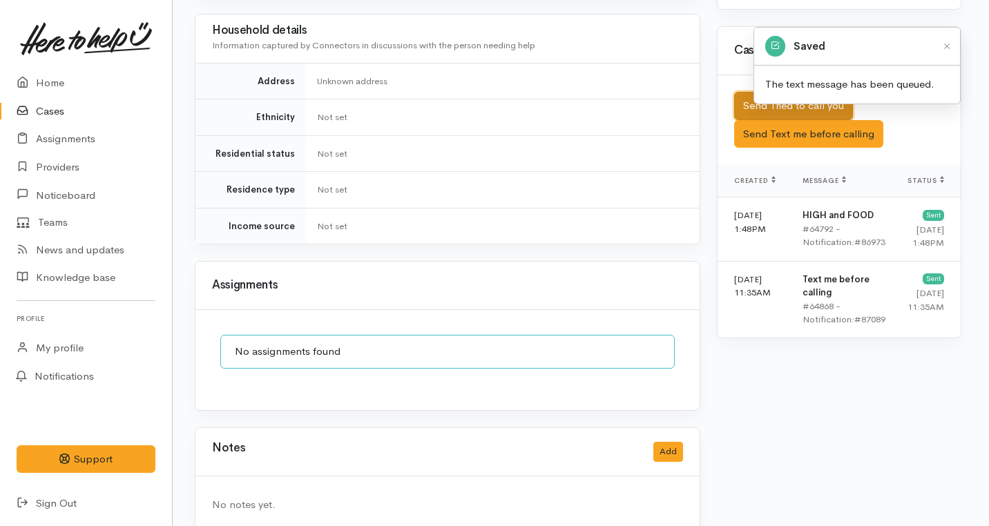
scroll to position [820, 3]
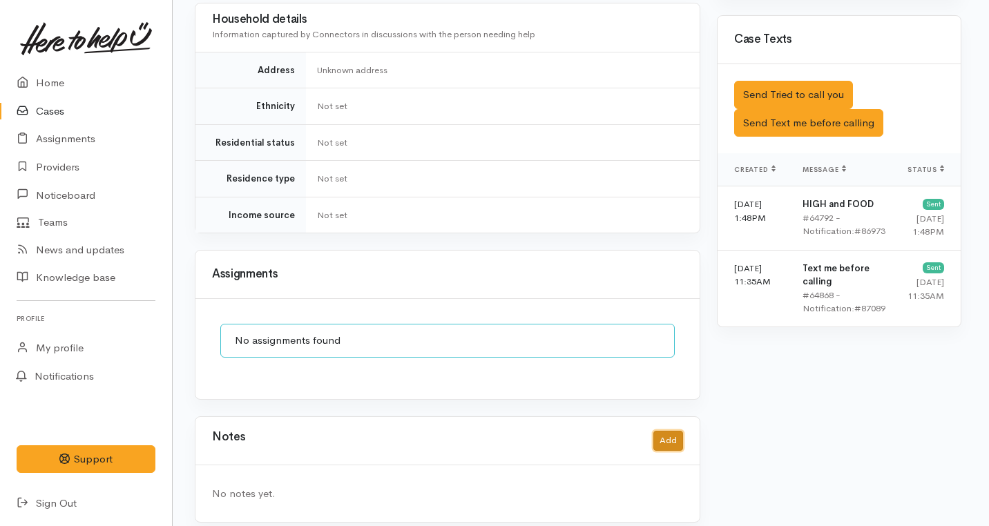
click at [677, 431] on button "Add" at bounding box center [668, 441] width 30 height 20
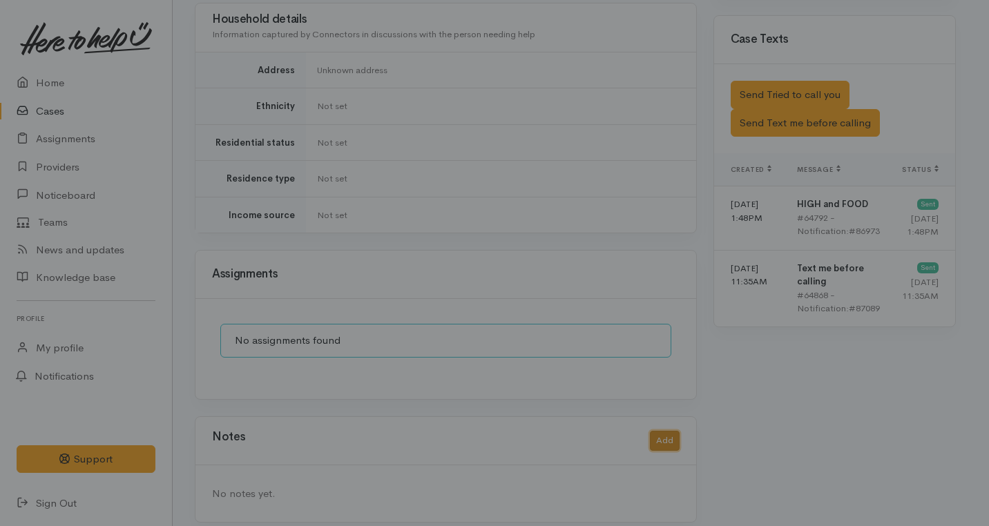
scroll to position [809, 3]
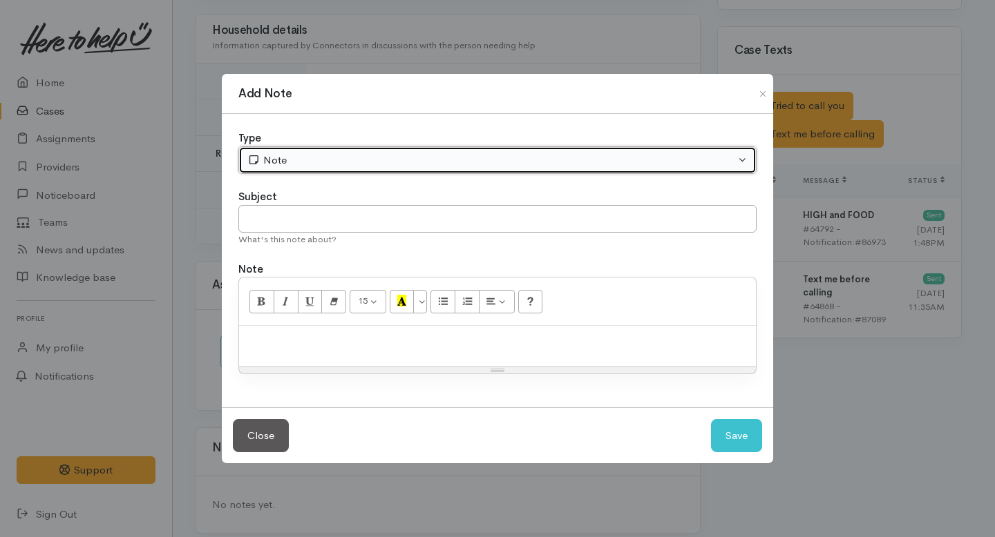
click at [357, 166] on div "Note" at bounding box center [491, 161] width 488 height 16
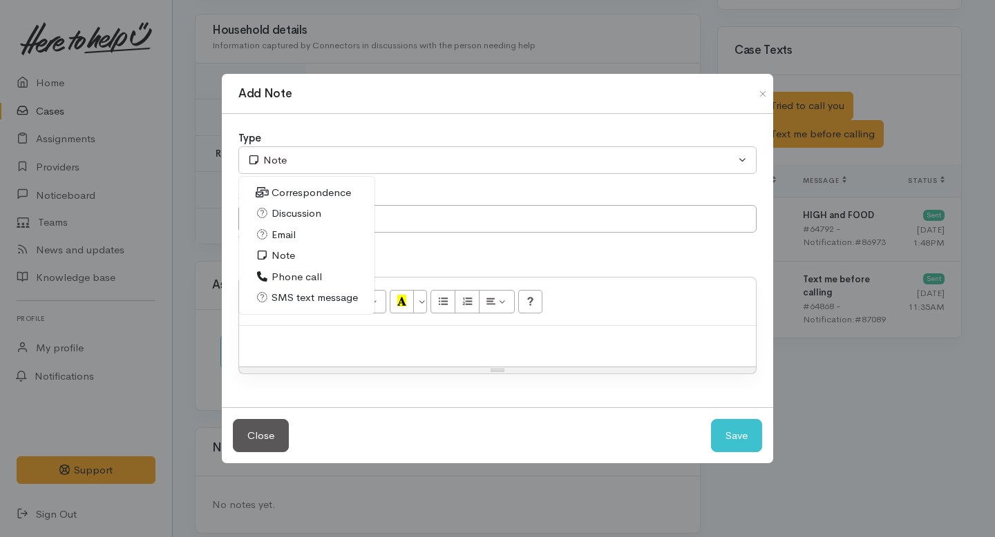
click at [291, 277] on span "Phone call" at bounding box center [296, 277] width 50 height 16
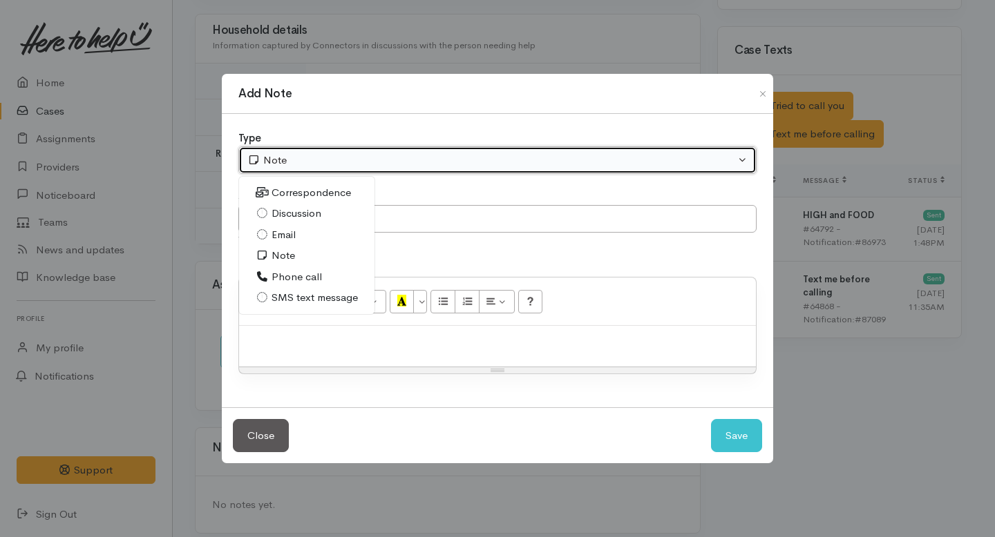
select select "3"
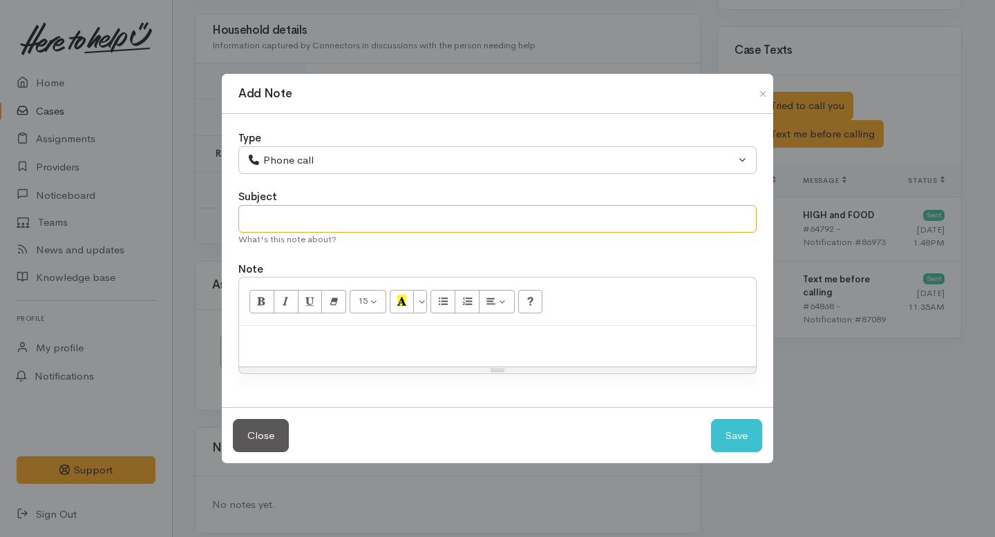
click at [291, 227] on input "text" at bounding box center [497, 219] width 518 height 28
type input "1st Attempt to contact"
click at [298, 352] on div at bounding box center [497, 346] width 517 height 41
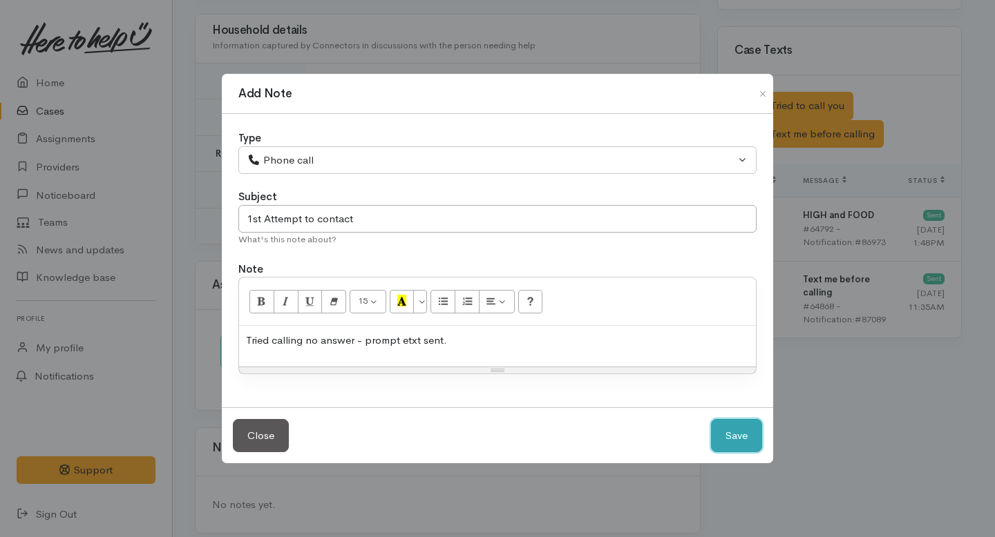
click at [730, 434] on button "Save" at bounding box center [736, 436] width 51 height 34
select select "1"
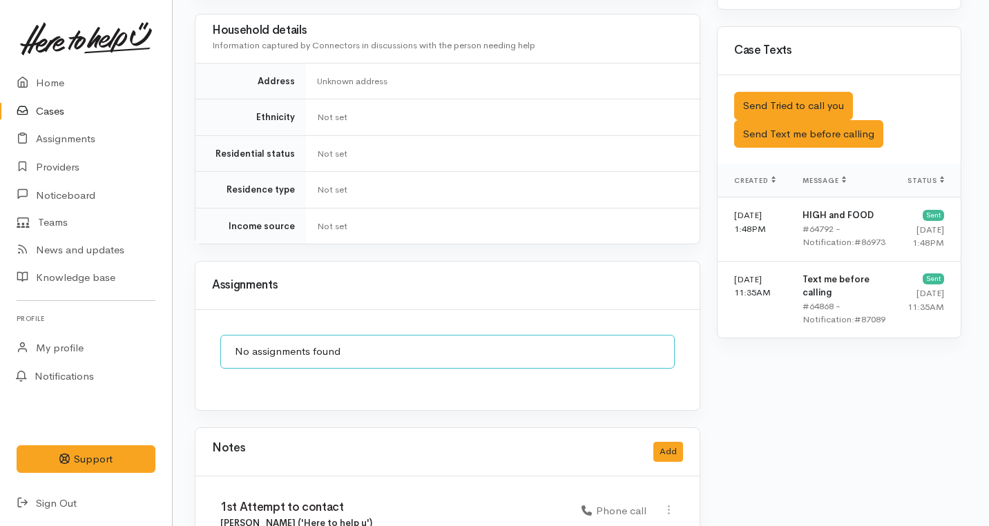
scroll to position [890, 3]
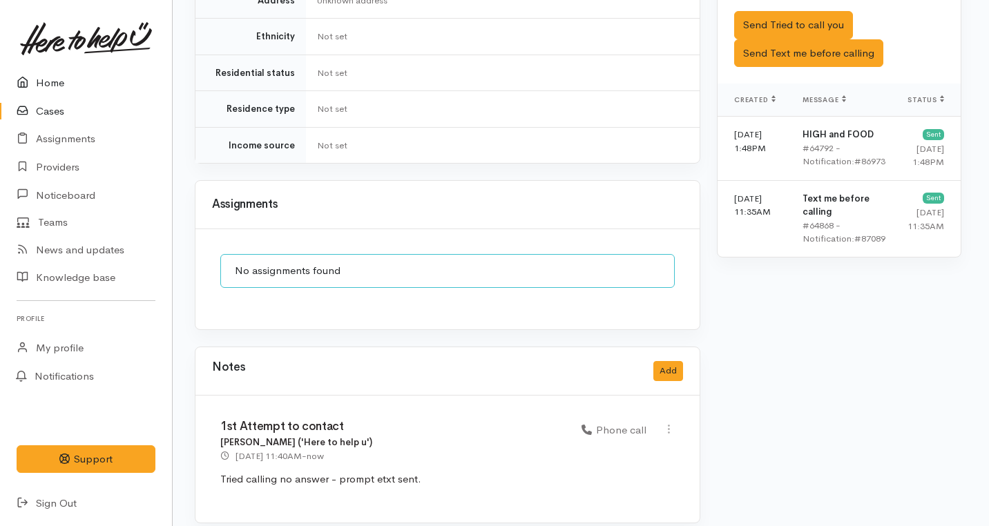
click at [46, 83] on link "Home" at bounding box center [86, 83] width 172 height 28
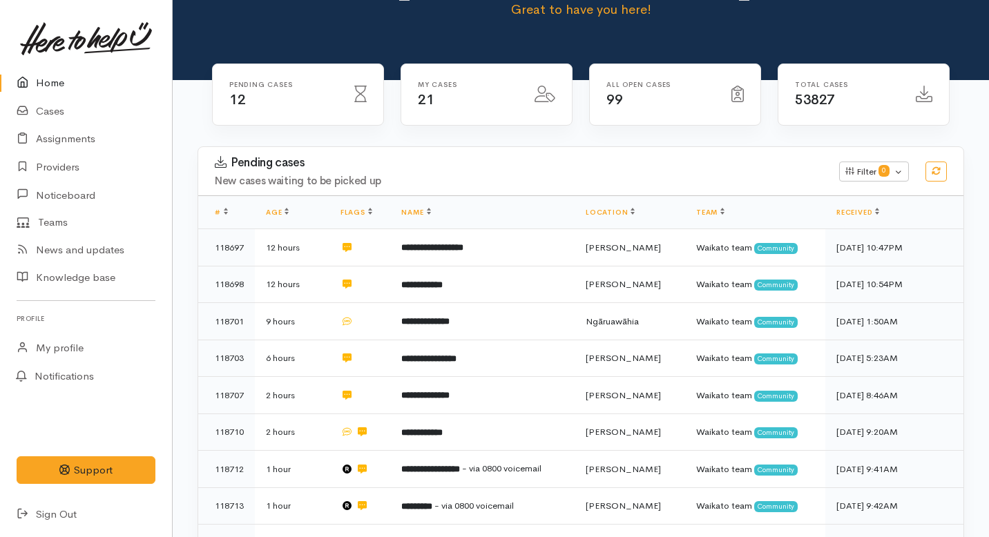
scroll to position [122, 0]
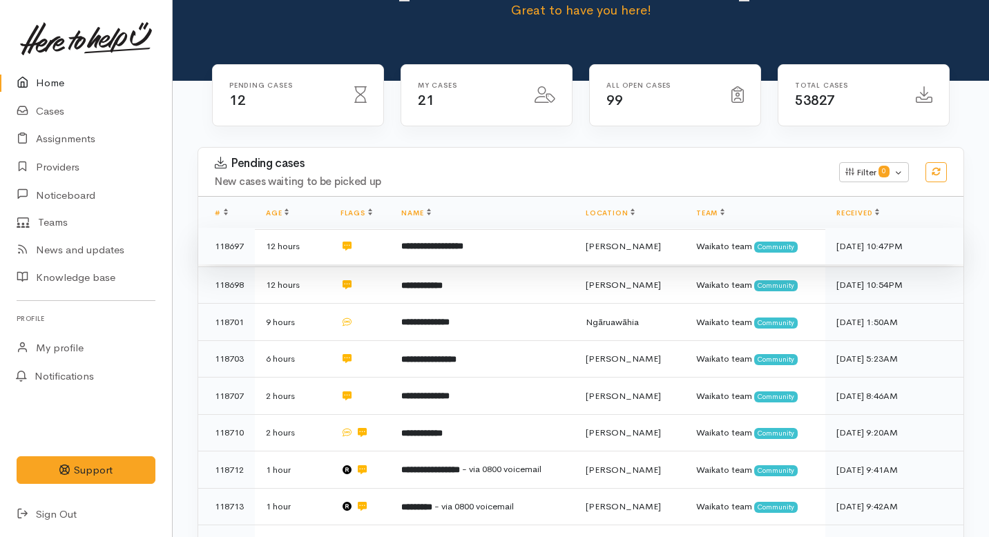
click at [440, 242] on b "**********" at bounding box center [432, 246] width 62 height 9
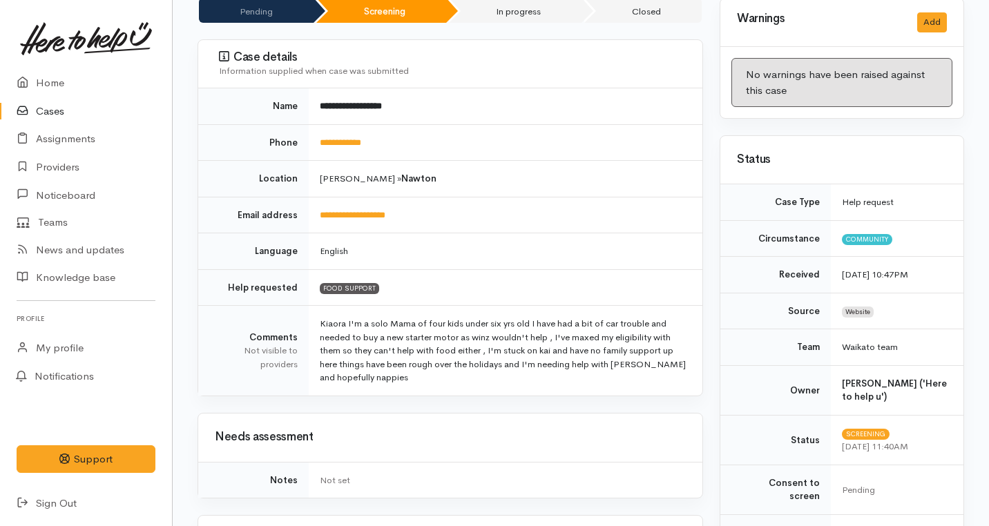
scroll to position [165, 0]
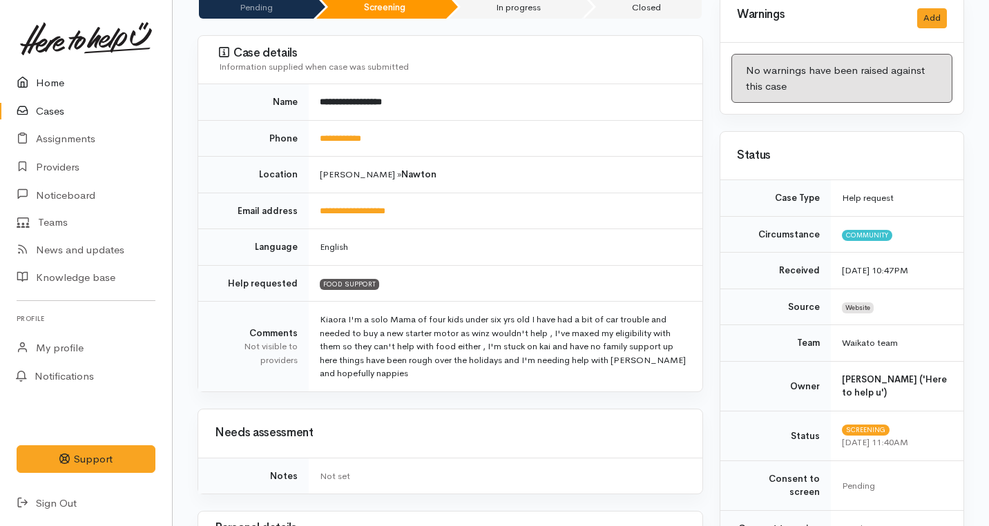
click at [48, 83] on link "Home" at bounding box center [86, 83] width 172 height 28
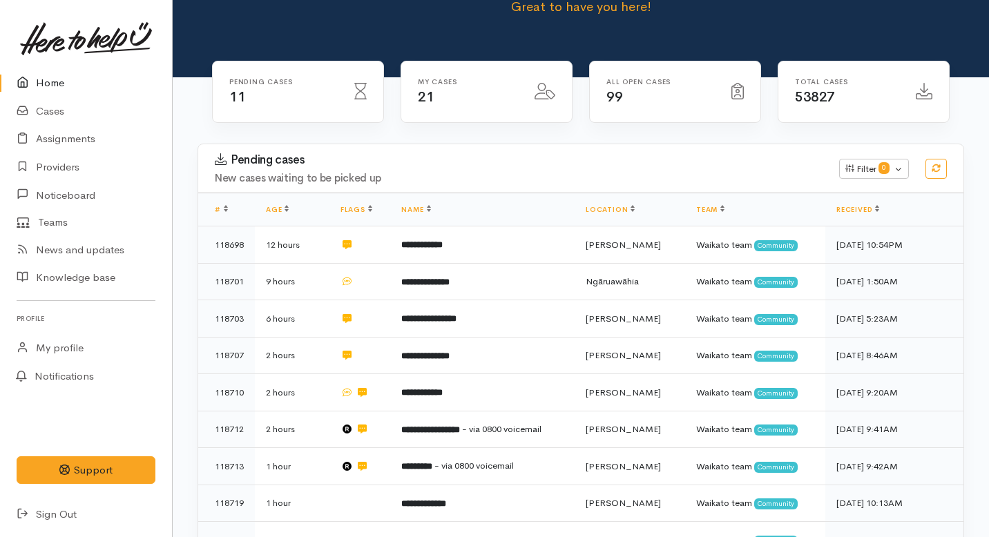
scroll to position [144, 0]
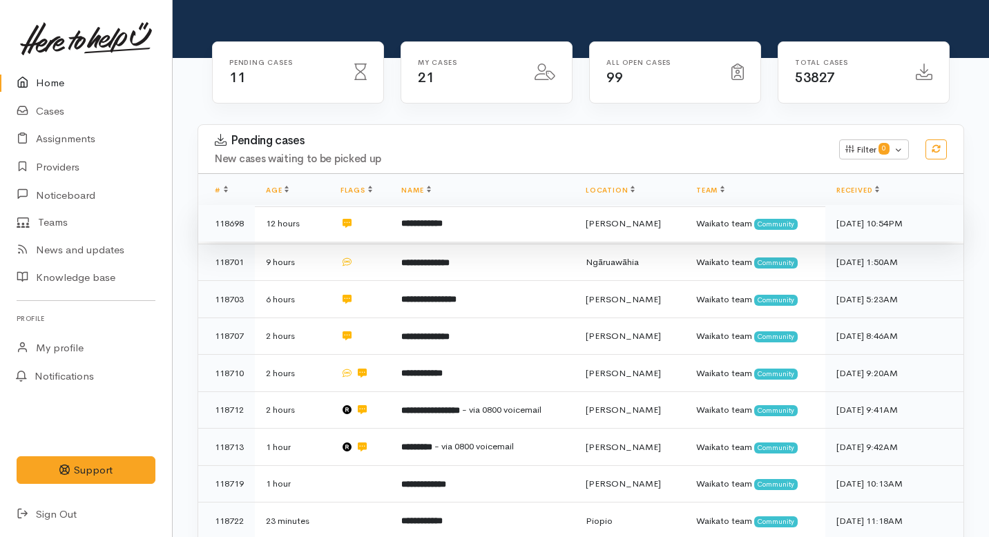
click at [498, 205] on td "**********" at bounding box center [482, 223] width 184 height 37
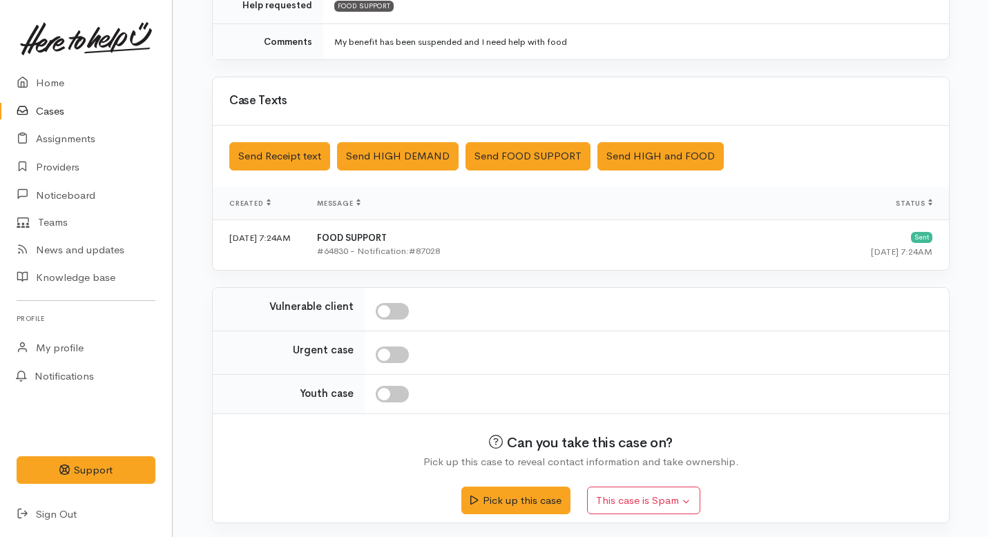
scroll to position [330, 0]
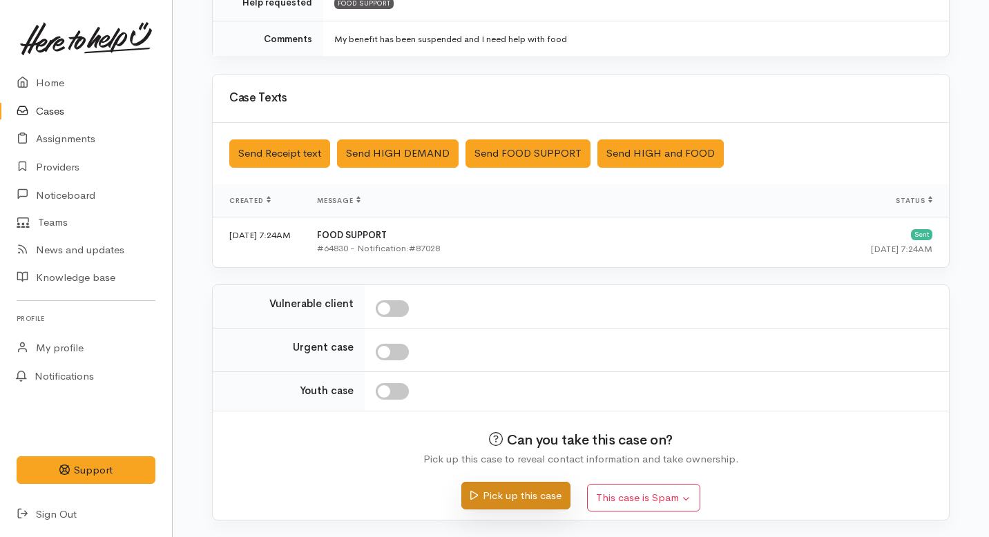
click at [498, 495] on button "Pick up this case" at bounding box center [515, 496] width 108 height 28
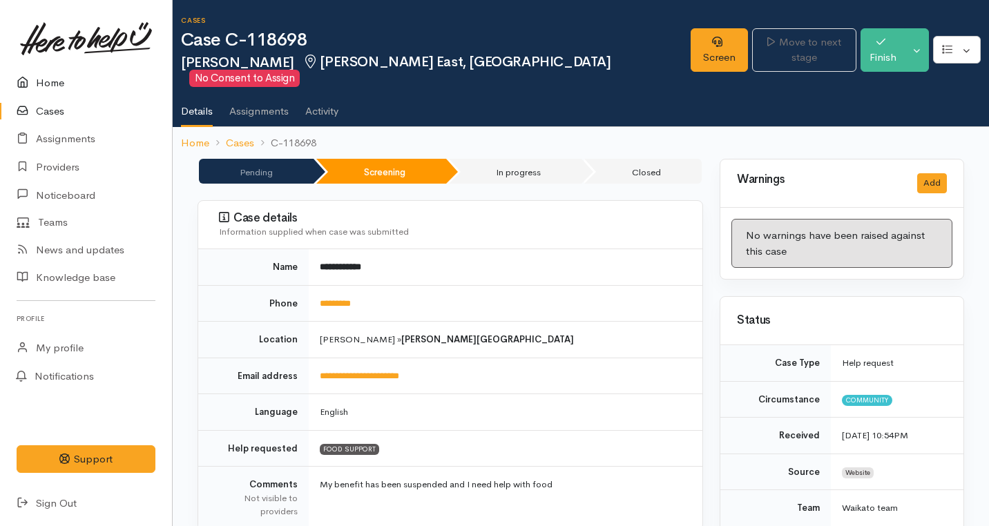
click at [59, 78] on link "Home" at bounding box center [86, 83] width 172 height 28
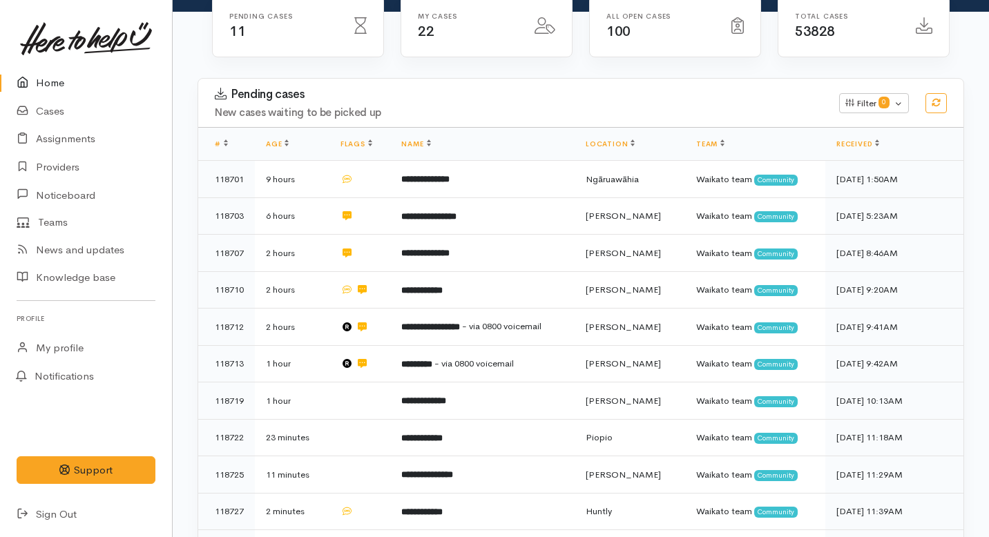
scroll to position [224, 0]
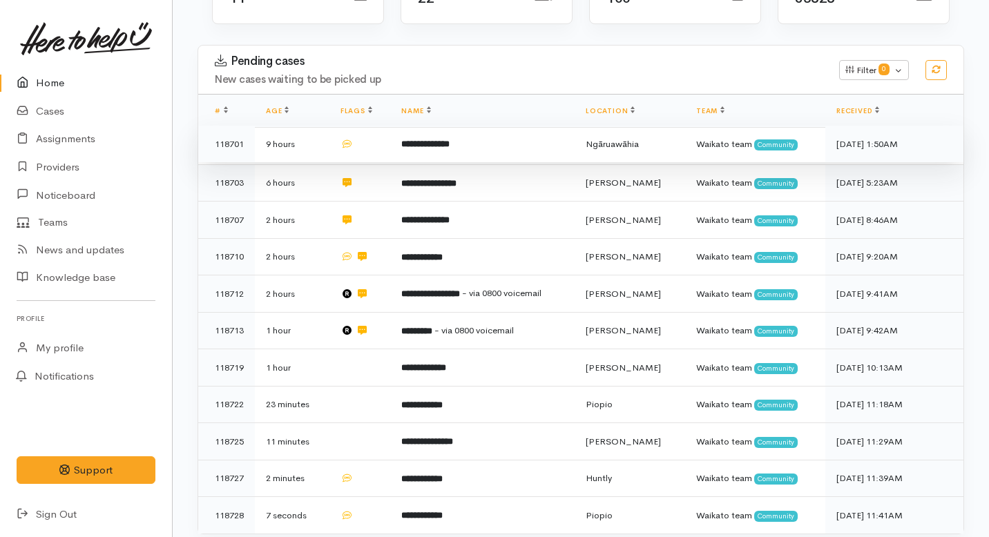
click at [439, 140] on b "**********" at bounding box center [425, 144] width 48 height 9
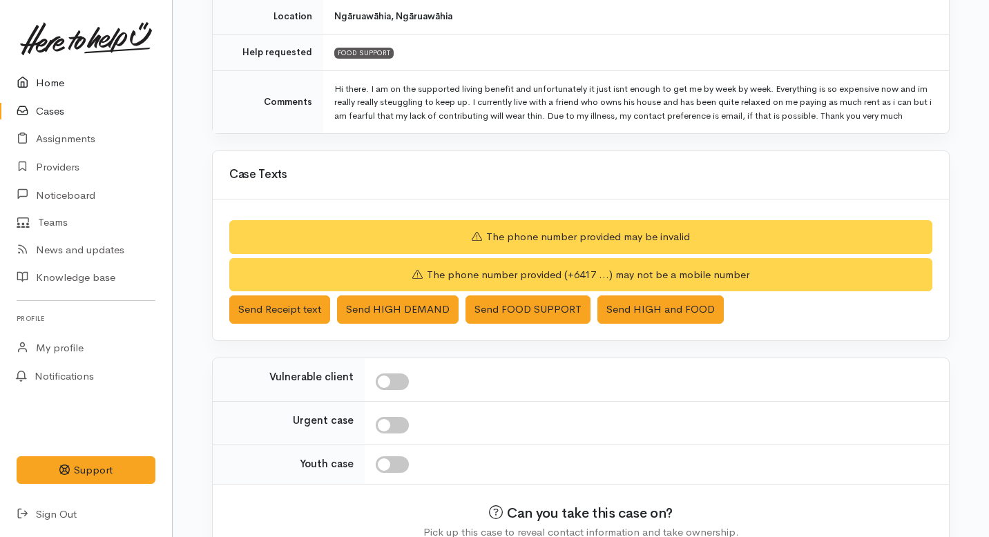
scroll to position [367, 0]
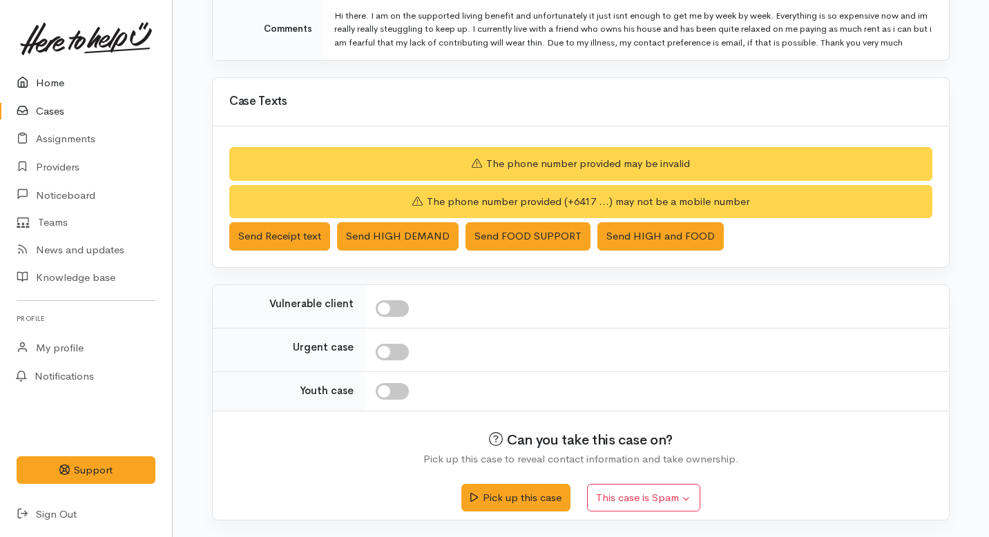
click at [47, 82] on link "Home" at bounding box center [86, 83] width 172 height 28
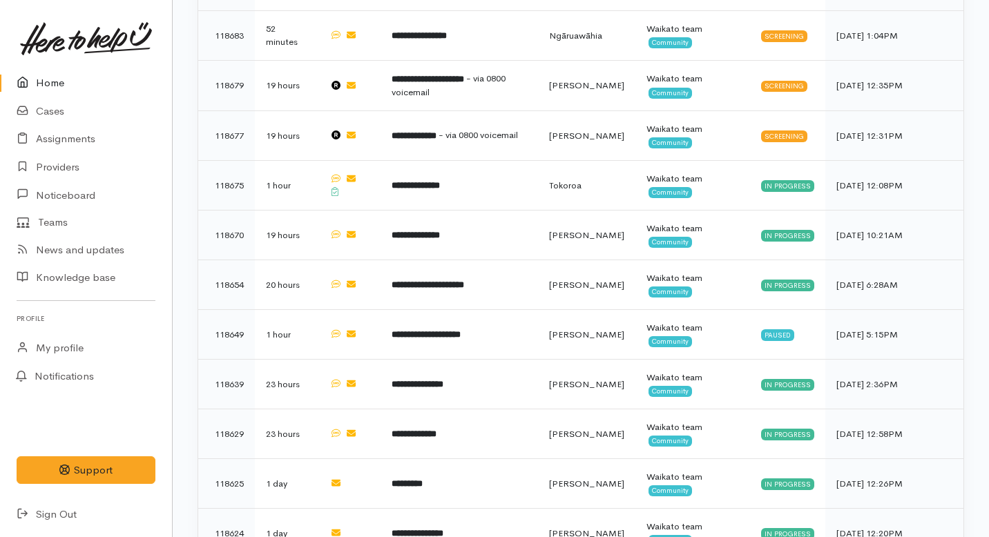
scroll to position [1036, 0]
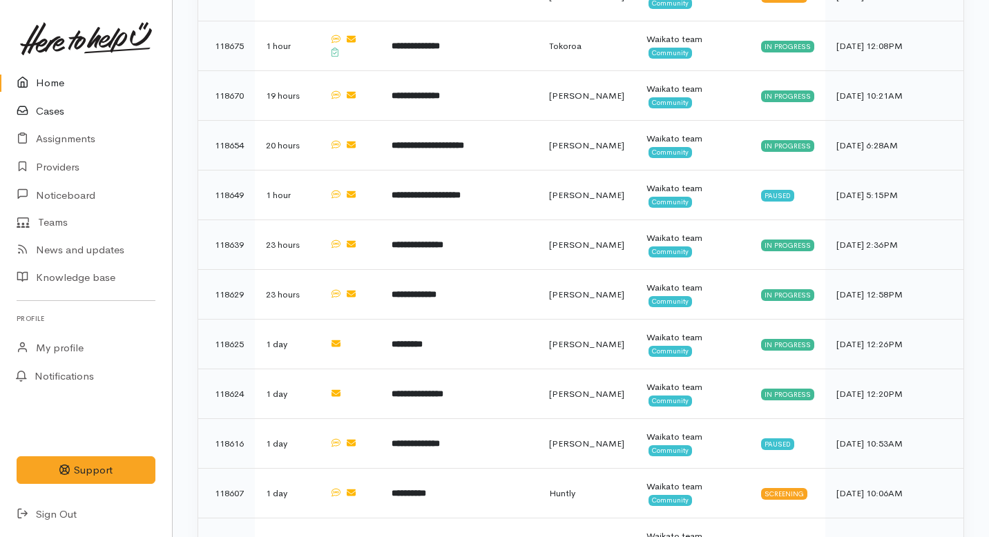
click at [50, 115] on link "Cases" at bounding box center [86, 111] width 172 height 28
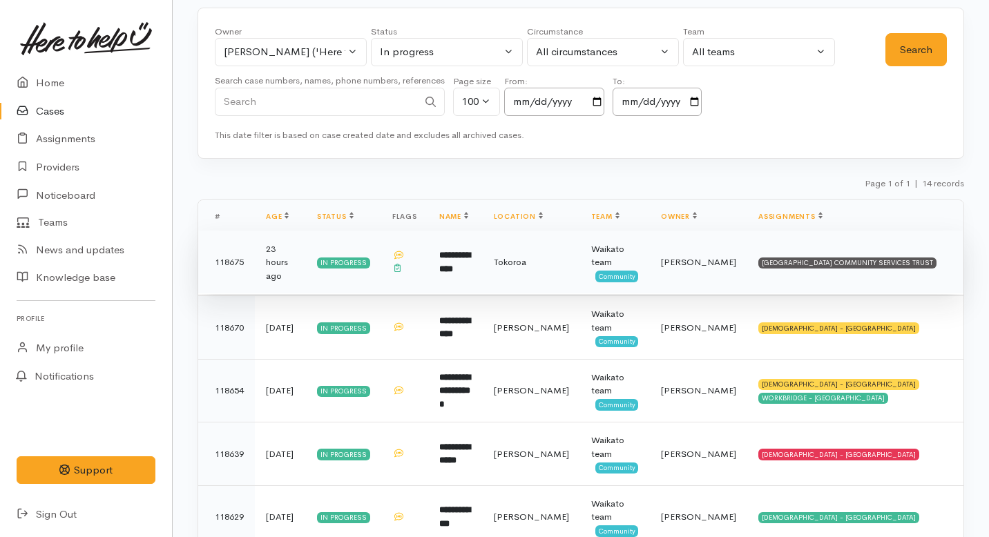
scroll to position [71, 0]
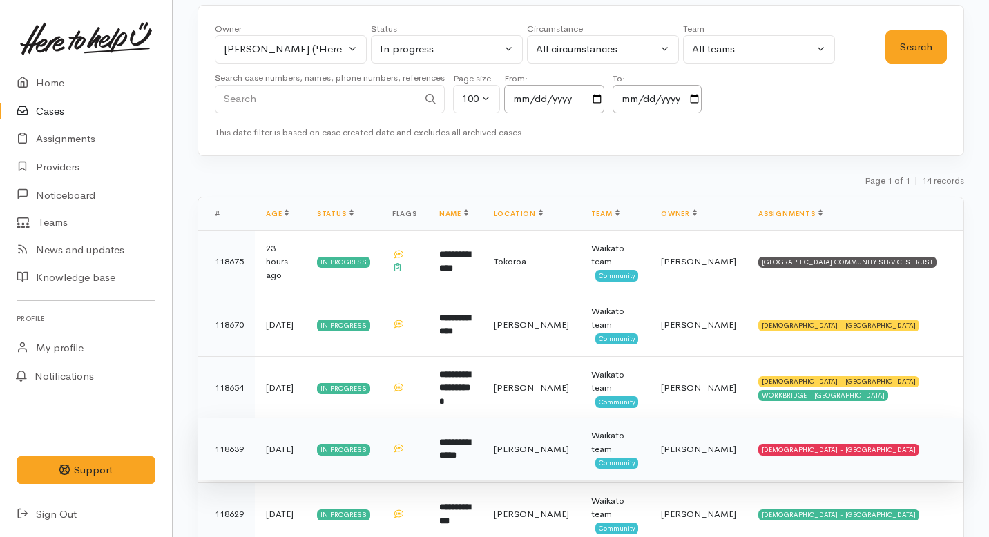
click at [462, 466] on td "**********" at bounding box center [455, 450] width 55 height 64
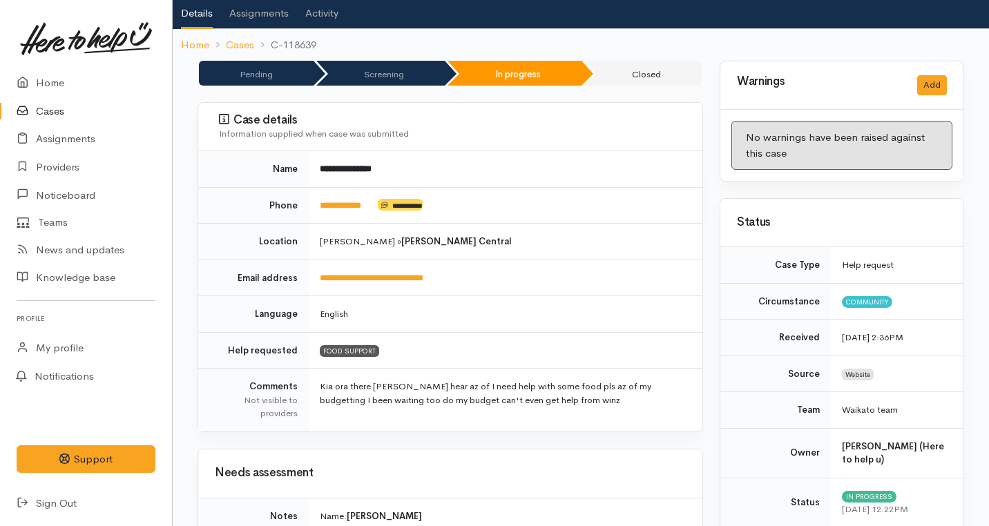
scroll to position [54, 0]
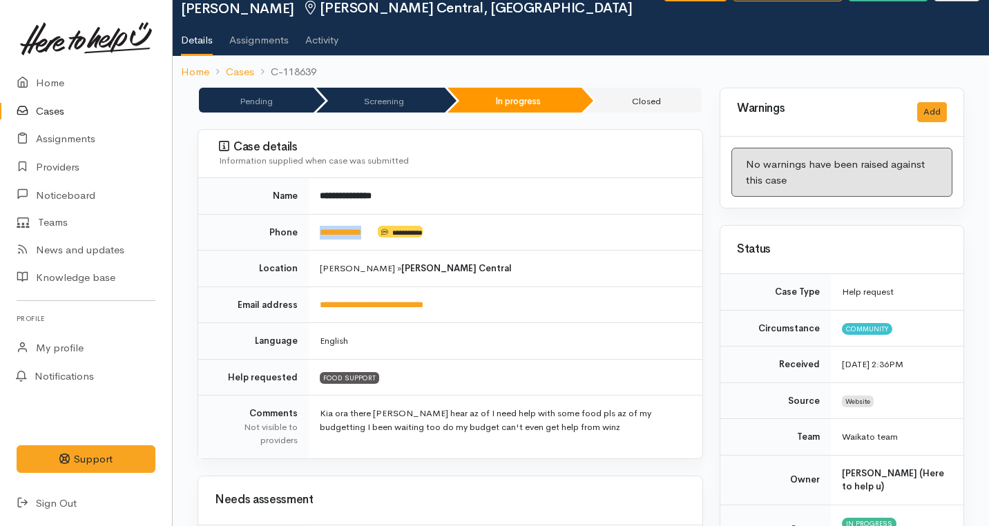
drag, startPoint x: 381, startPoint y: 231, endPoint x: 316, endPoint y: 230, distance: 64.2
click at [316, 230] on td "**********" at bounding box center [506, 232] width 394 height 37
copy td "**********"
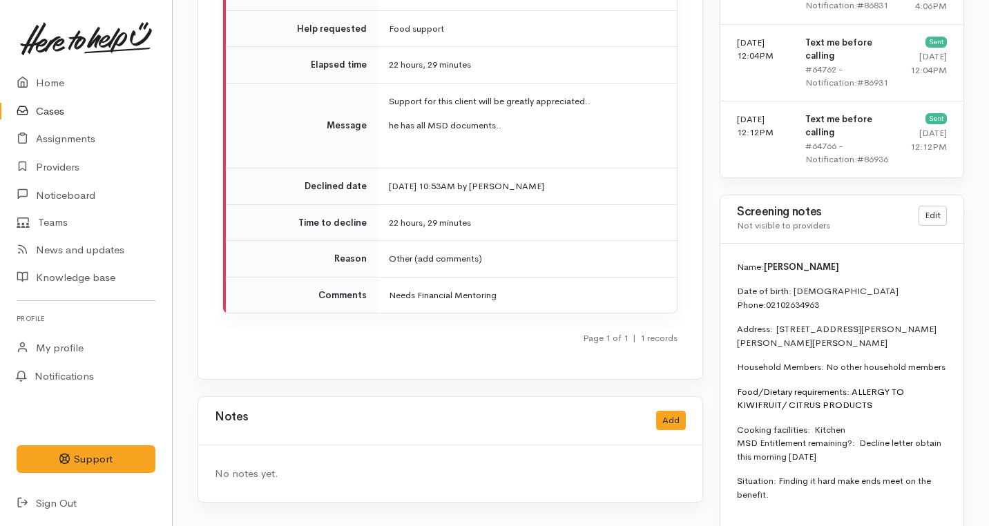
scroll to position [1580, 0]
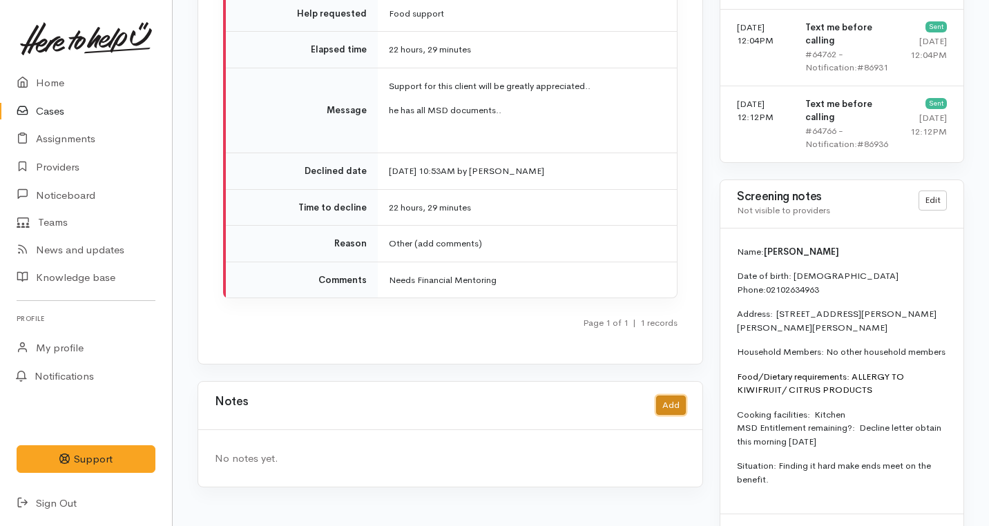
click at [675, 396] on button "Add" at bounding box center [671, 406] width 30 height 20
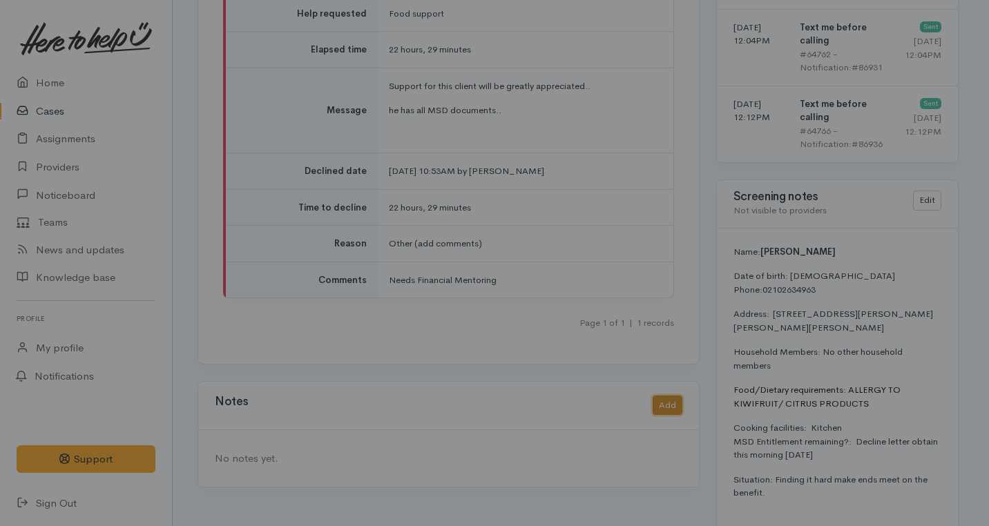
scroll to position [1569, 0]
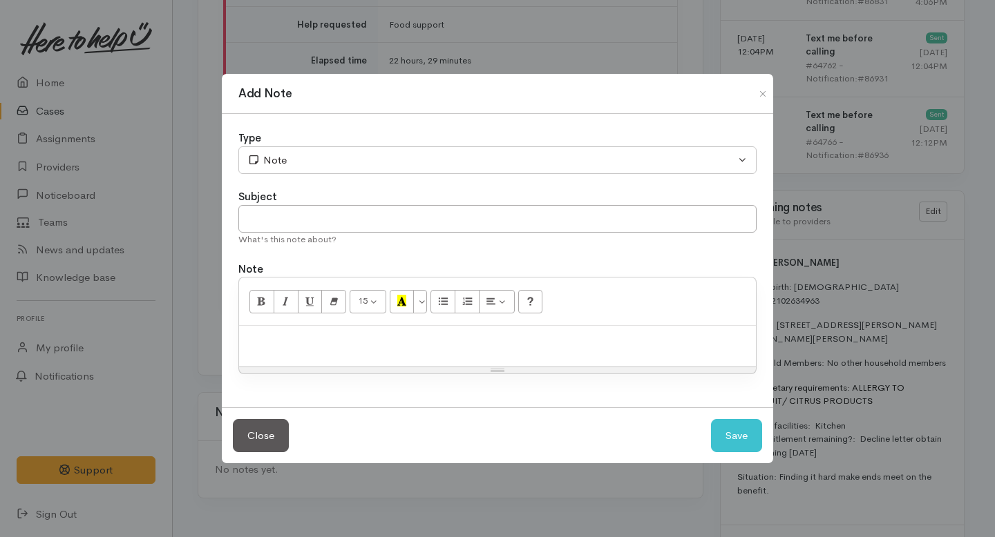
click at [345, 178] on div "Type Correspondence Discussion Email Note Phone call SMS text message Note Subj…" at bounding box center [497, 261] width 551 height 294
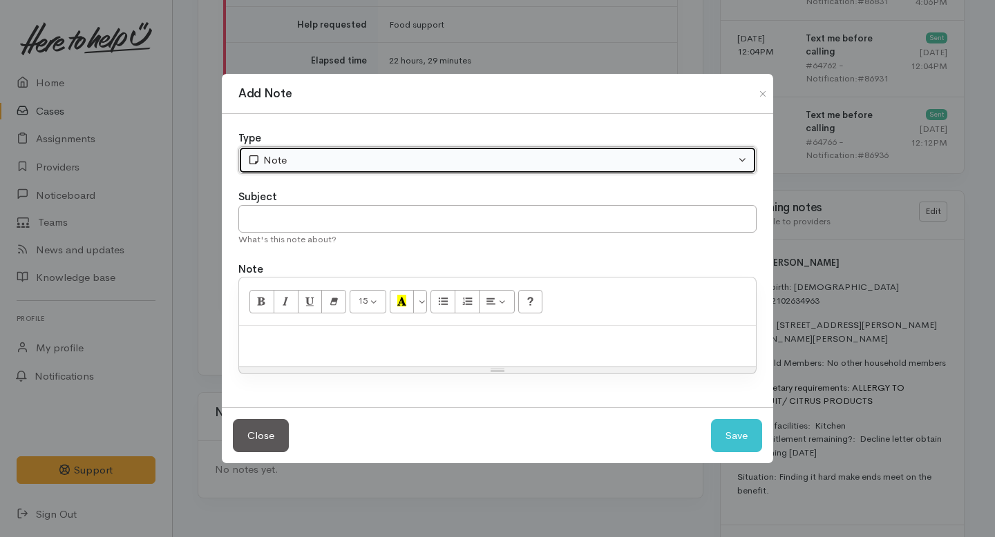
click at [342, 155] on div "Note" at bounding box center [491, 161] width 488 height 16
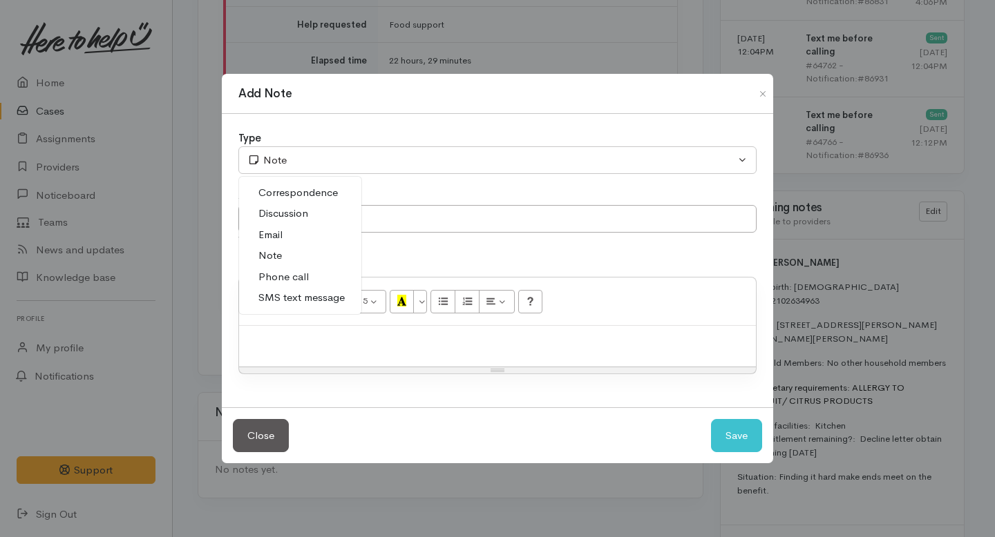
click at [289, 285] on link "Phone call" at bounding box center [300, 277] width 122 height 21
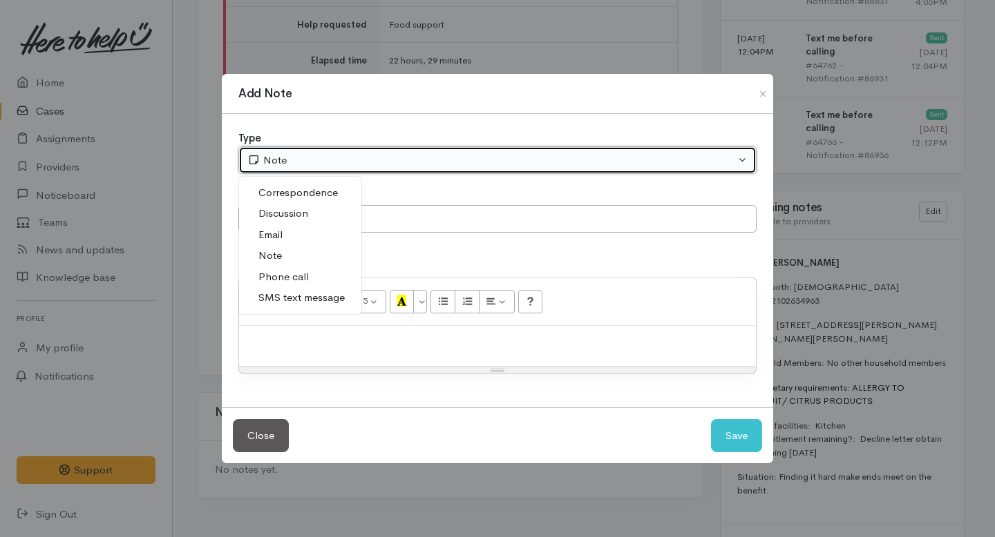
select select "3"
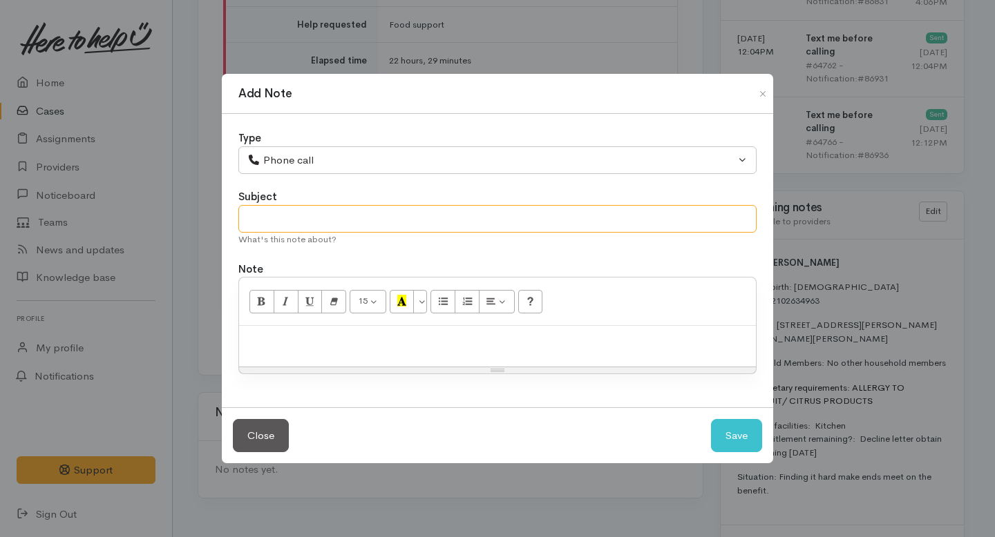
click at [278, 224] on input "text" at bounding box center [497, 219] width 518 height 28
type input "a"
type input "Attempt to follow up."
click at [286, 358] on div at bounding box center [497, 346] width 517 height 41
click at [267, 341] on p "Case declined" at bounding box center [497, 341] width 503 height 16
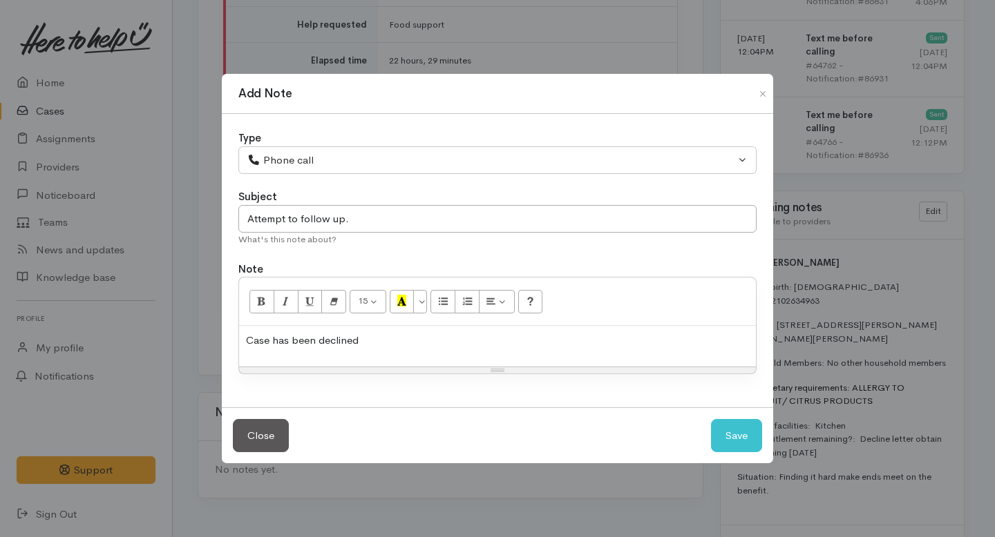
click at [370, 338] on p "Case has been declined" at bounding box center [497, 341] width 503 height 16
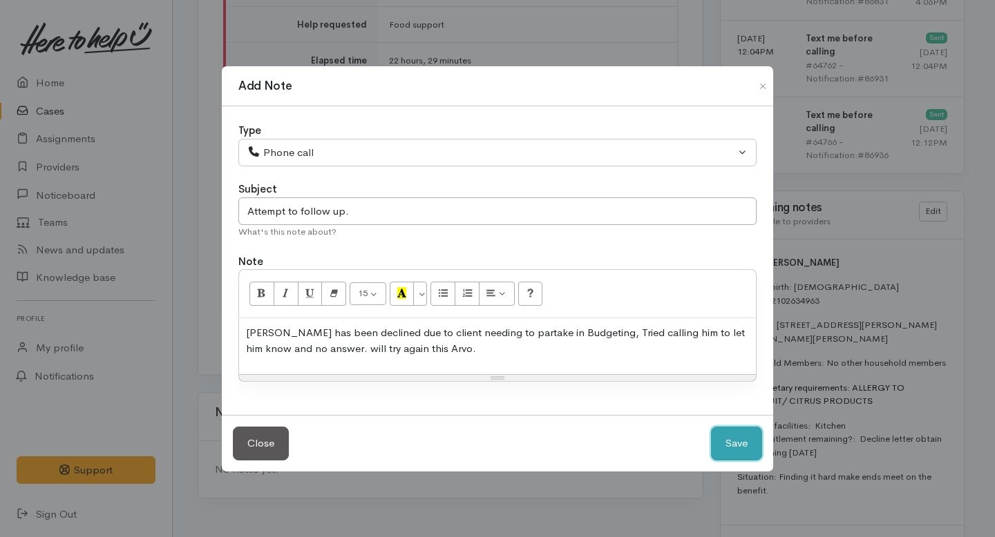
click at [745, 439] on button "Save" at bounding box center [736, 444] width 51 height 34
select select "1"
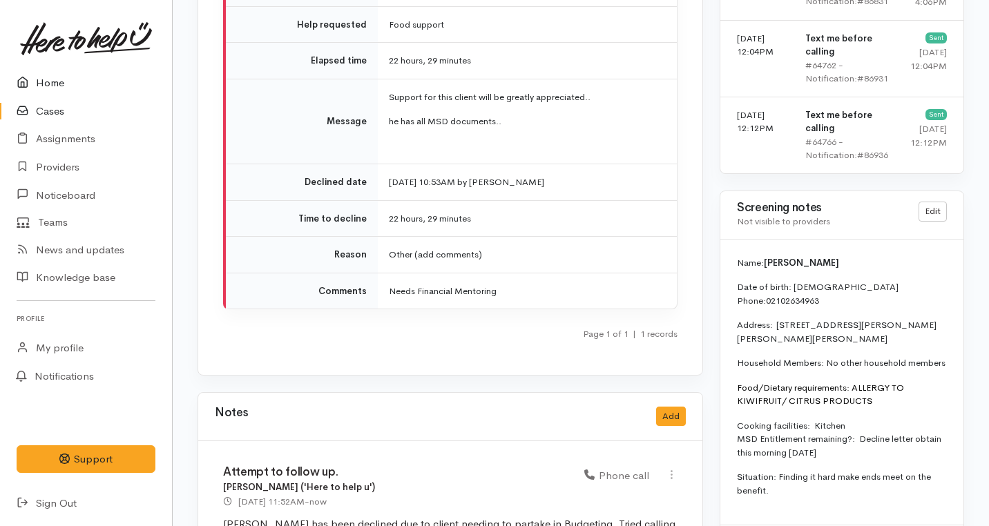
click at [49, 89] on link "Home" at bounding box center [86, 83] width 172 height 28
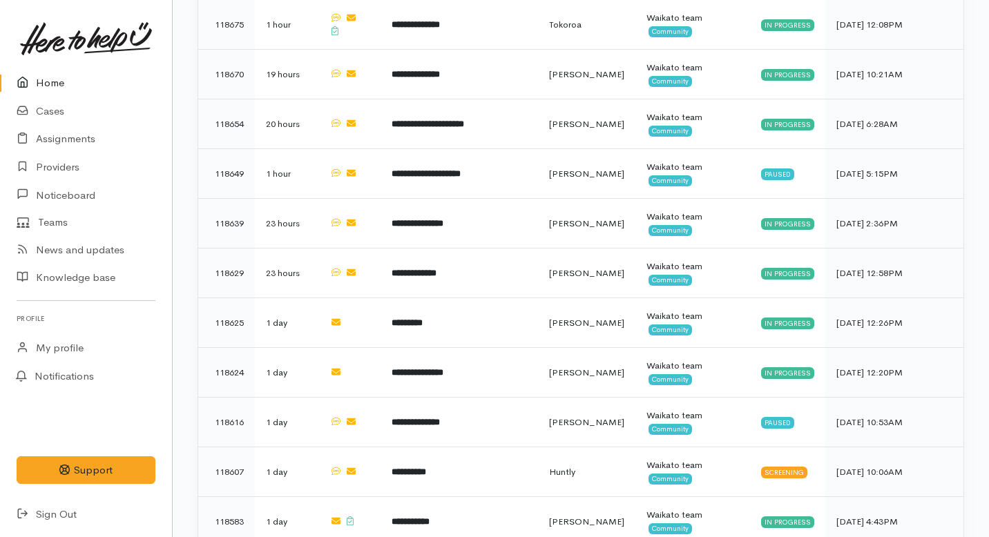
scroll to position [1059, 0]
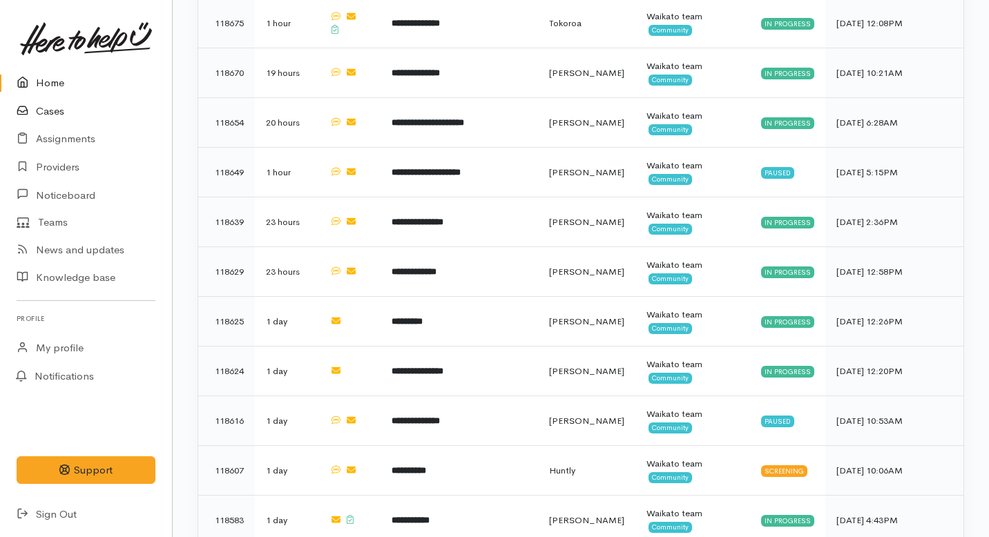
click at [44, 113] on link "Cases" at bounding box center [86, 111] width 172 height 28
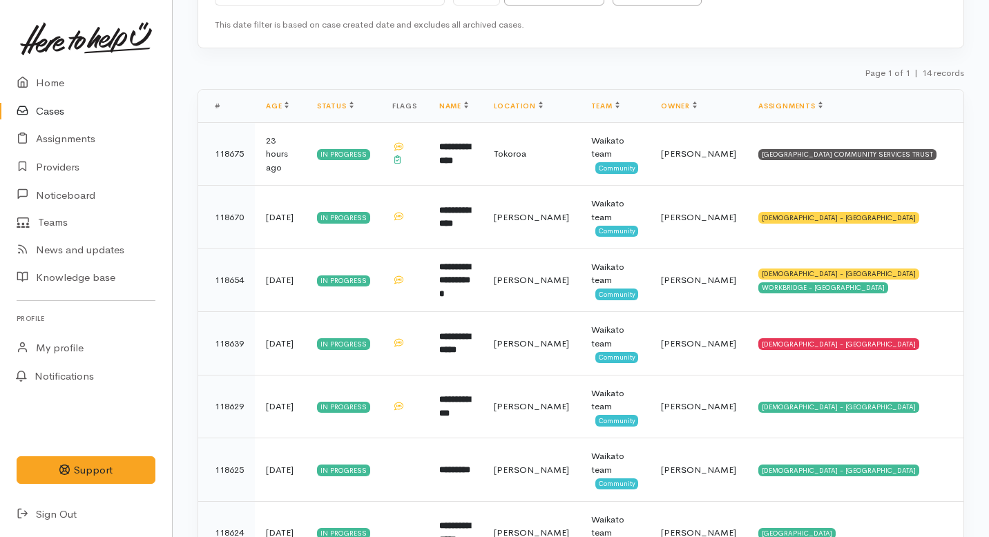
scroll to position [180, 0]
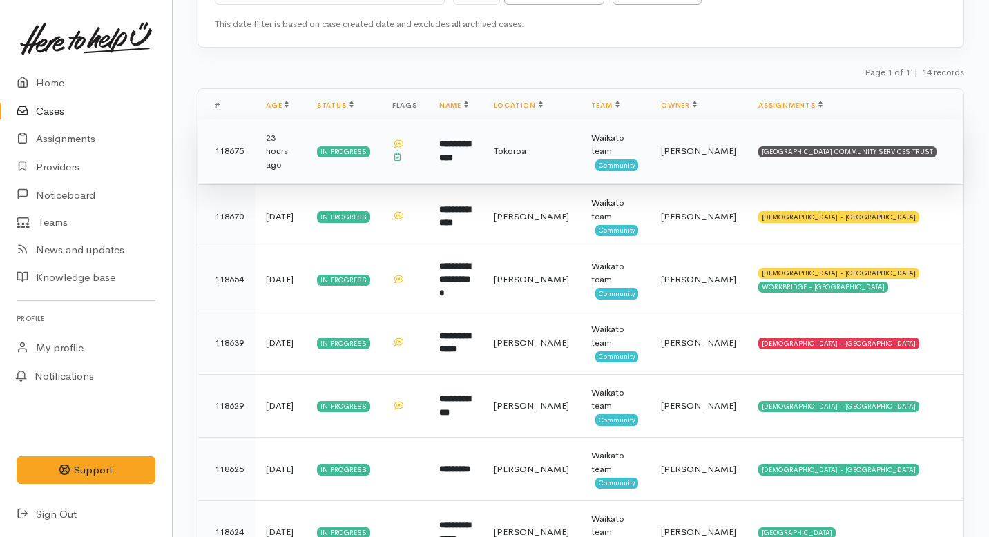
click at [456, 151] on b "**********" at bounding box center [454, 151] width 31 height 23
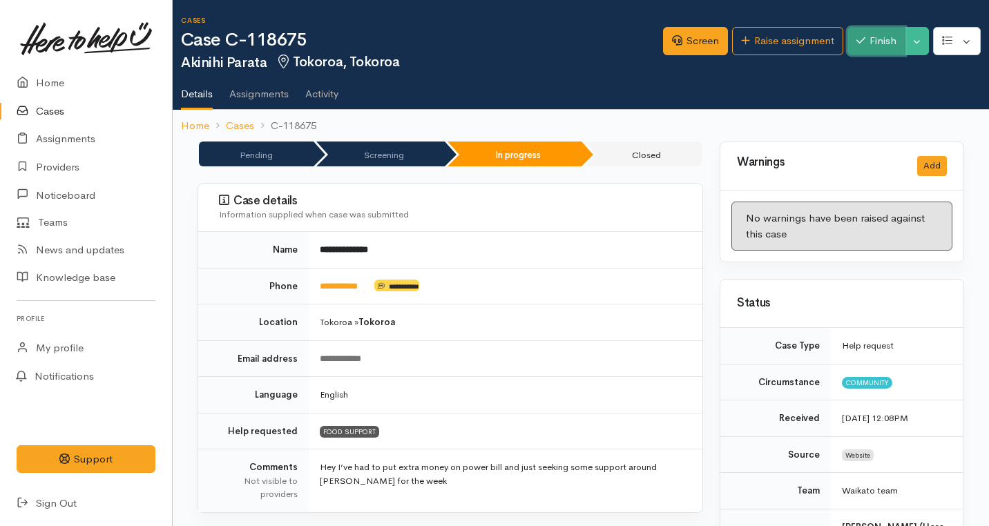
click at [889, 38] on button "Finish" at bounding box center [877, 41] width 58 height 28
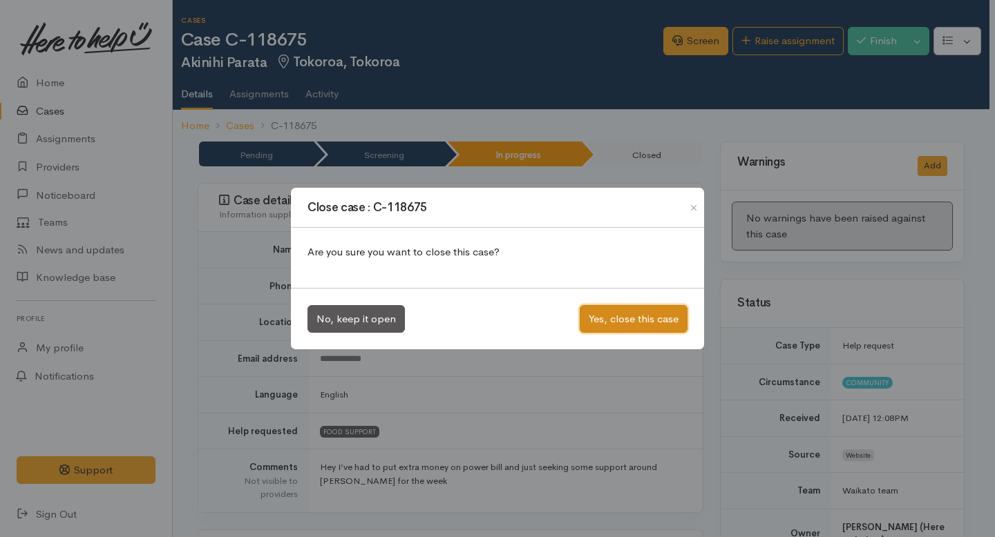
click at [612, 324] on button "Yes, close this case" at bounding box center [634, 319] width 108 height 28
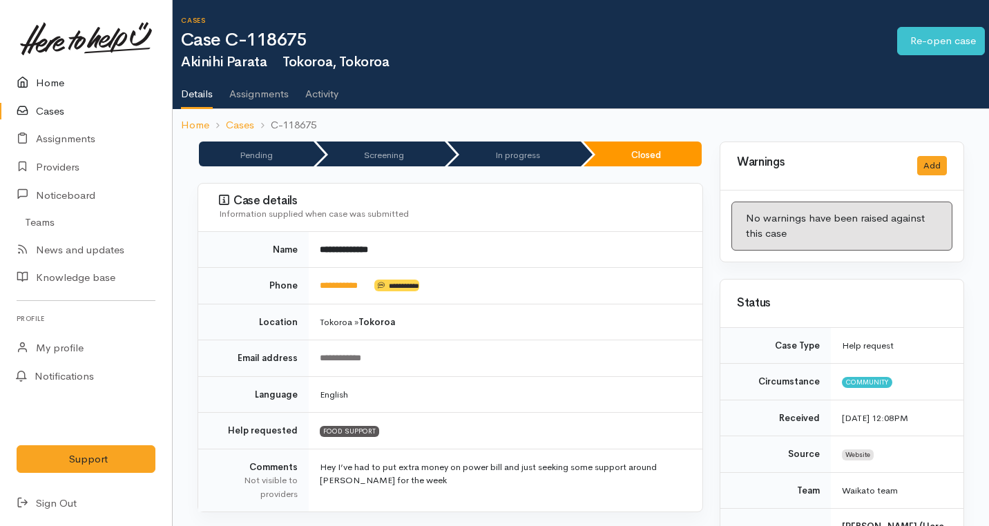
click at [56, 85] on link "Home" at bounding box center [86, 83] width 172 height 28
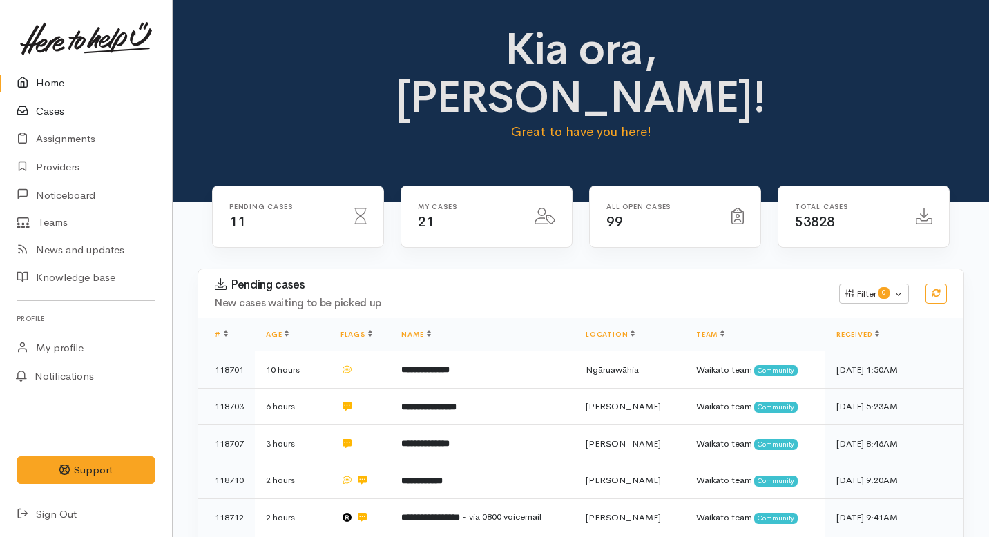
click at [53, 115] on link "Cases" at bounding box center [86, 111] width 172 height 28
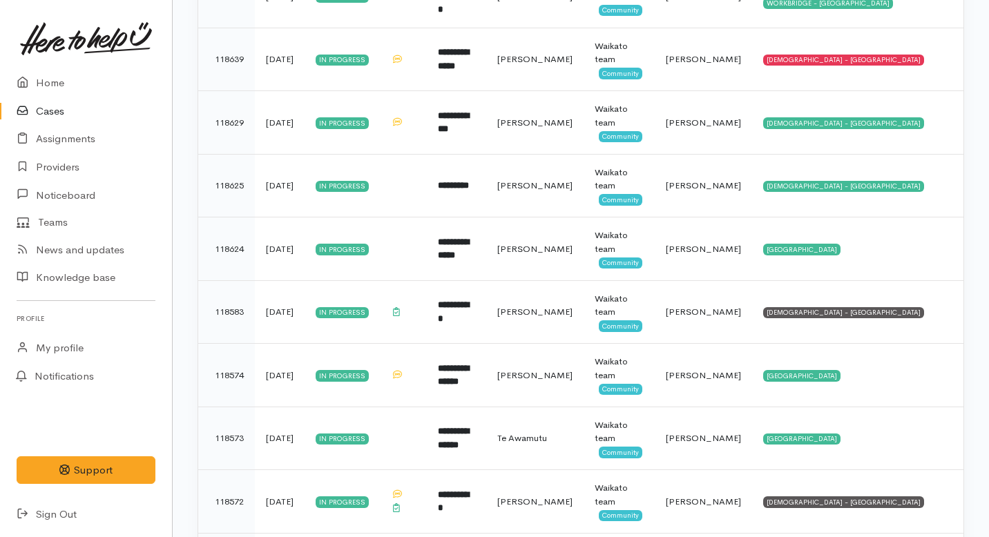
scroll to position [401, 0]
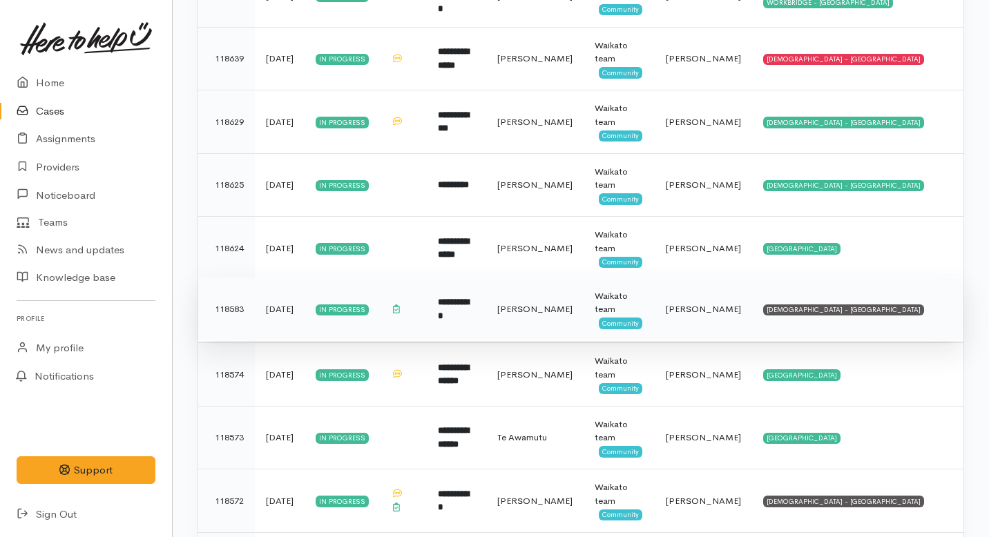
click at [427, 312] on td at bounding box center [403, 310] width 47 height 64
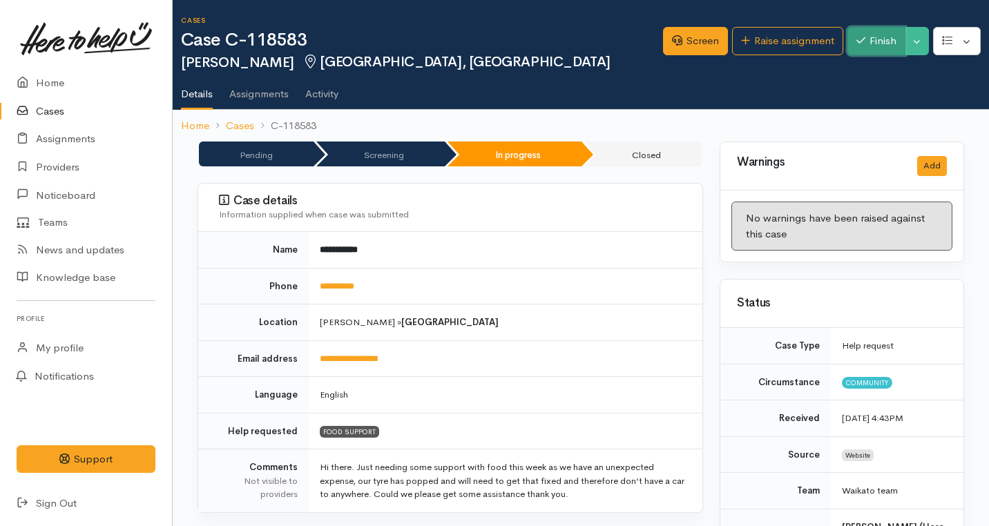
click at [875, 44] on button "Finish" at bounding box center [877, 41] width 58 height 28
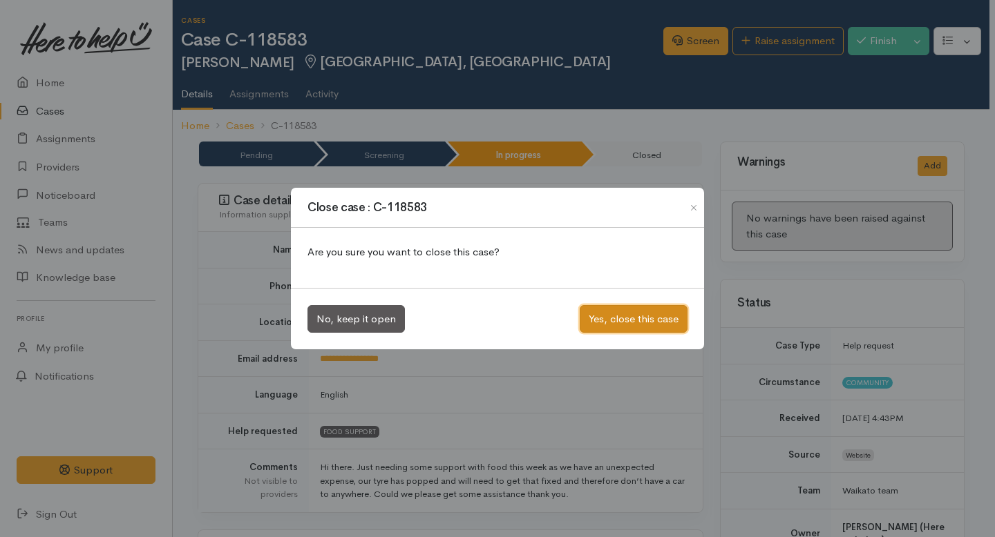
click at [593, 326] on button "Yes, close this case" at bounding box center [634, 319] width 108 height 28
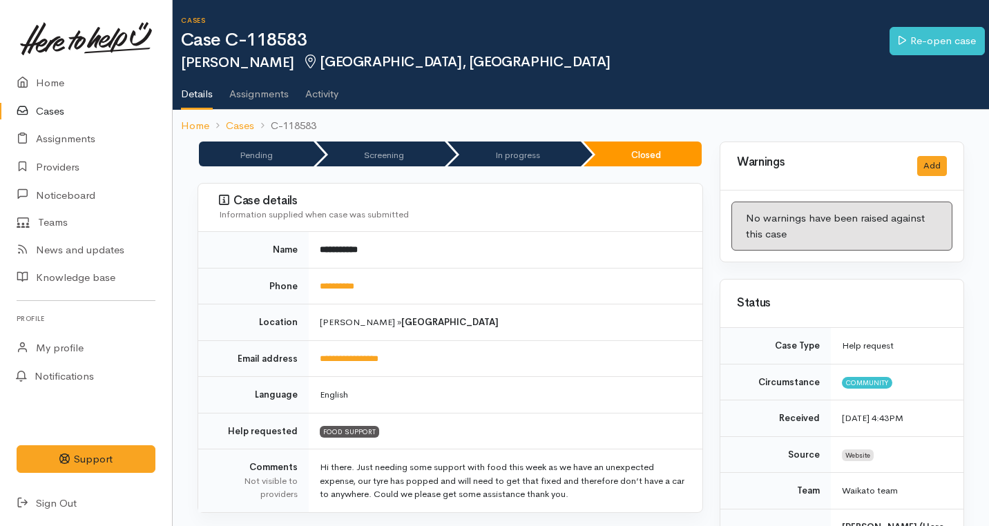
click at [52, 116] on link "Cases" at bounding box center [86, 111] width 172 height 28
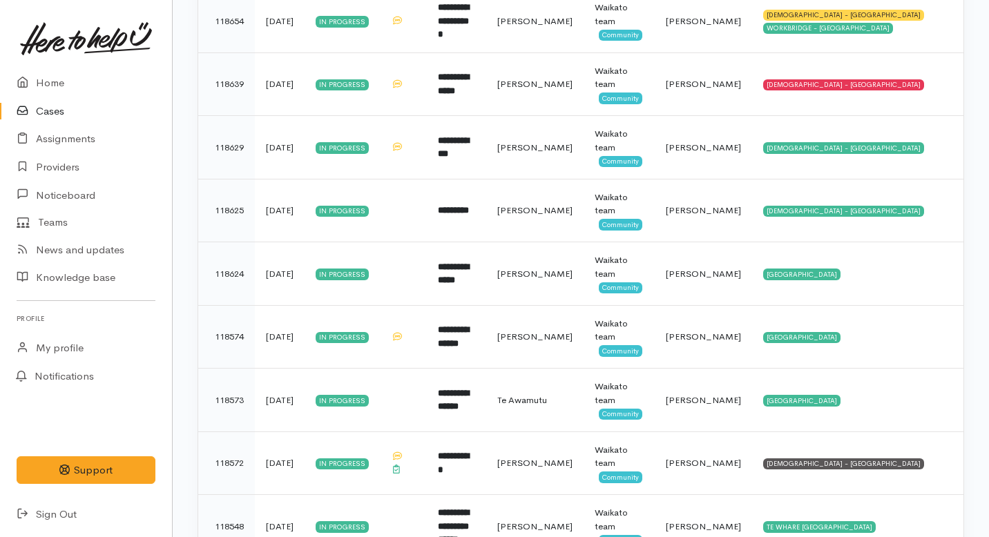
scroll to position [563, 0]
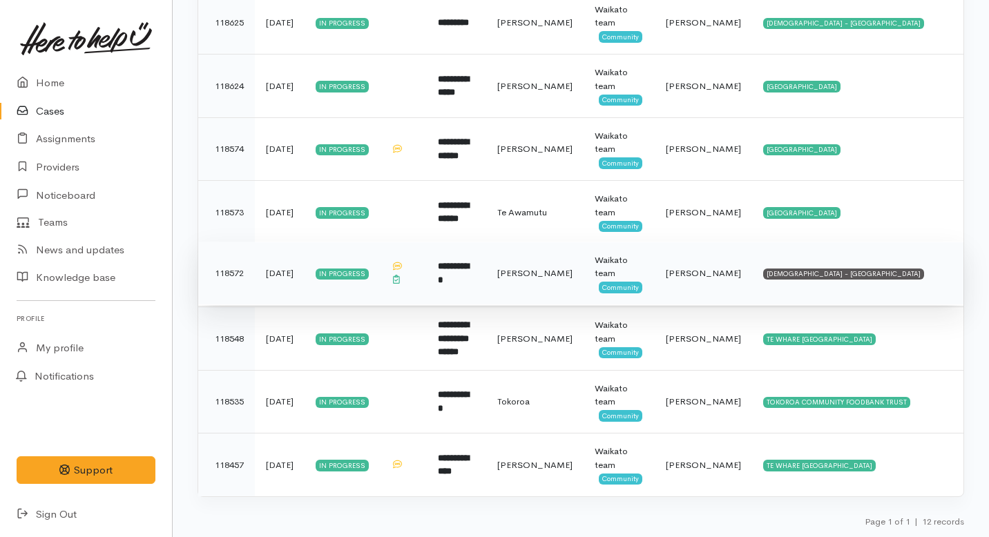
click at [453, 292] on td "**********" at bounding box center [456, 274] width 59 height 64
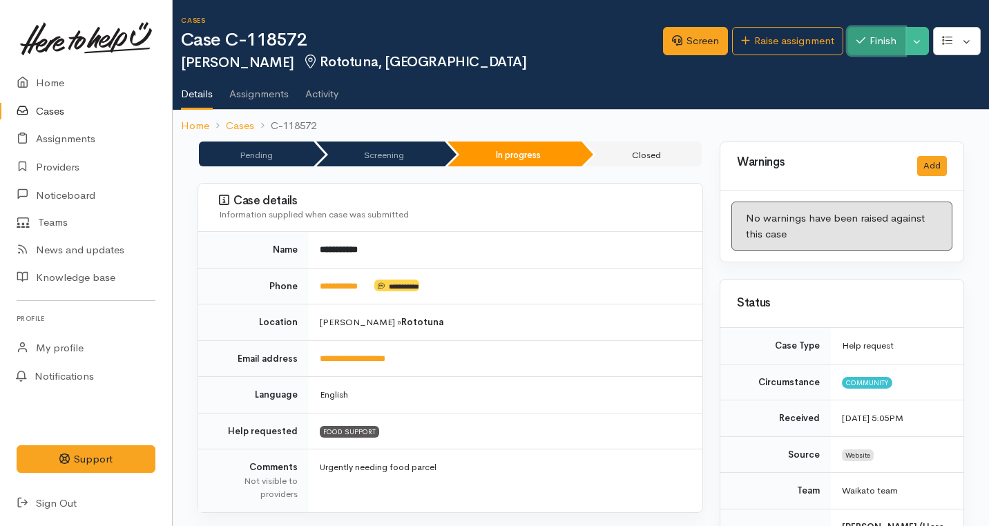
click at [868, 45] on button "Finish" at bounding box center [877, 41] width 58 height 28
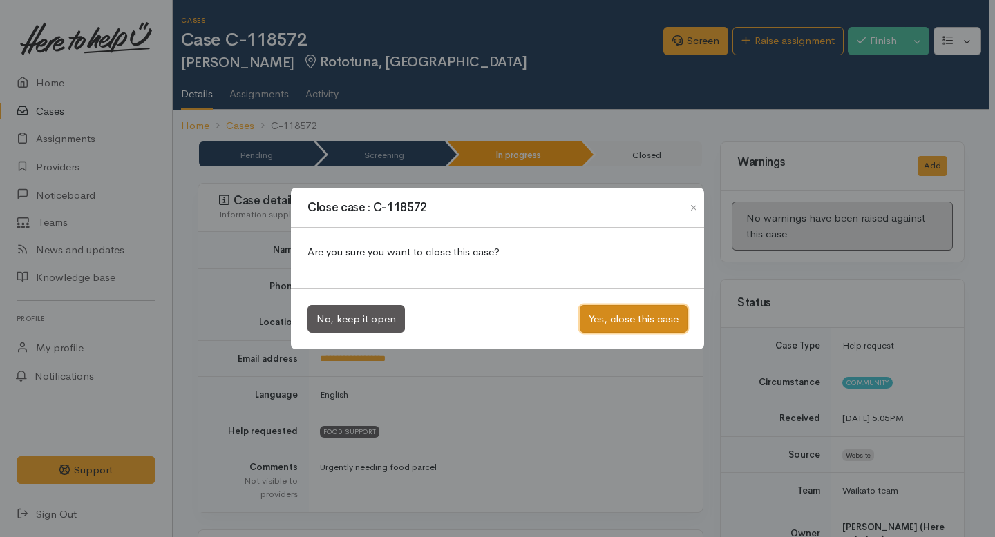
click at [649, 323] on button "Yes, close this case" at bounding box center [634, 319] width 108 height 28
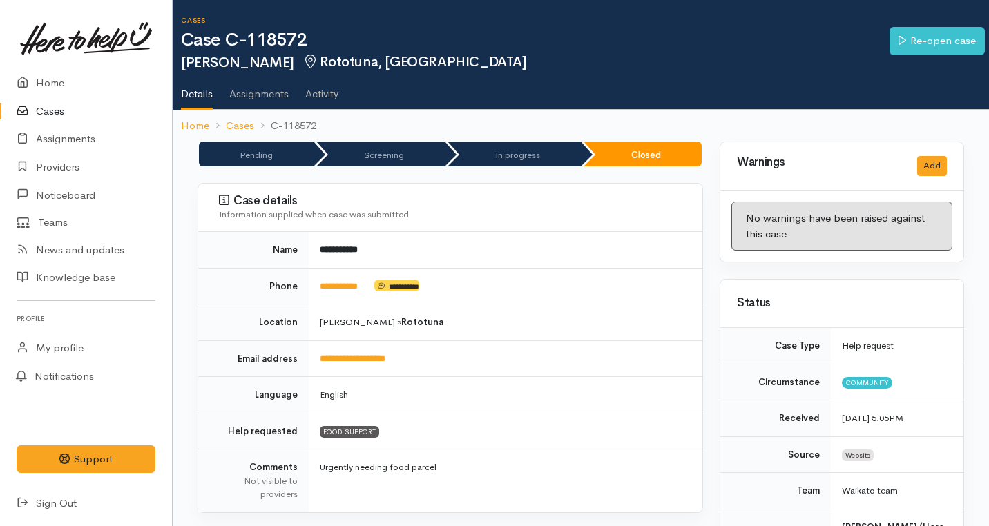
click at [55, 111] on link "Cases" at bounding box center [86, 111] width 172 height 28
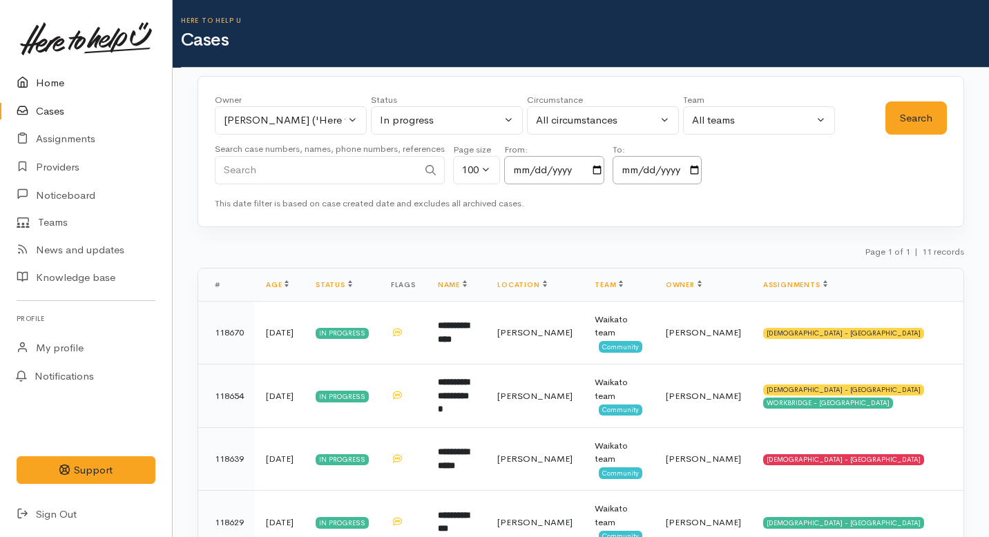
click at [59, 78] on link "Home" at bounding box center [86, 83] width 172 height 28
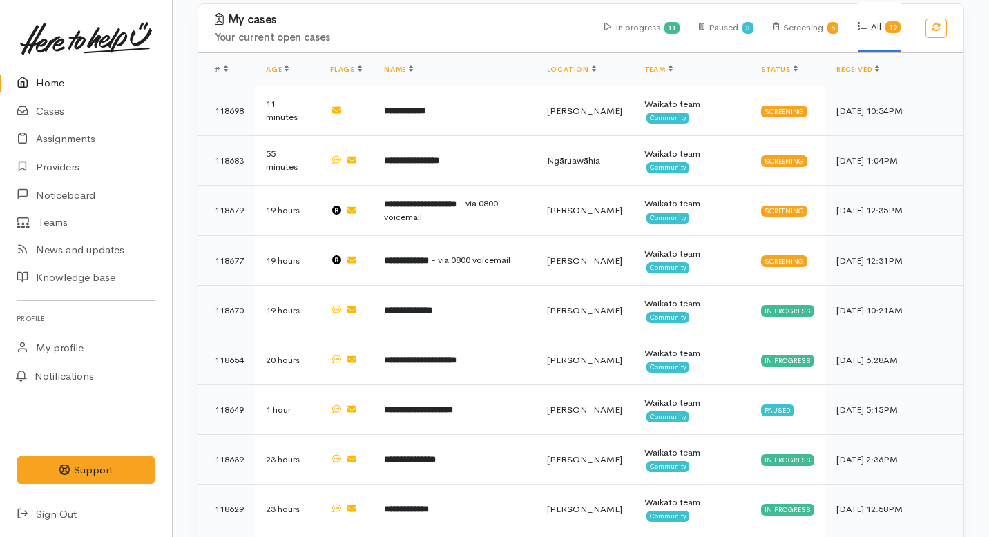
scroll to position [765, 0]
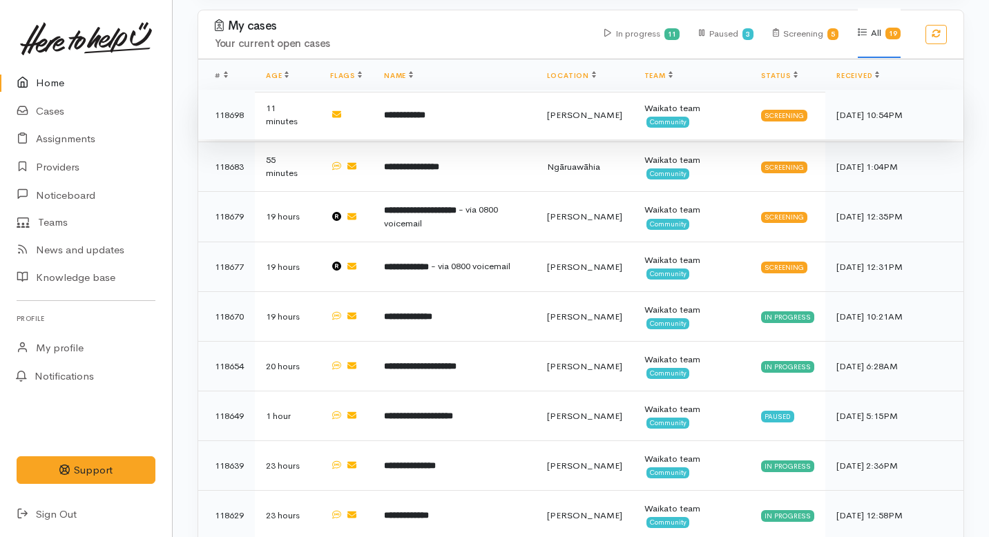
click at [428, 90] on td "**********" at bounding box center [454, 115] width 163 height 50
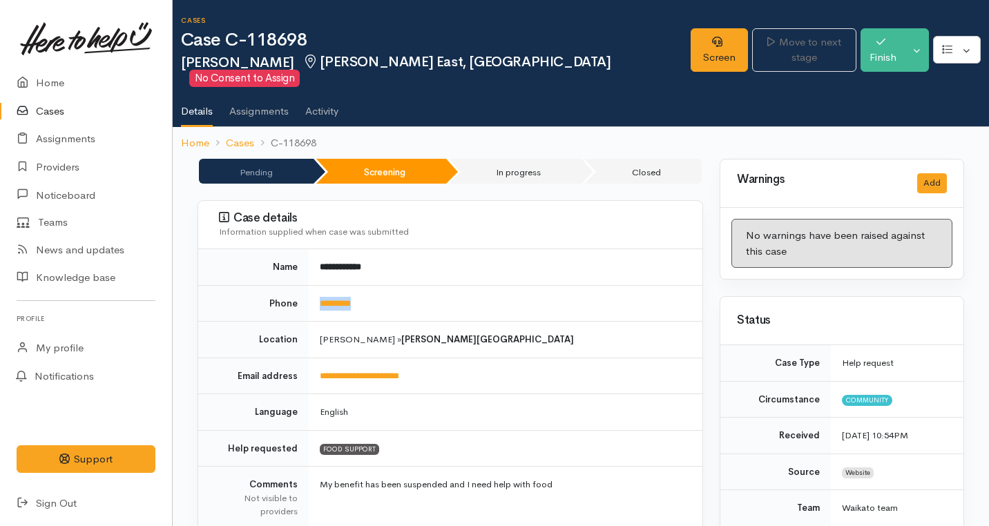
drag, startPoint x: 387, startPoint y: 289, endPoint x: 305, endPoint y: 287, distance: 82.2
click at [305, 287] on tr "Phone *********" at bounding box center [450, 303] width 504 height 37
copy tr "*********"
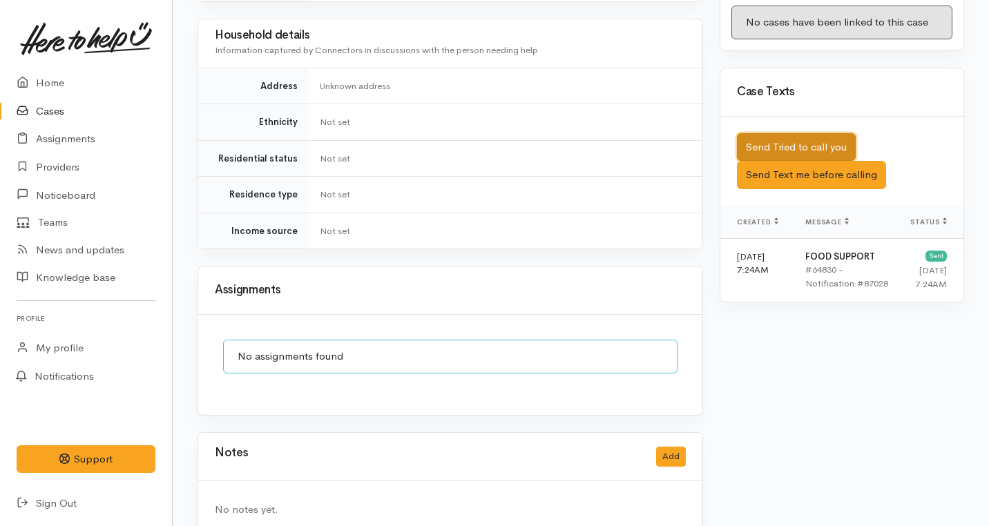
click at [792, 133] on button "Send Tried to call you" at bounding box center [796, 147] width 119 height 28
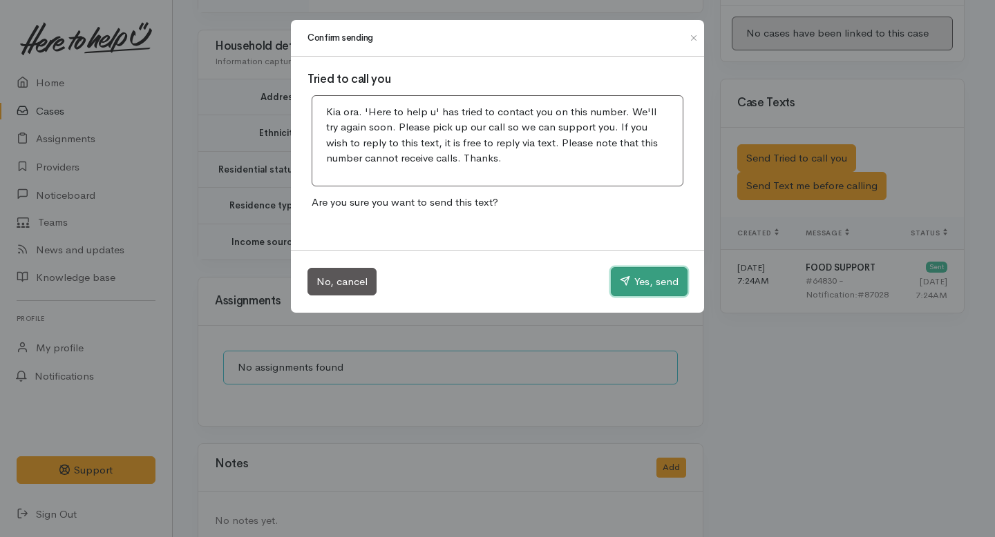
click at [646, 275] on button "Yes, send" at bounding box center [649, 281] width 77 height 29
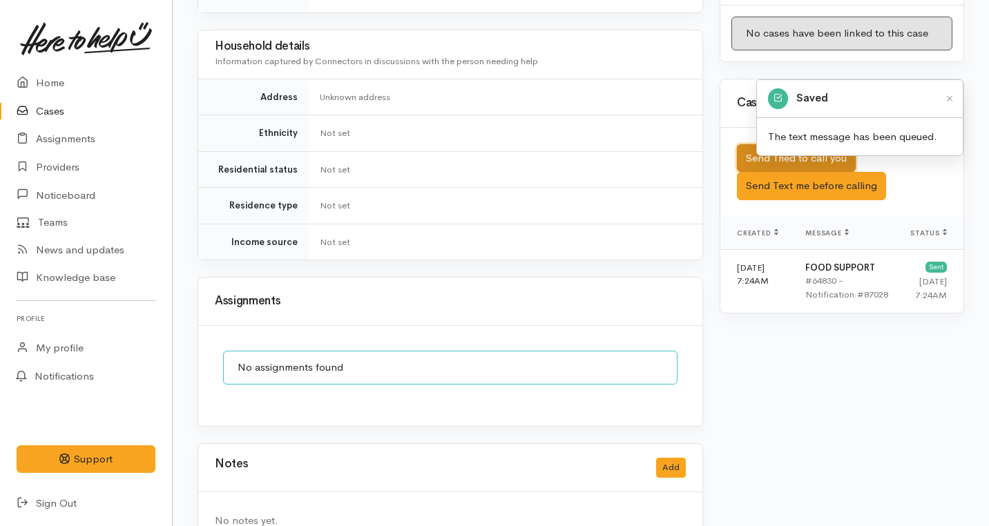
scroll to position [0, 0]
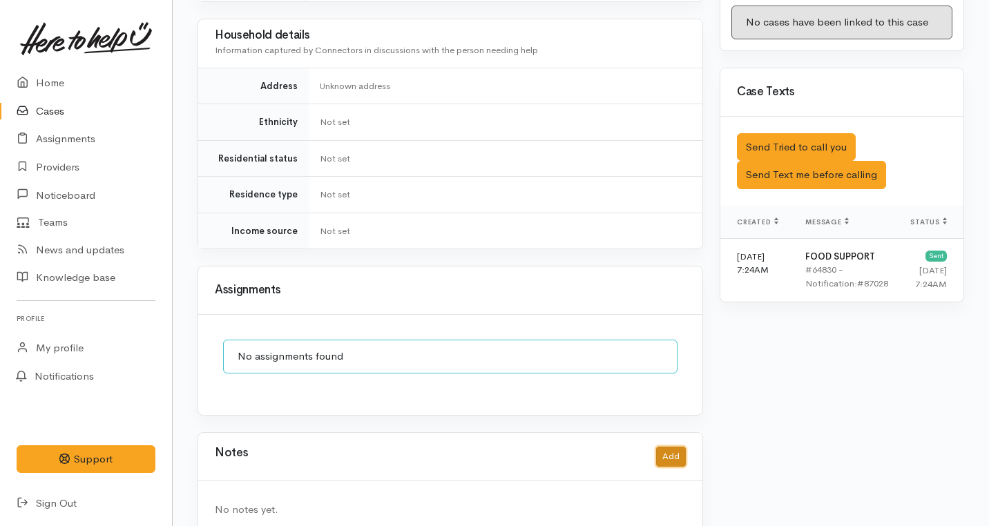
click at [678, 447] on button "Add" at bounding box center [671, 457] width 30 height 20
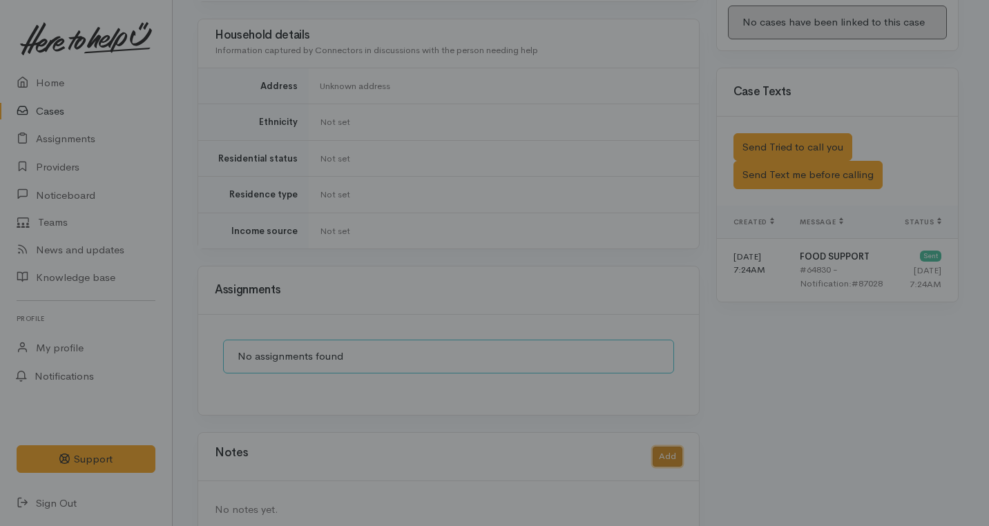
scroll to position [772, 0]
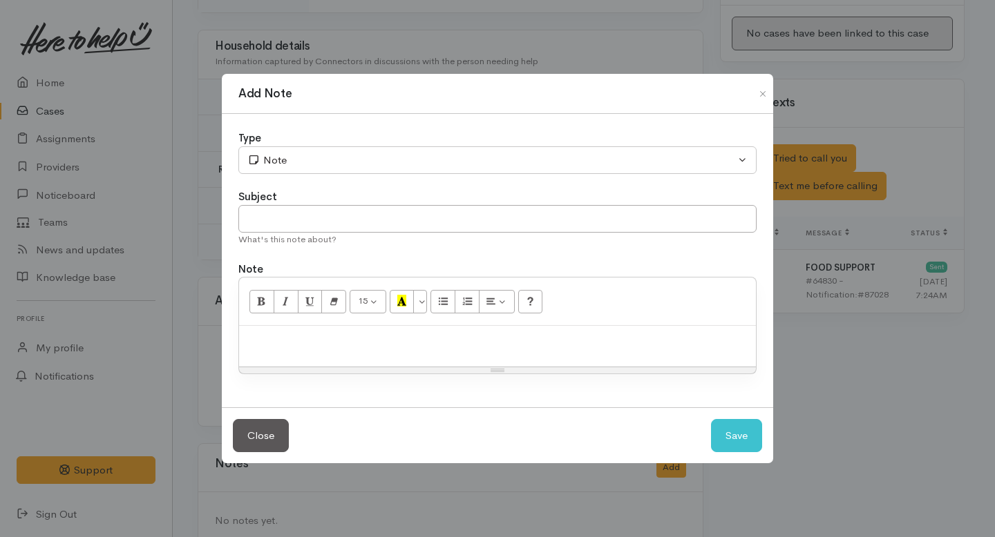
click at [405, 144] on div "Type" at bounding box center [497, 139] width 518 height 16
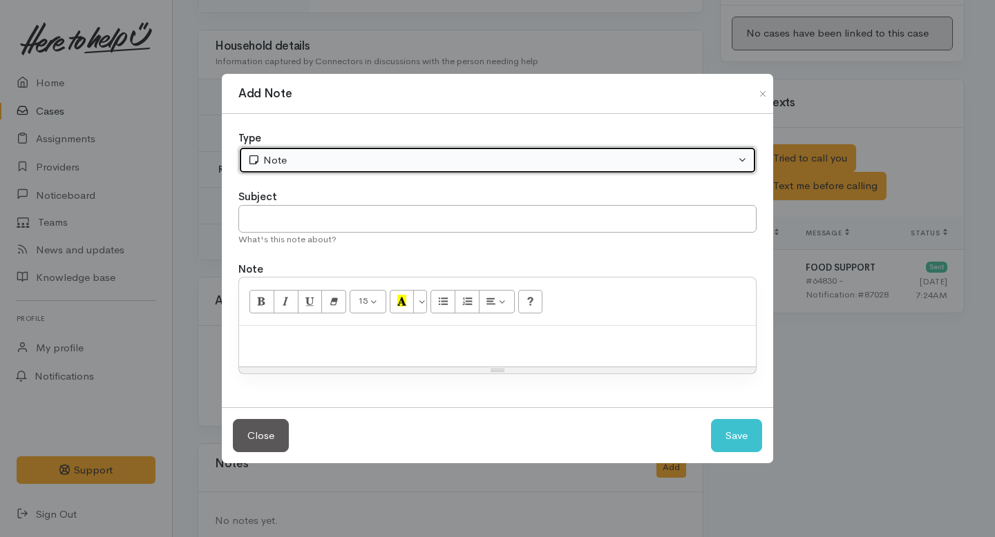
click at [338, 160] on div "Note" at bounding box center [491, 161] width 488 height 16
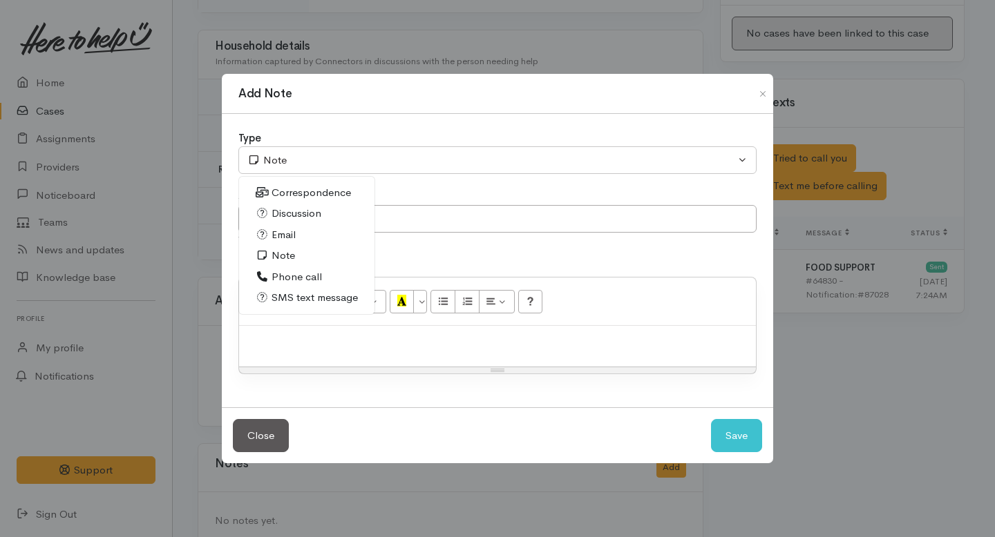
click at [291, 276] on span "Phone call" at bounding box center [296, 277] width 50 height 16
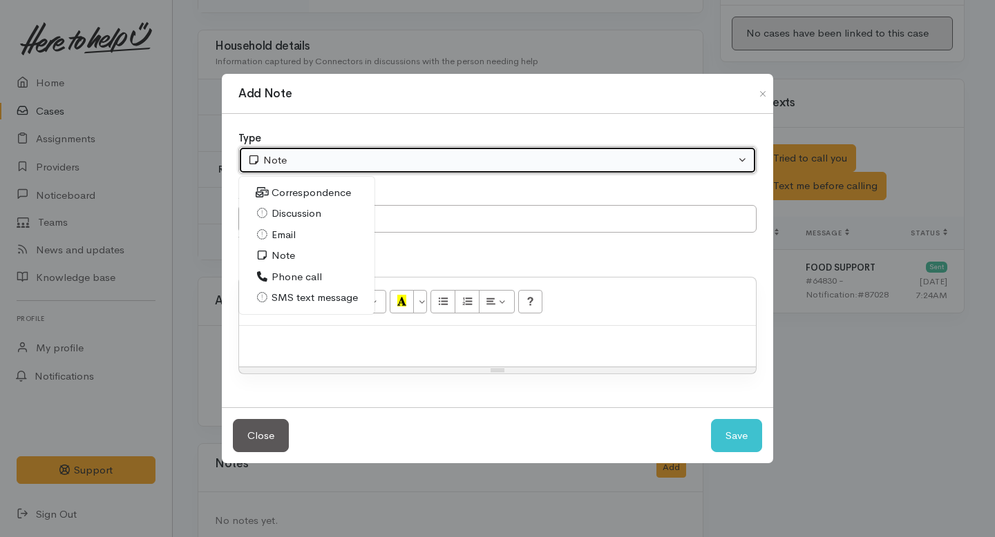
select select "3"
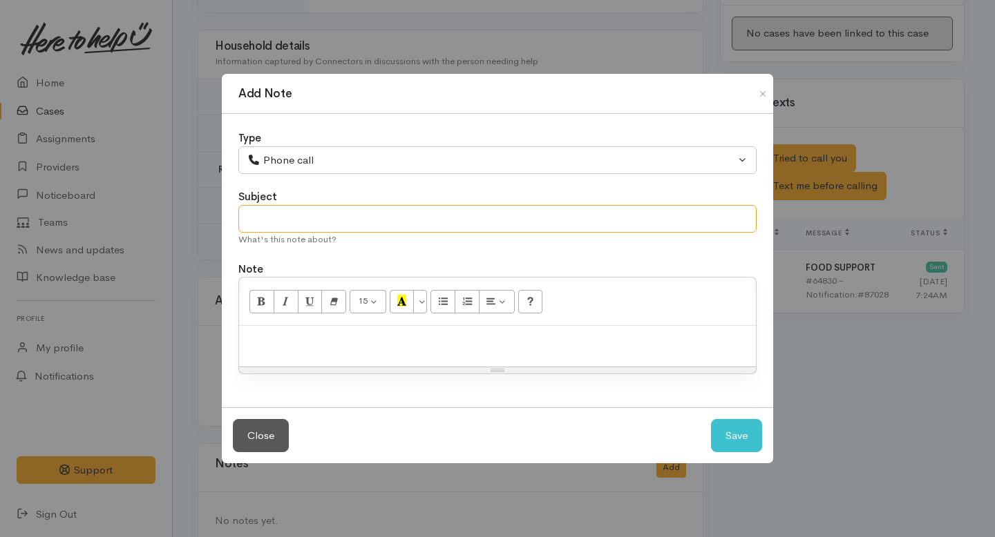
click at [291, 230] on input "text" at bounding box center [497, 219] width 518 height 28
type input "1st Attempt to contact"
click at [302, 353] on div at bounding box center [497, 346] width 517 height 41
click at [742, 433] on button "Save" at bounding box center [736, 436] width 51 height 34
select select "1"
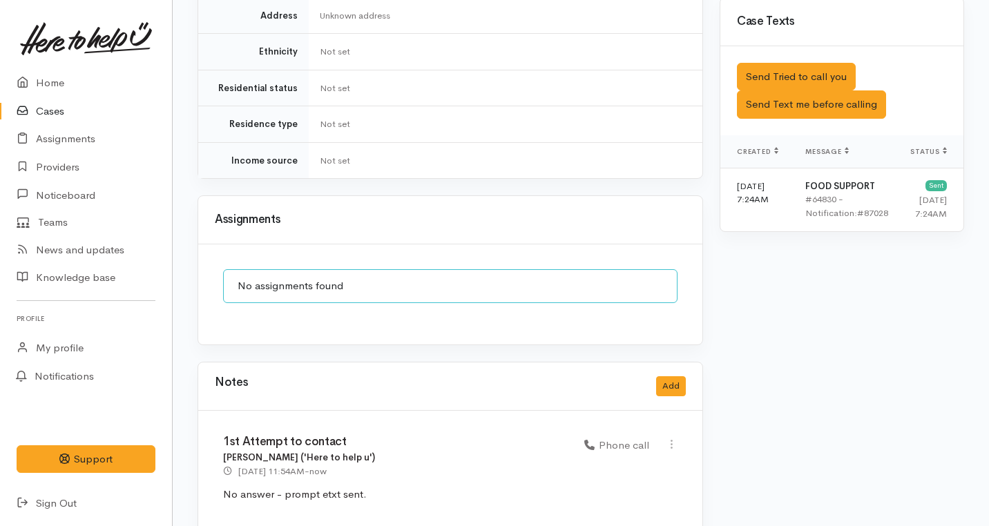
scroll to position [0, 0]
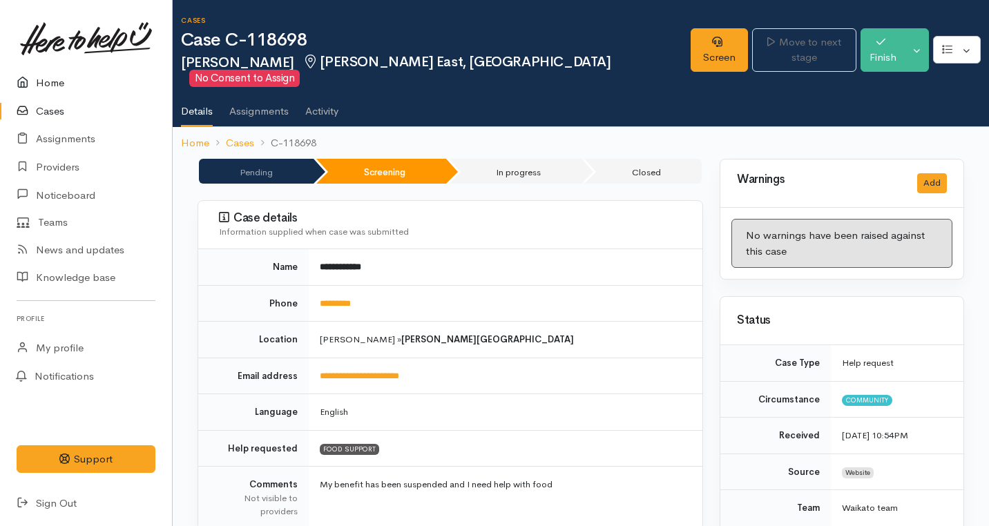
click at [52, 79] on link "Home" at bounding box center [86, 83] width 172 height 28
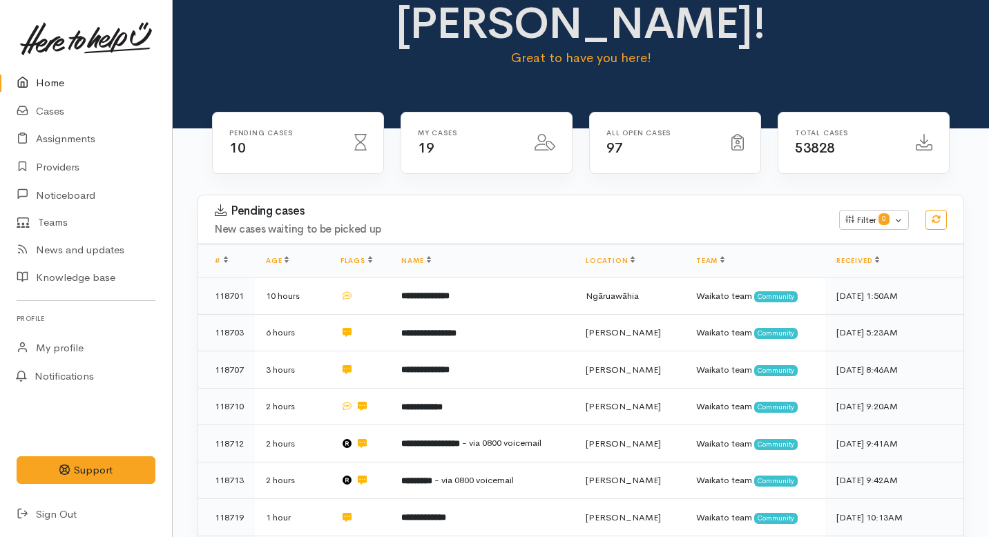
scroll to position [84, 0]
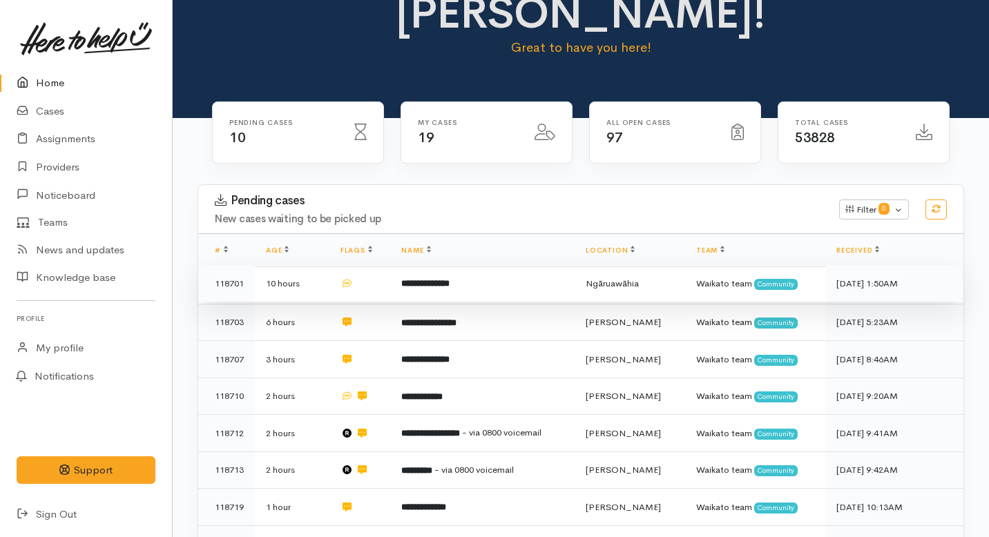
click at [381, 265] on td at bounding box center [359, 283] width 61 height 37
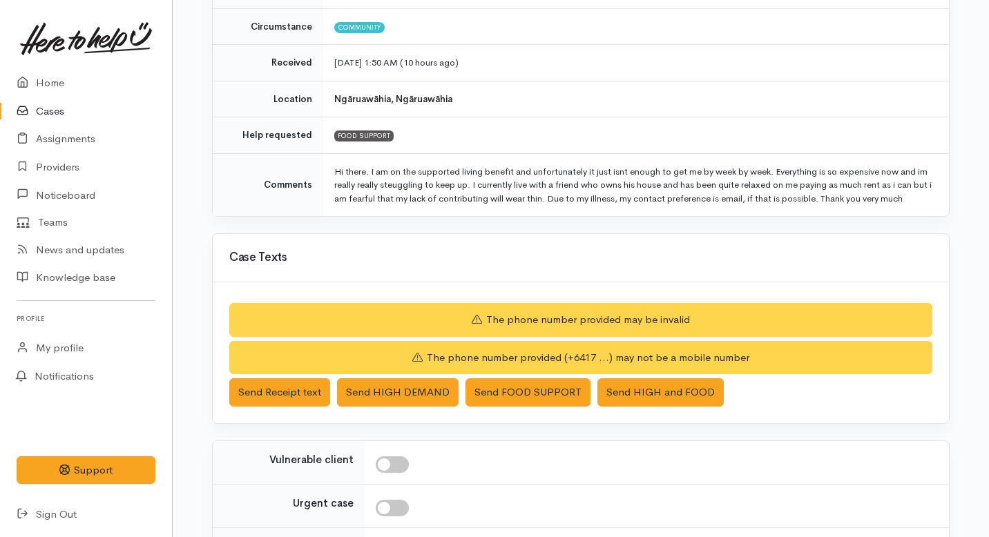
scroll to position [367, 0]
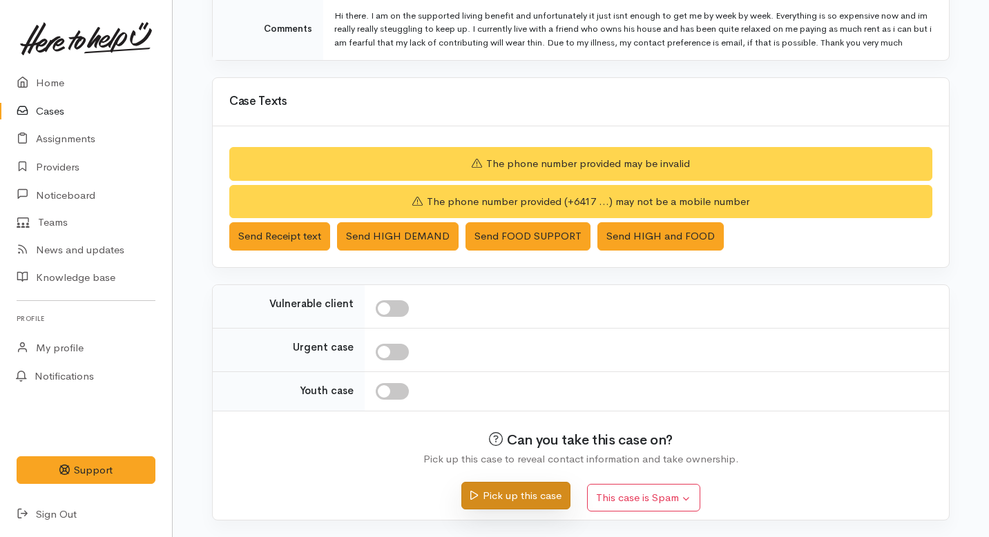
click at [501, 502] on button "Pick up this case" at bounding box center [515, 496] width 108 height 28
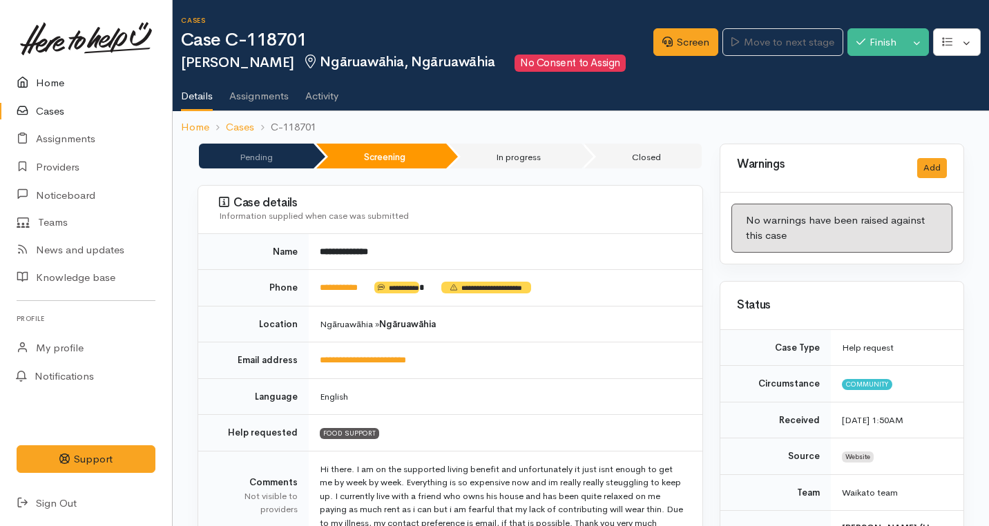
click at [55, 82] on link "Home" at bounding box center [86, 83] width 172 height 28
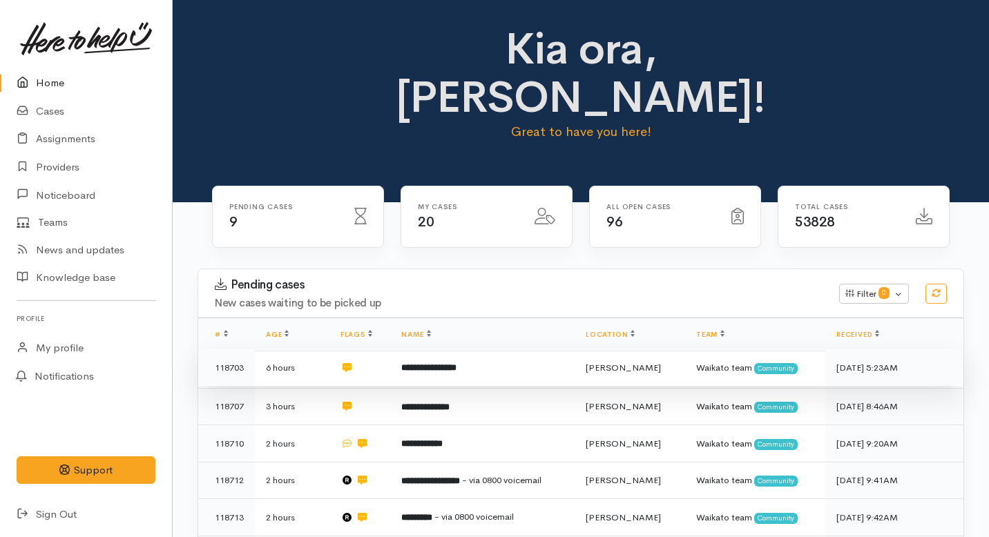
click at [407, 350] on td "**********" at bounding box center [482, 368] width 184 height 37
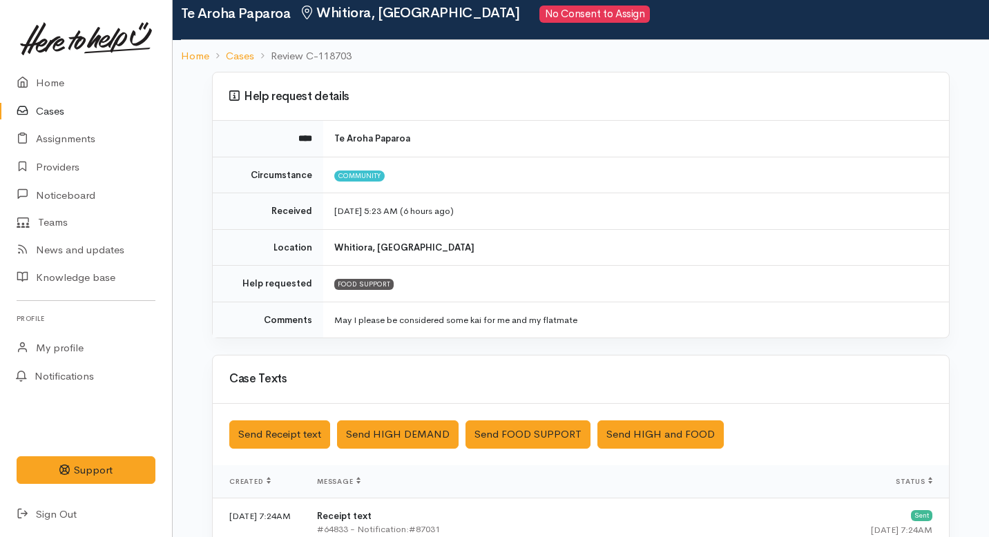
scroll to position [48, 0]
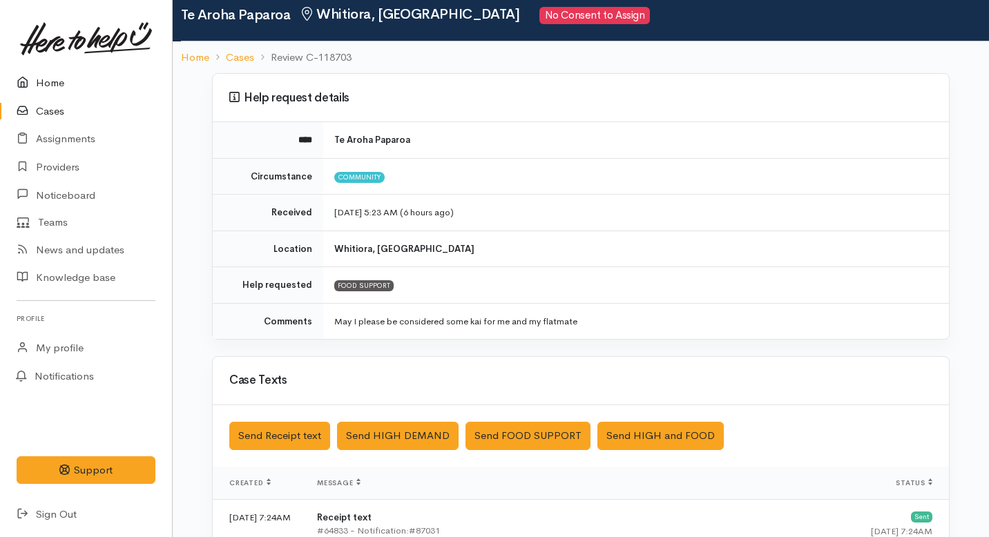
click at [46, 83] on link "Home" at bounding box center [86, 83] width 172 height 28
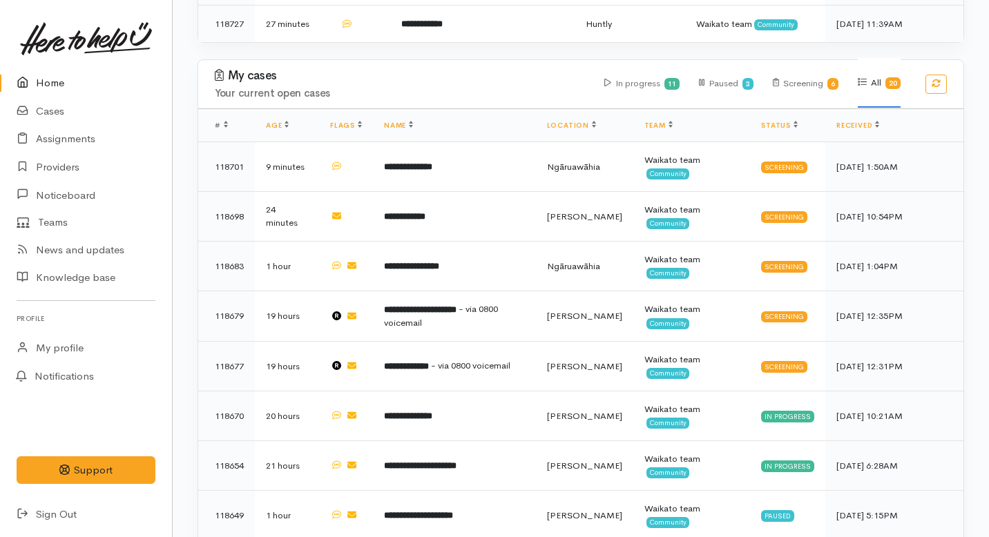
scroll to position [567, 0]
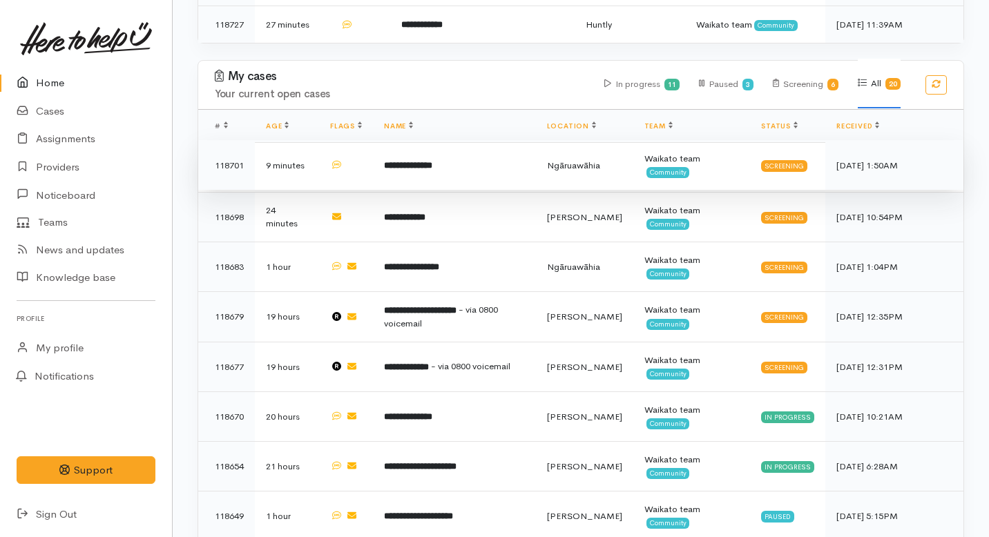
click at [432, 161] on b "**********" at bounding box center [408, 165] width 48 height 9
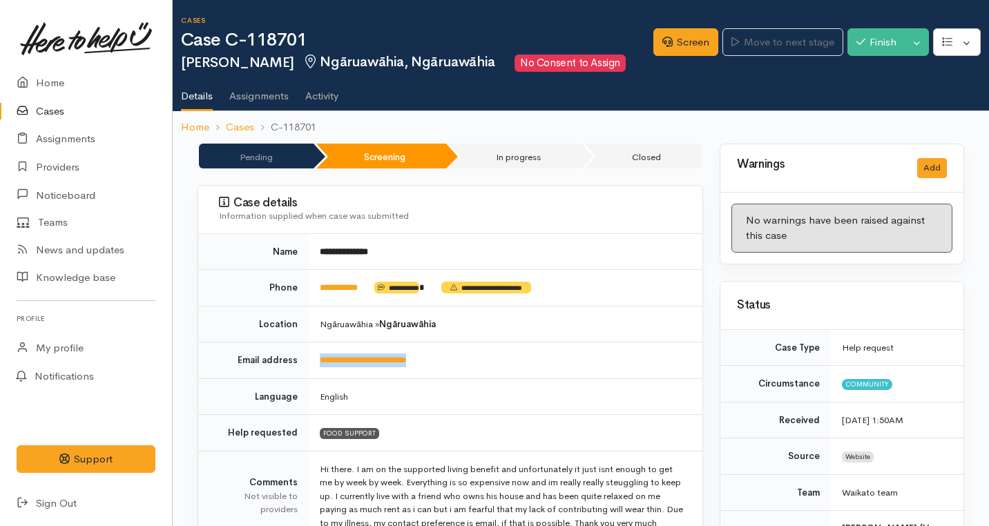
drag, startPoint x: 441, startPoint y: 368, endPoint x: 314, endPoint y: 361, distance: 127.3
click at [314, 361] on td "**********" at bounding box center [506, 361] width 394 height 37
copy link "**********"
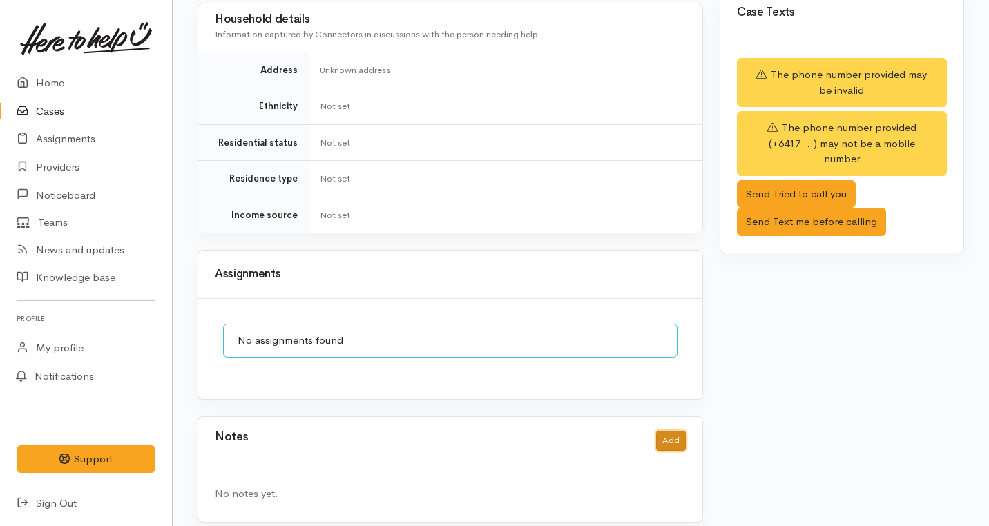
click at [675, 431] on button "Add" at bounding box center [671, 441] width 30 height 20
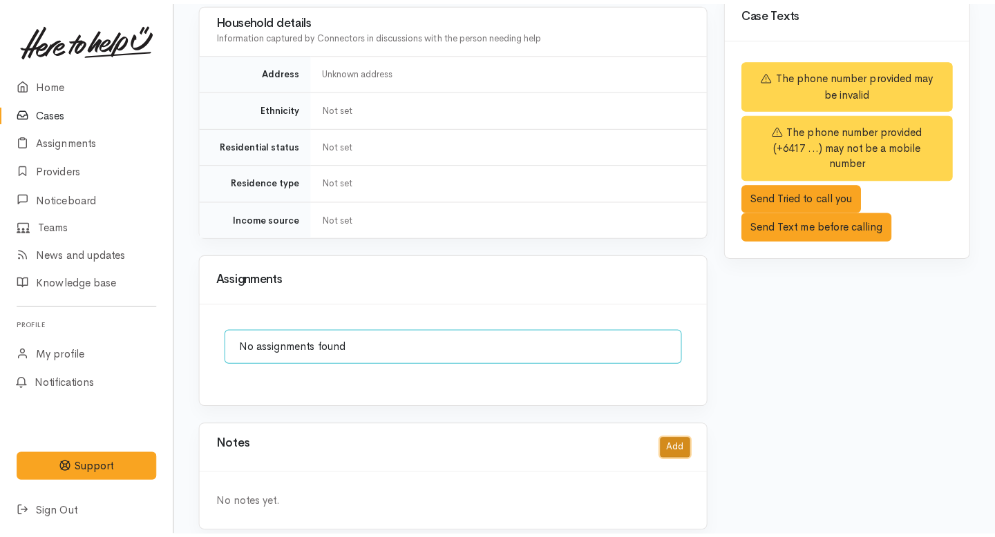
scroll to position [836, 0]
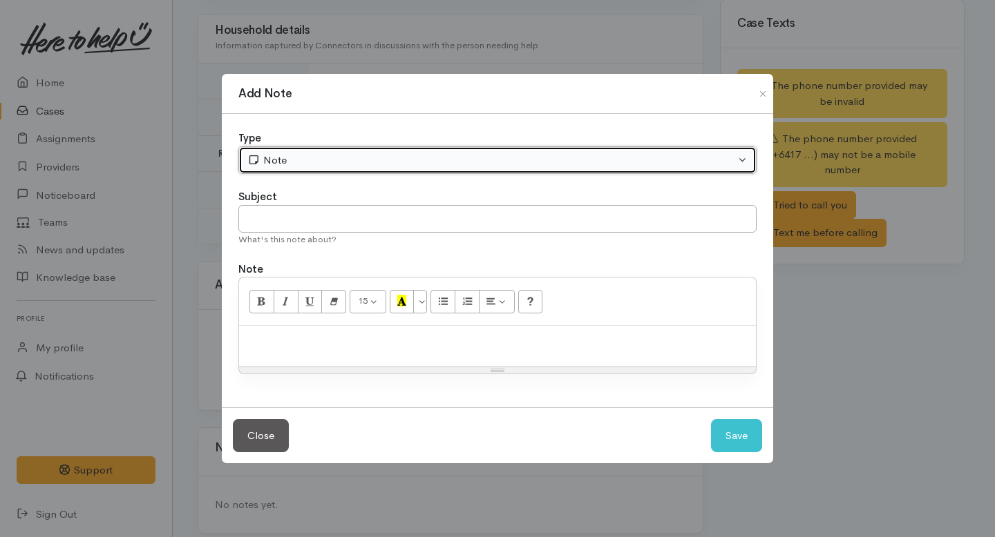
click at [343, 158] on div "Note" at bounding box center [491, 161] width 488 height 16
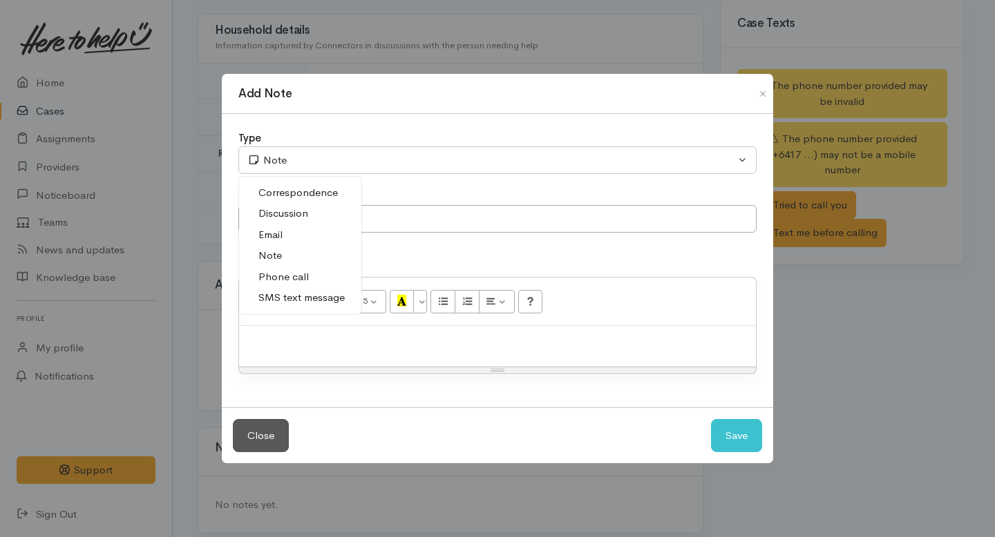
click at [280, 233] on span "Email" at bounding box center [270, 235] width 24 height 16
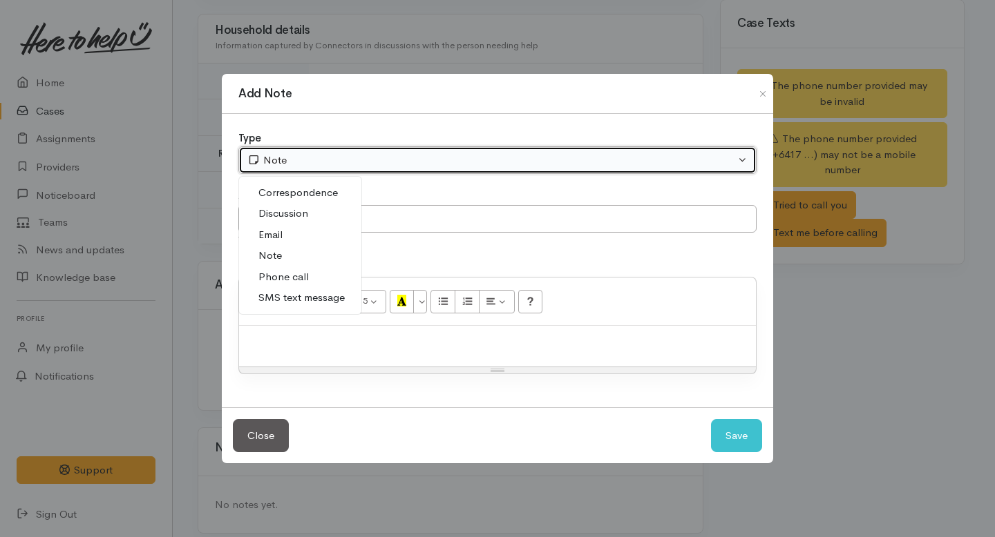
select select "2"
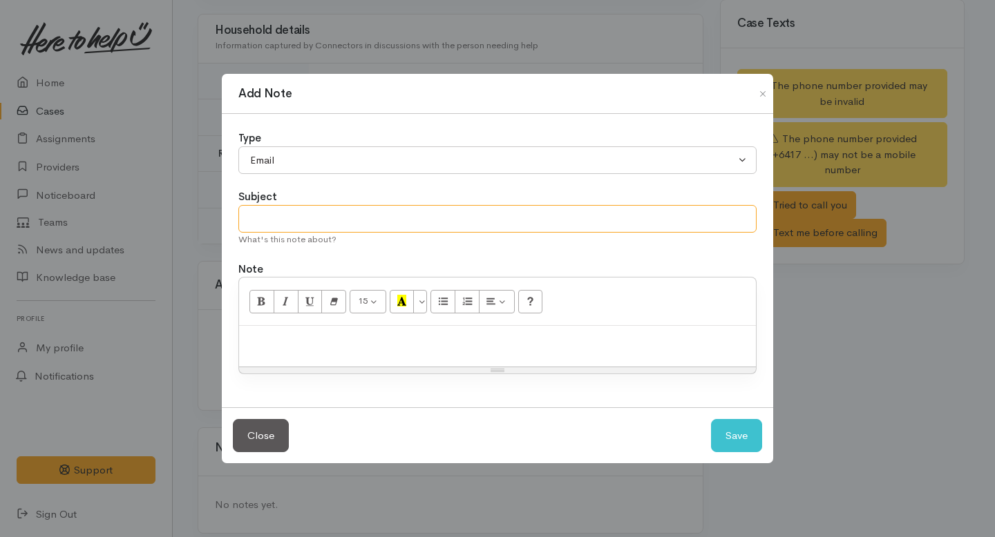
click at [306, 220] on input "text" at bounding box center [497, 219] width 518 height 28
type input "Email Sent."
click at [322, 336] on p at bounding box center [497, 341] width 503 height 16
paste div
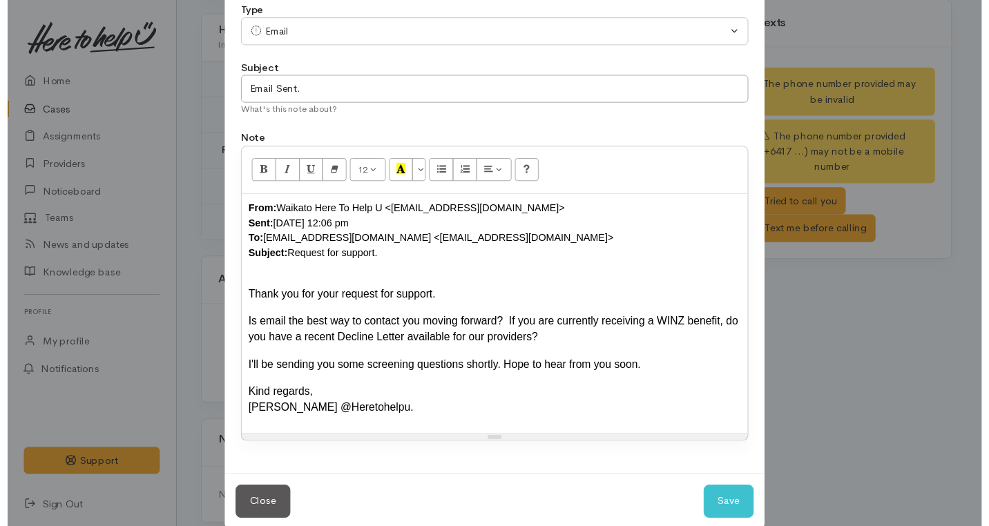
scroll to position [97, 0]
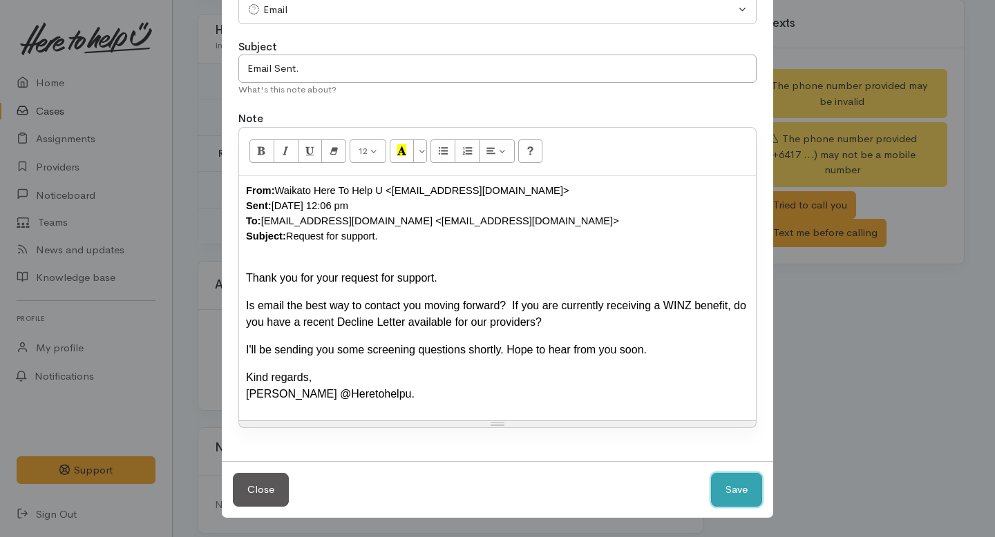
click at [733, 492] on button "Save" at bounding box center [736, 490] width 51 height 34
select select "1"
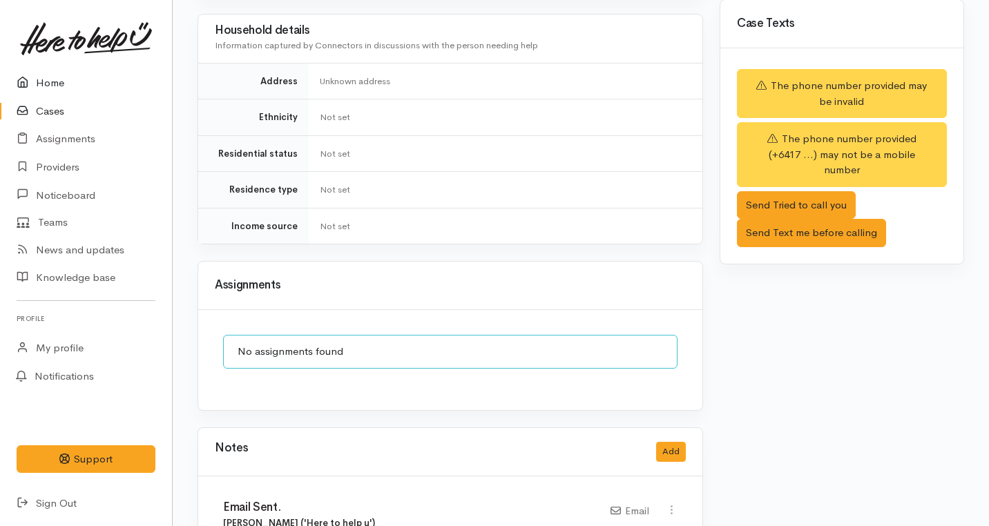
click at [44, 85] on link "Home" at bounding box center [86, 83] width 172 height 28
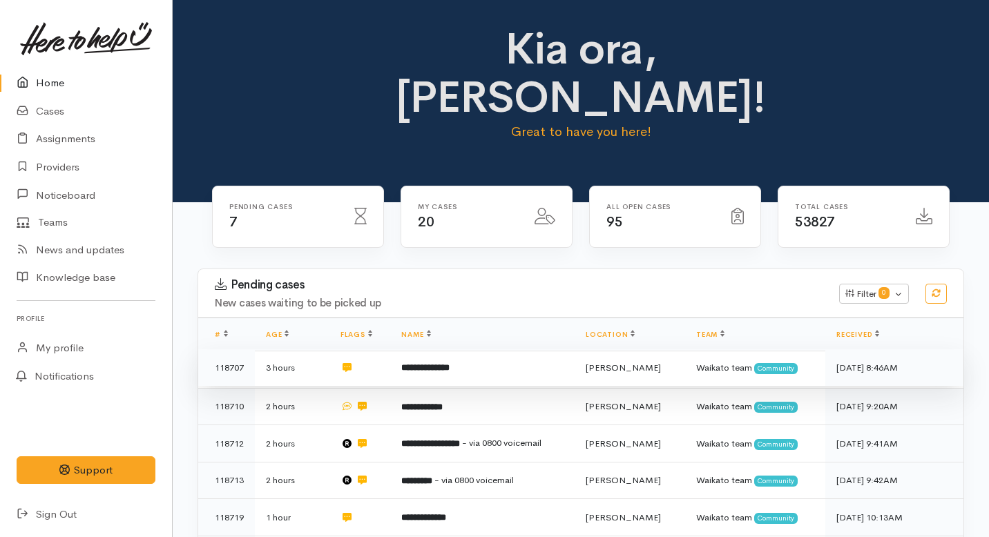
click at [486, 350] on td "**********" at bounding box center [482, 368] width 184 height 37
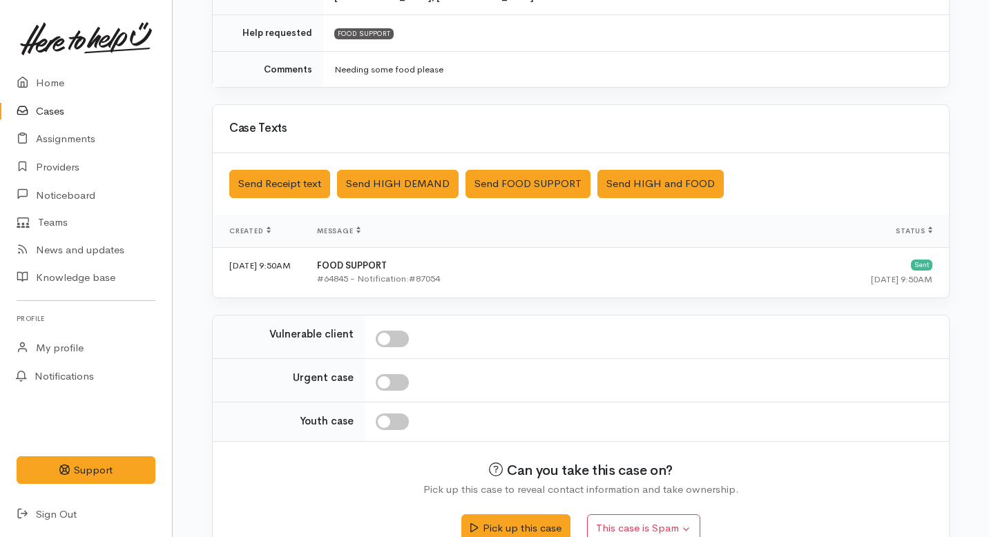
scroll to position [330, 0]
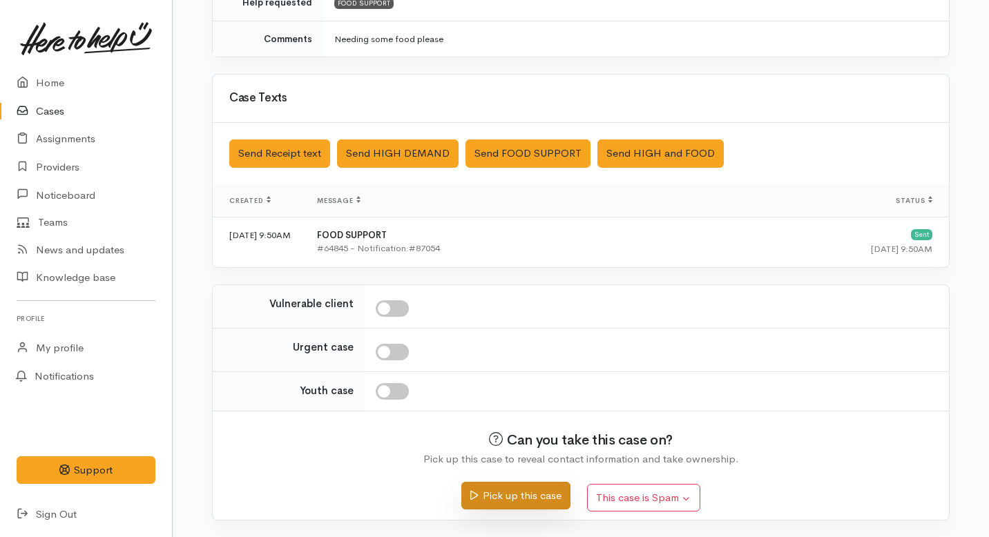
click at [495, 495] on button "Pick up this case" at bounding box center [515, 496] width 108 height 28
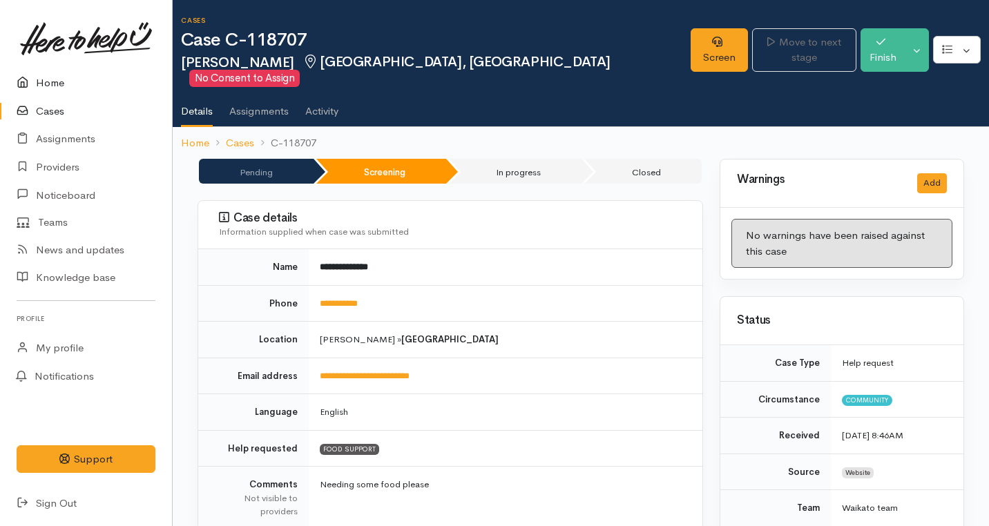
click at [50, 86] on link "Home" at bounding box center [86, 83] width 172 height 28
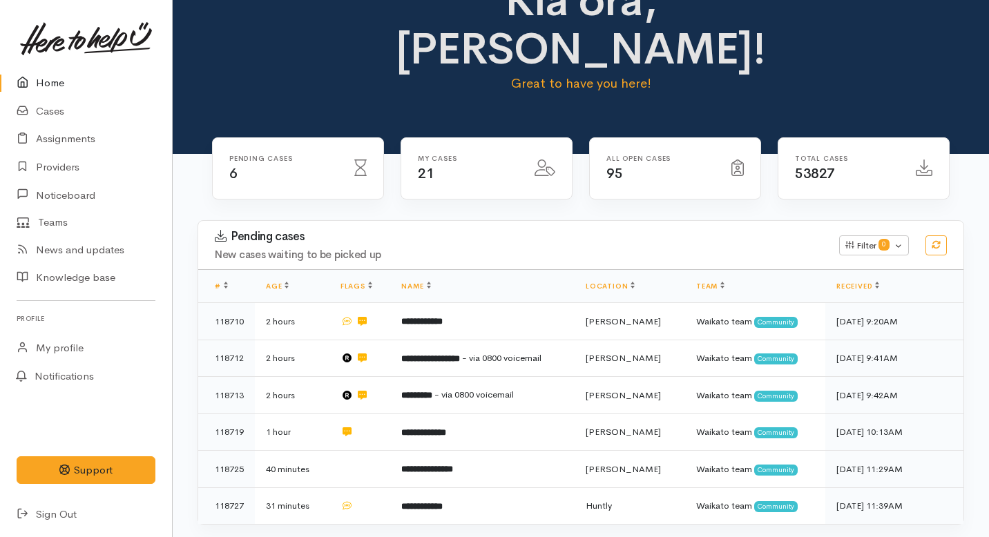
scroll to position [52, 0]
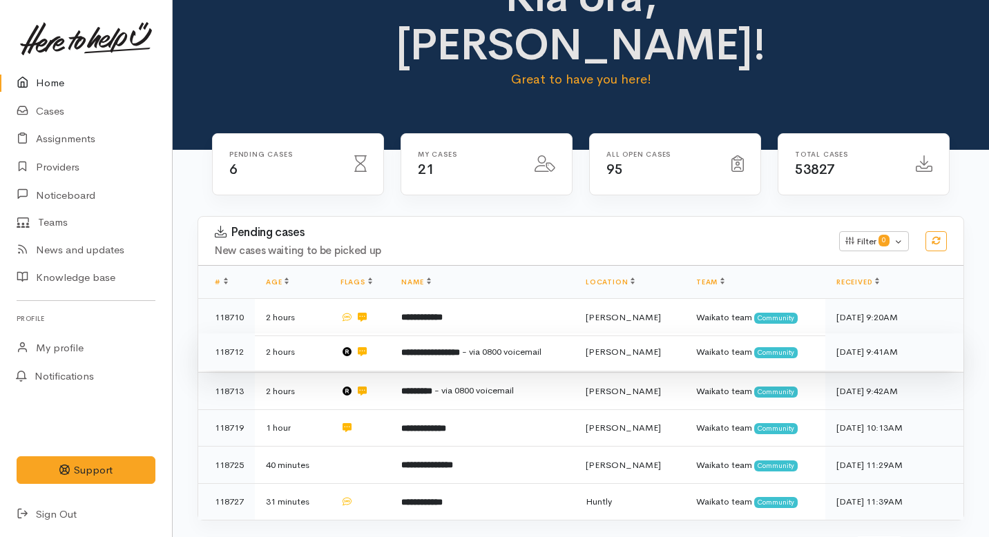
click at [399, 334] on td "**********" at bounding box center [482, 352] width 184 height 37
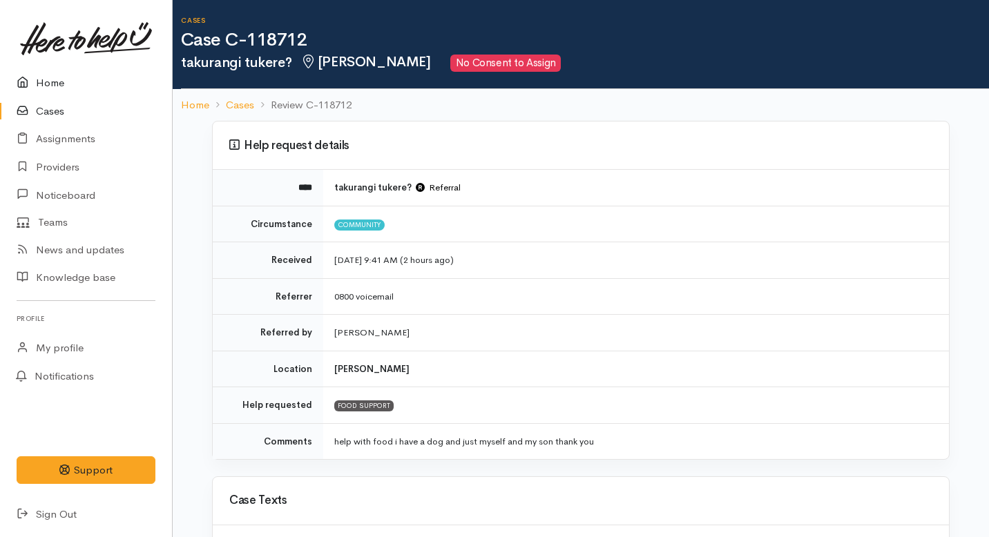
click at [39, 84] on link "Home" at bounding box center [86, 83] width 172 height 28
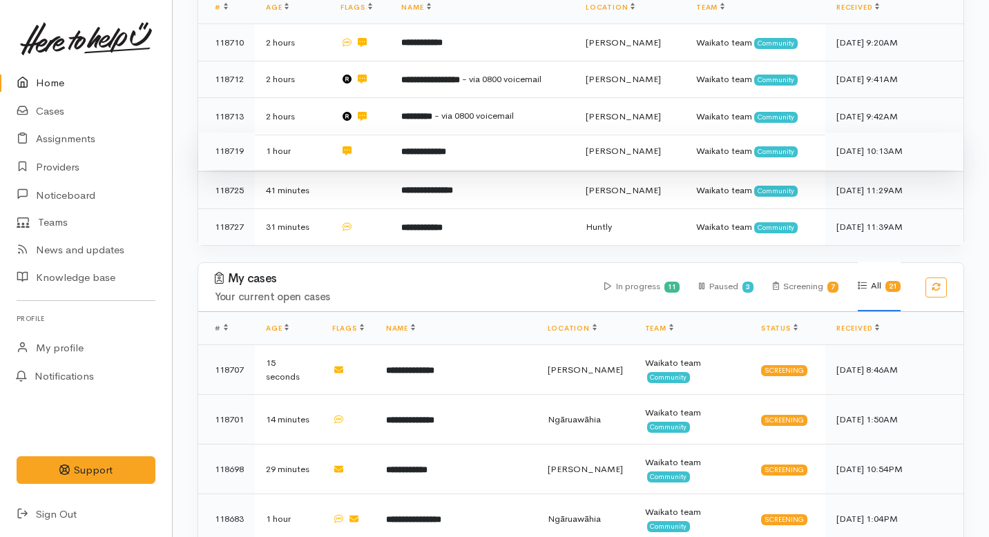
scroll to position [328, 0]
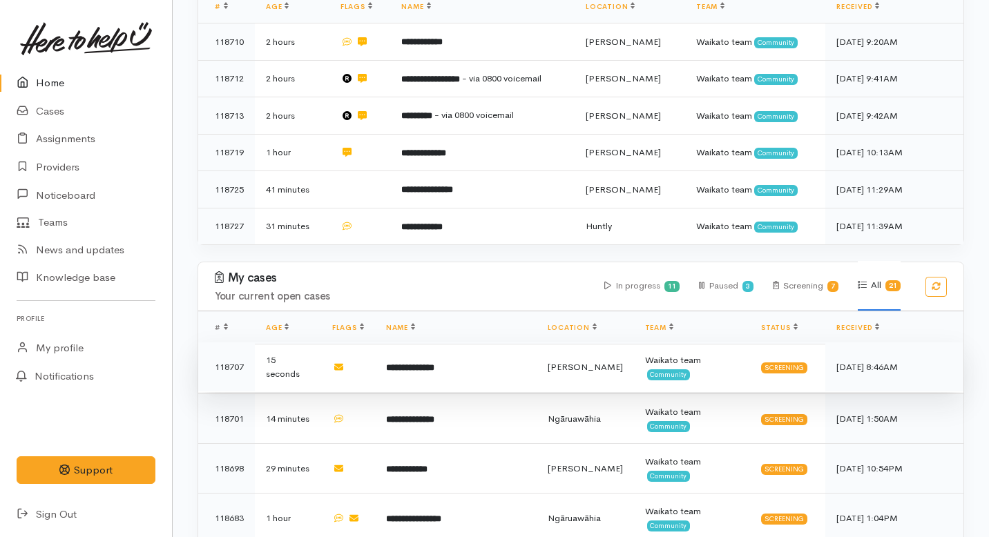
click at [434, 363] on b "**********" at bounding box center [410, 367] width 48 height 9
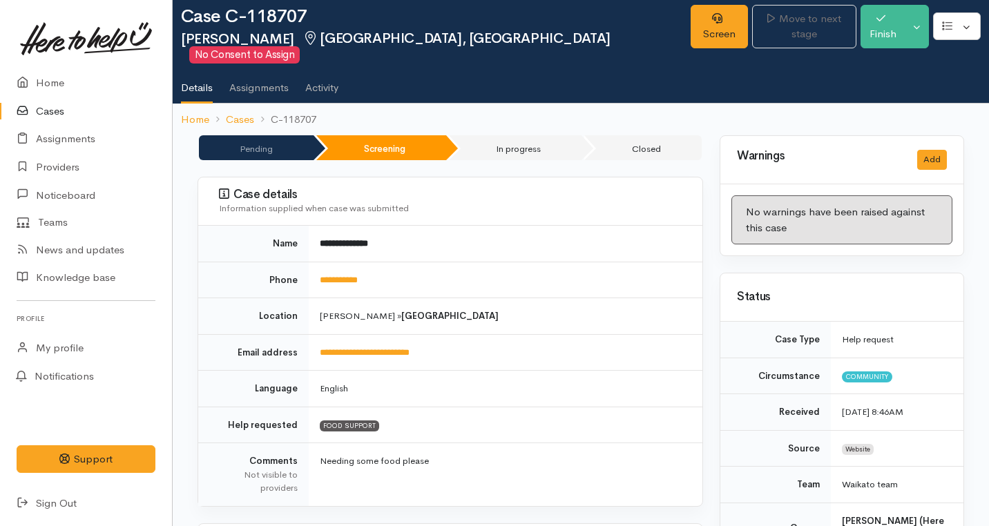
scroll to position [26, 0]
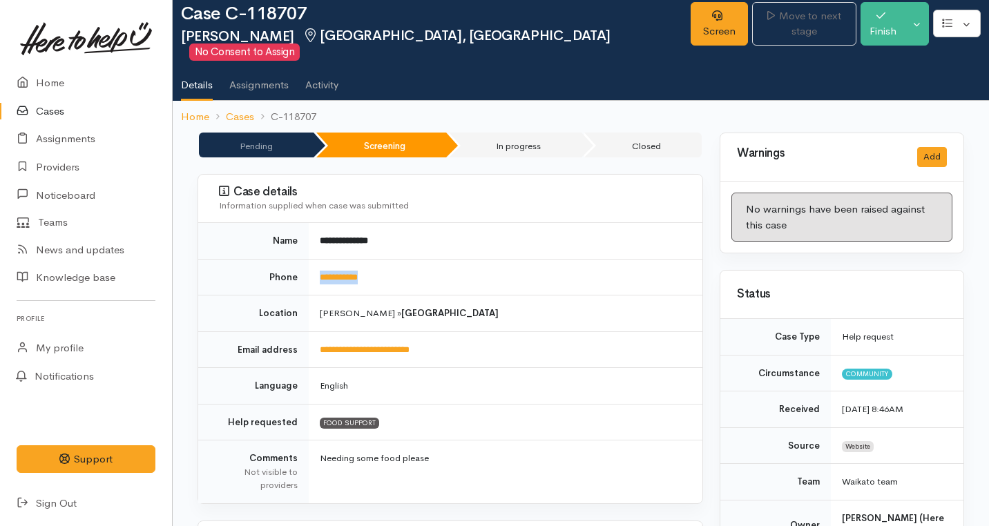
drag, startPoint x: 397, startPoint y: 256, endPoint x: 315, endPoint y: 258, distance: 82.2
click at [315, 259] on td "**********" at bounding box center [506, 277] width 394 height 37
copy link "**********"
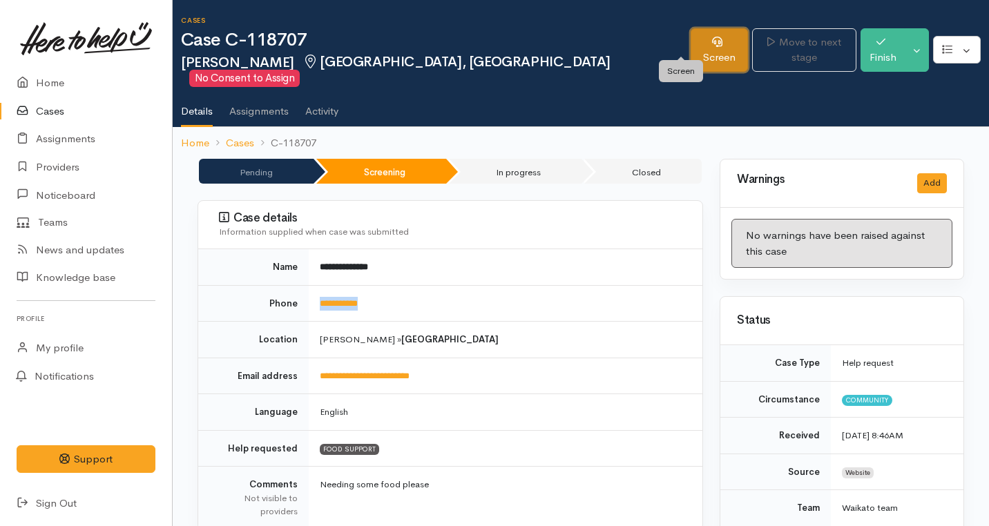
click at [712, 44] on icon at bounding box center [717, 42] width 10 height 10
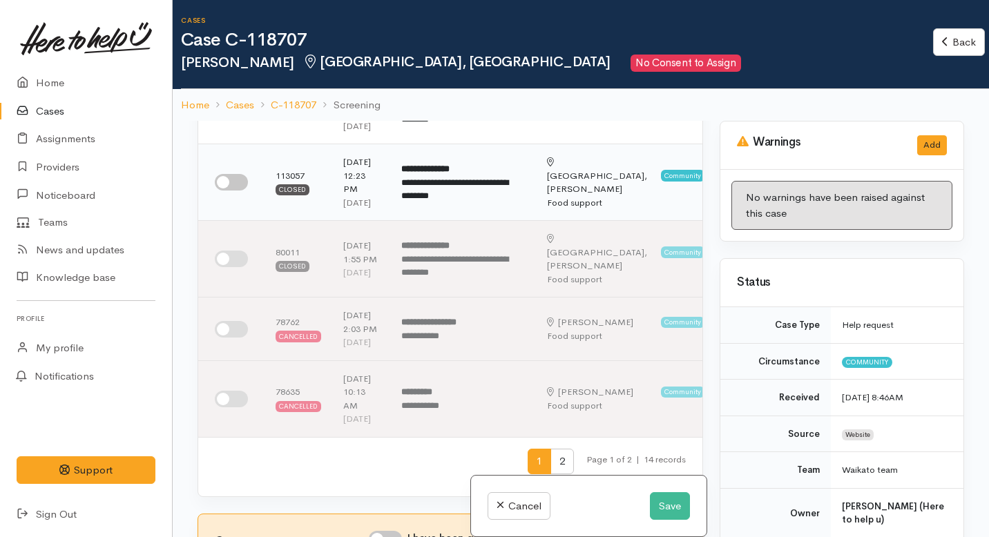
scroll to position [536, 0]
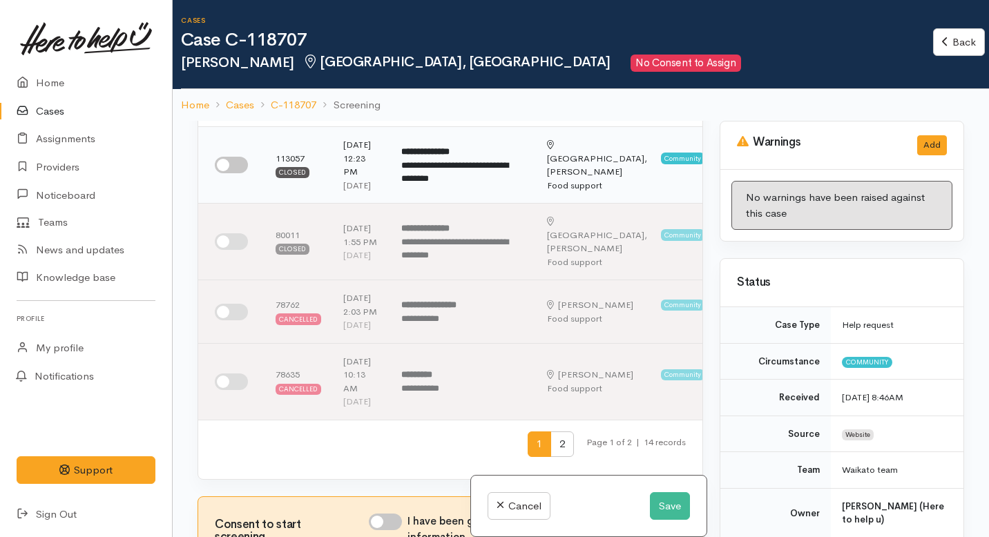
click at [231, 173] on input "checkbox" at bounding box center [231, 165] width 33 height 17
checkbox input "true"
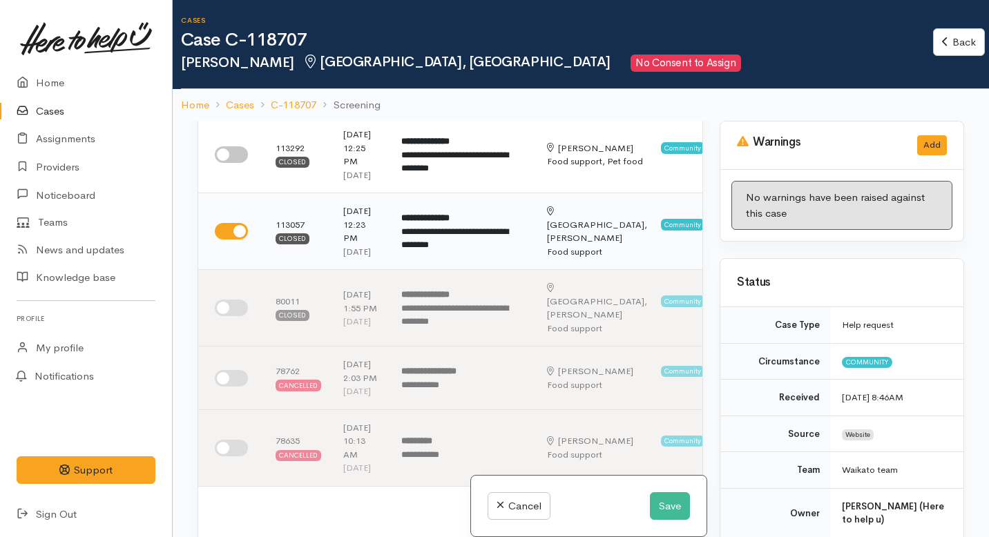
scroll to position [450, 0]
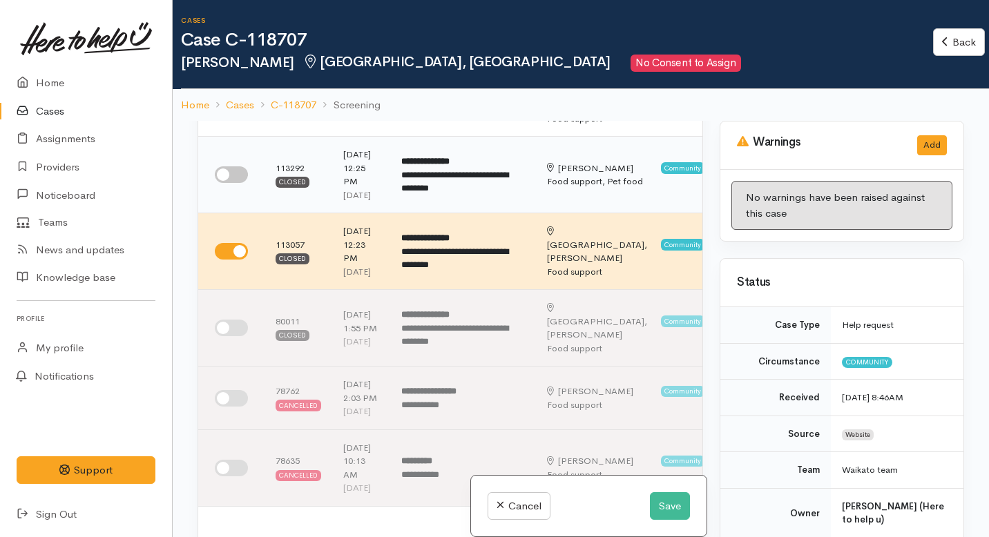
click at [232, 183] on input "checkbox" at bounding box center [231, 174] width 33 height 17
checkbox input "true"
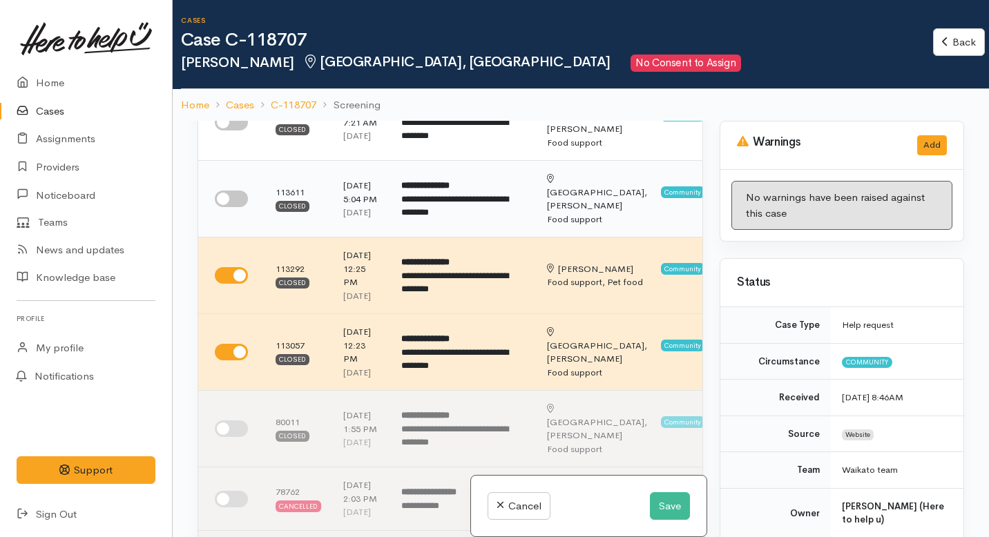
click at [236, 207] on input "checkbox" at bounding box center [231, 199] width 33 height 17
checkbox input "true"
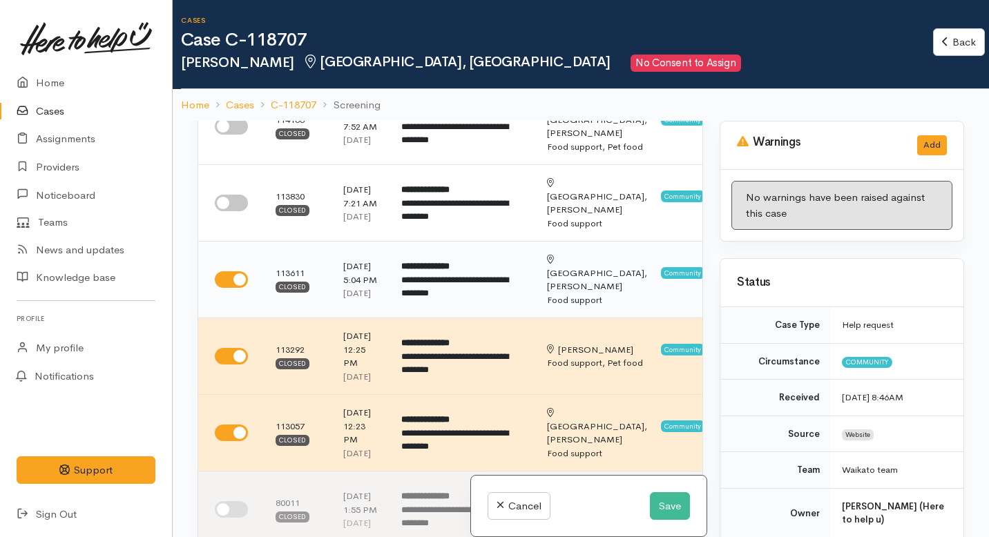
click at [236, 211] on input "checkbox" at bounding box center [231, 203] width 33 height 17
checkbox input "true"
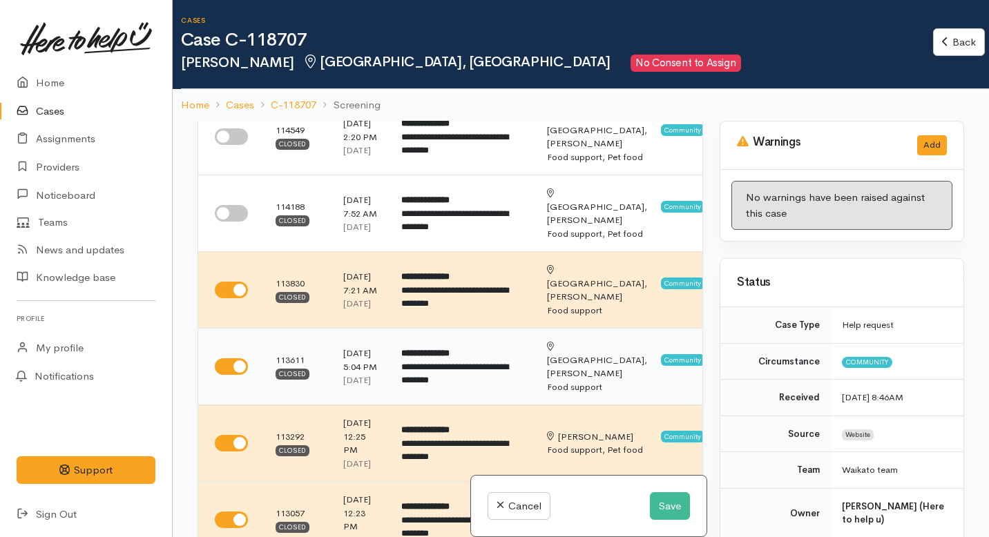
click at [236, 222] on input "checkbox" at bounding box center [231, 213] width 33 height 17
checkbox input "true"
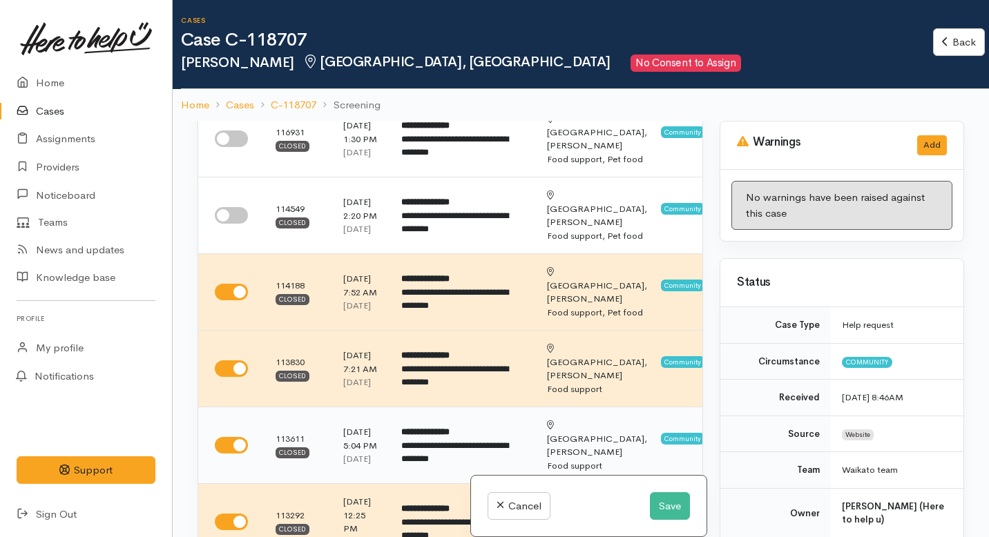
click at [236, 254] on td at bounding box center [231, 216] width 66 height 77
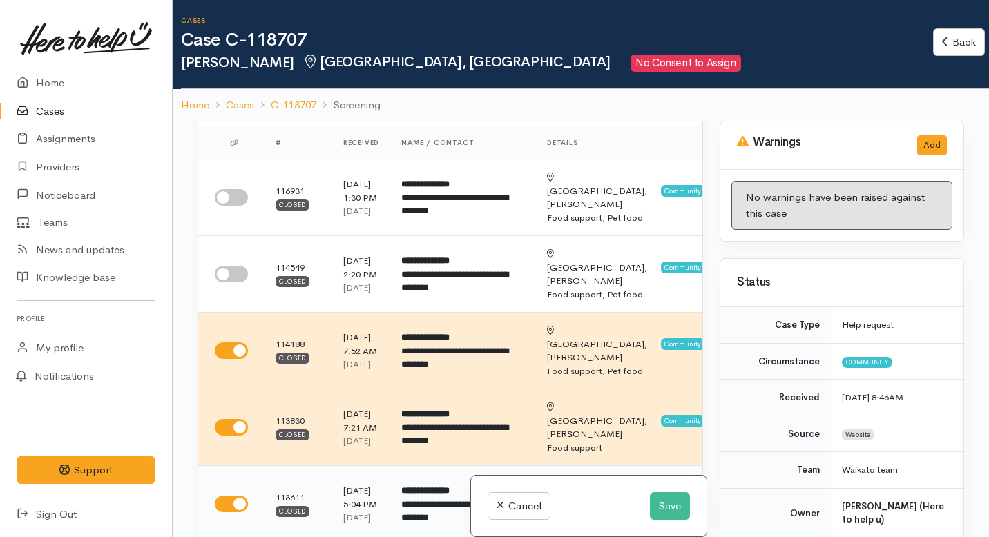
scroll to position [21, 0]
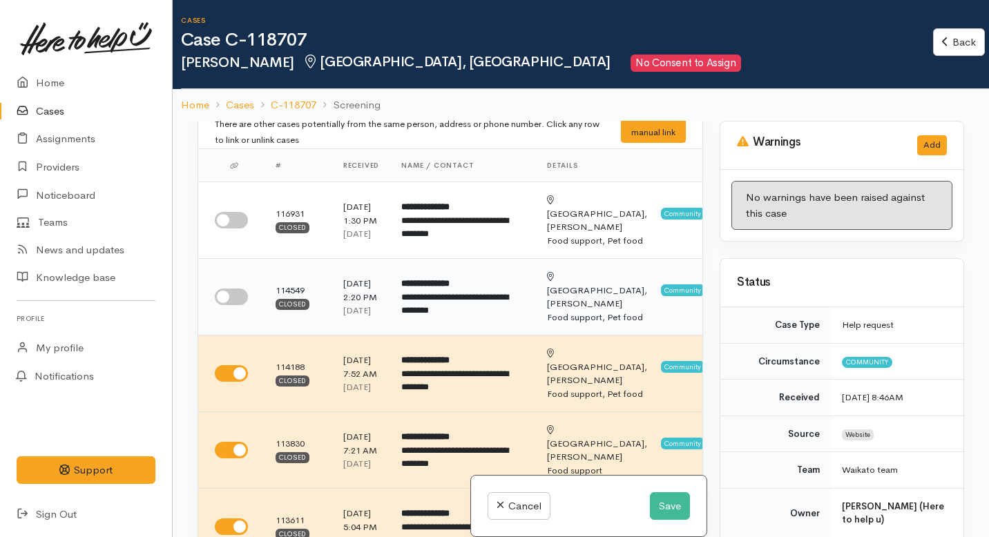
click at [244, 305] on input "checkbox" at bounding box center [231, 297] width 33 height 17
checkbox input "true"
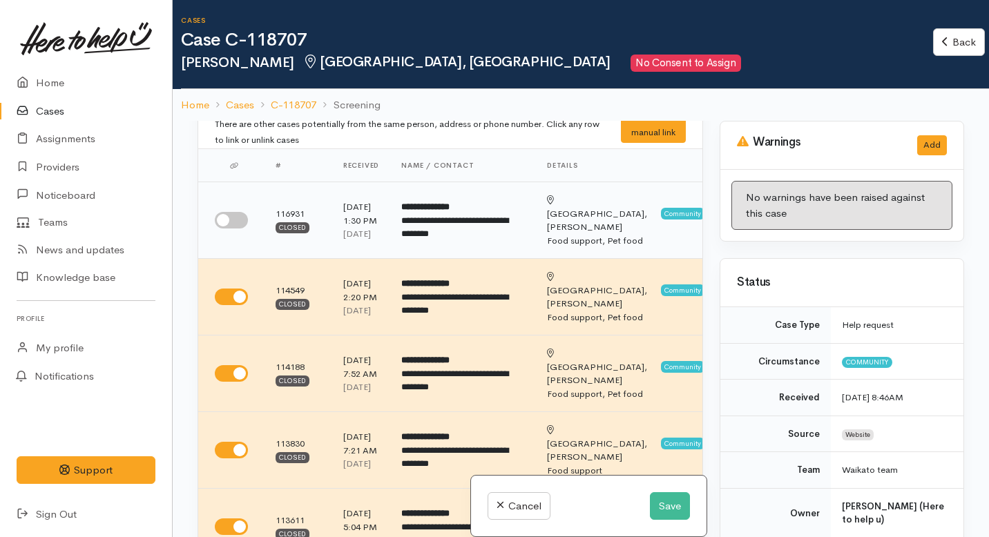
click at [238, 228] on input "checkbox" at bounding box center [231, 220] width 33 height 17
checkbox input "true"
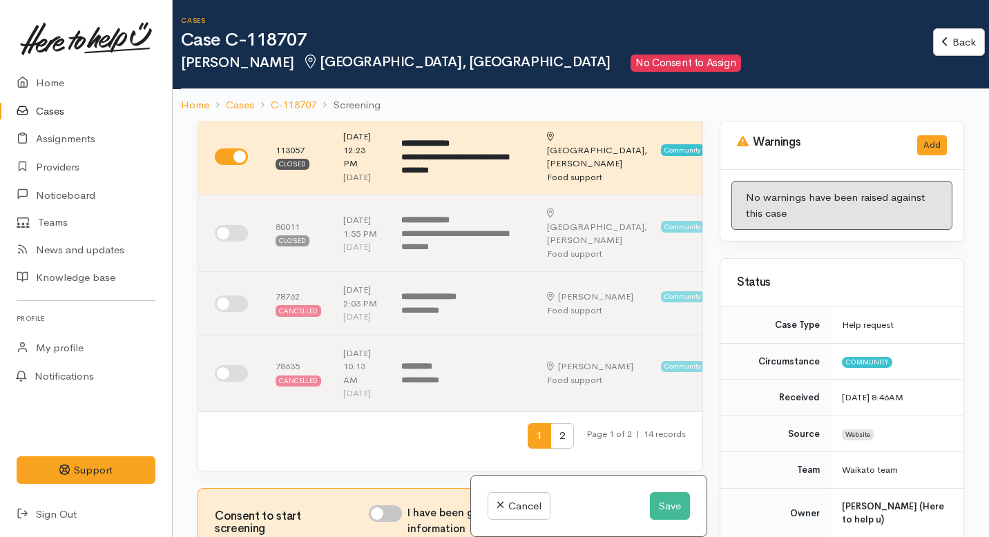
scroll to position [555, 0]
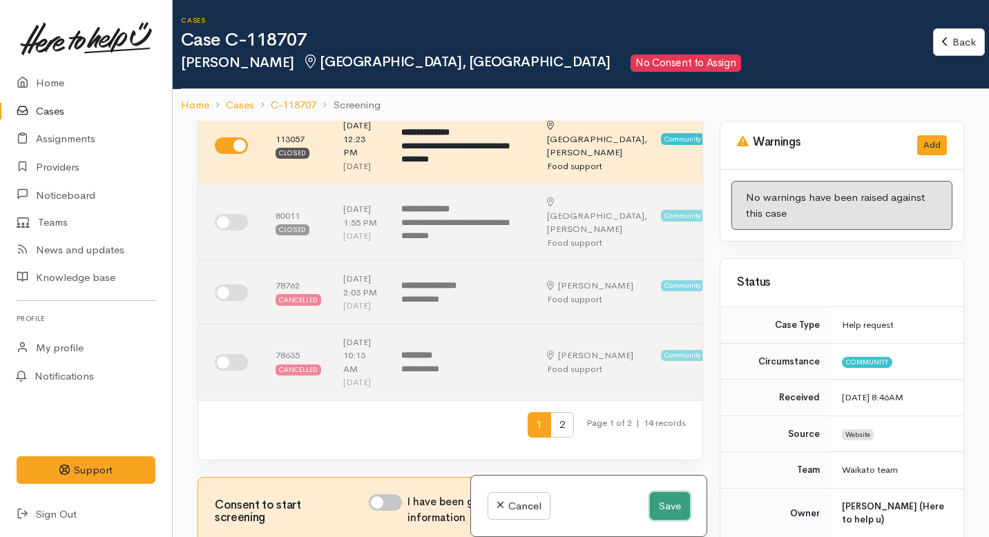
click at [664, 508] on button "Save" at bounding box center [670, 506] width 40 height 28
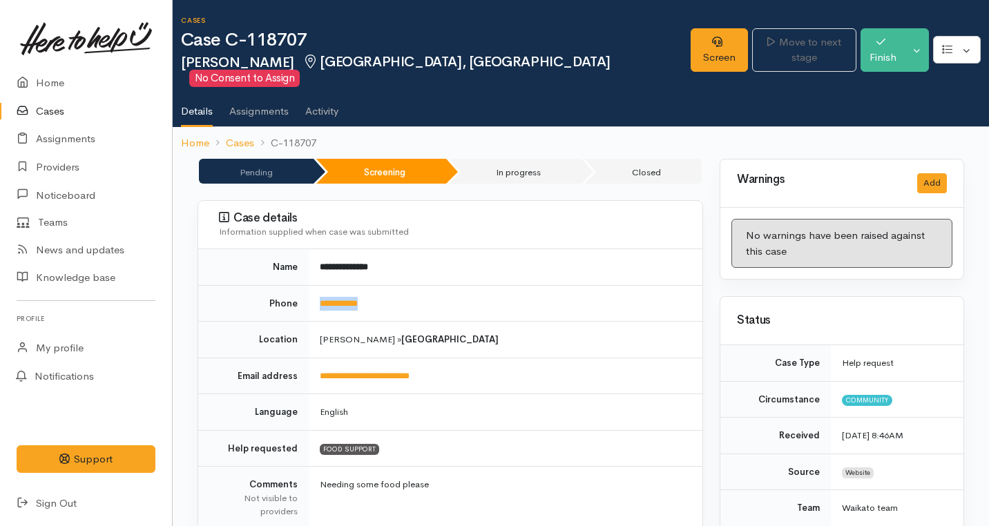
drag, startPoint x: 401, startPoint y: 291, endPoint x: 312, endPoint y: 291, distance: 88.4
click at [312, 291] on td "**********" at bounding box center [506, 303] width 394 height 37
copy link "**********"
click at [712, 41] on icon at bounding box center [717, 42] width 10 height 10
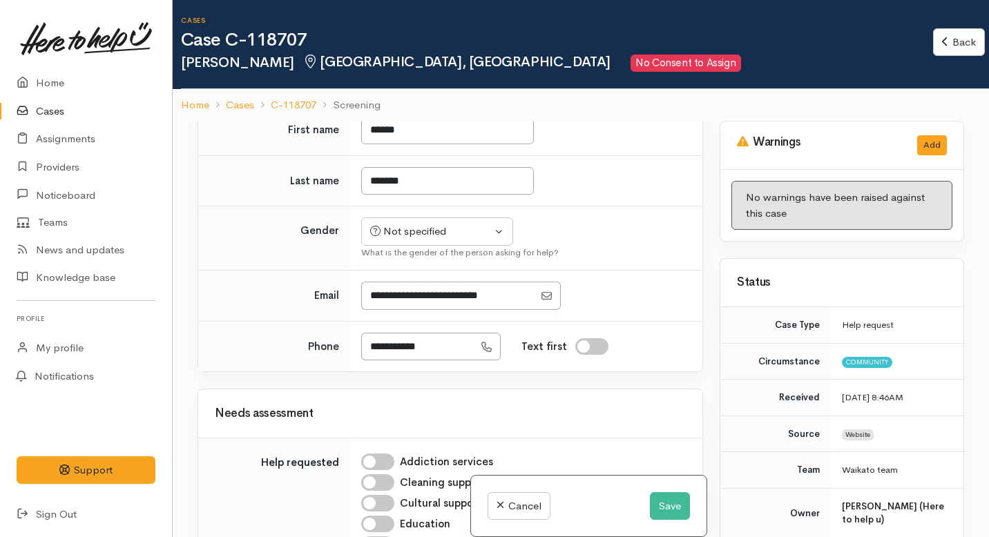
scroll to position [1070, 0]
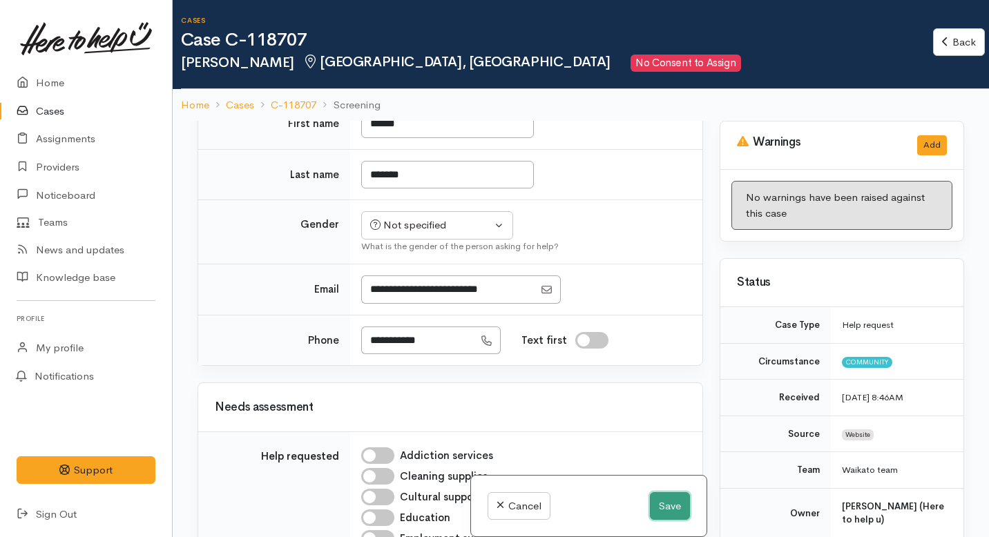
click at [658, 504] on button "Save" at bounding box center [670, 506] width 40 height 28
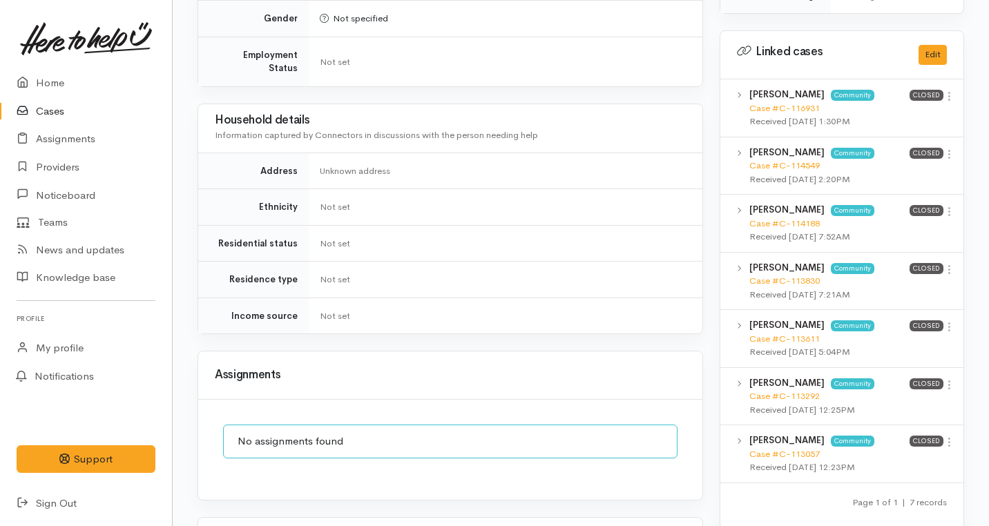
scroll to position [682, 0]
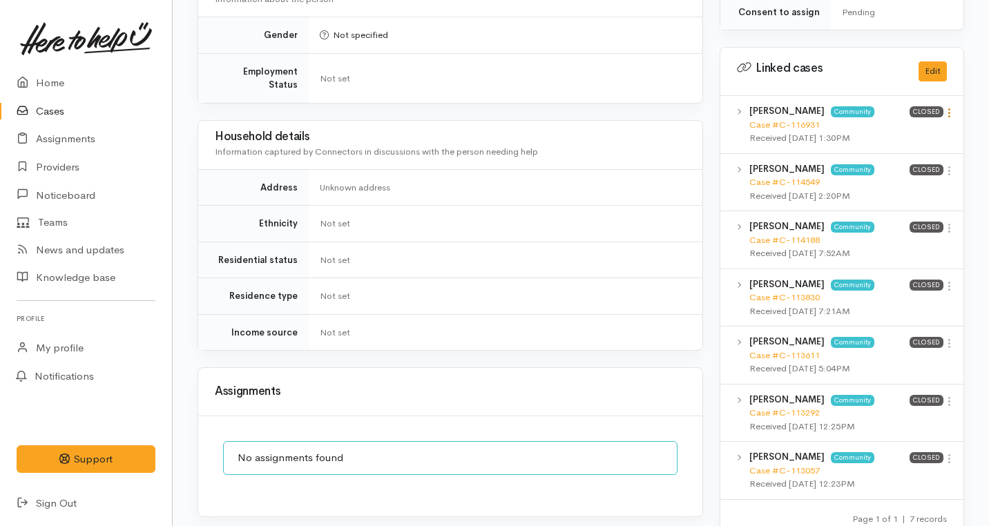
click at [950, 107] on icon at bounding box center [950, 113] width 12 height 12
click at [879, 129] on link "View case" at bounding box center [899, 139] width 109 height 21
click at [56, 86] on link "Home" at bounding box center [86, 83] width 172 height 28
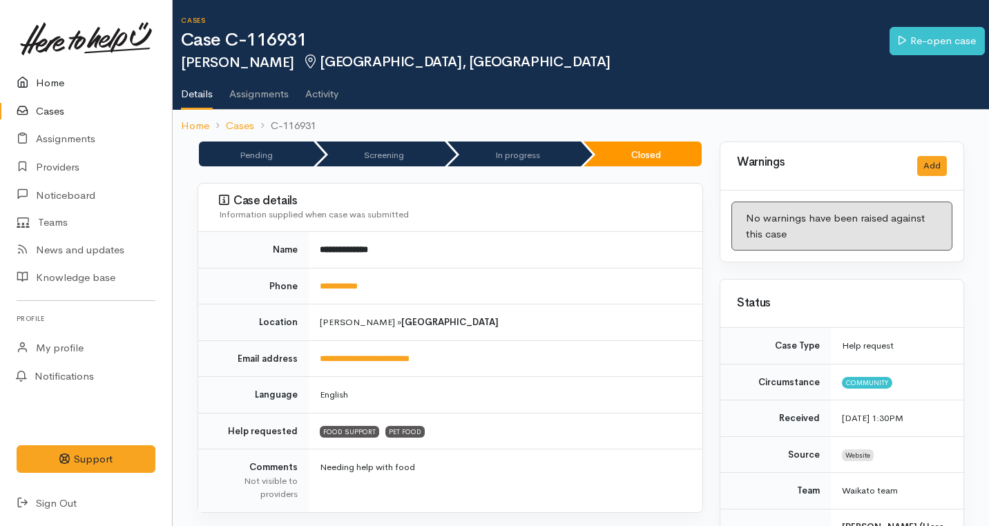
click at [42, 74] on link "Home" at bounding box center [86, 83] width 172 height 28
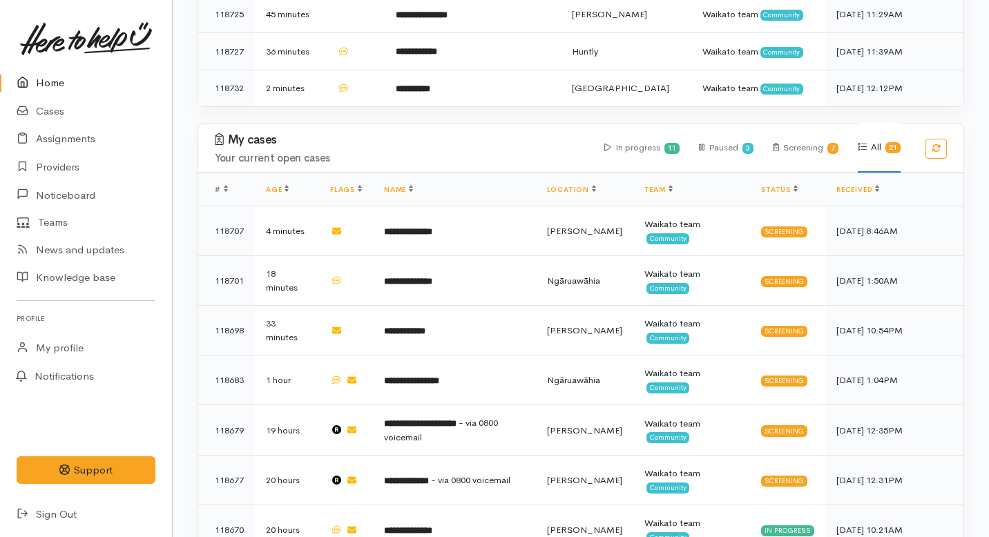
scroll to position [485, 0]
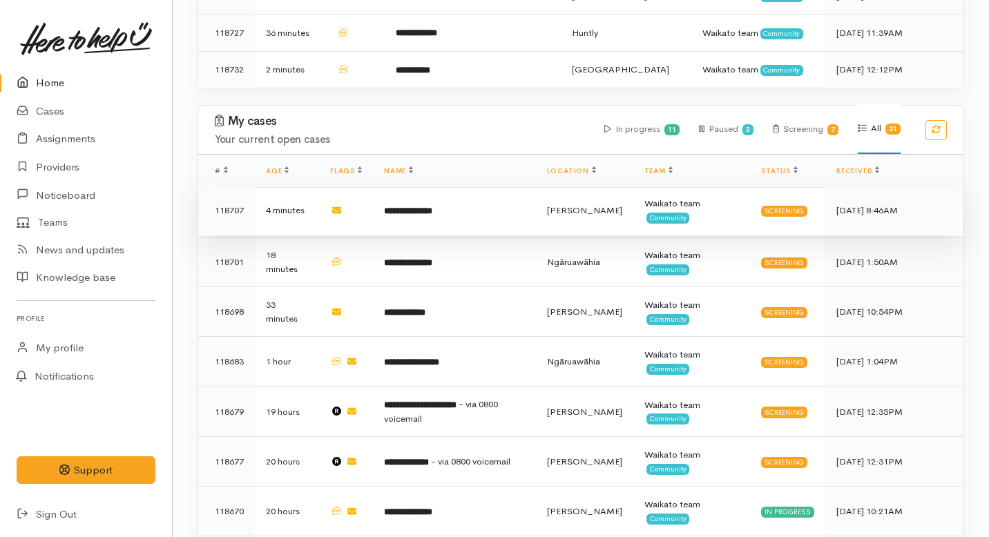
click at [443, 186] on td "**********" at bounding box center [454, 211] width 163 height 50
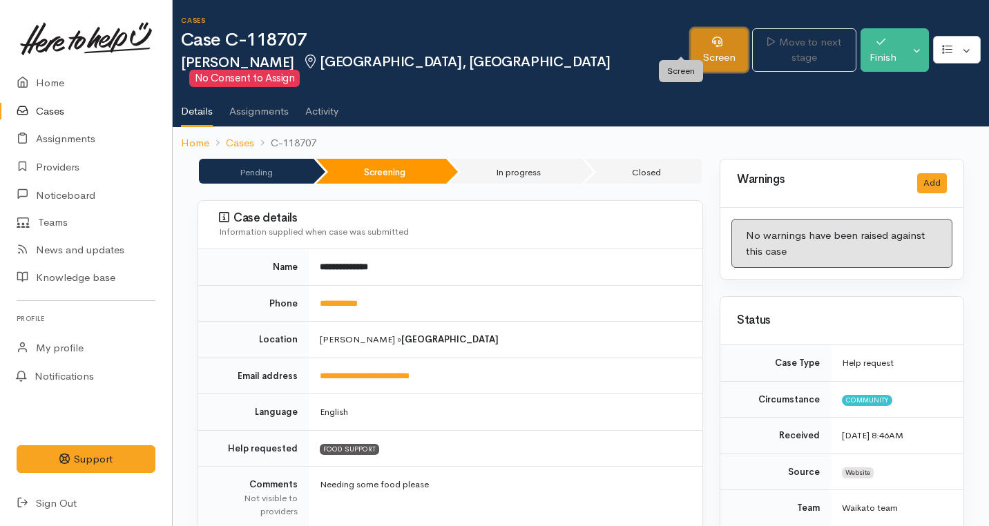
click at [691, 41] on link "Screen" at bounding box center [719, 50] width 57 height 44
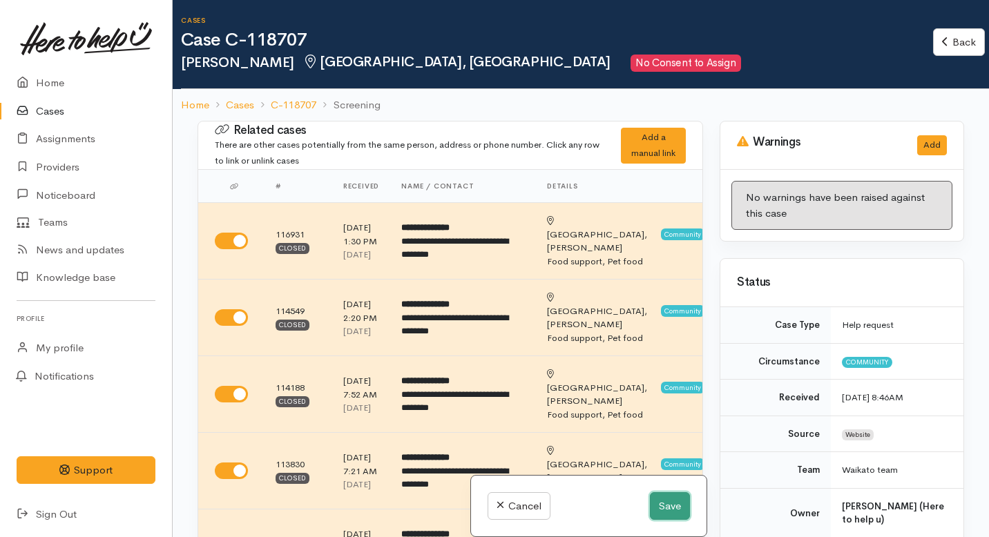
click at [665, 503] on button "Save" at bounding box center [670, 506] width 40 height 28
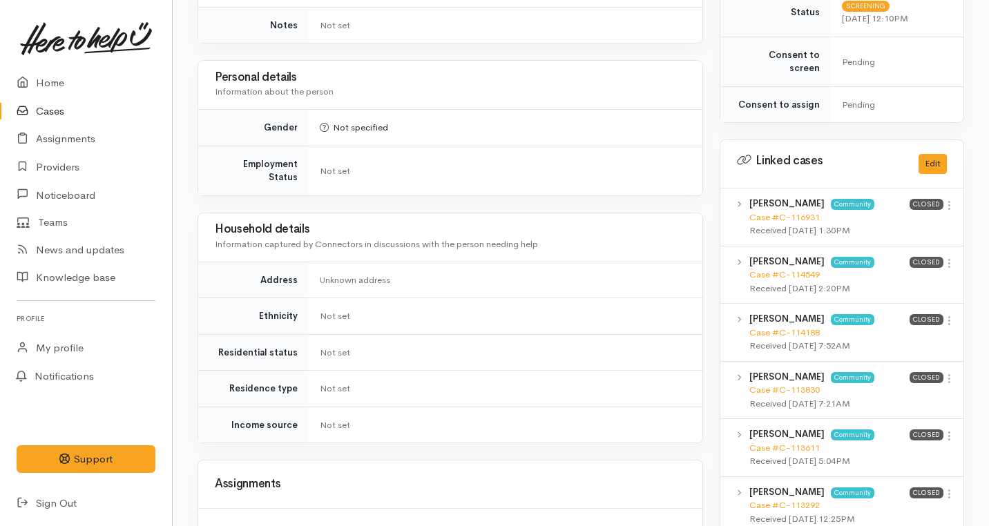
scroll to position [661, 0]
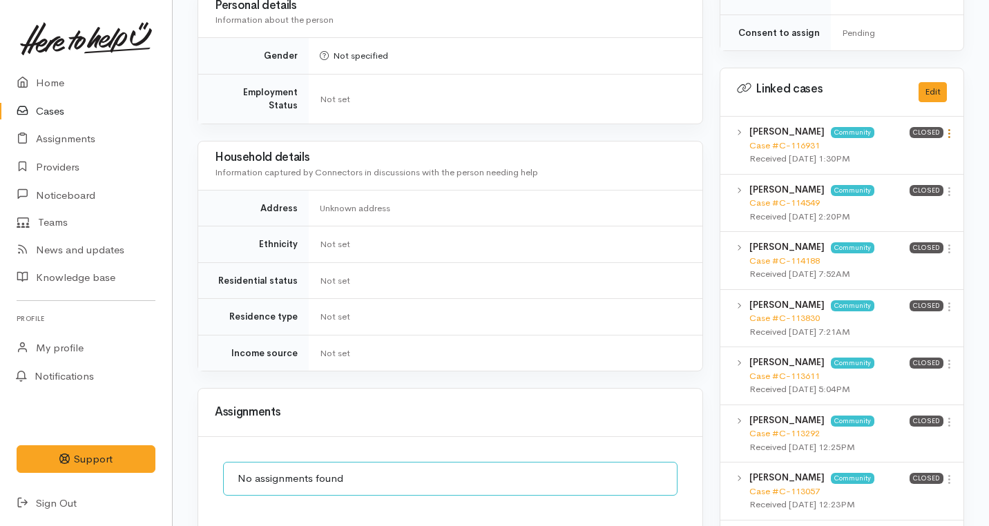
click at [953, 128] on icon at bounding box center [950, 134] width 12 height 12
click at [897, 150] on link "View case" at bounding box center [899, 160] width 109 height 21
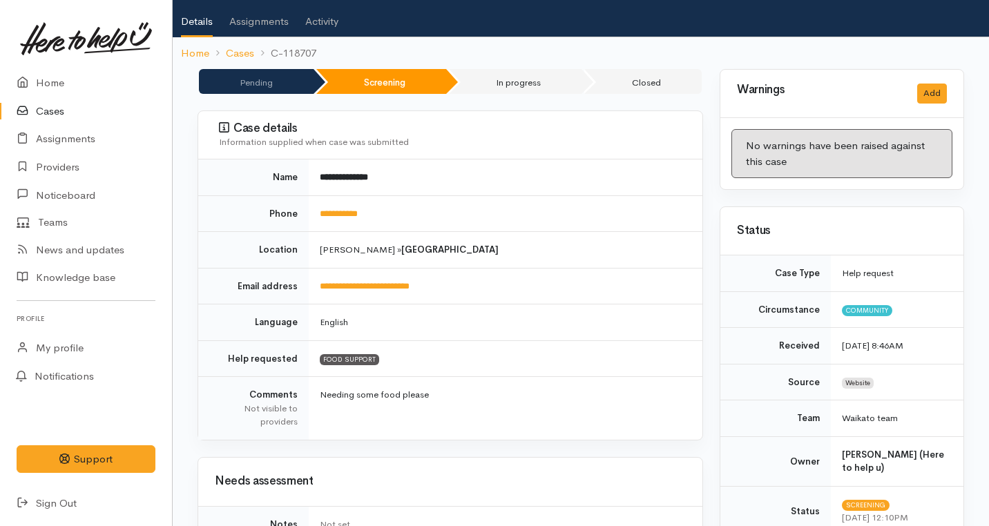
scroll to position [0, 0]
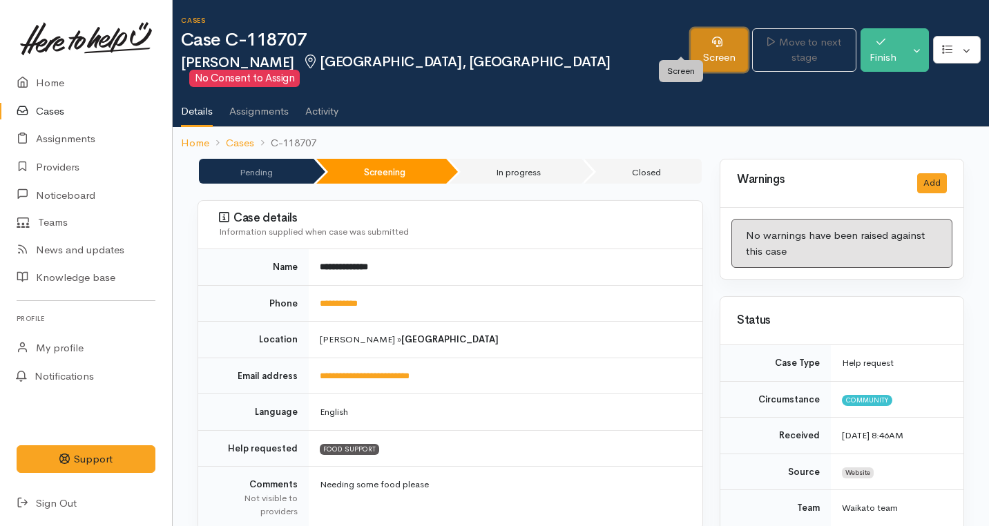
click at [691, 46] on link "Screen" at bounding box center [719, 50] width 57 height 44
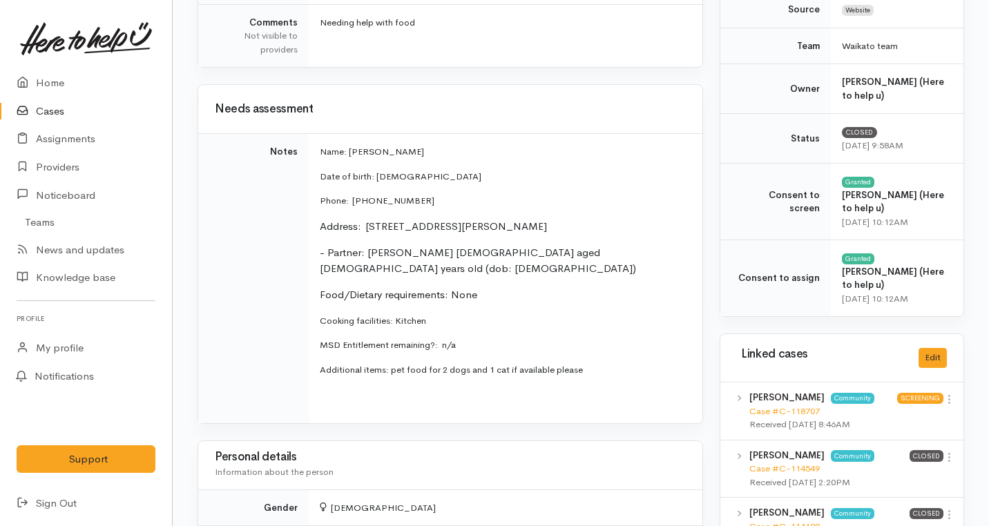
scroll to position [444, 0]
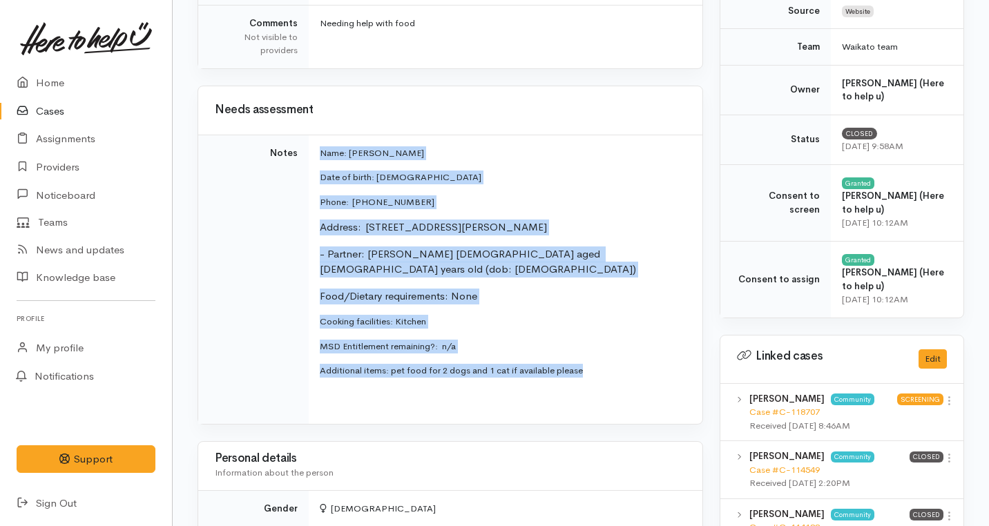
drag, startPoint x: 593, startPoint y: 361, endPoint x: 305, endPoint y: 162, distance: 350.0
click at [305, 162] on tr "Notes Name: Miriam Wallace Date of birth: 20/07/1990 Phone:  02041775918 Addres…" at bounding box center [450, 279] width 504 height 289
copy tr "Name: [PERSON_NAME] Date of birth: [DEMOGRAPHIC_DATA] Phone:  02041775918 Addre…"
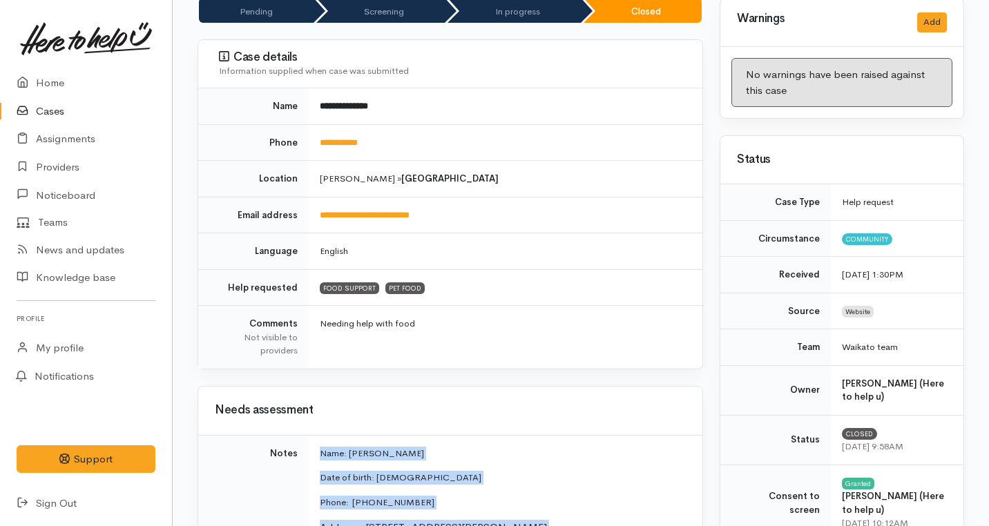
scroll to position [150, 0]
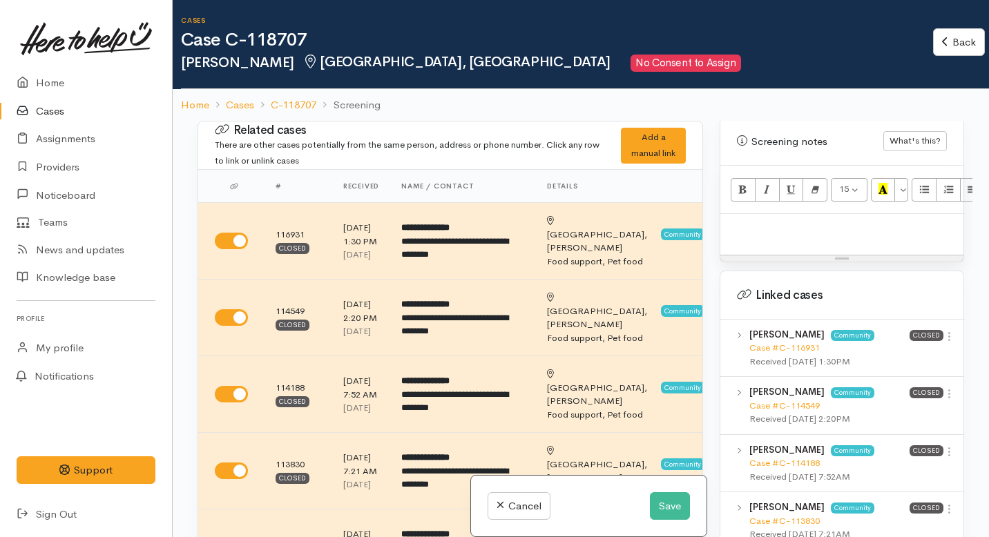
scroll to position [866, 0]
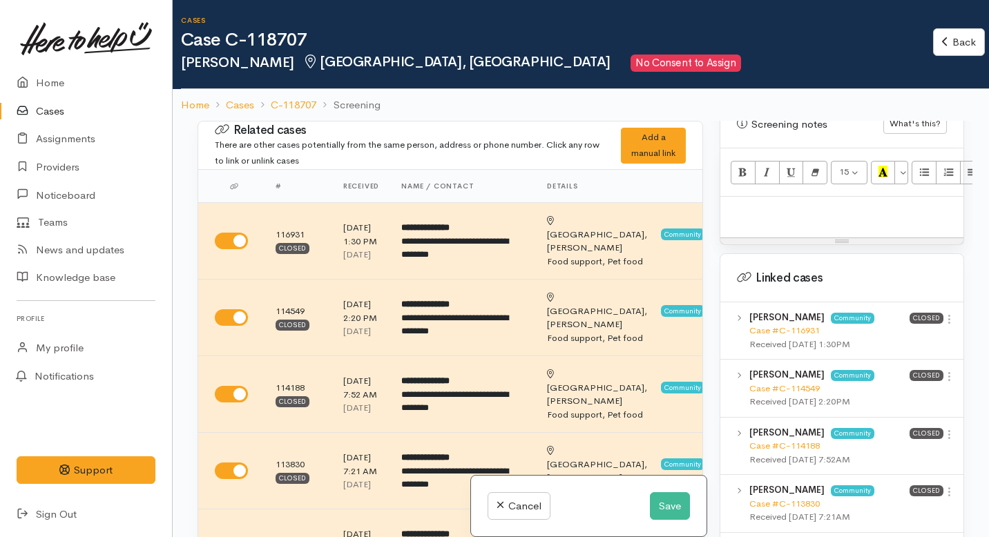
click at [744, 204] on p at bounding box center [841, 212] width 229 height 16
paste div
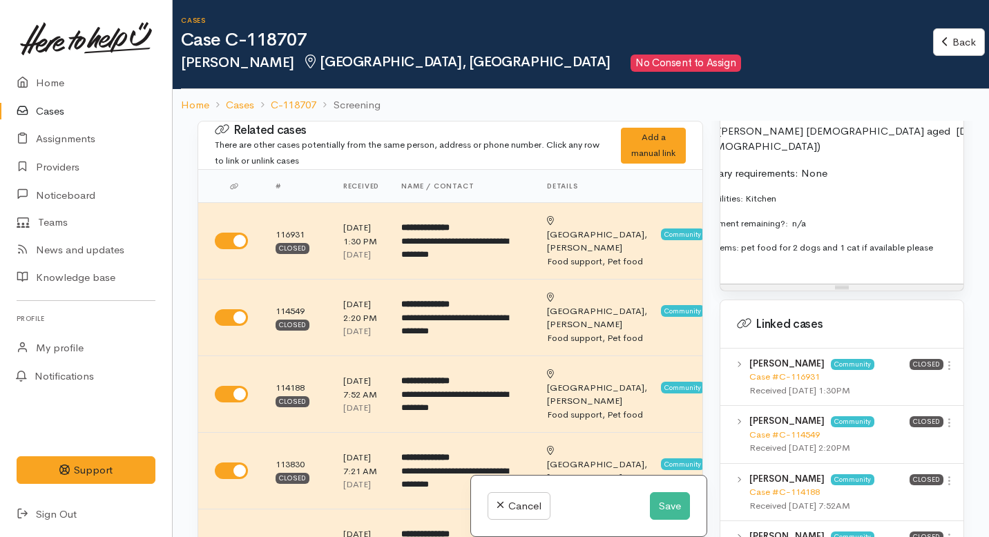
scroll to position [0, 75]
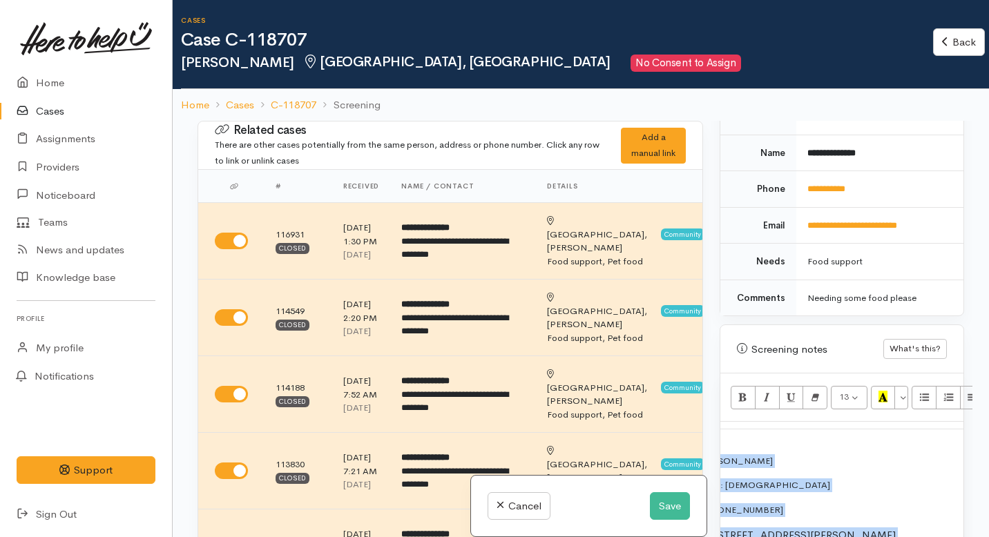
drag, startPoint x: 937, startPoint y: 219, endPoint x: 917, endPoint y: 102, distance: 118.3
click at [917, 102] on div "Cases Case C-118707 Miriam Wallace Fairfield, Hamilton No Consent to Assign Bac…" at bounding box center [581, 329] width 816 height 658
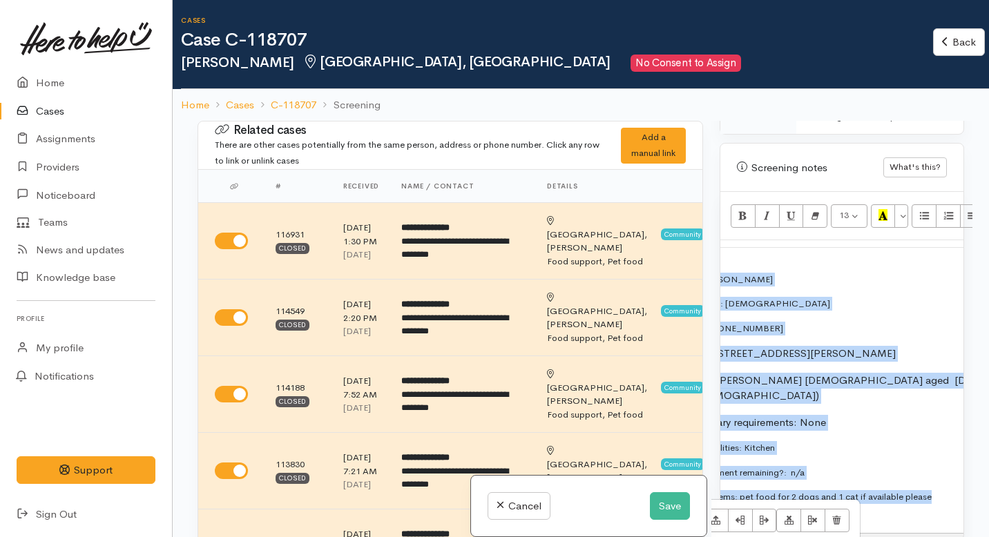
scroll to position [811, 0]
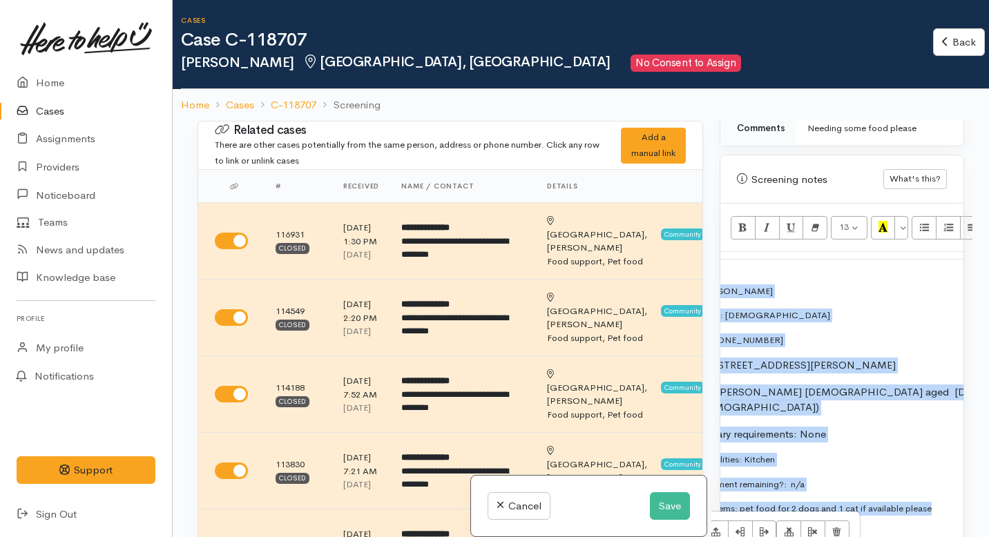
drag, startPoint x: 937, startPoint y: 235, endPoint x: 734, endPoint y: 189, distance: 207.5
click at [734, 189] on div "Screening notes What's this? 13 8 9 10 11 12 14 18 24 36 Background Color Trans…" at bounding box center [842, 354] width 245 height 398
copy tbody "Name: Miriam Wallace Date of birth: 20/07/1990 Phone:  02041775918 Address:  9 …"
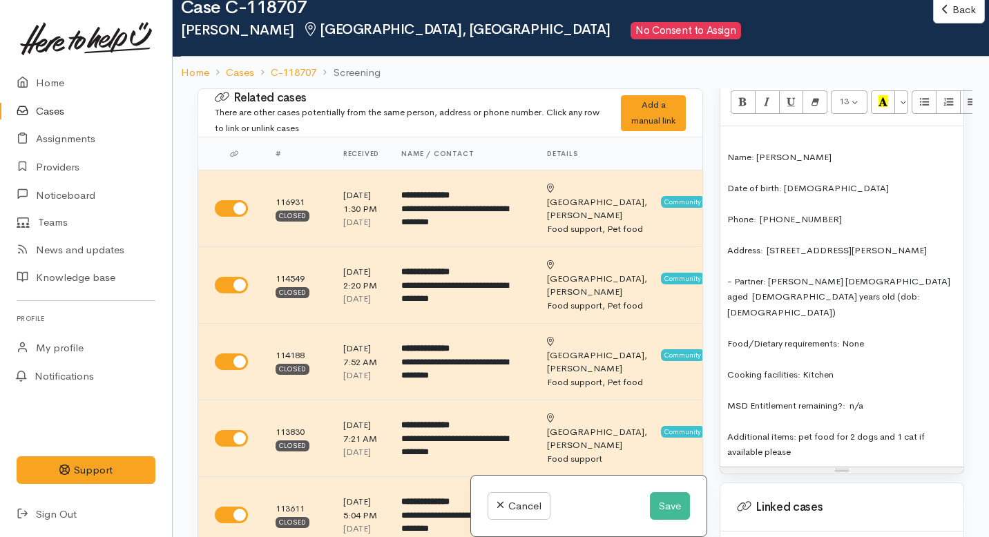
scroll to position [908, 0]
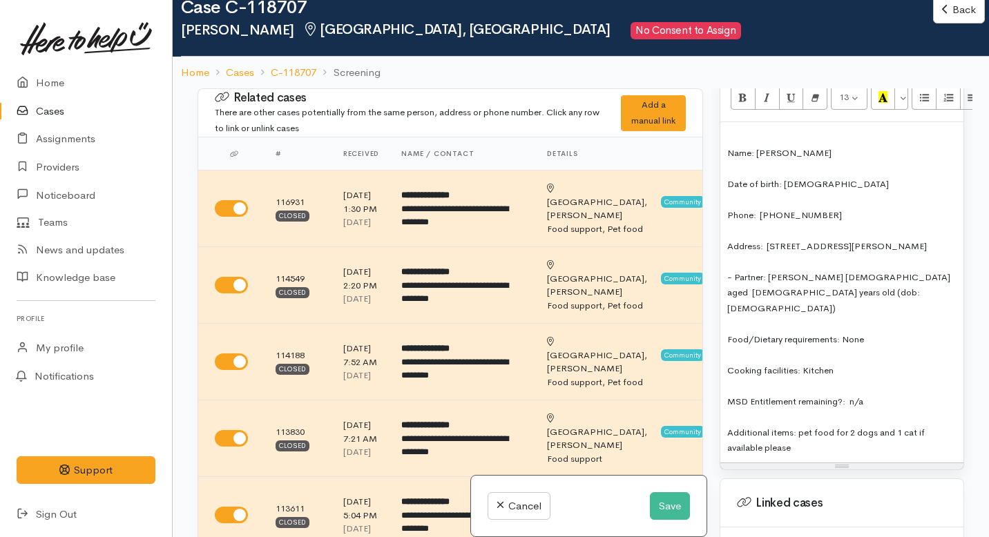
click at [728, 147] on span "Name: Miriam Wallace" at bounding box center [779, 153] width 104 height 12
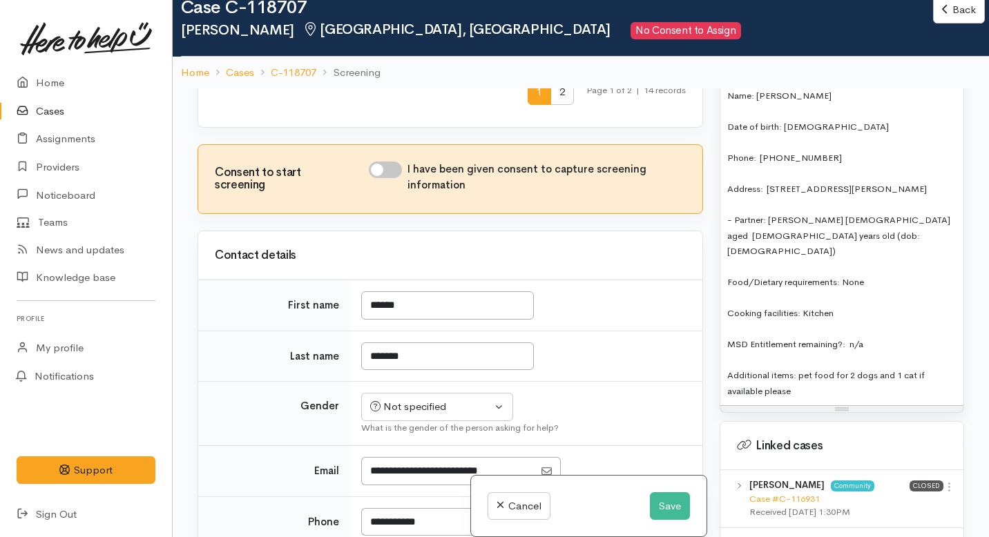
scroll to position [942, 0]
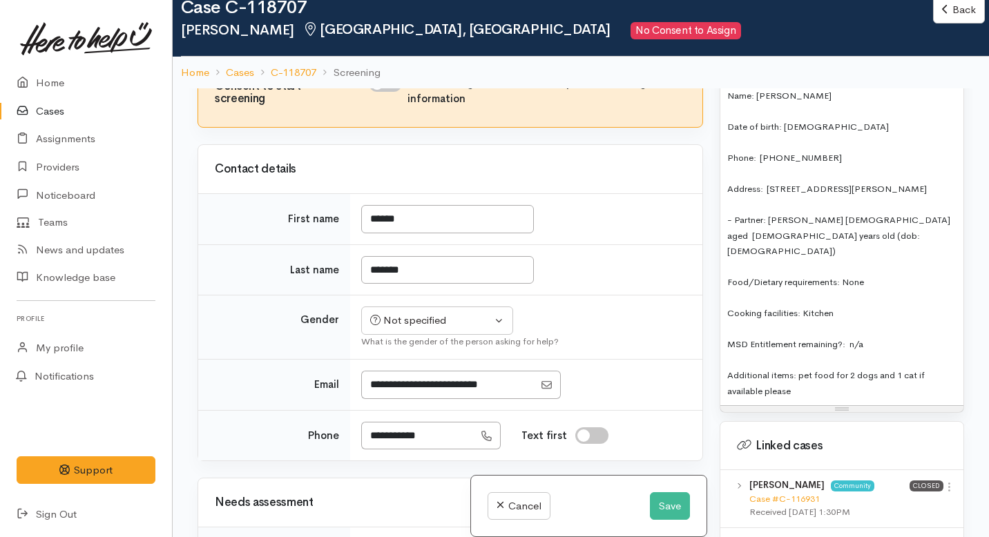
click at [396, 92] on input "I have been given consent to capture screening information" at bounding box center [385, 83] width 33 height 17
checkbox input "true"
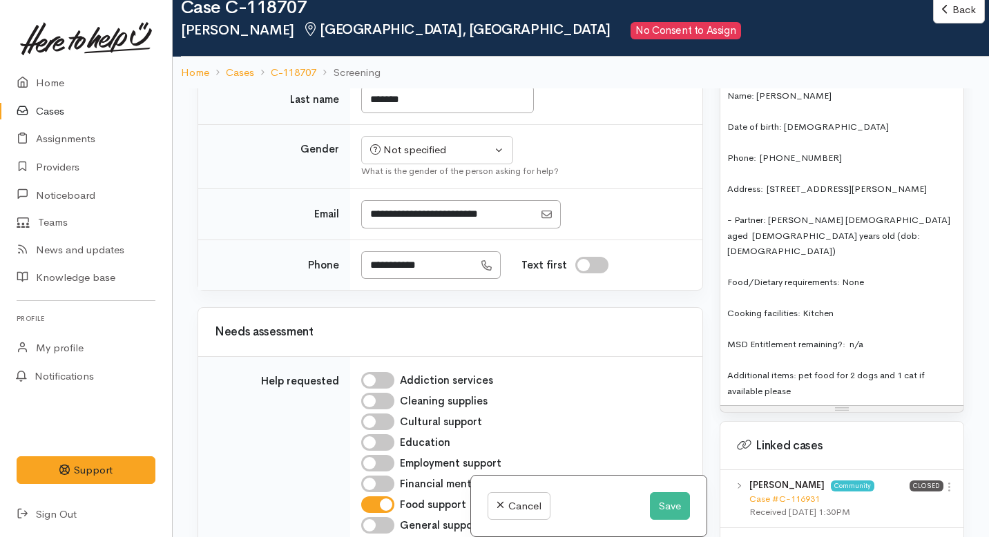
scroll to position [1131, 0]
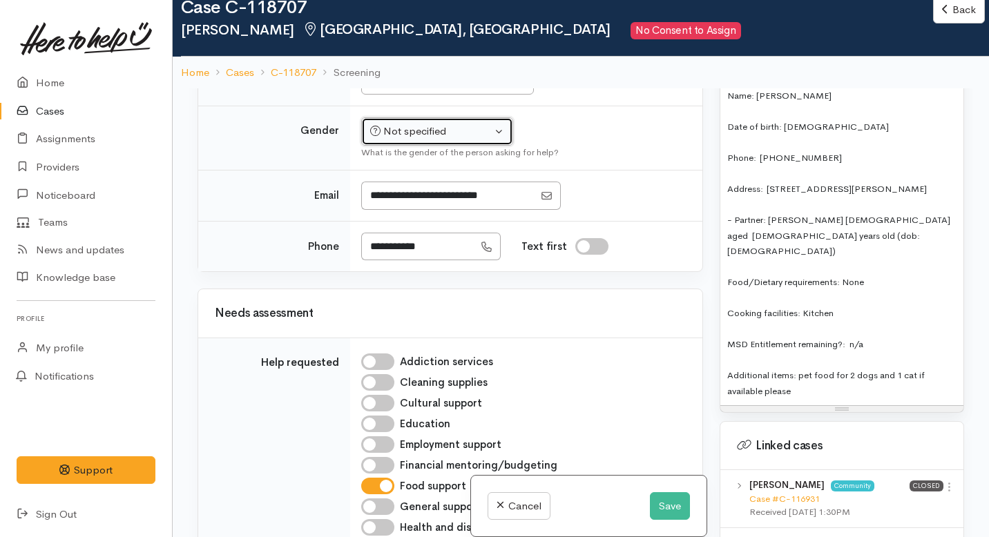
click at [410, 146] on button "Not specified" at bounding box center [437, 131] width 152 height 28
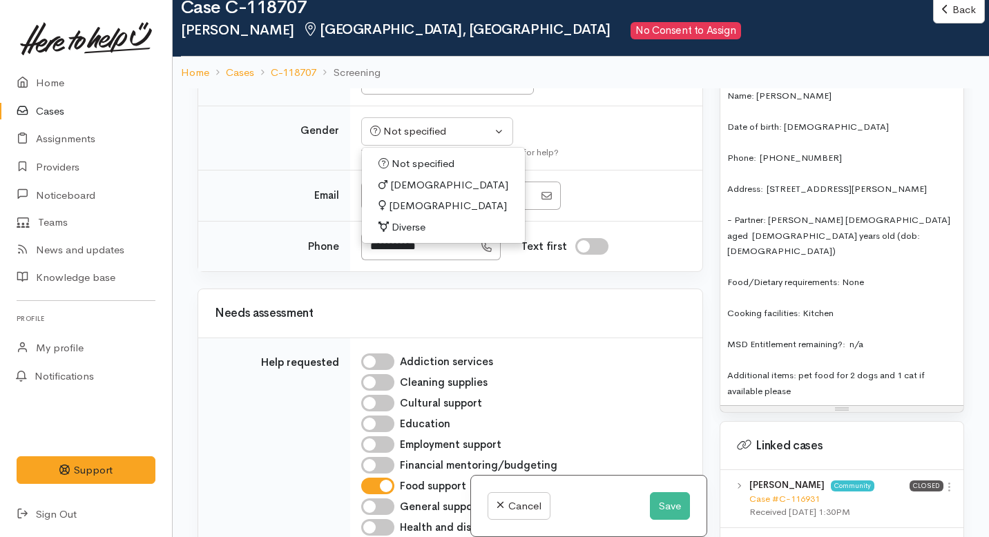
click at [403, 193] on span "[DEMOGRAPHIC_DATA]" at bounding box center [449, 186] width 118 height 16
select select "[DEMOGRAPHIC_DATA]"
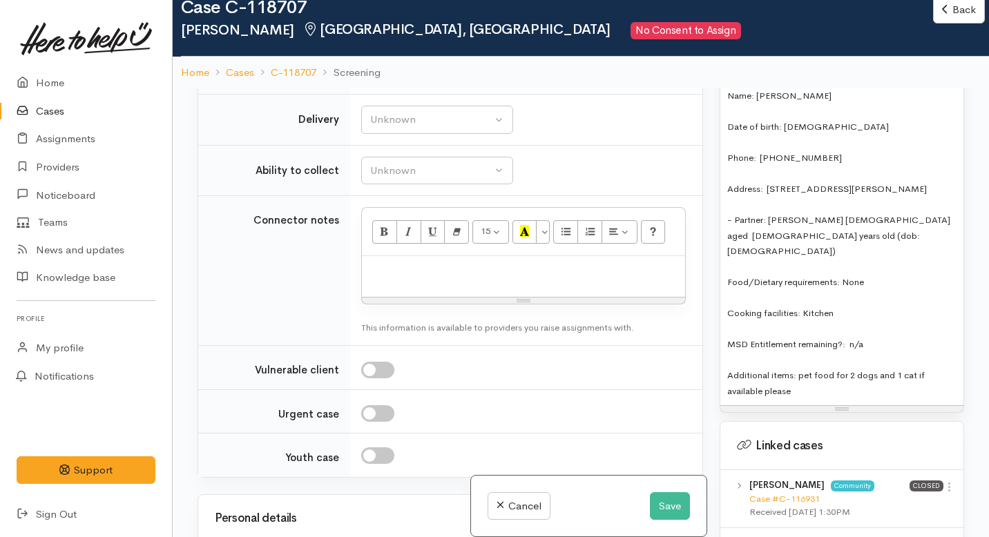
scroll to position [1799, 0]
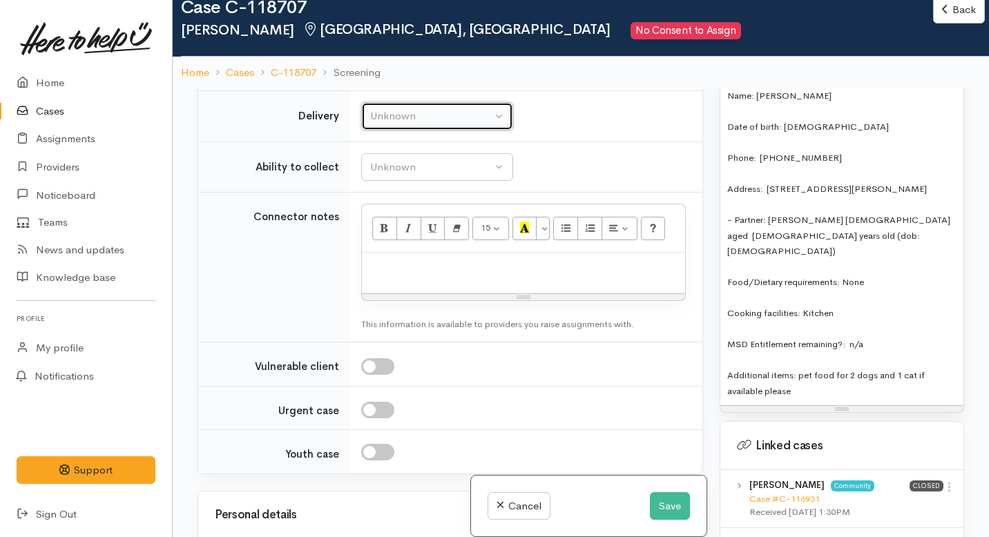
click at [415, 124] on div "Unknown" at bounding box center [431, 116] width 122 height 16
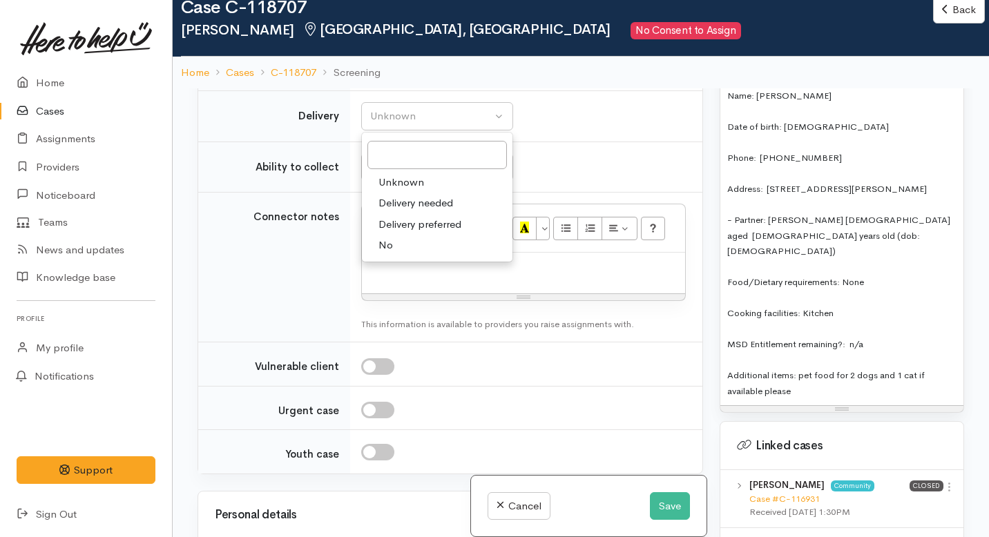
click at [402, 256] on link "No" at bounding box center [437, 245] width 151 height 21
select select "1"
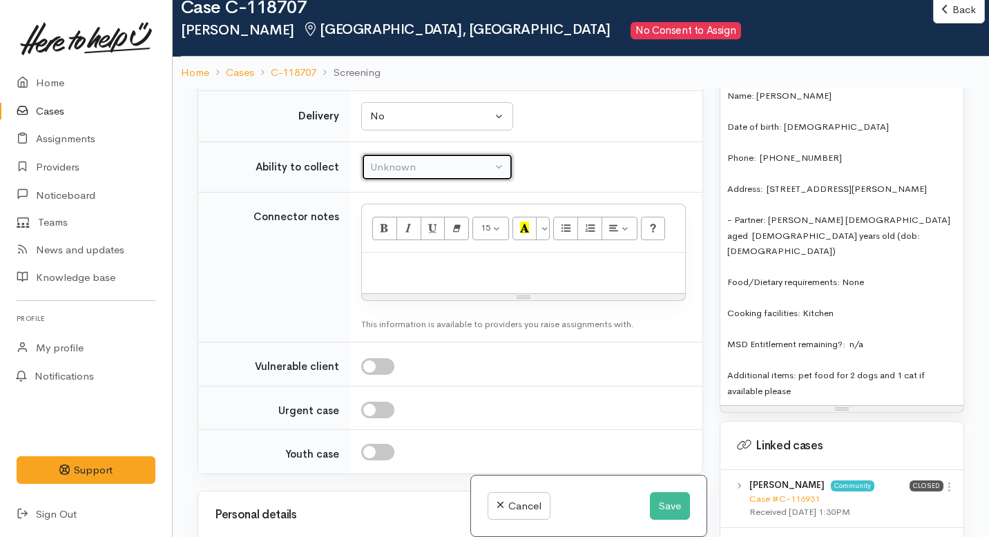
click at [407, 175] on div "Unknown" at bounding box center [431, 168] width 122 height 16
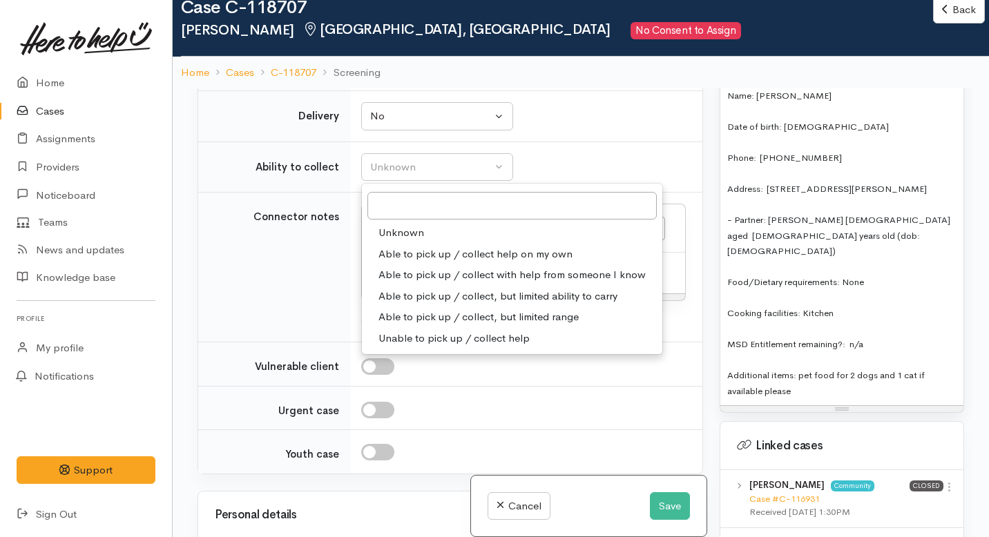
click at [388, 262] on span "Able to pick up / collect help on my own" at bounding box center [476, 255] width 194 height 16
select select "2"
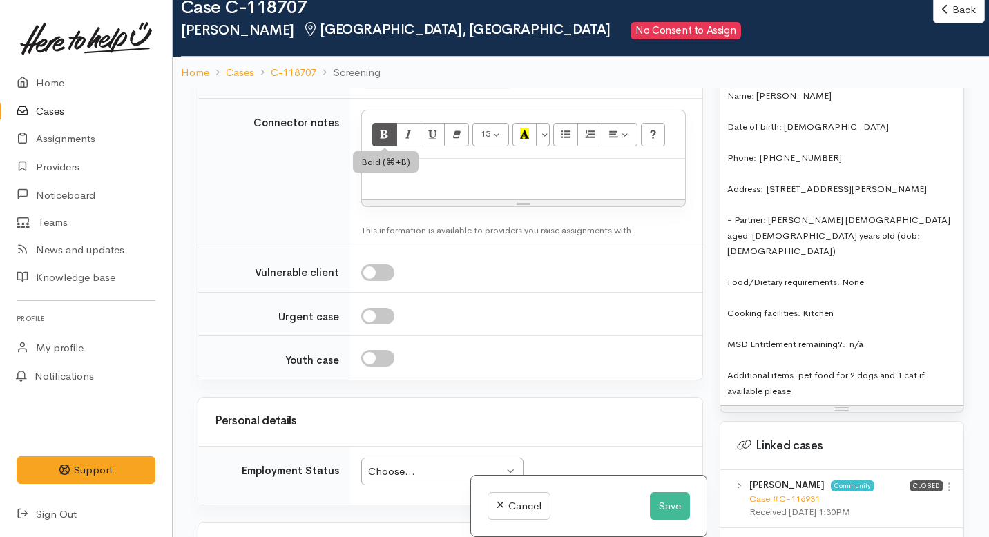
scroll to position [1922, 0]
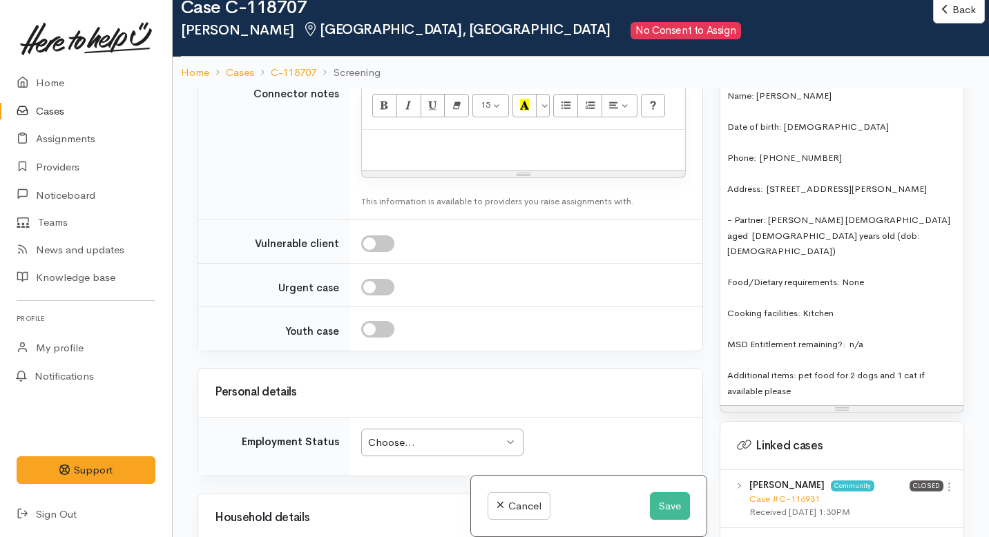
click at [424, 153] on p at bounding box center [523, 145] width 309 height 16
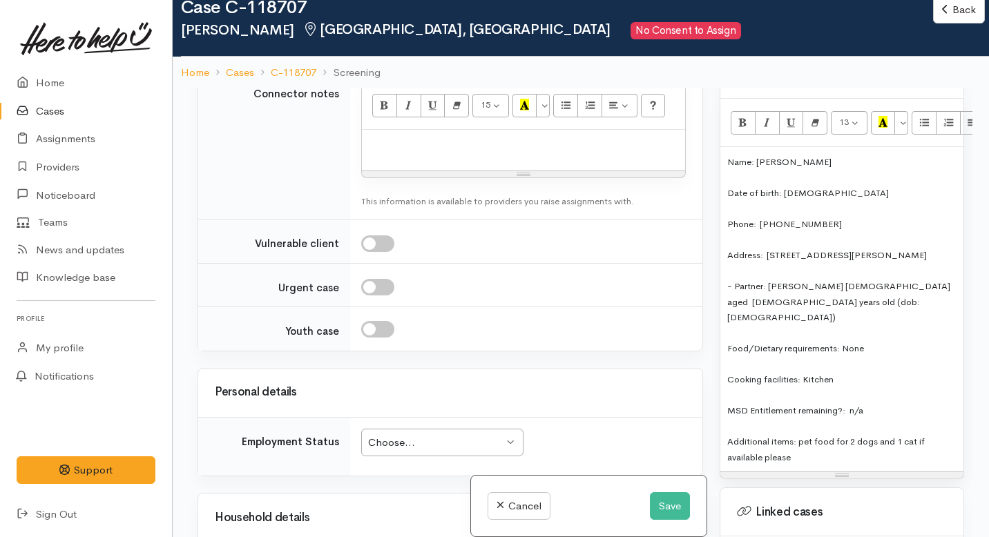
scroll to position [879, 0]
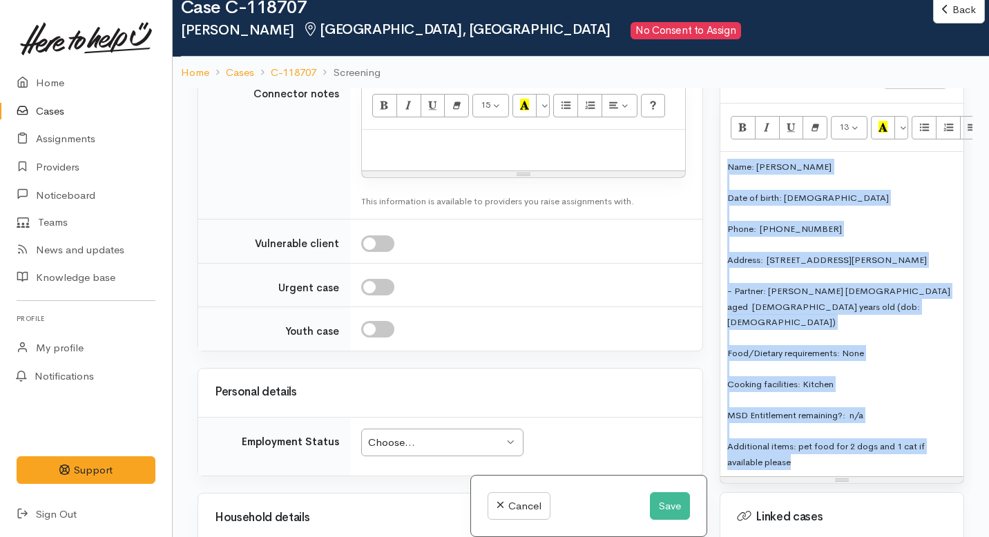
drag, startPoint x: 821, startPoint y: 451, endPoint x: 722, endPoint y: 143, distance: 323.5
click at [722, 152] on div "Name: Miriam Wallace Date of birth: 20/07/1990 Phone:  02041775918 Address:  9 …" at bounding box center [841, 314] width 243 height 325
copy div "Name: Miriam Wallace Date of birth: 20/07/1990 Phone:  02041775918 Address:  9 …"
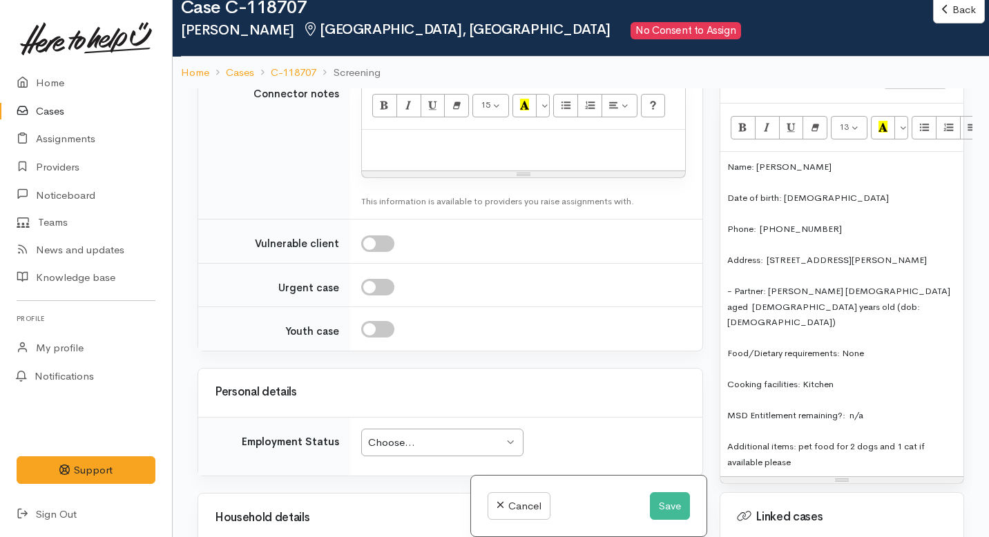
click at [379, 153] on p at bounding box center [523, 145] width 309 height 16
paste div
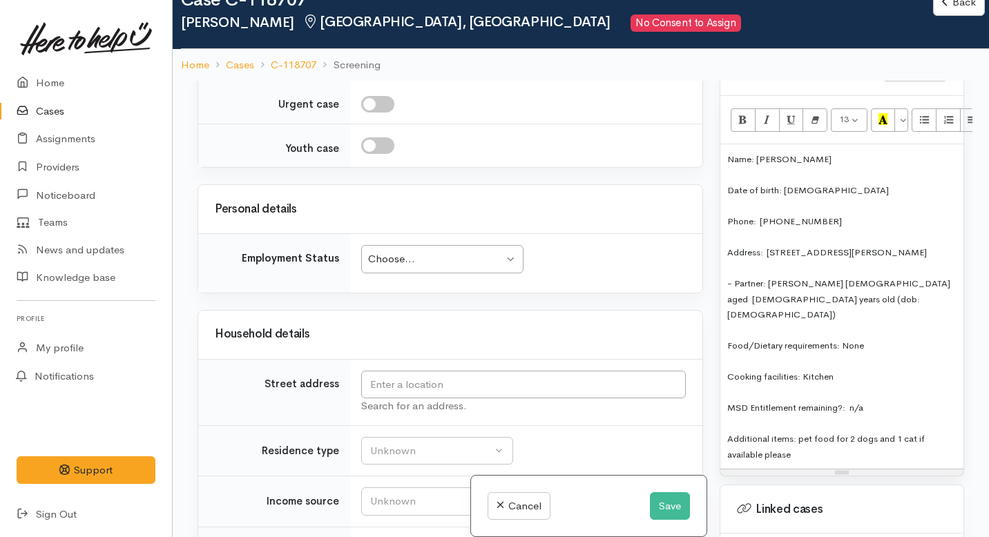
scroll to position [2381, 0]
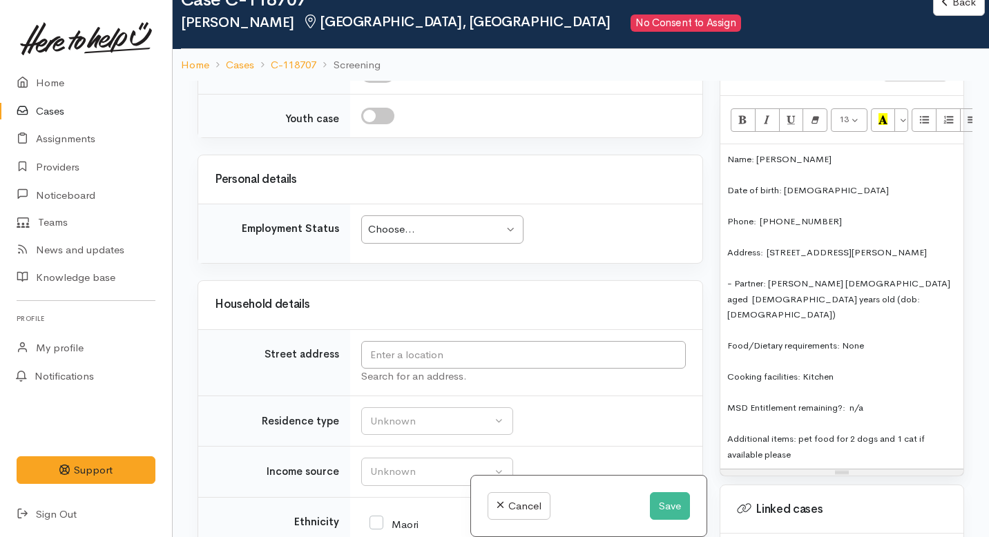
click at [390, 238] on div "Choose..." at bounding box center [435, 230] width 135 height 16
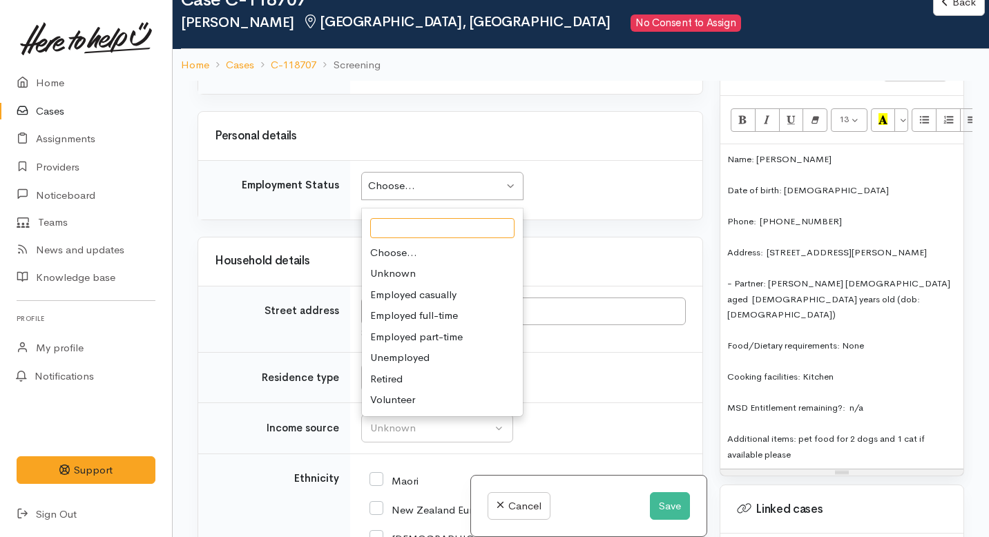
scroll to position [2426, 0]
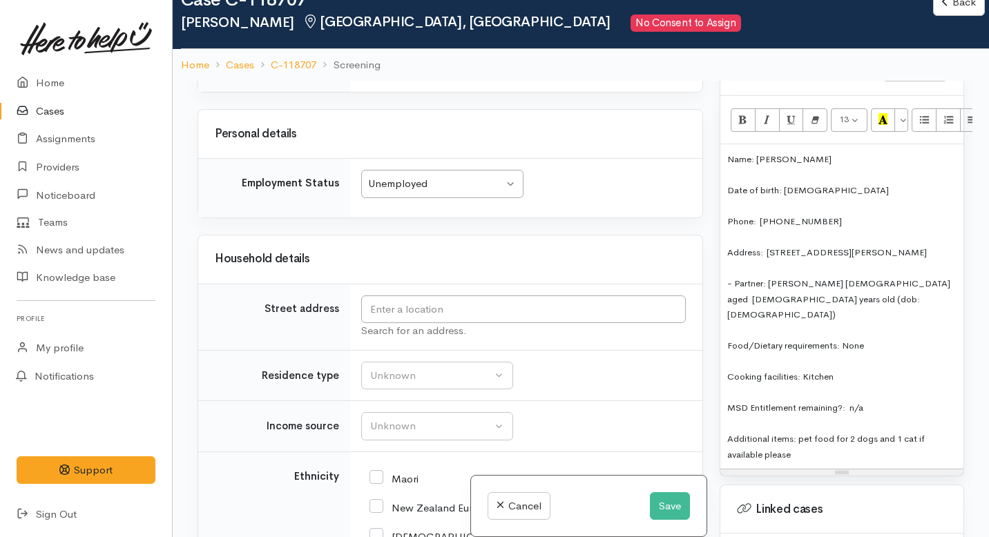
click at [452, 198] on div "Unemployed Unemployed" at bounding box center [442, 184] width 162 height 28
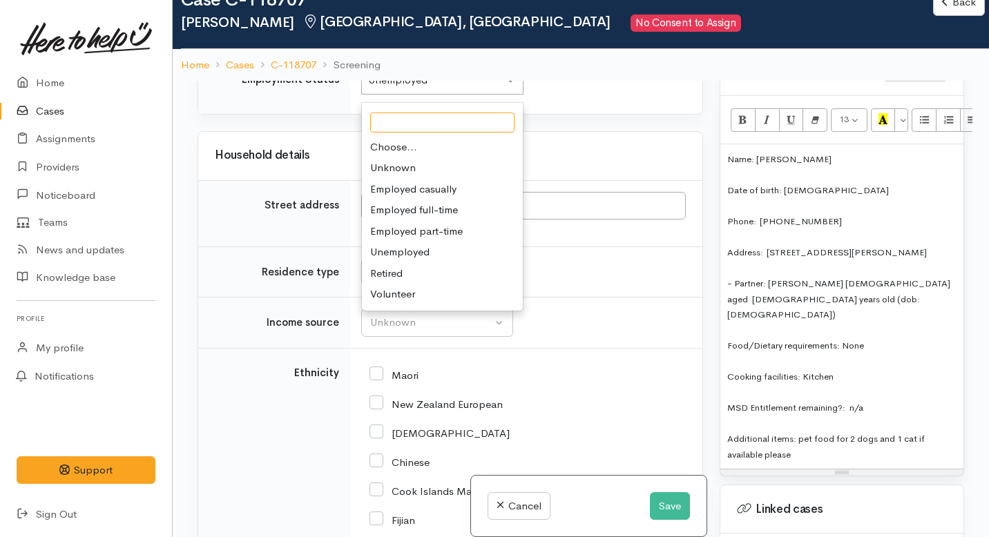
scroll to position [2538, 0]
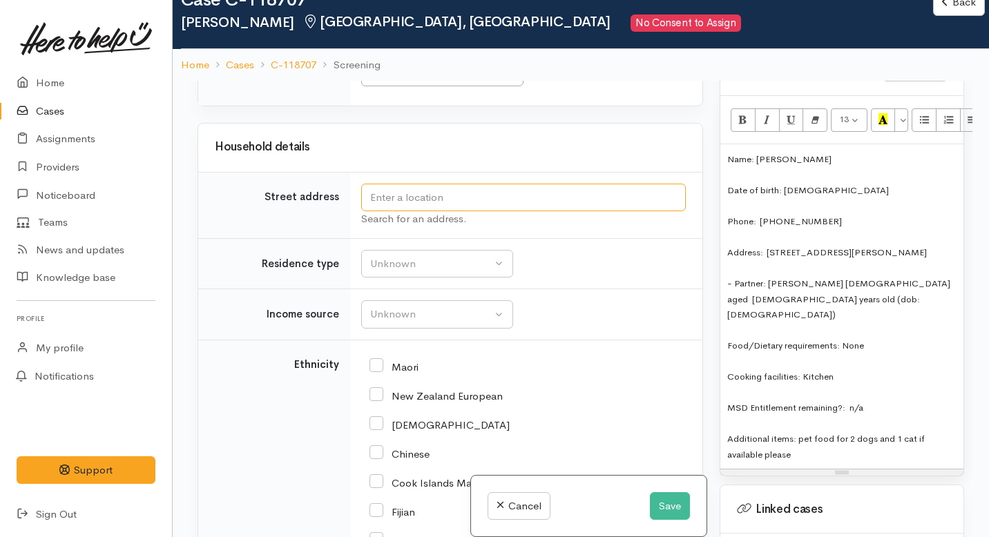
click at [394, 212] on input "text" at bounding box center [523, 198] width 325 height 28
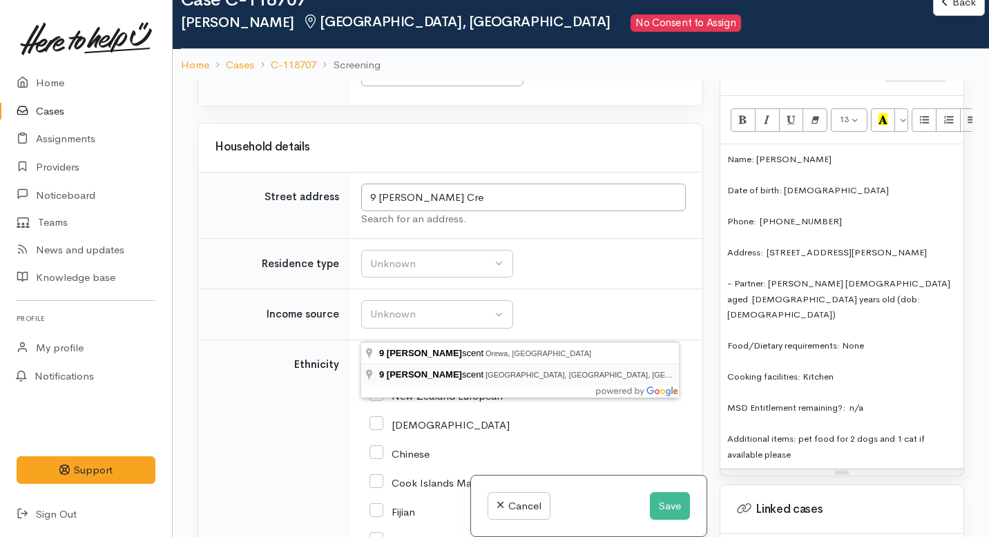
type input "9 Ross Crescent, Fairfield, Hamilton, New Zealand"
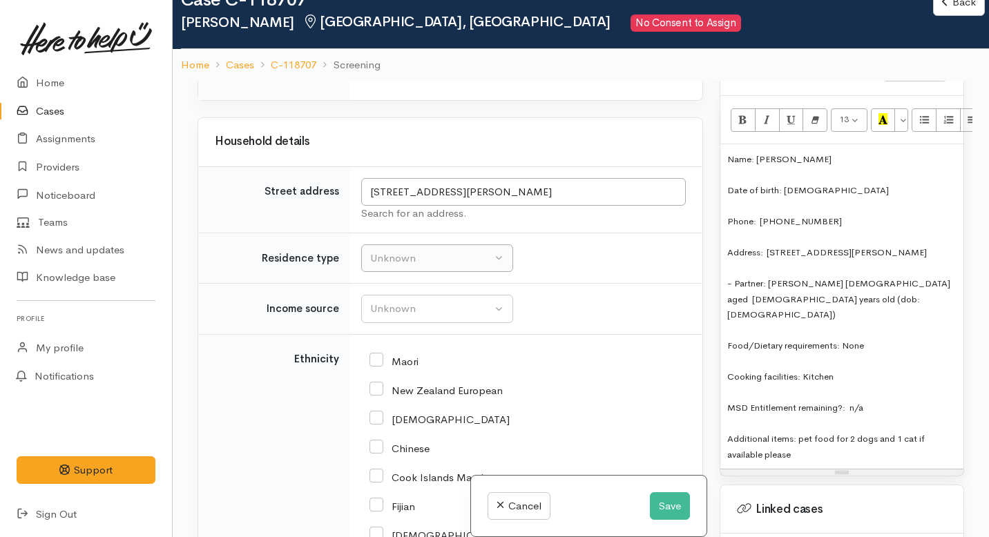
scroll to position [2573, 0]
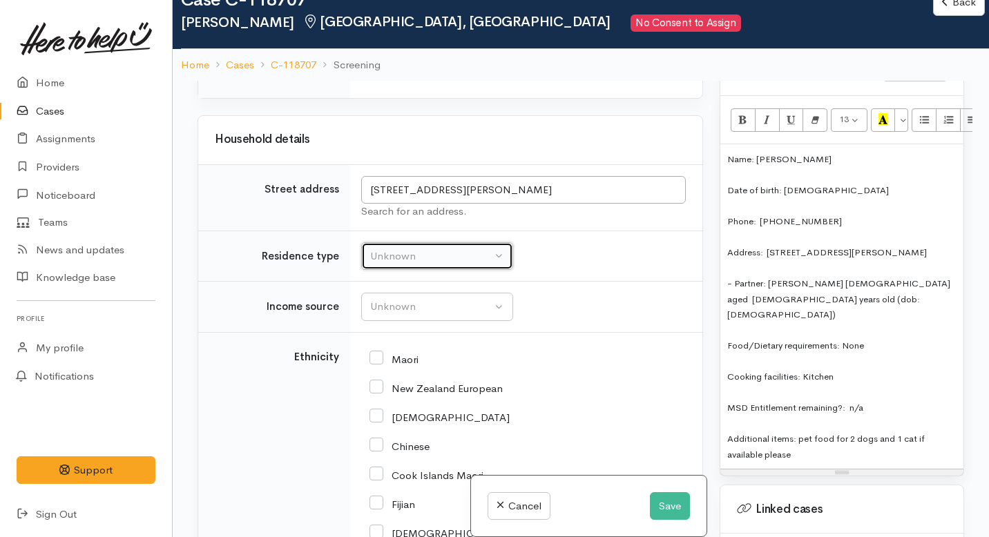
click at [402, 265] on div "Unknown" at bounding box center [431, 257] width 122 height 16
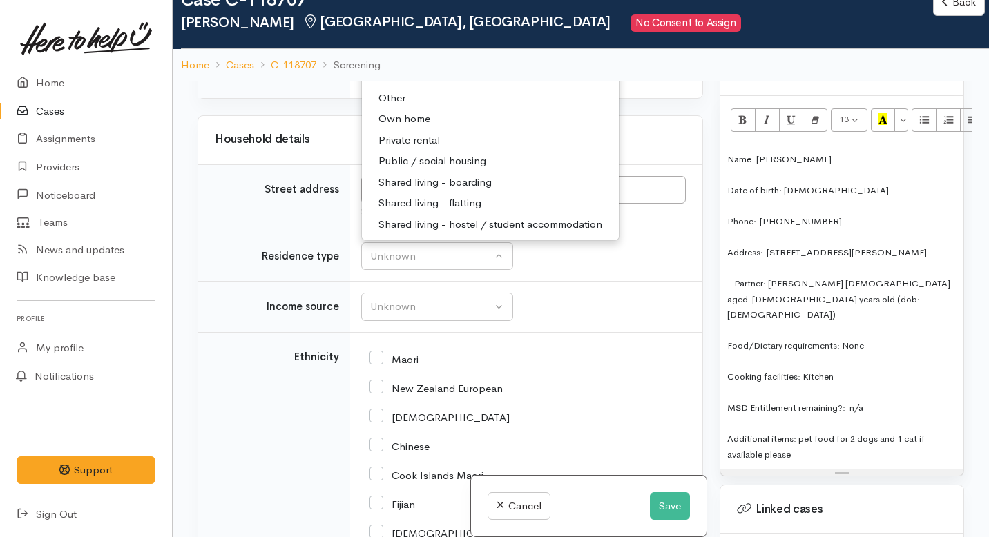
click at [399, 148] on span "Private rental" at bounding box center [409, 140] width 61 height 16
select select "2"
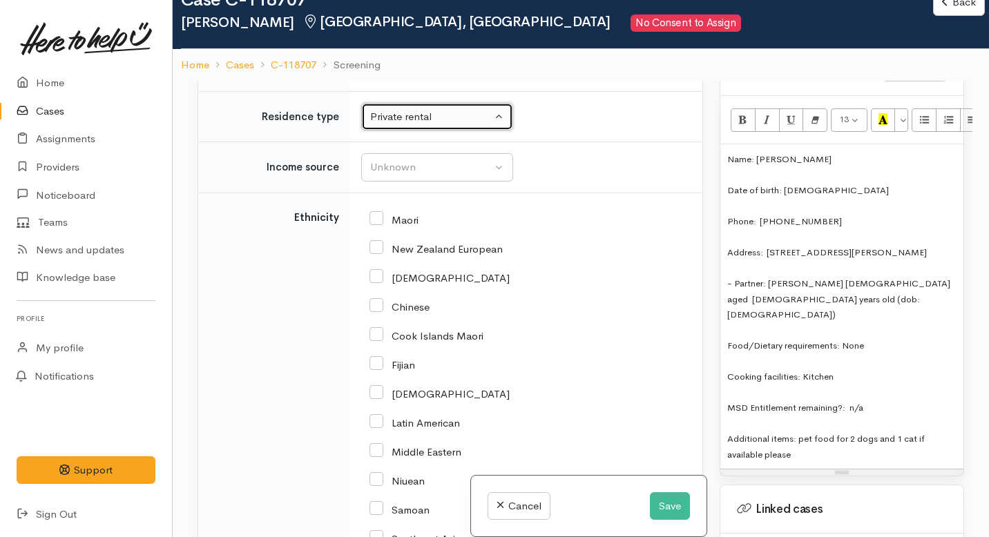
scroll to position [2726, 0]
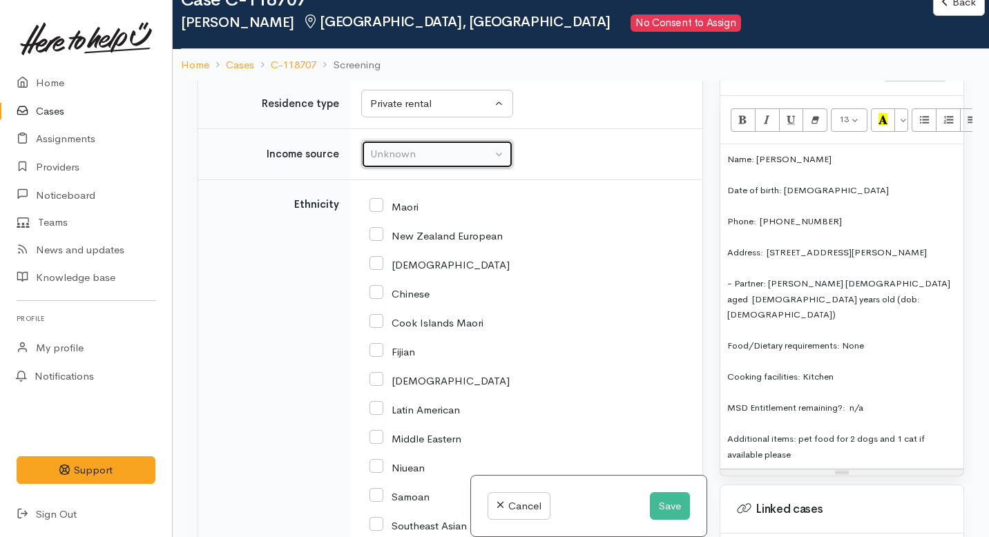
click at [403, 162] on div "Unknown" at bounding box center [431, 154] width 122 height 16
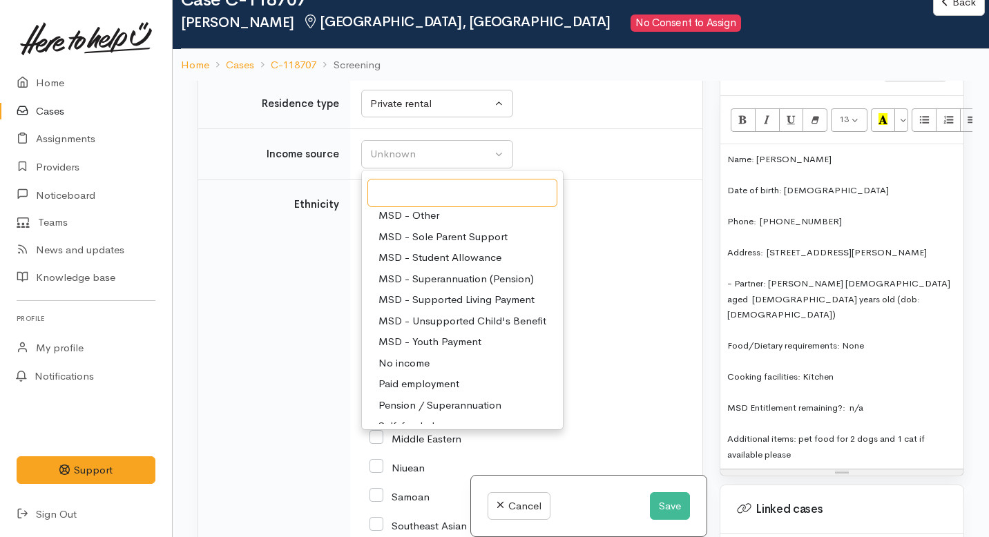
scroll to position [165, 0]
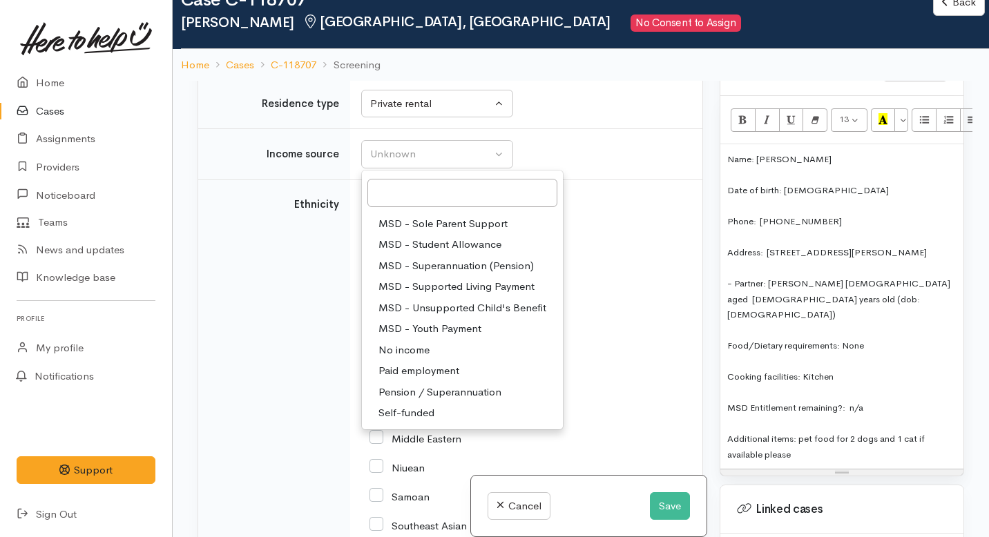
click at [420, 379] on span "Paid employment" at bounding box center [419, 371] width 81 height 16
select select "1"
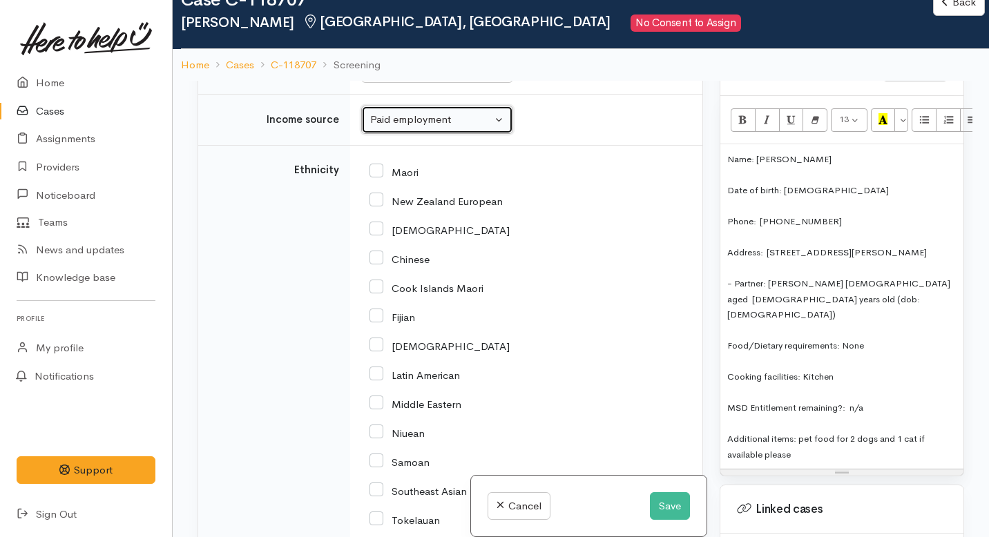
scroll to position [2768, 0]
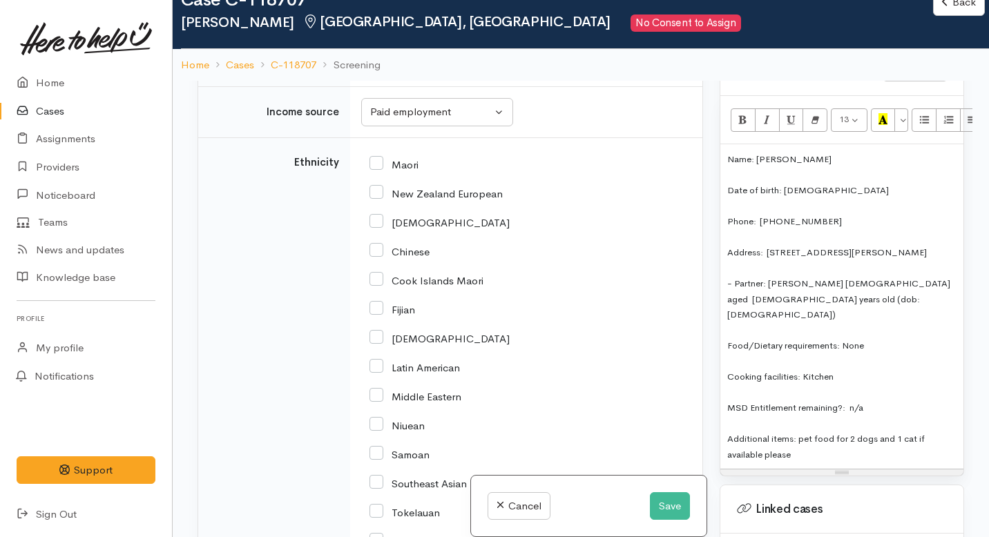
click at [379, 170] on input "Maori" at bounding box center [394, 163] width 49 height 12
checkbox input "true"
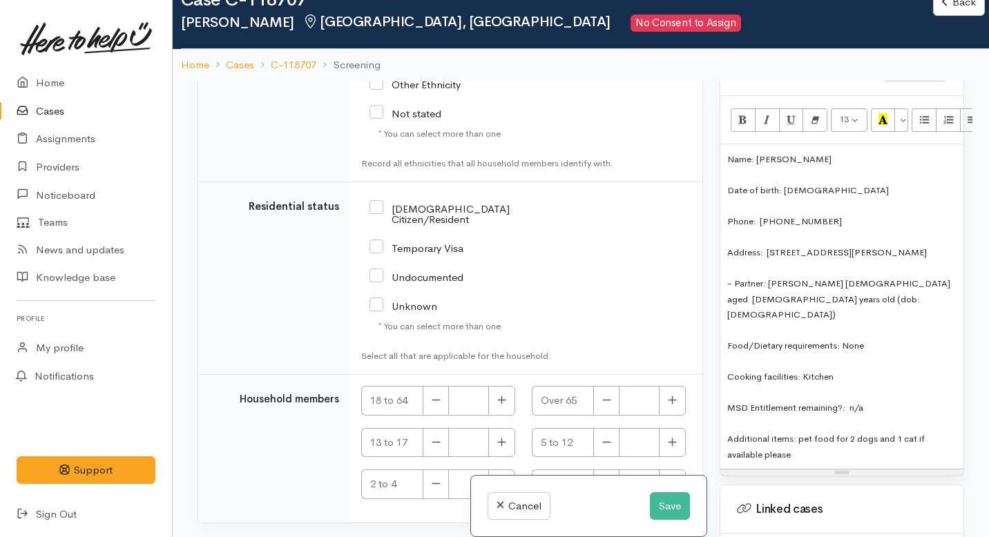
scroll to position [3410, 0]
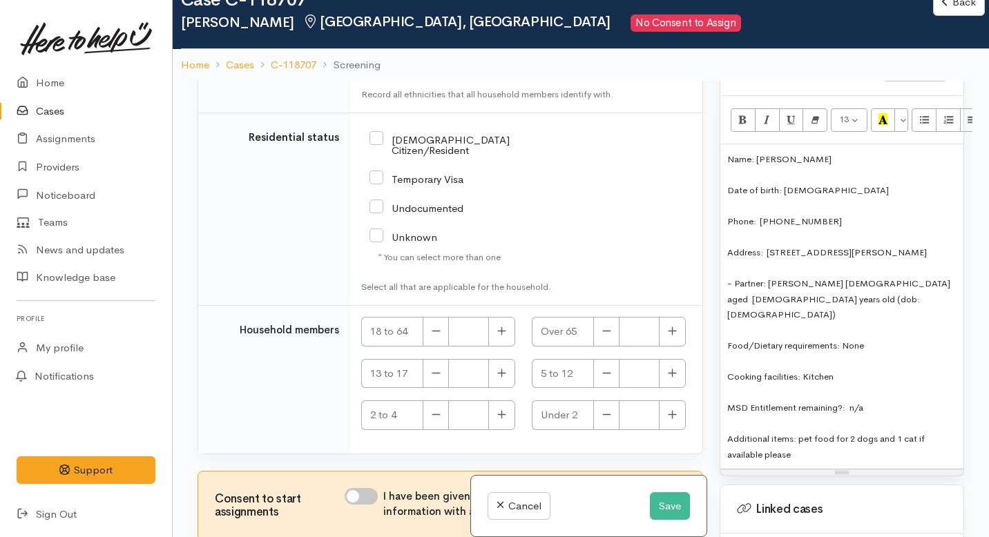
click at [378, 155] on input "[DEMOGRAPHIC_DATA] Citizen/Resident" at bounding box center [464, 144] width 189 height 23
checkbox input "true"
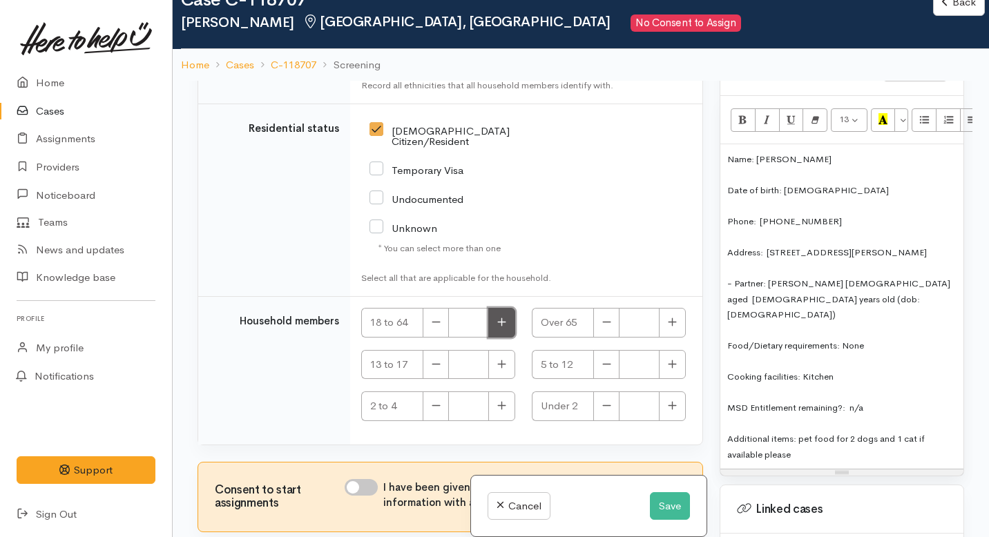
click at [504, 331] on button "button" at bounding box center [501, 323] width 27 height 30
type input "2"
click at [367, 486] on input "I have been given consent to get help and share this information with appropria…" at bounding box center [361, 487] width 33 height 17
checkbox input "true"
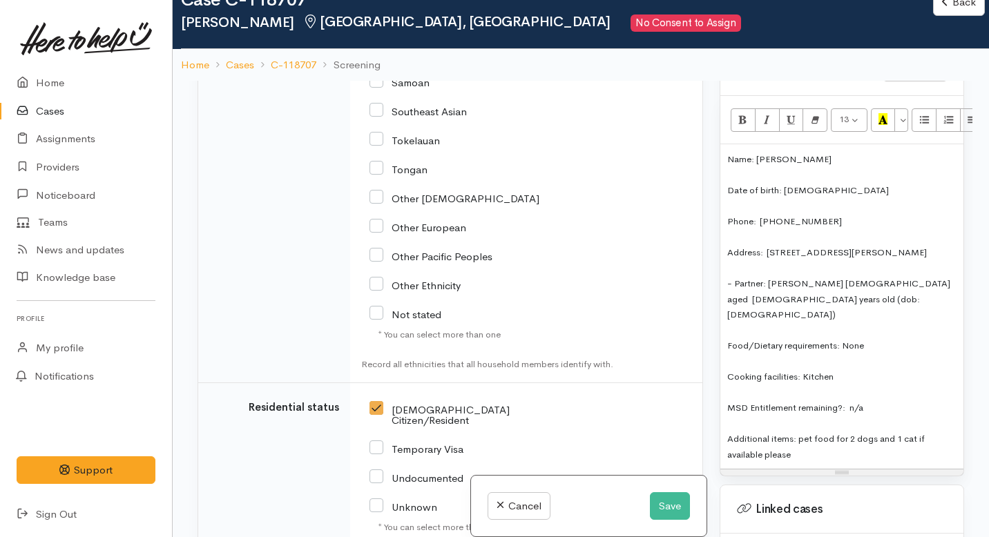
scroll to position [3151, 0]
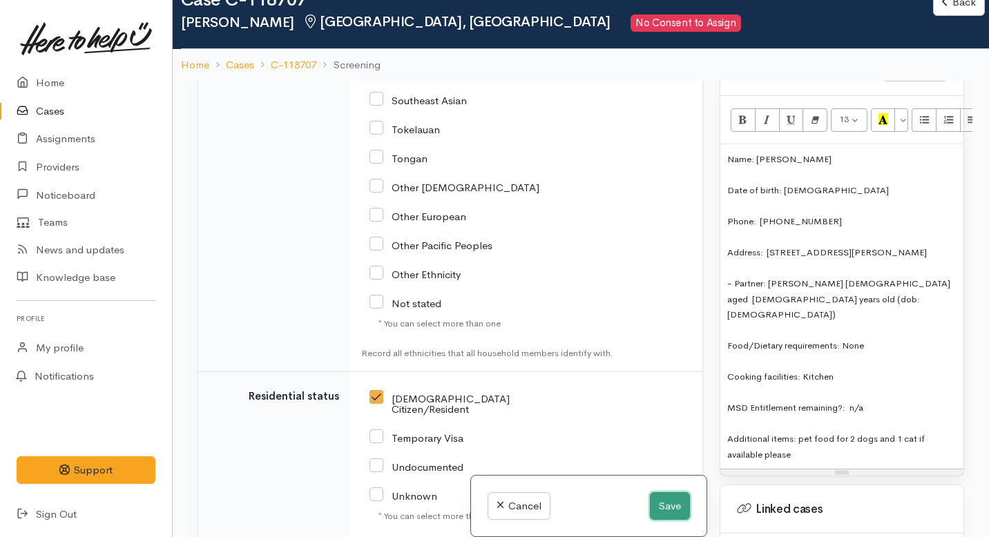
click at [670, 502] on button "Save" at bounding box center [670, 506] width 40 height 28
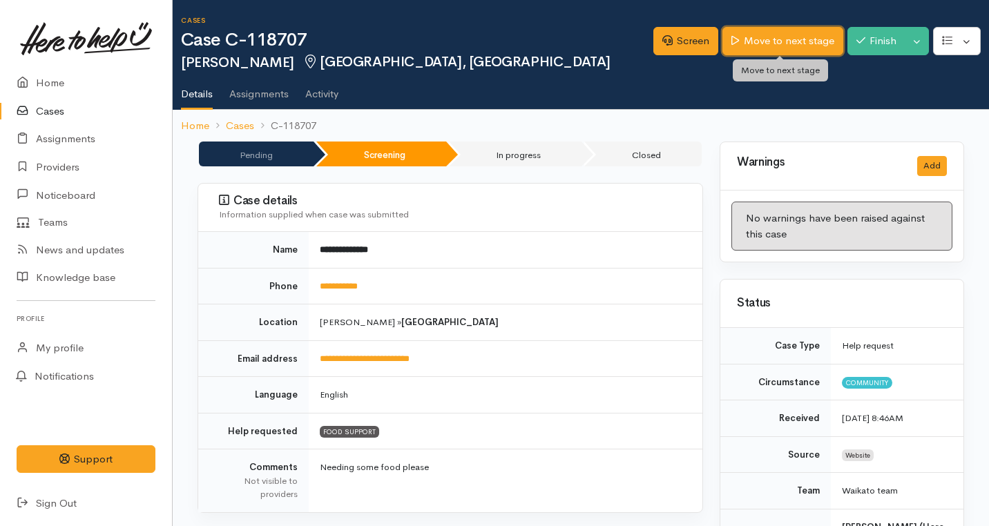
click at [761, 44] on link "Move to next stage" at bounding box center [782, 41] width 120 height 28
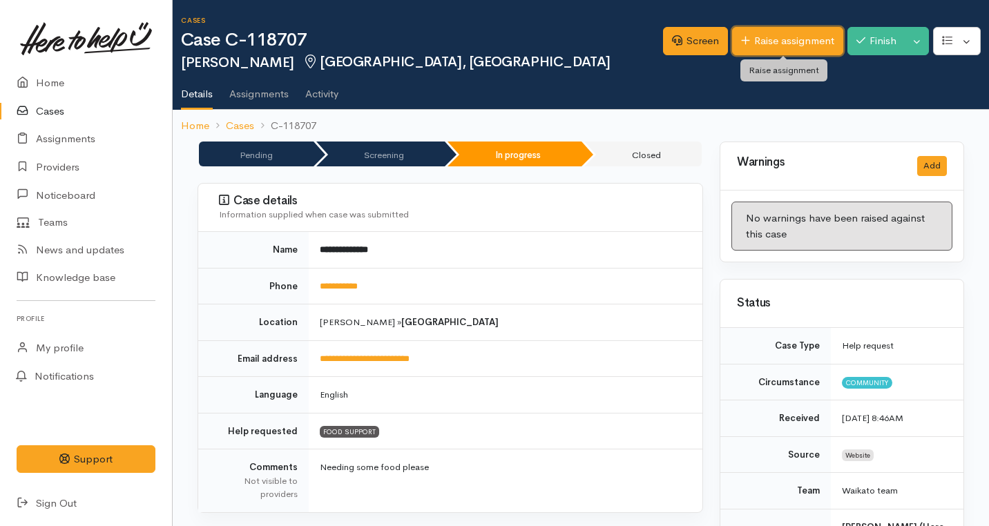
click at [781, 48] on link "Raise assignment" at bounding box center [787, 41] width 111 height 28
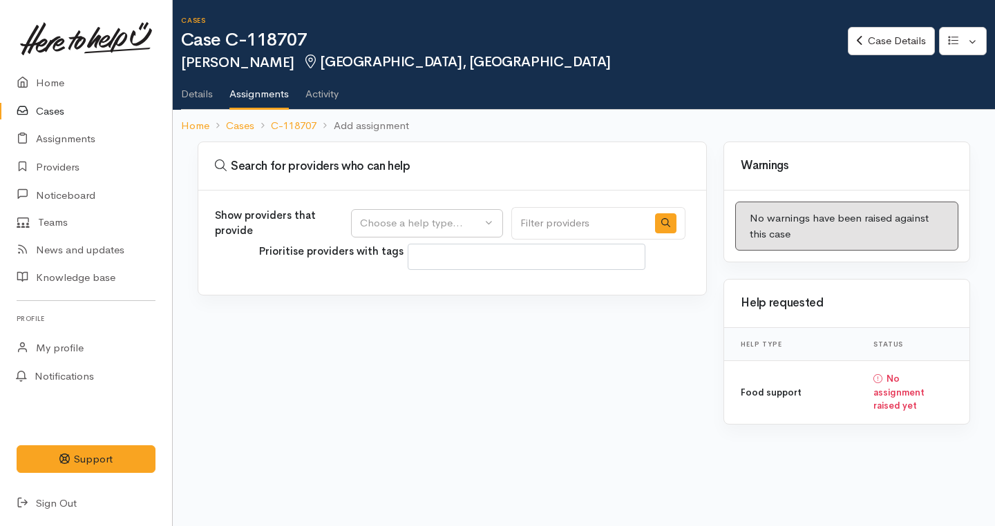
select select
click at [403, 217] on div "Choose a help type..." at bounding box center [421, 224] width 122 height 16
click at [394, 289] on span "Food support" at bounding box center [400, 290] width 64 height 16
select select "3"
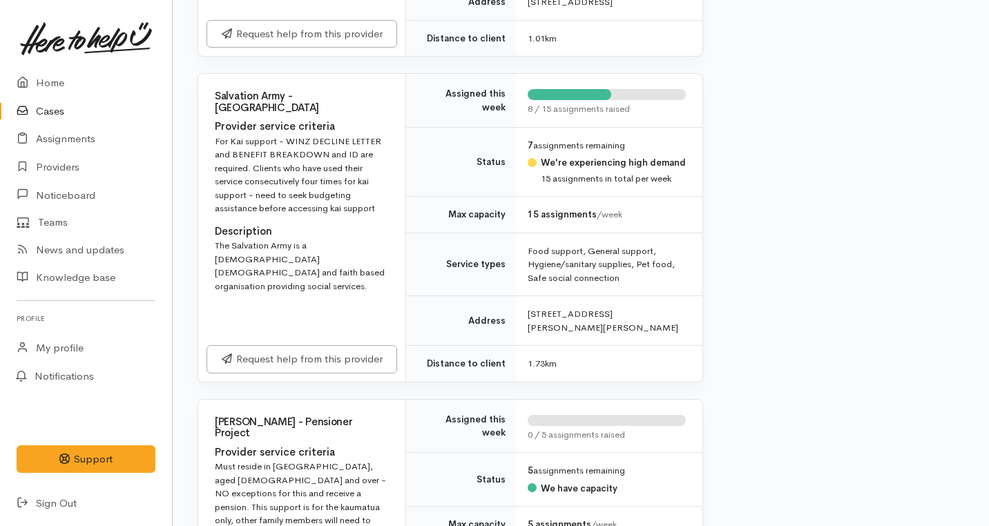
scroll to position [1369, 0]
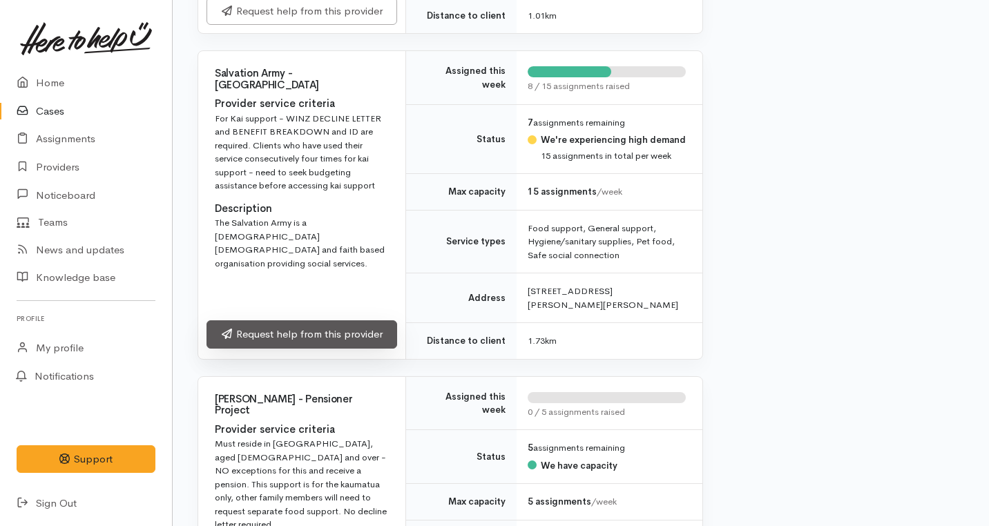
click at [280, 321] on link "Request help from this provider" at bounding box center [302, 334] width 191 height 28
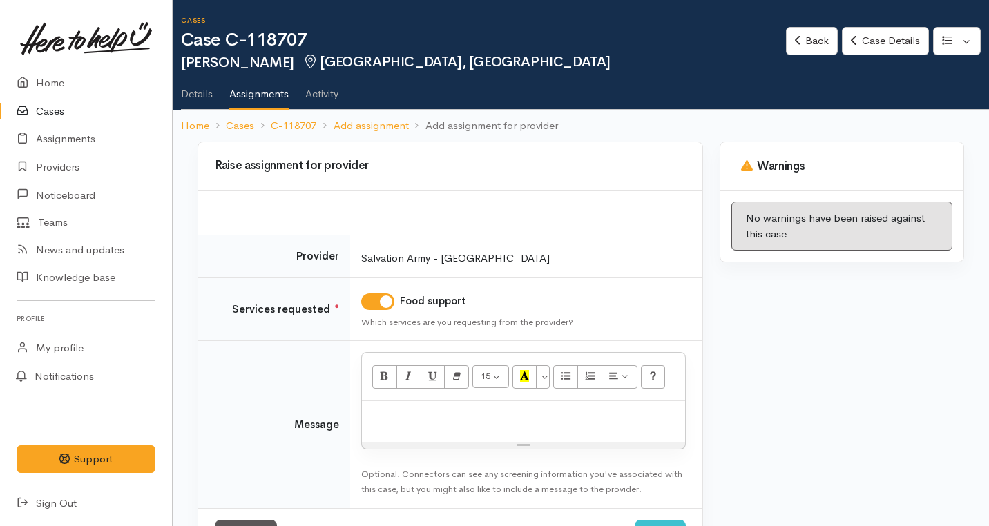
scroll to position [55, 0]
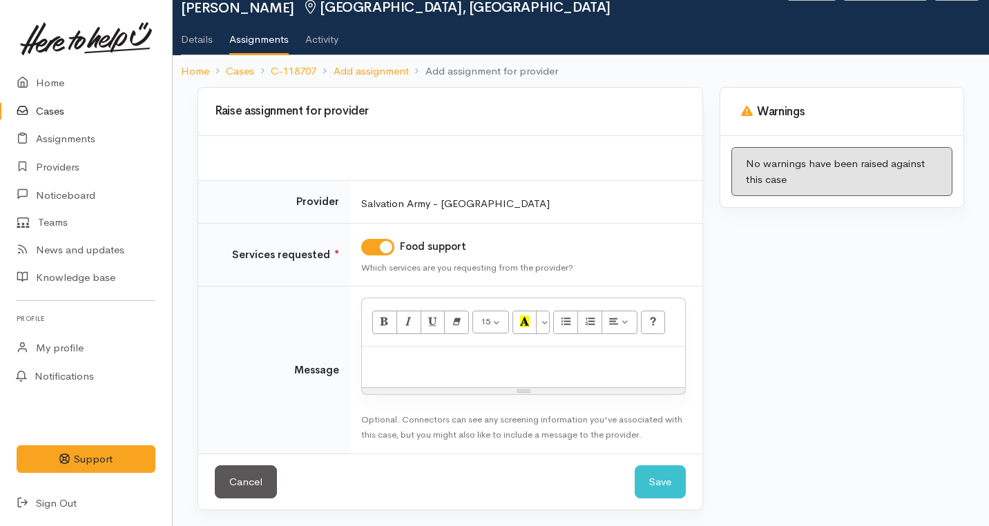
click at [410, 367] on p at bounding box center [523, 362] width 309 height 16
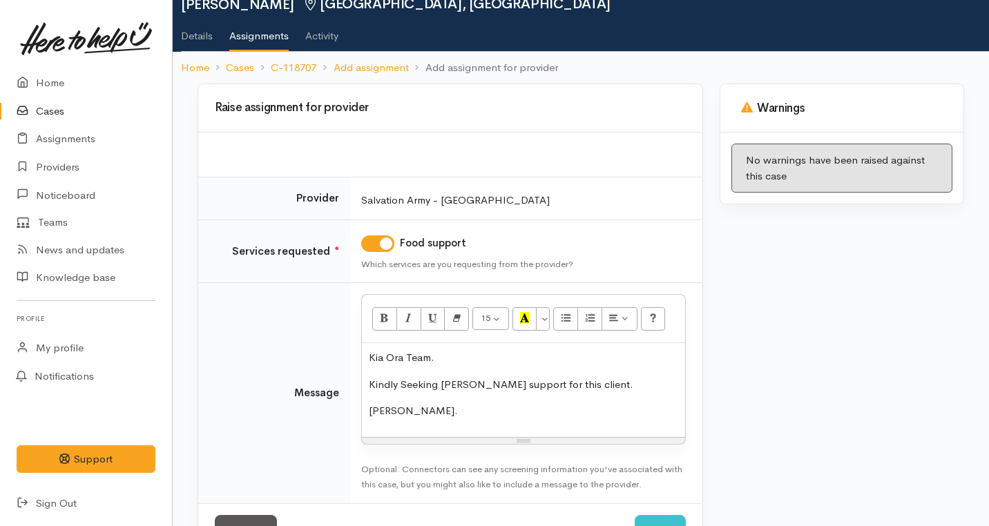
scroll to position [108, 0]
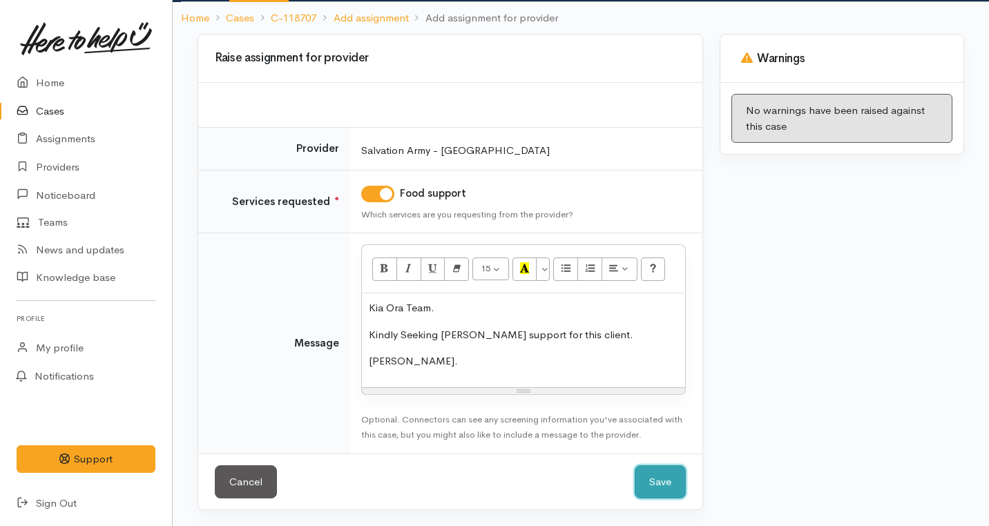
click at [652, 483] on button "Save" at bounding box center [660, 483] width 51 height 34
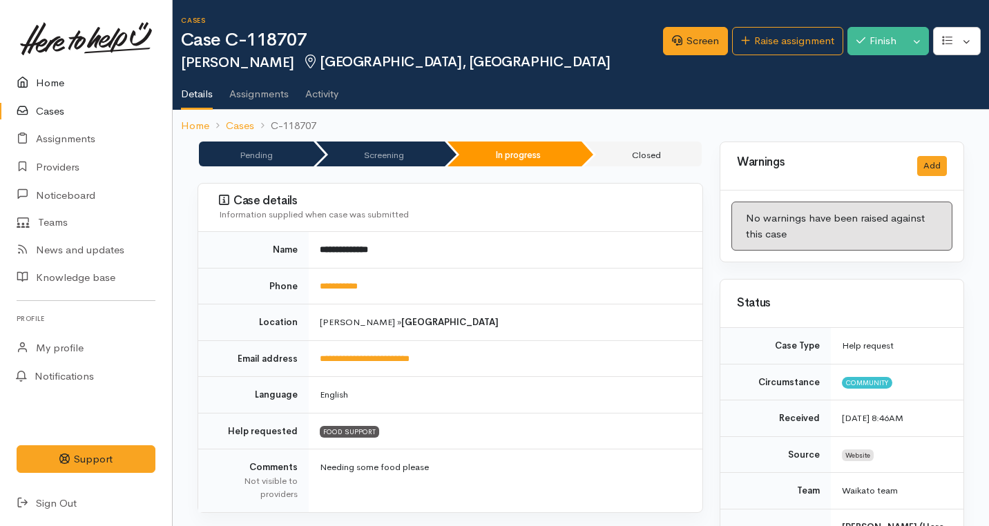
click at [50, 80] on link "Home" at bounding box center [86, 83] width 172 height 28
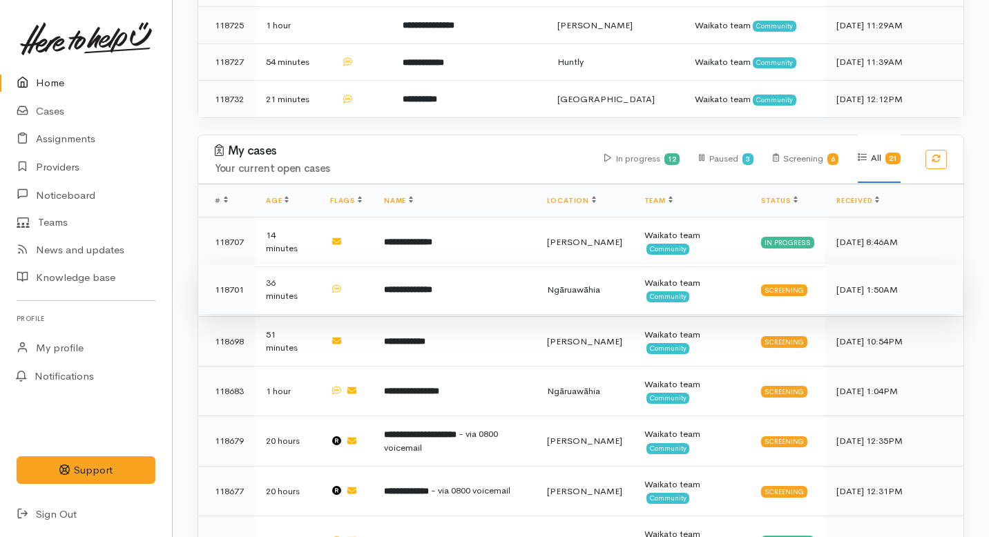
scroll to position [421, 0]
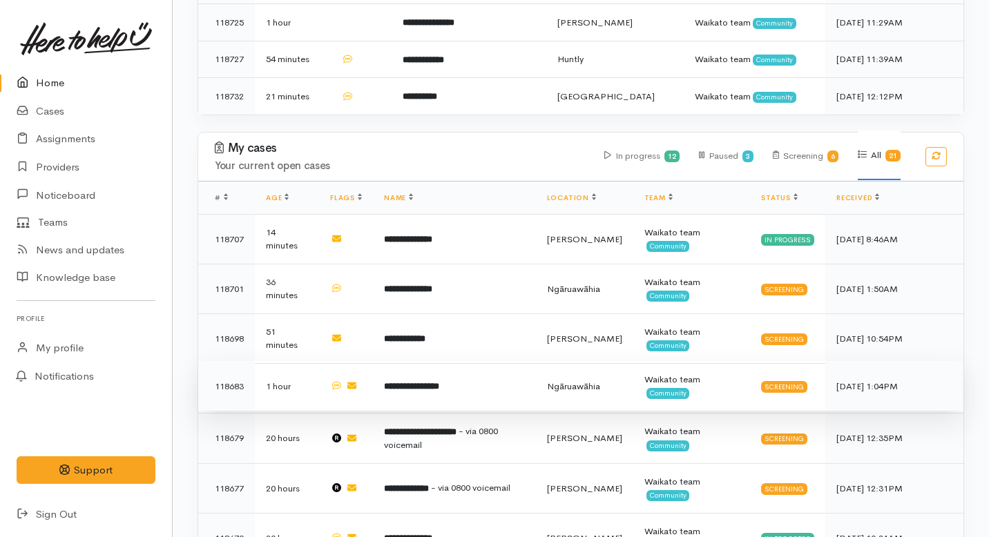
click at [229, 361] on td "118683" at bounding box center [226, 386] width 57 height 50
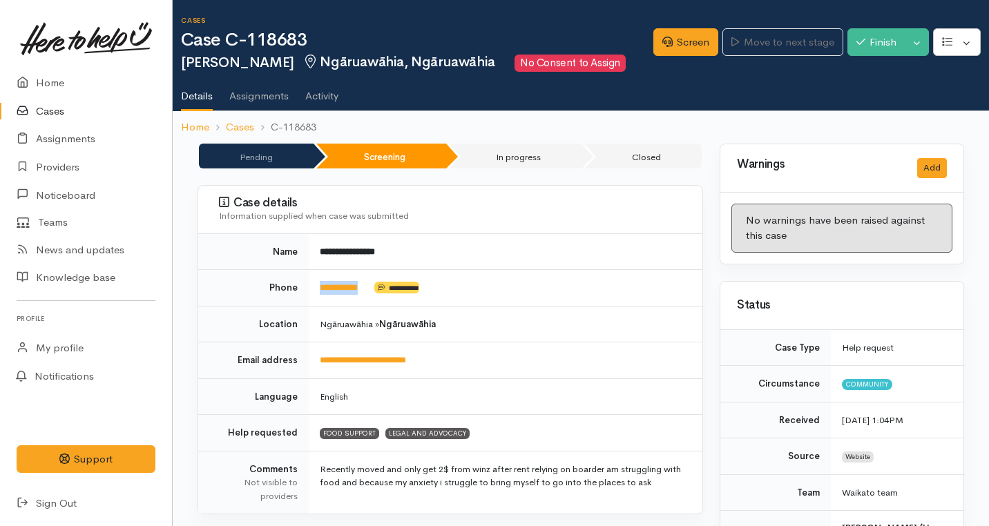
drag, startPoint x: 373, startPoint y: 292, endPoint x: 306, endPoint y: 287, distance: 67.2
click at [306, 287] on tr "**********" at bounding box center [450, 288] width 504 height 37
copy tr "**********"
click at [667, 48] on link "Screen" at bounding box center [685, 42] width 65 height 28
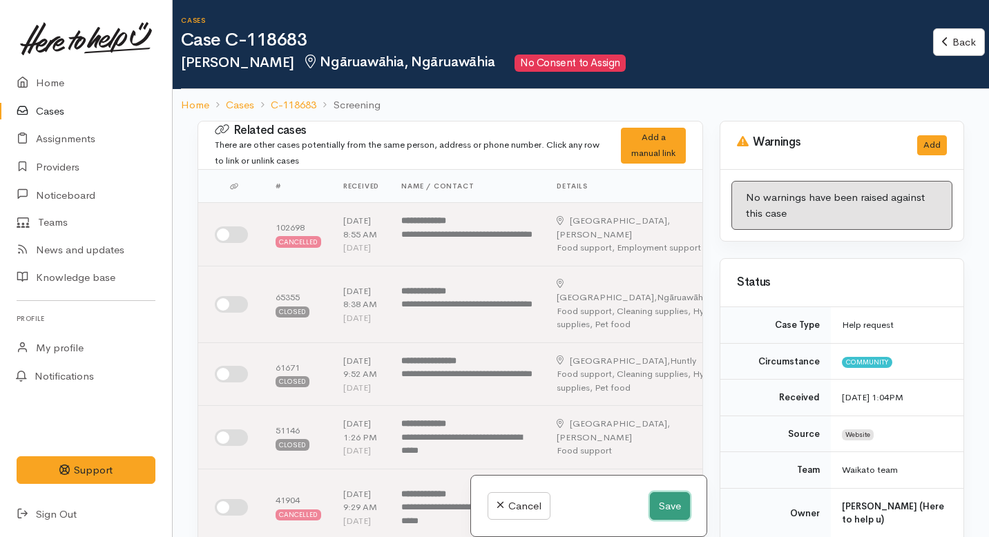
click at [658, 508] on button "Save" at bounding box center [670, 506] width 40 height 28
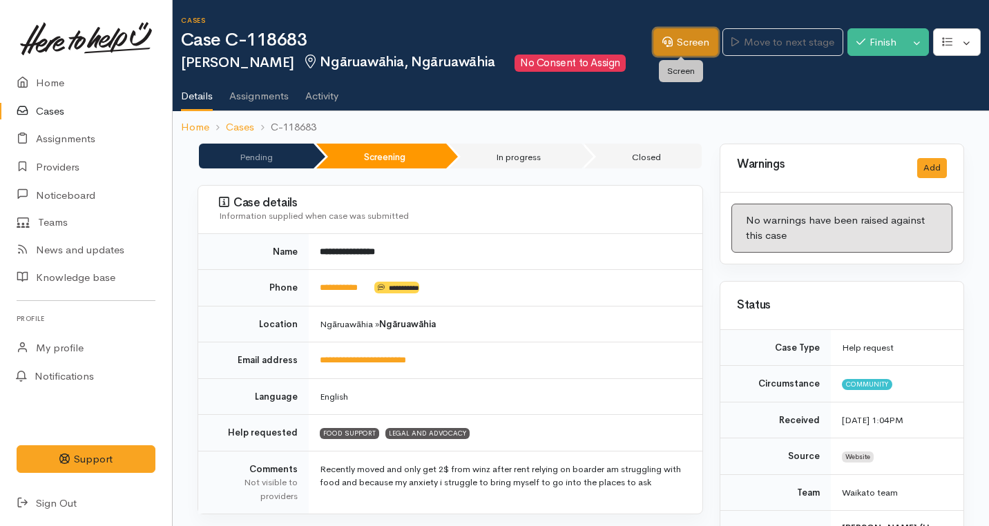
click at [668, 35] on link "Screen" at bounding box center [685, 42] width 65 height 28
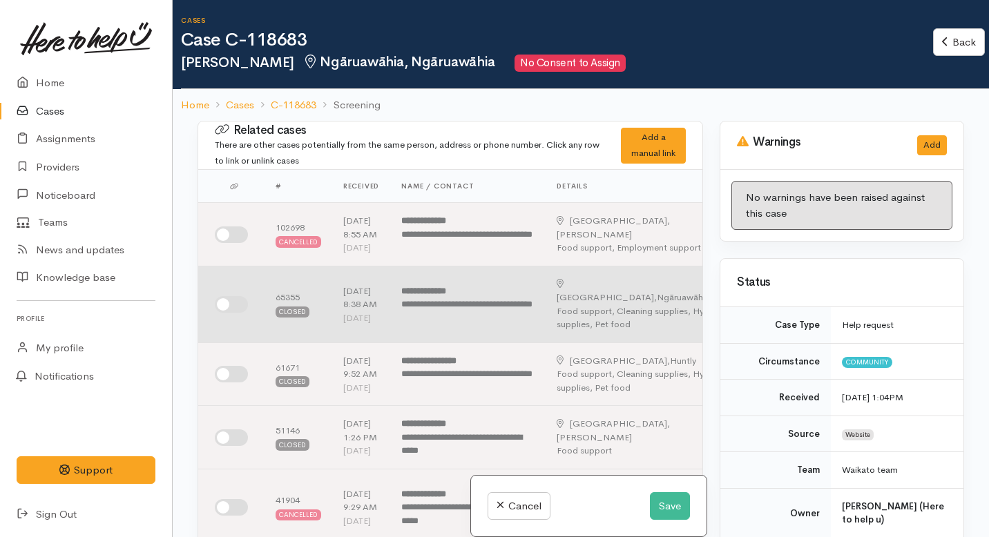
click at [233, 313] on input "checkbox" at bounding box center [231, 304] width 33 height 17
checkbox input "true"
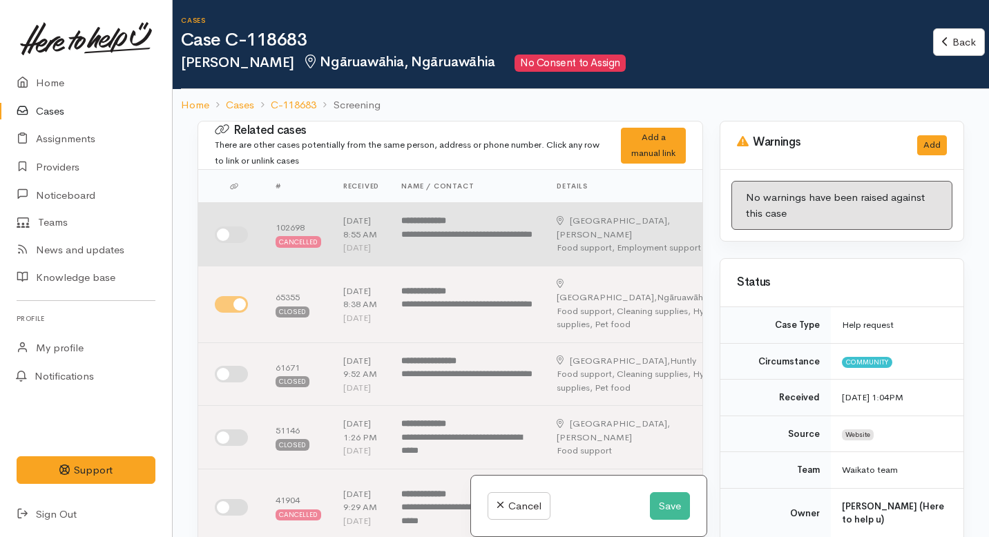
click at [231, 243] on input "checkbox" at bounding box center [231, 235] width 33 height 17
checkbox input "true"
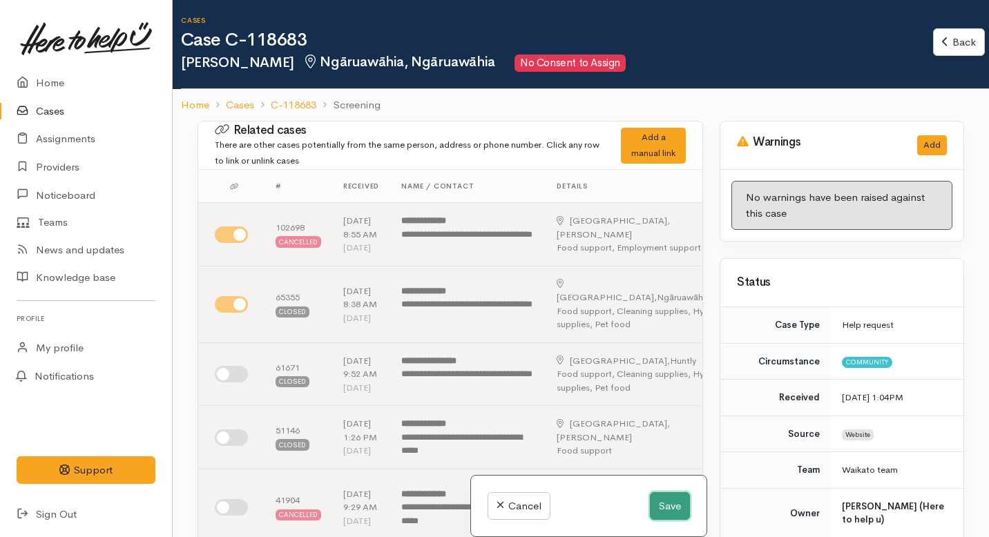
click at [658, 512] on button "Save" at bounding box center [670, 506] width 40 height 28
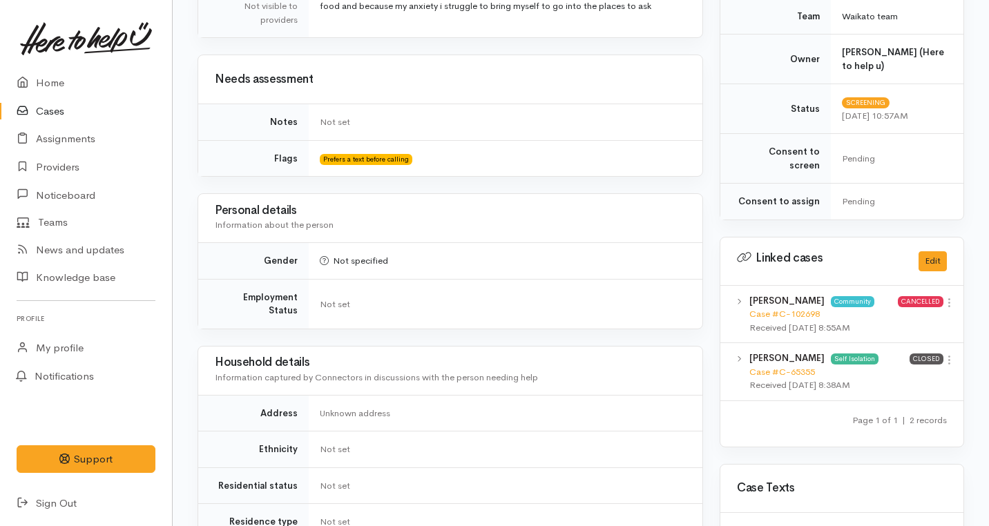
scroll to position [477, 0]
click at [950, 354] on icon at bounding box center [950, 360] width 12 height 12
click at [895, 376] on link "View case" at bounding box center [899, 386] width 109 height 21
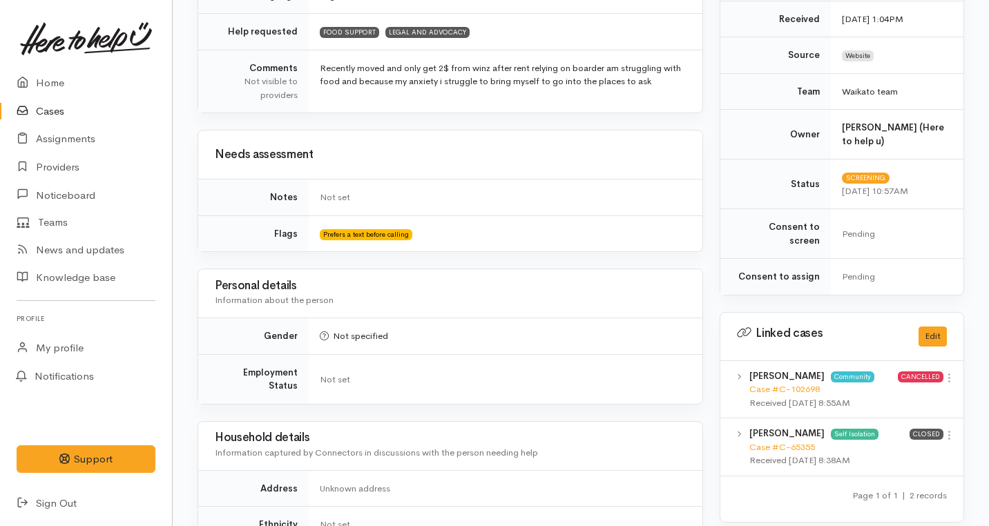
scroll to position [0, 0]
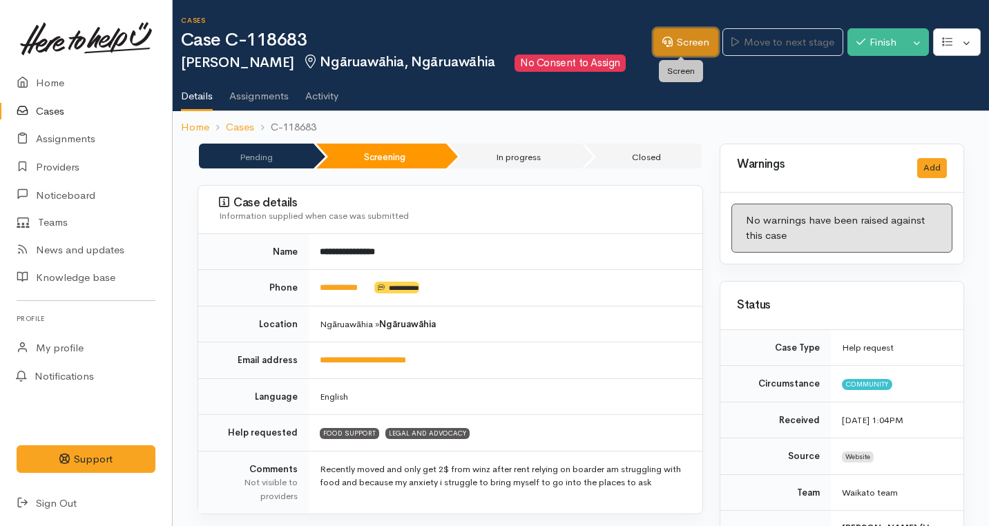
click at [663, 50] on link "Screen" at bounding box center [685, 42] width 65 height 28
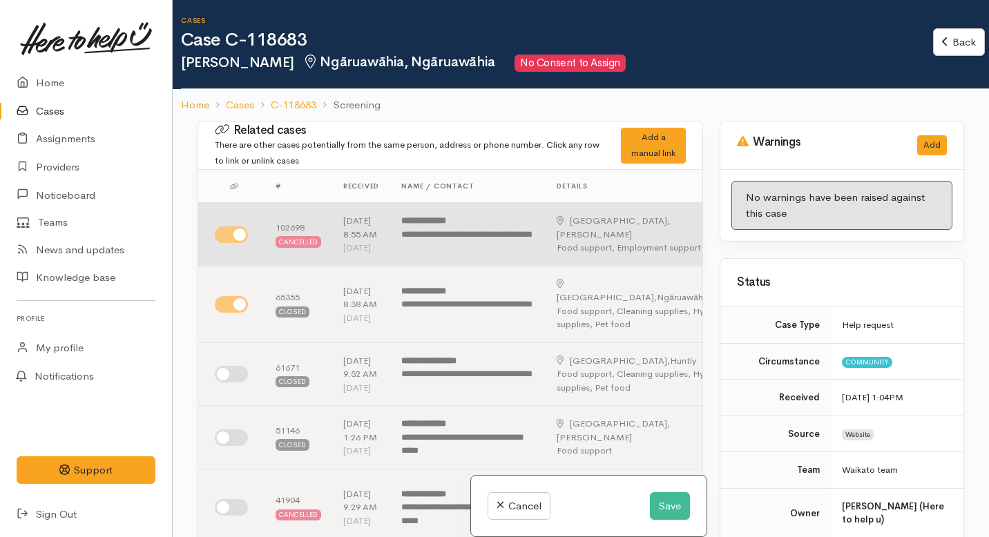
click at [227, 243] on input "checkbox" at bounding box center [231, 235] width 33 height 17
checkbox input "false"
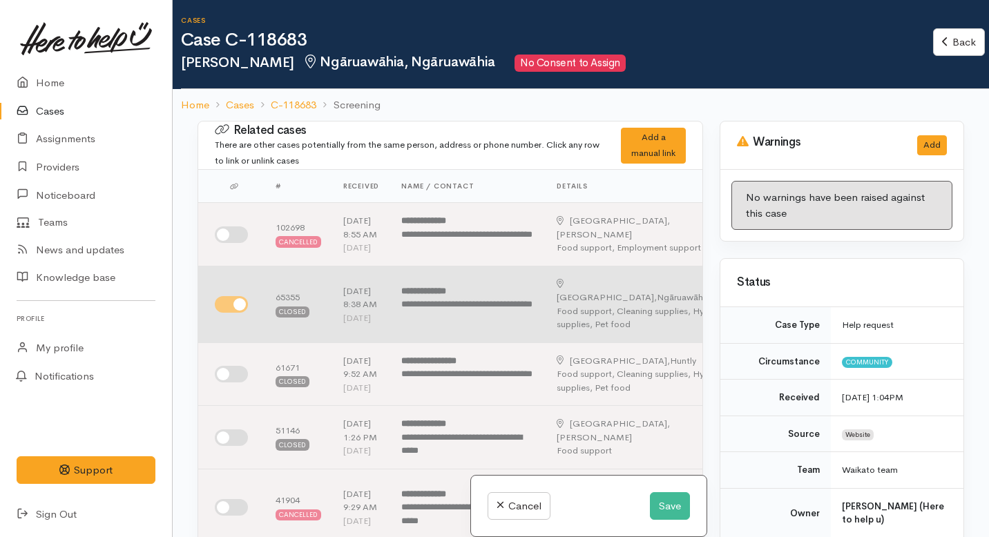
click at [229, 313] on input "checkbox" at bounding box center [231, 304] width 33 height 17
checkbox input "false"
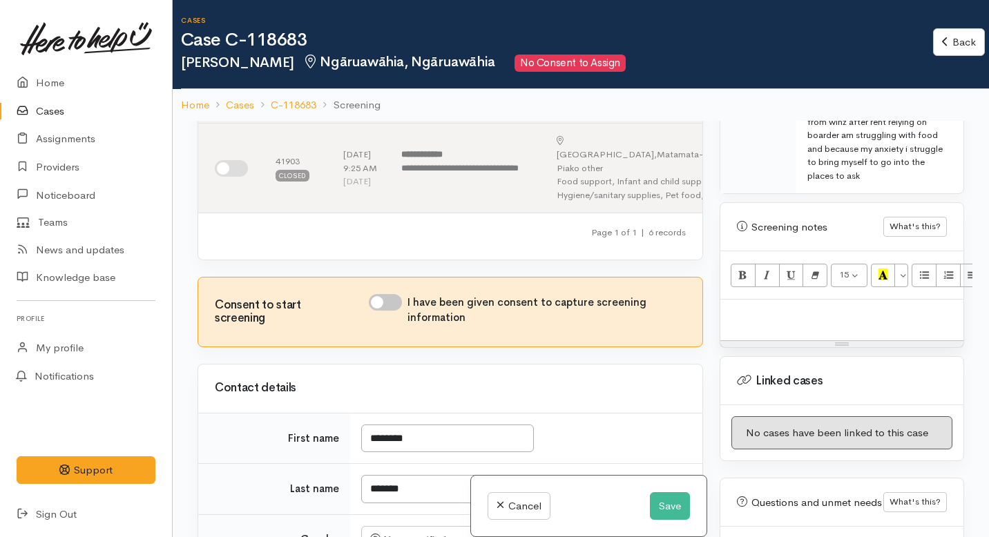
scroll to position [869, 0]
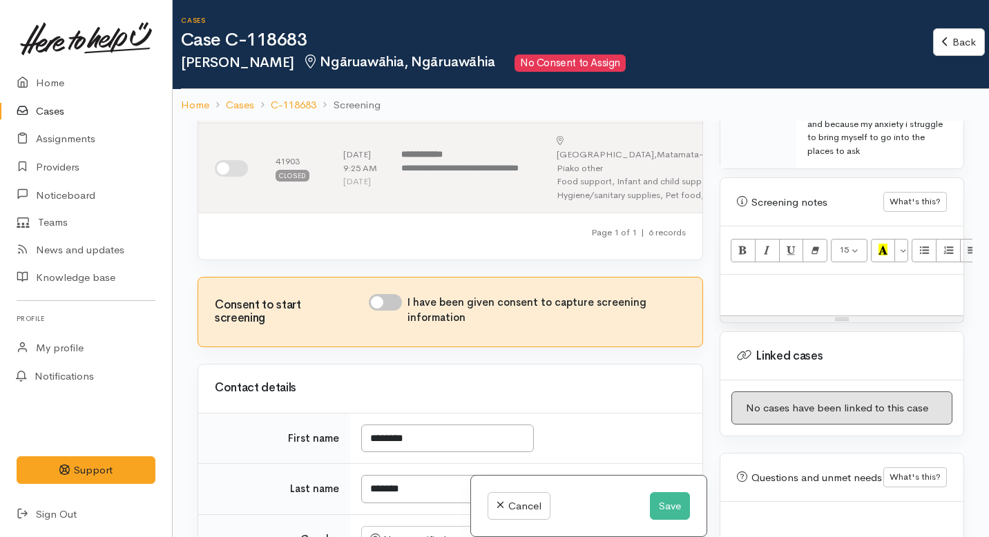
click at [754, 282] on p at bounding box center [841, 290] width 229 height 16
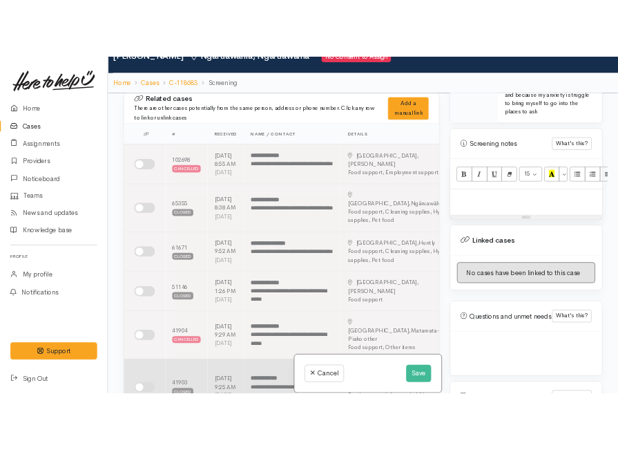
scroll to position [0, 0]
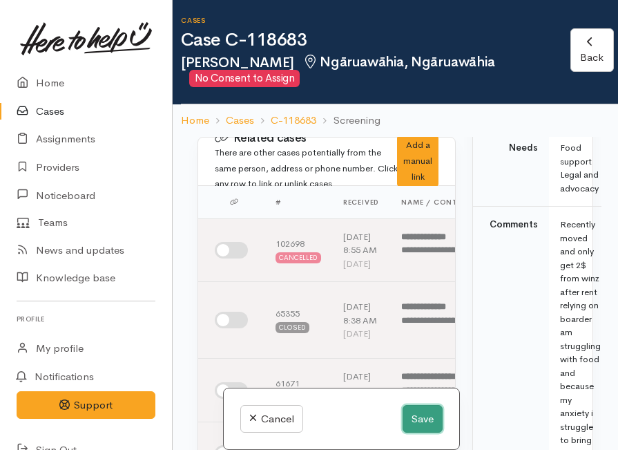
click at [409, 417] on button "Save" at bounding box center [423, 419] width 40 height 28
